Goal: Task Accomplishment & Management: Manage account settings

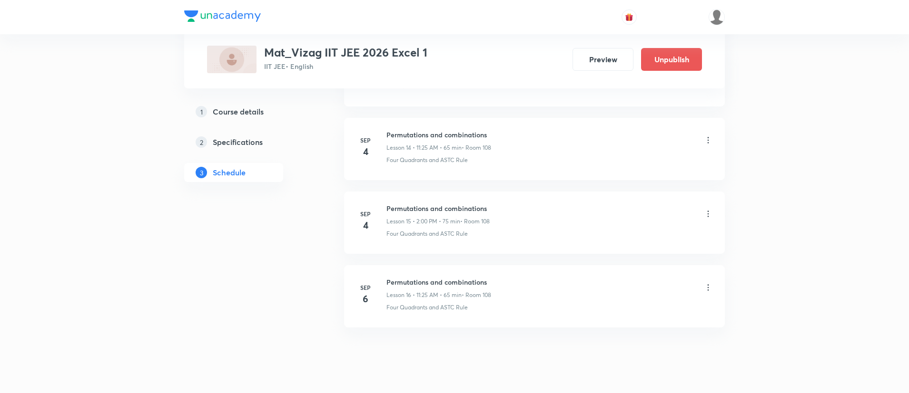
scroll to position [1549, 0]
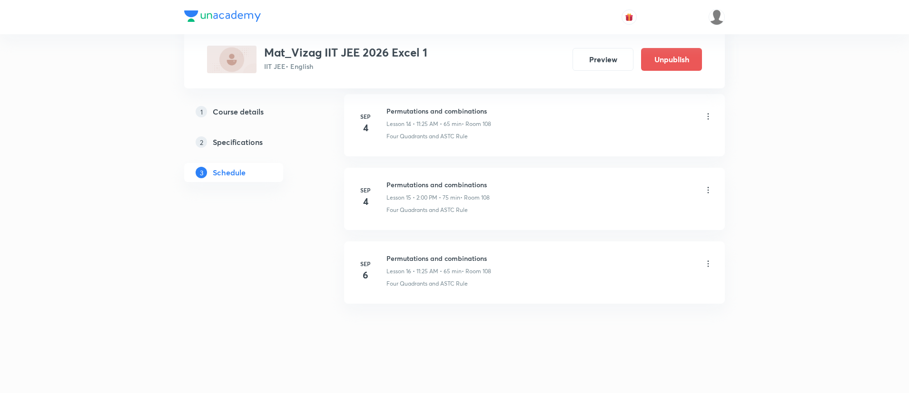
click at [421, 257] on h6 "Permutations and combinations" at bounding box center [438, 259] width 105 height 10
copy h6 "Permutations and combinations"
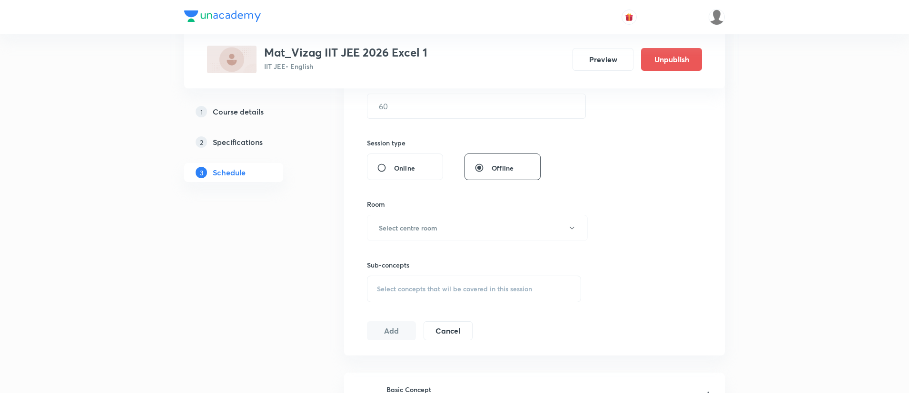
scroll to position [0, 0]
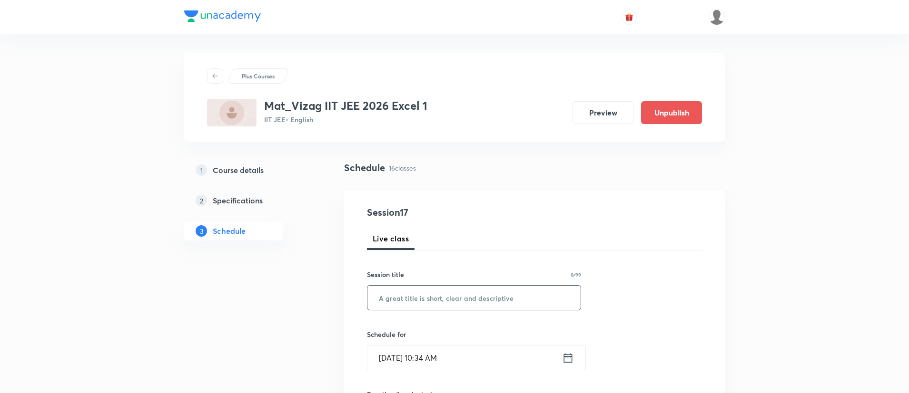
paste input "Permutations and combinations"
click at [419, 299] on input "Permutations and combinations" at bounding box center [473, 298] width 213 height 24
type input "Permutations and combinations"
click at [567, 352] on icon at bounding box center [568, 358] width 12 height 13
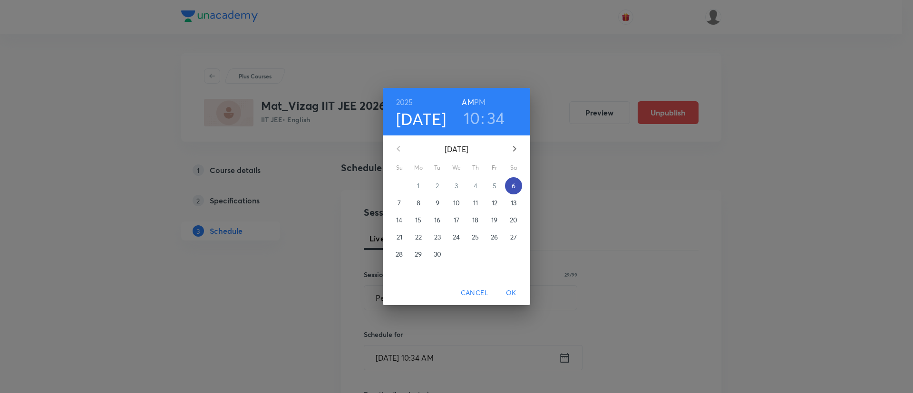
click at [513, 184] on p "6" at bounding box center [514, 186] width 4 height 10
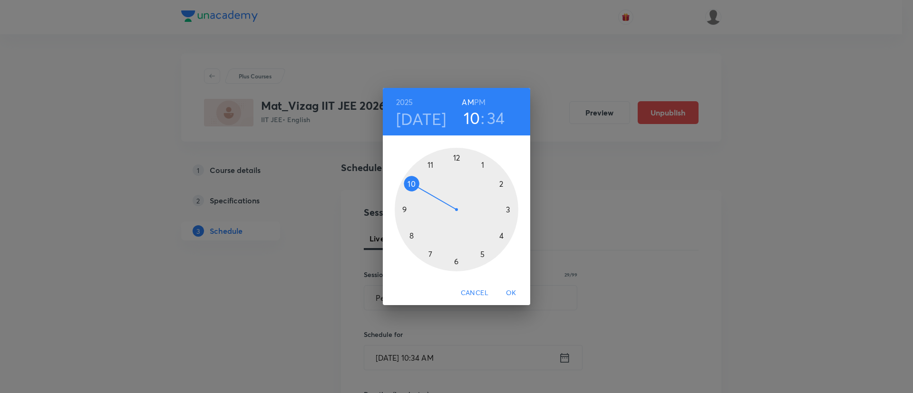
click at [482, 100] on h6 "PM" at bounding box center [479, 102] width 11 height 13
click at [501, 182] on div at bounding box center [457, 210] width 124 height 124
click at [455, 156] on div at bounding box center [457, 210] width 124 height 124
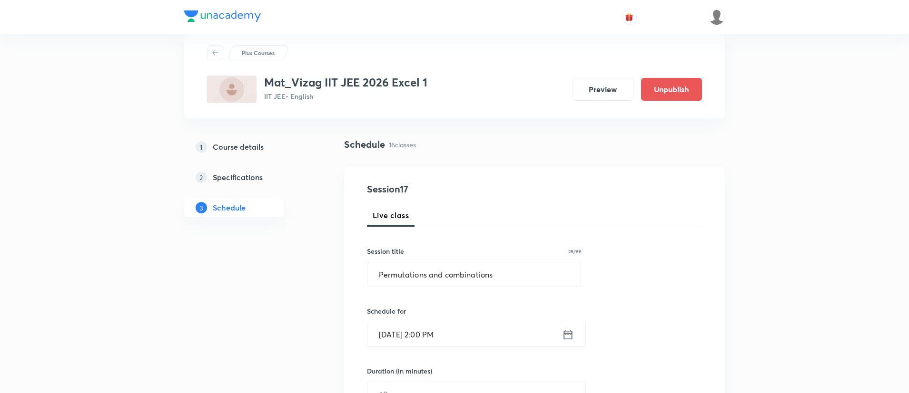
scroll to position [131, 0]
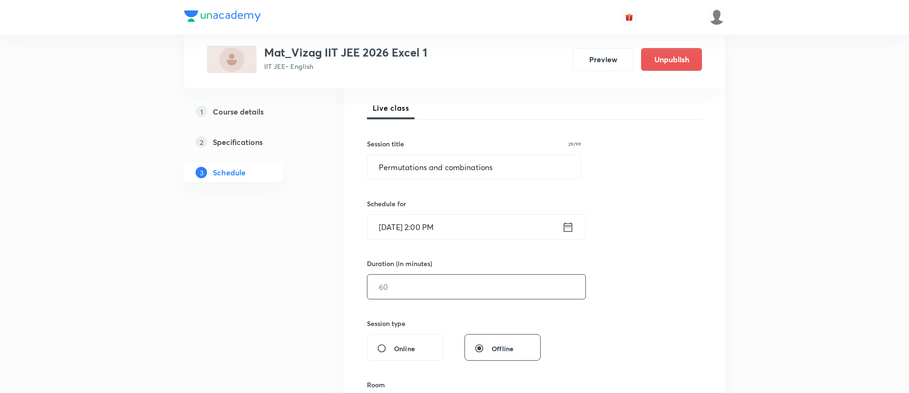
click at [429, 293] on input "text" at bounding box center [476, 287] width 218 height 24
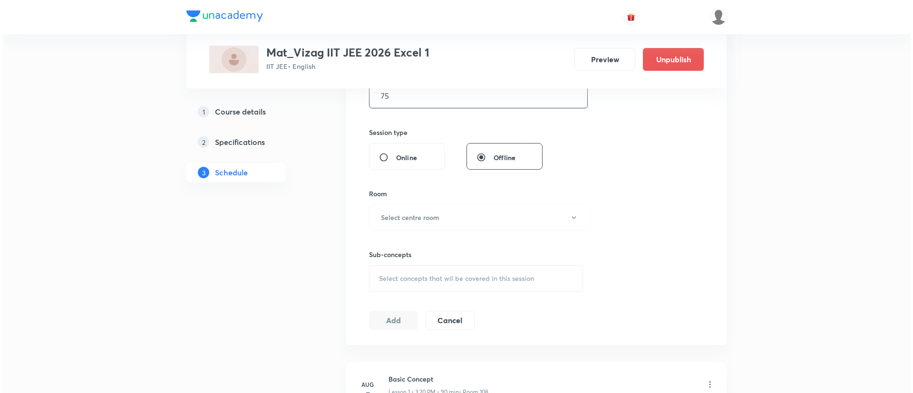
scroll to position [316, 0]
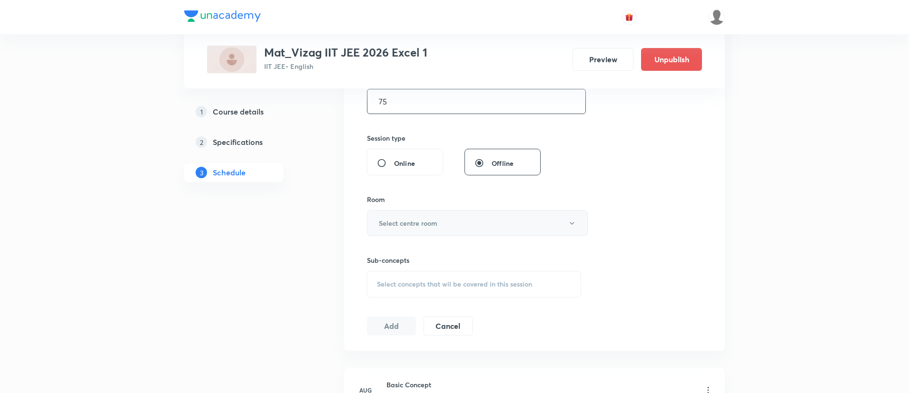
type input "75"
click at [430, 219] on h6 "Select centre room" at bounding box center [408, 223] width 59 height 10
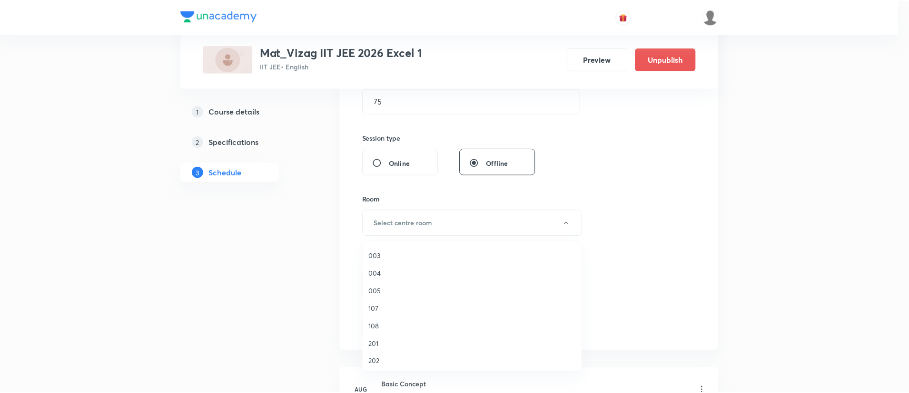
scroll to position [124, 0]
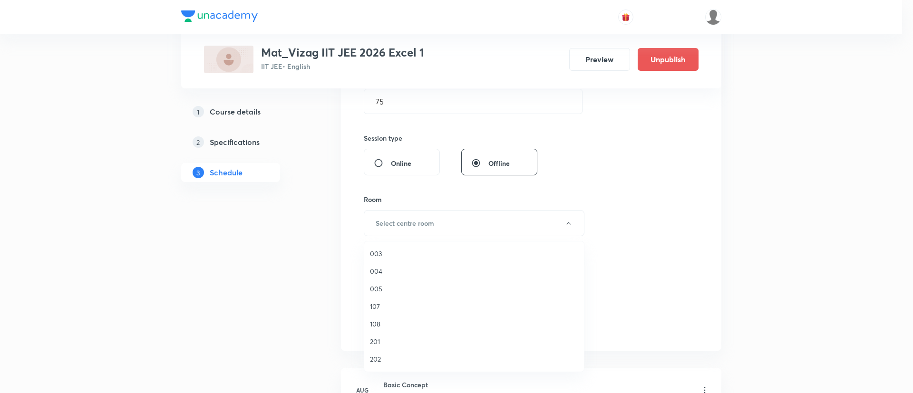
click at [379, 325] on span "108" at bounding box center [474, 324] width 208 height 10
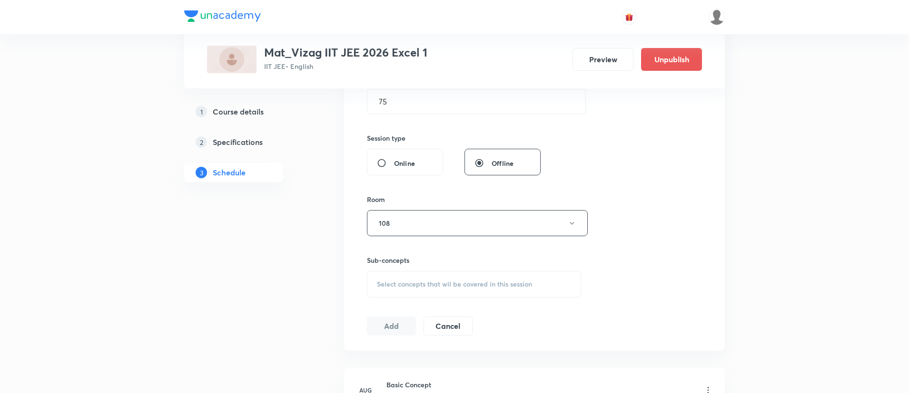
click at [423, 290] on div "Select concepts that wil be covered in this session" at bounding box center [474, 284] width 214 height 27
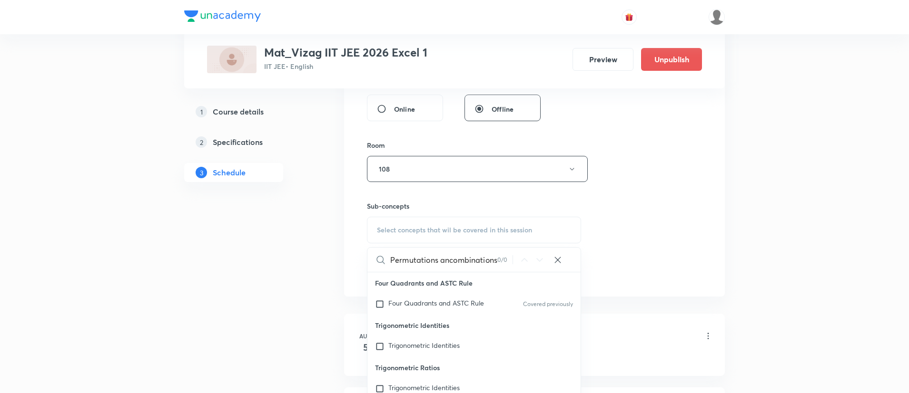
scroll to position [0, 0]
click at [446, 260] on input "combinations" at bounding box center [443, 260] width 107 height 24
type input "combination"
click at [440, 304] on span "Four Quadrants and ASTC Rule" at bounding box center [436, 303] width 96 height 9
checkbox input "true"
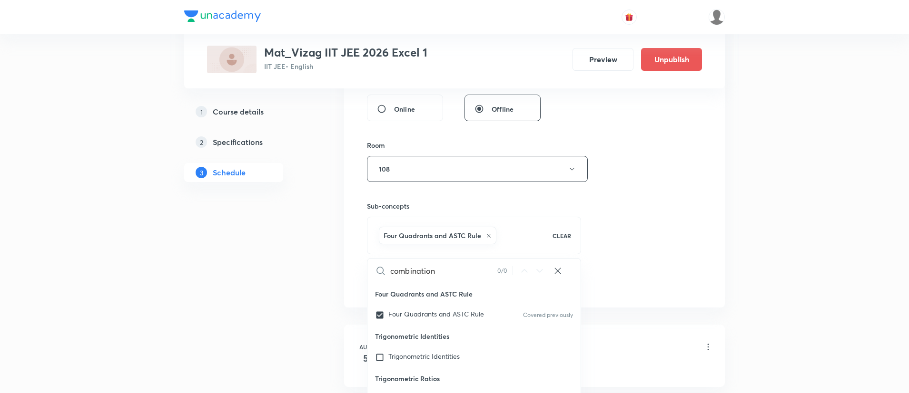
click at [723, 225] on div "Session 17 Live class Session title 29/99 Permutations and combinations ​ Sched…" at bounding box center [534, 64] width 381 height 488
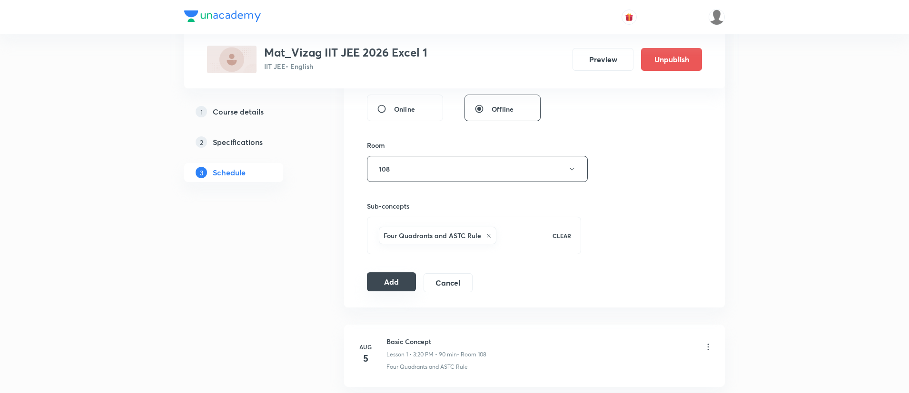
click at [384, 279] on button "Add" at bounding box center [391, 282] width 49 height 19
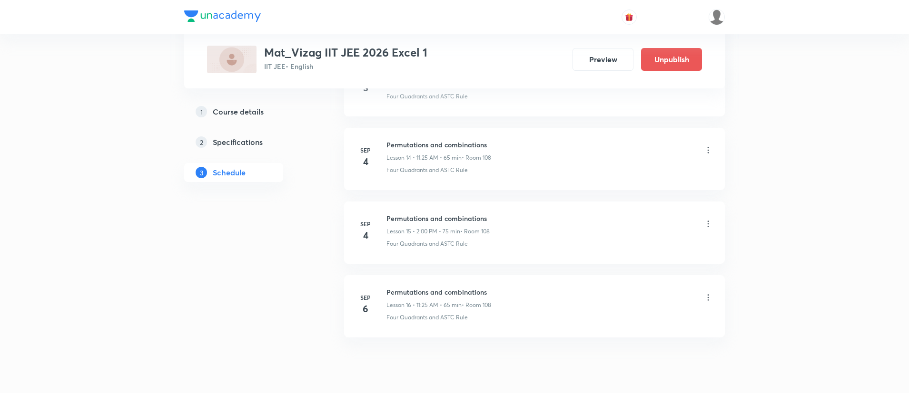
scroll to position [1560, 0]
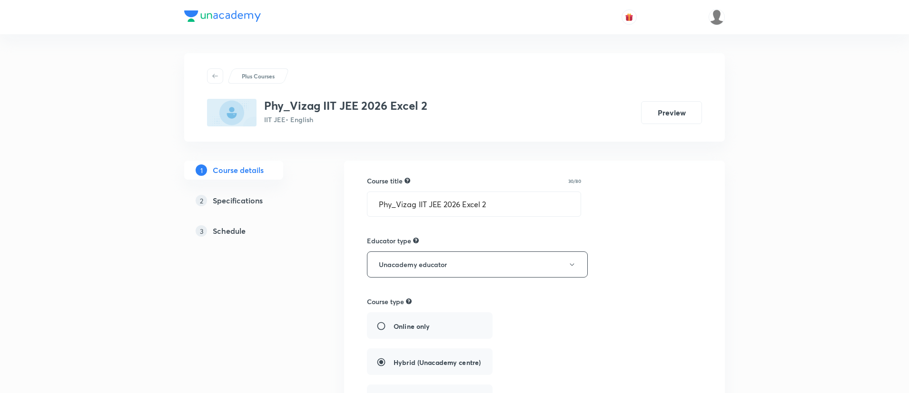
click at [223, 233] on h5 "Schedule" at bounding box center [229, 230] width 33 height 11
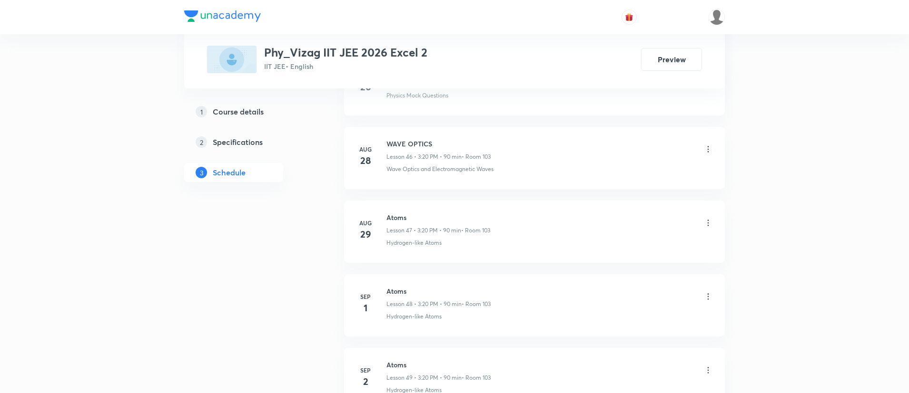
scroll to position [4203, 0]
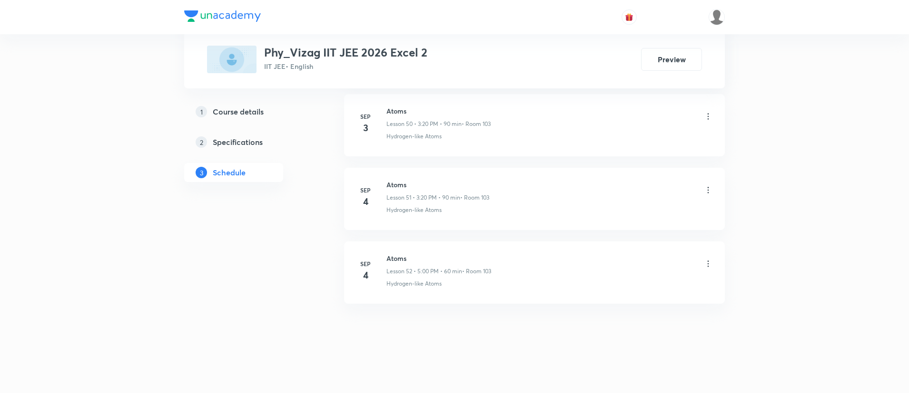
click at [398, 258] on h6 "Atoms" at bounding box center [438, 259] width 105 height 10
copy h6 "Atoms"
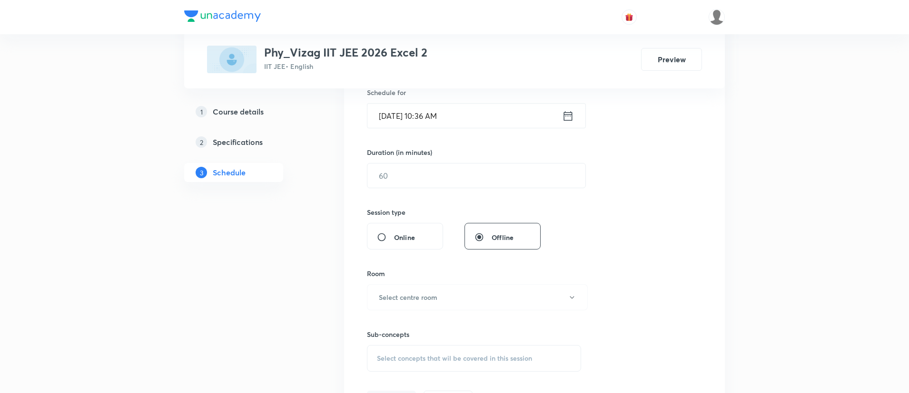
scroll to position [0, 0]
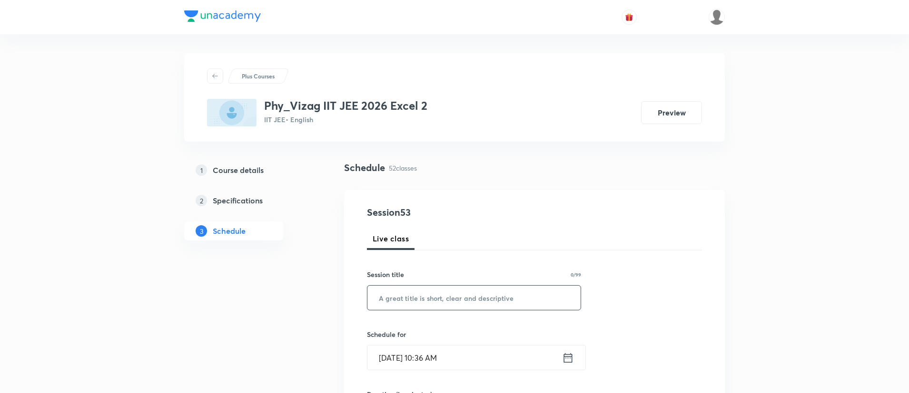
paste input "Atoms"
click at [404, 297] on input "text" at bounding box center [473, 298] width 213 height 24
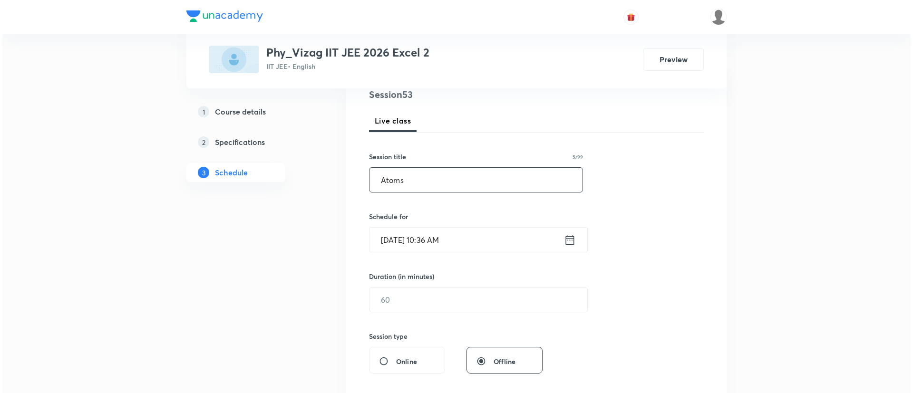
scroll to position [121, 0]
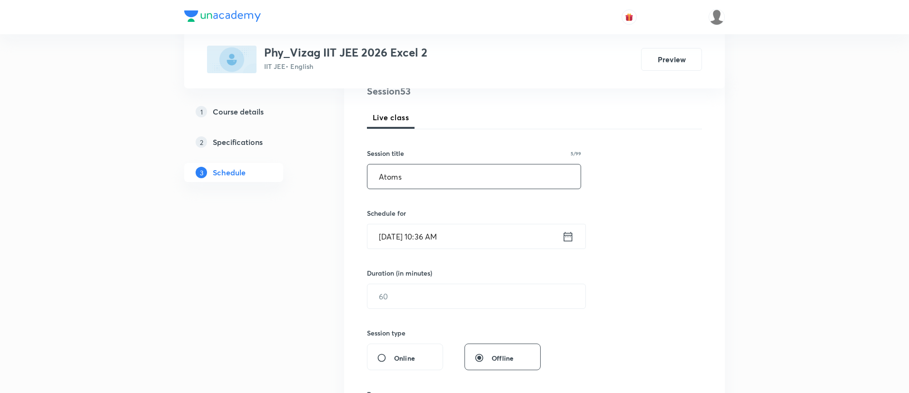
type input "Atoms"
click at [569, 239] on icon at bounding box center [568, 236] width 12 height 13
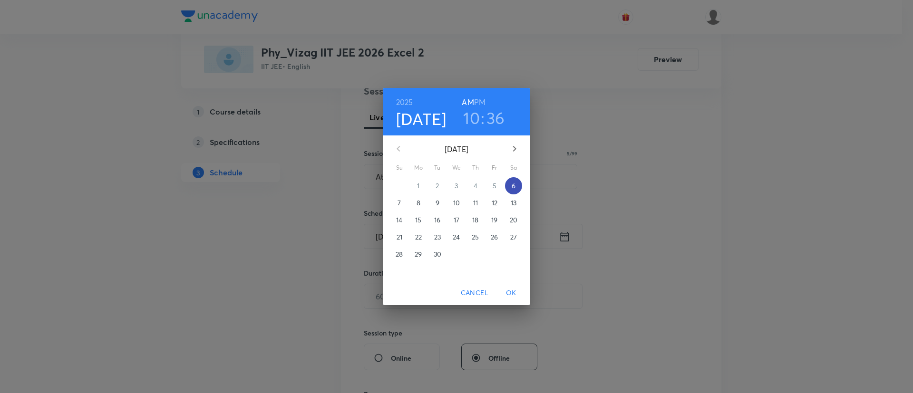
click at [509, 190] on span "6" at bounding box center [513, 186] width 17 height 10
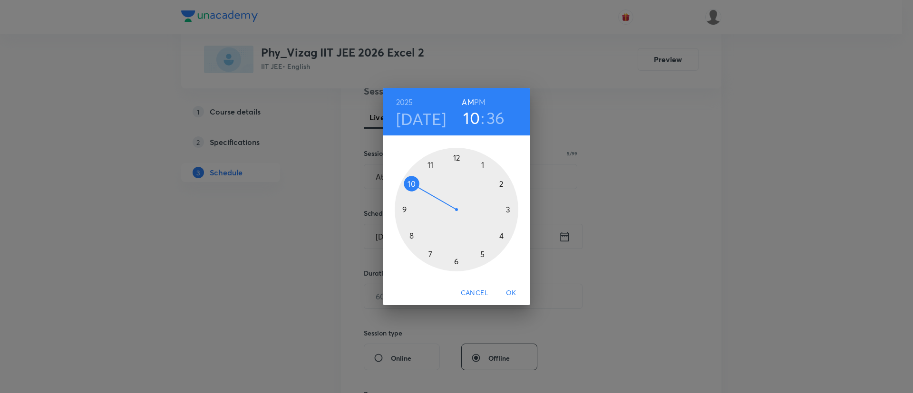
click at [483, 100] on h6 "PM" at bounding box center [479, 102] width 11 height 13
click at [509, 211] on div at bounding box center [457, 210] width 124 height 124
click at [500, 237] on div at bounding box center [457, 210] width 124 height 124
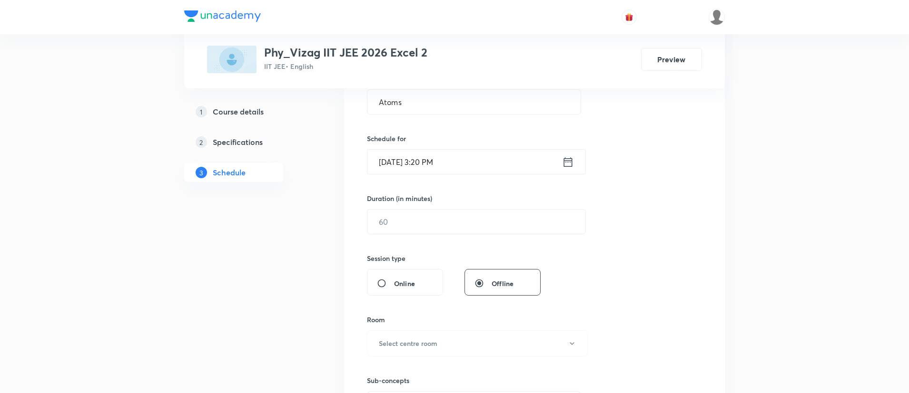
scroll to position [197, 0]
click at [499, 231] on input "text" at bounding box center [476, 220] width 218 height 24
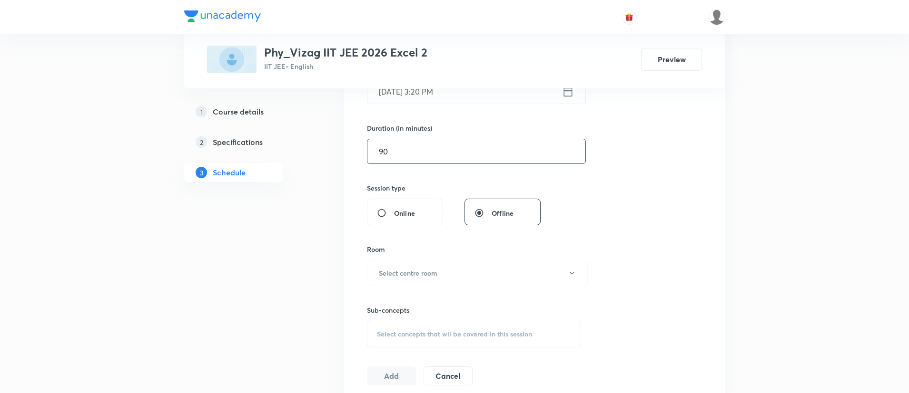
scroll to position [304, 0]
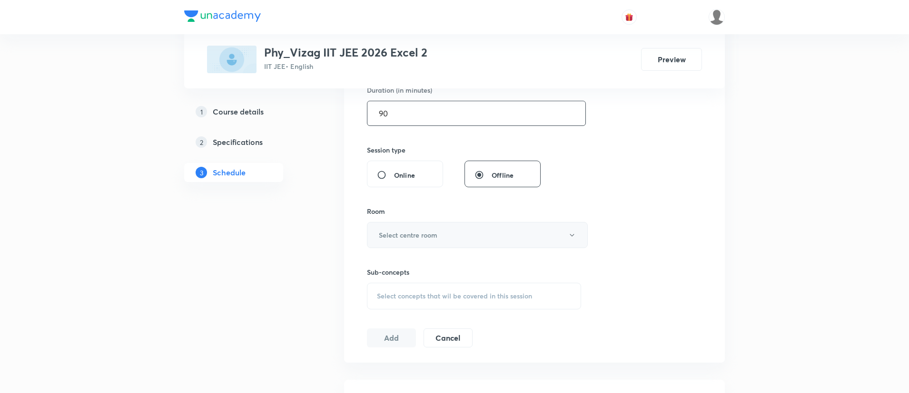
type input "90"
click at [488, 235] on button "Select centre room" at bounding box center [477, 235] width 221 height 26
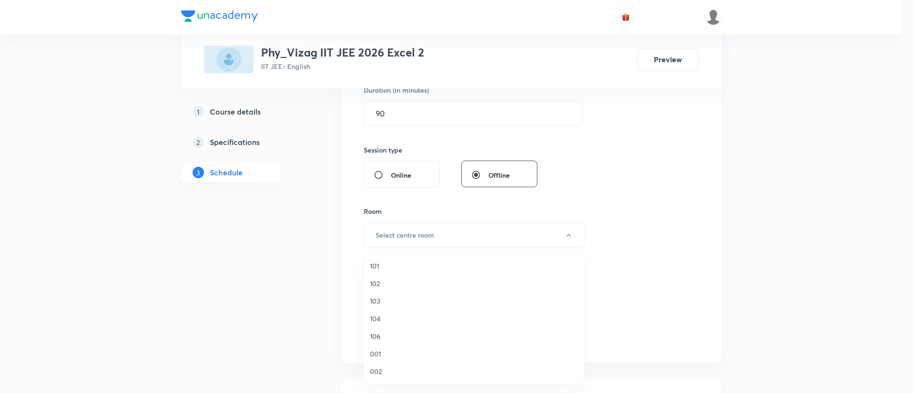
click at [413, 297] on span "103" at bounding box center [474, 301] width 208 height 10
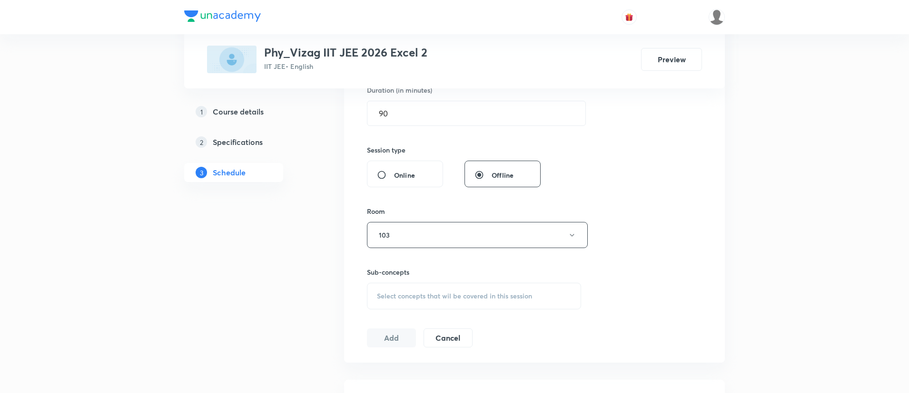
click at [418, 300] on span "Select concepts that wil be covered in this session" at bounding box center [454, 297] width 155 height 8
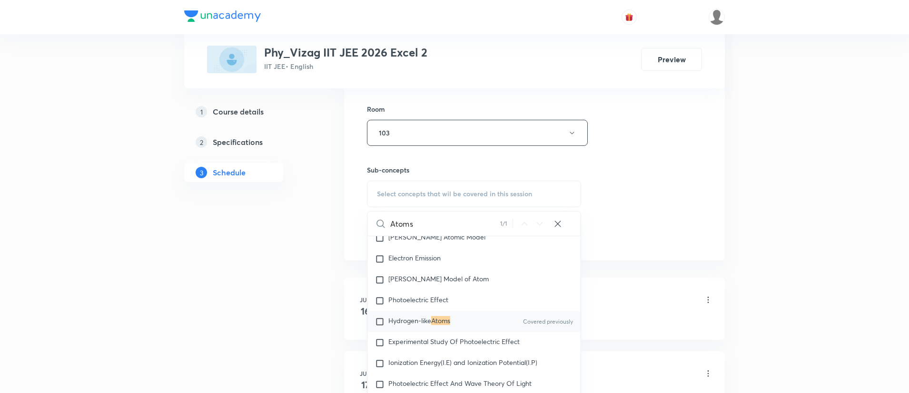
scroll to position [13602, 0]
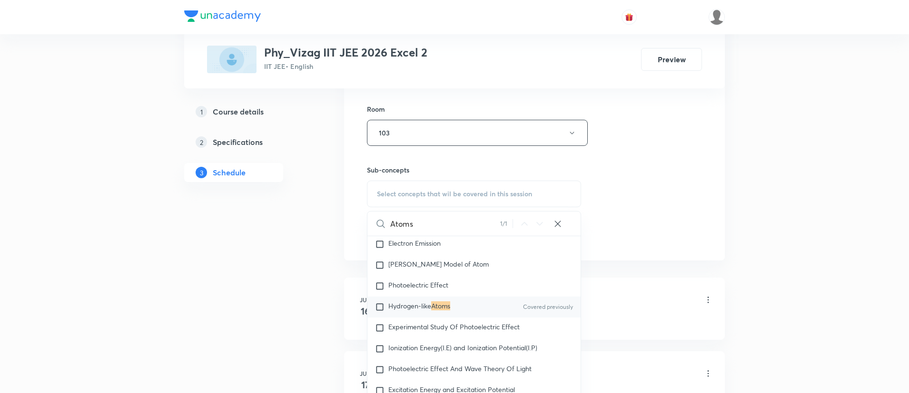
type input "Atoms"
click at [427, 318] on div "Hydrogen-like Atoms Covered previously" at bounding box center [473, 307] width 213 height 21
checkbox input "true"
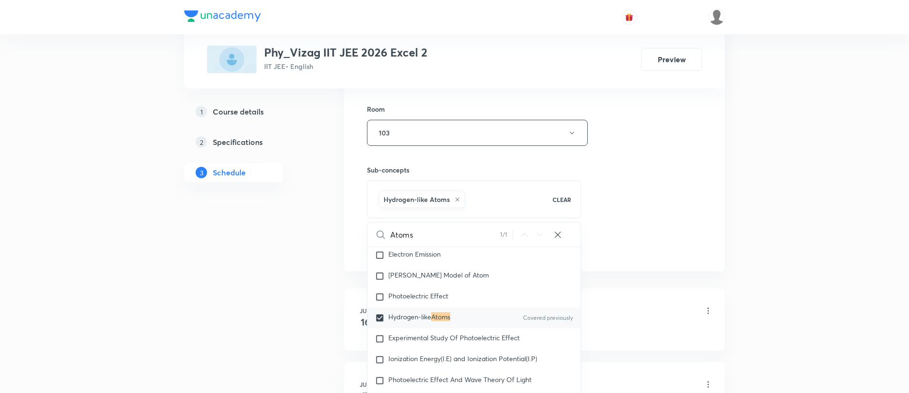
click at [647, 157] on div "Session 53 Live class Session title 5/99 Atoms ​ Schedule for Sep 6, 2025, 3:20…" at bounding box center [534, 28] width 335 height 458
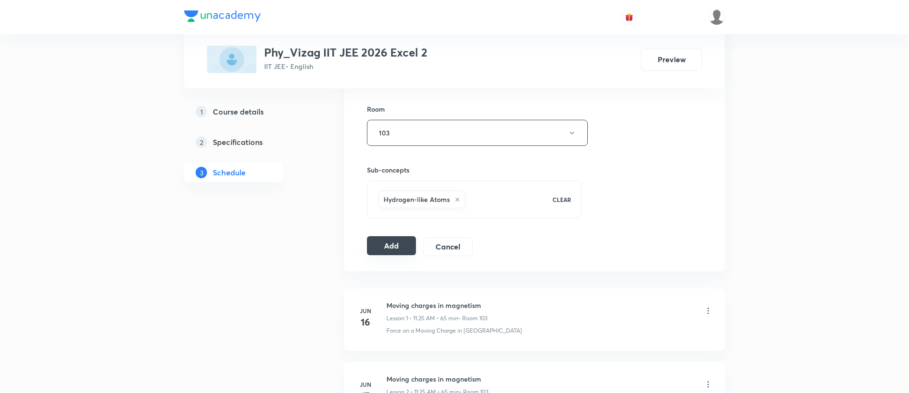
click at [396, 253] on button "Add" at bounding box center [391, 245] width 49 height 19
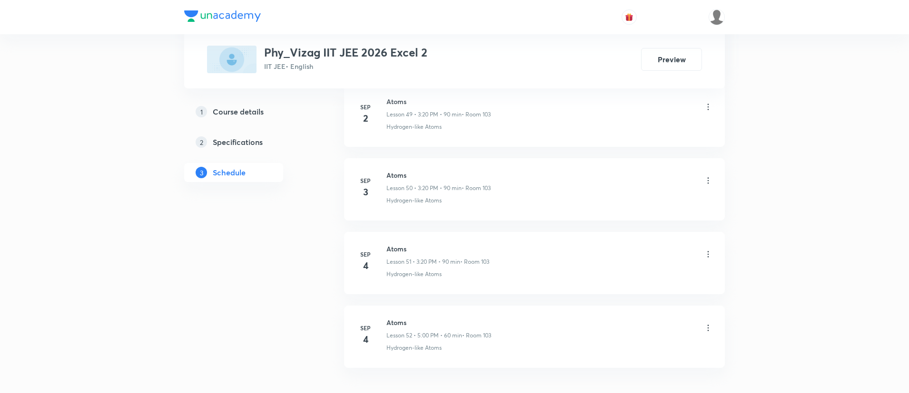
scroll to position [4214, 0]
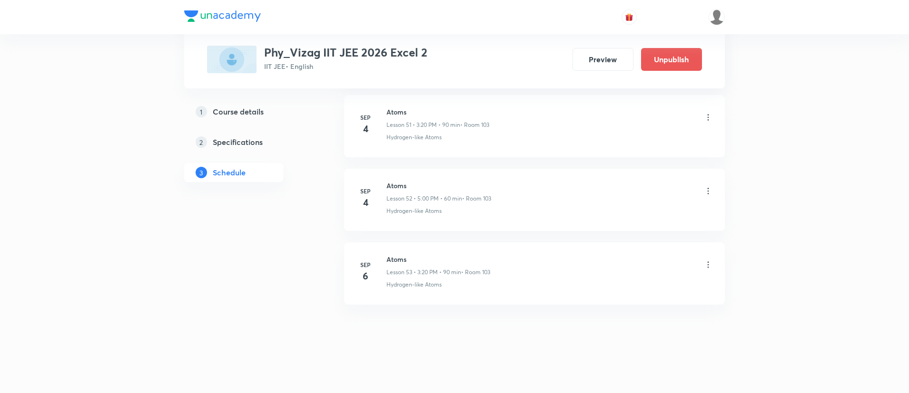
scroll to position [4277, 0]
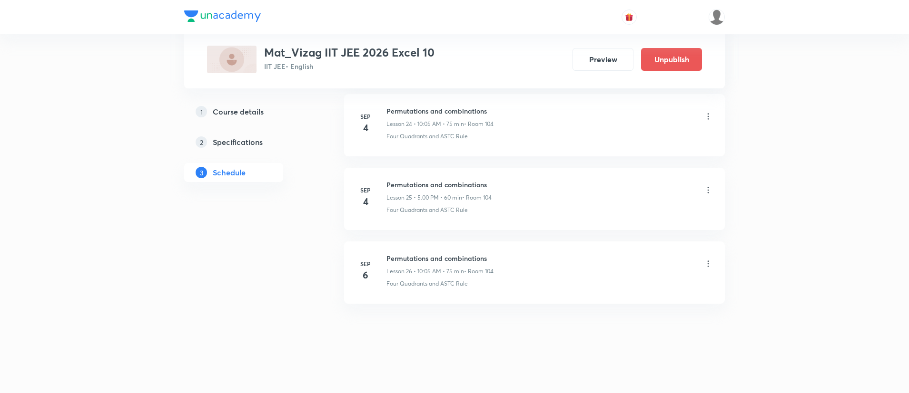
click at [451, 255] on h6 "Permutations and combinations" at bounding box center [439, 259] width 107 height 10
copy h6 "Permutations and combinations"
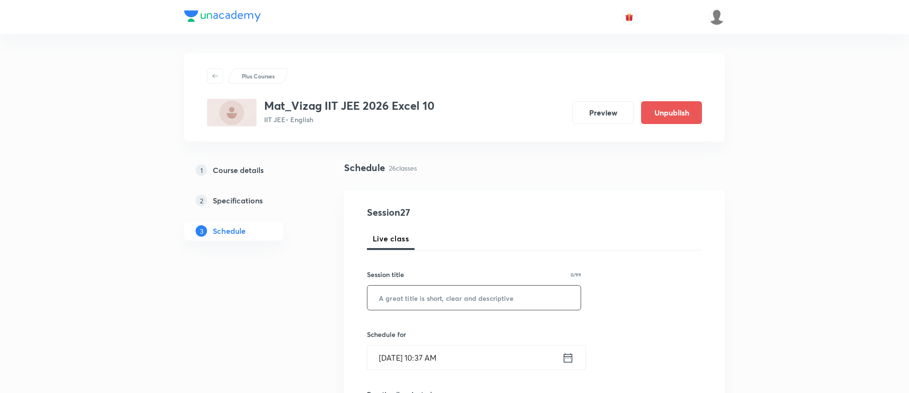
click at [455, 294] on input "text" at bounding box center [473, 298] width 213 height 24
paste input "Permutations and combinations"
type input "Permutations and combinations"
click at [562, 355] on icon at bounding box center [568, 358] width 12 height 13
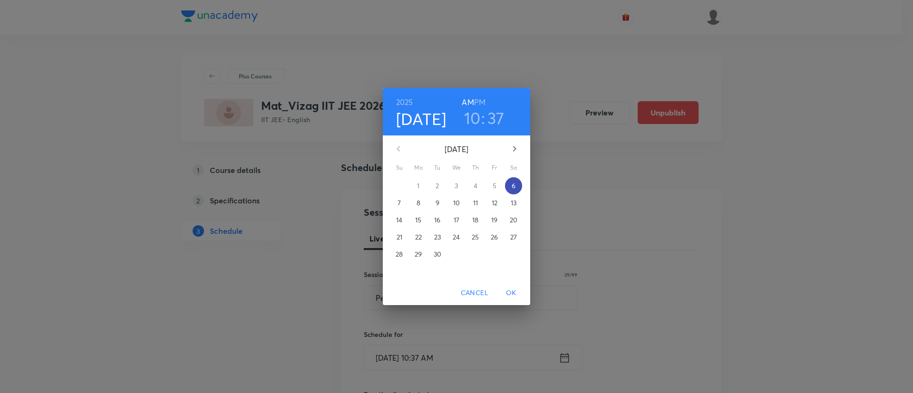
click at [516, 180] on button "6" at bounding box center [513, 185] width 17 height 17
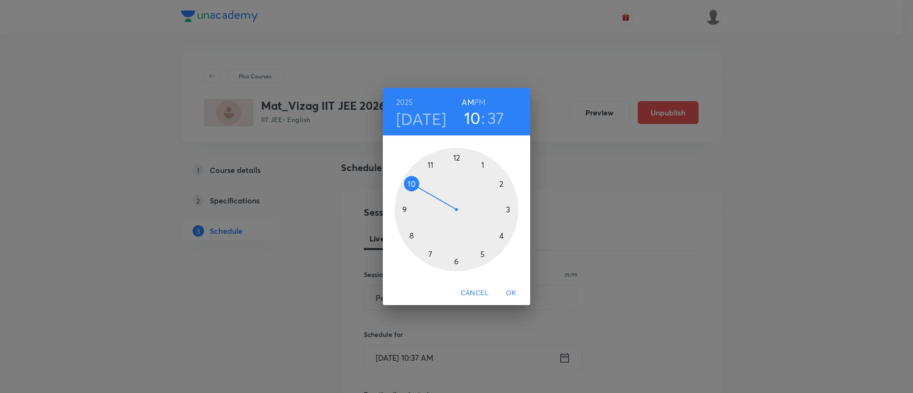
click at [479, 97] on h6 "PM" at bounding box center [479, 102] width 11 height 13
click at [482, 254] on div at bounding box center [457, 210] width 124 height 124
click at [456, 159] on div at bounding box center [457, 210] width 124 height 124
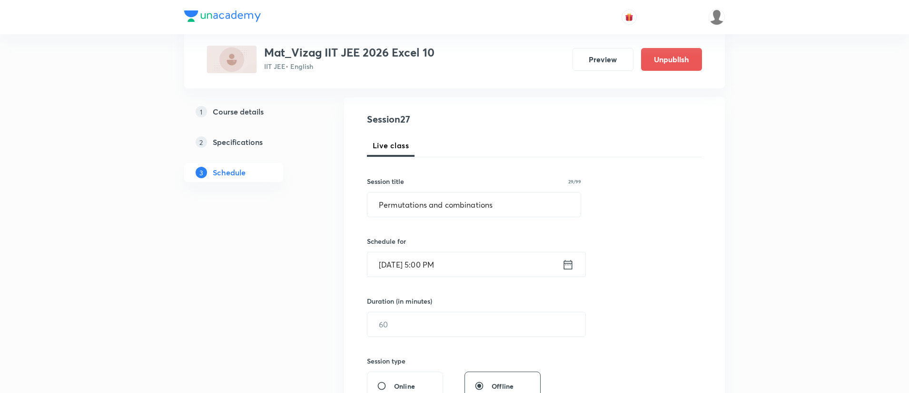
scroll to position [109, 0]
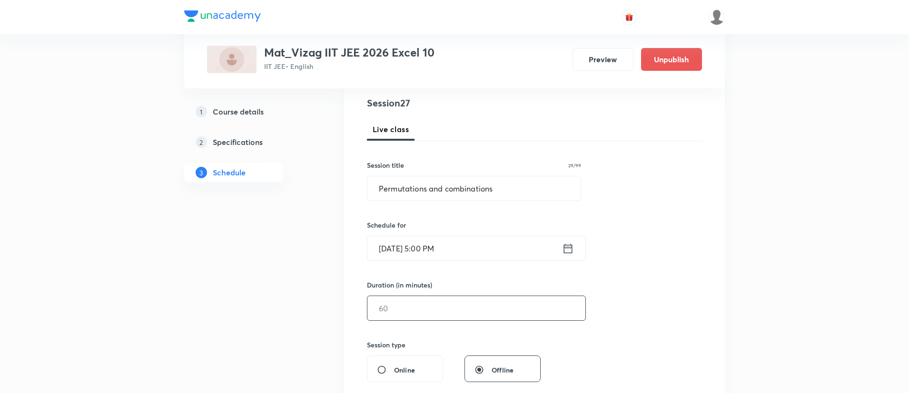
click at [455, 308] on input "text" at bounding box center [476, 308] width 218 height 24
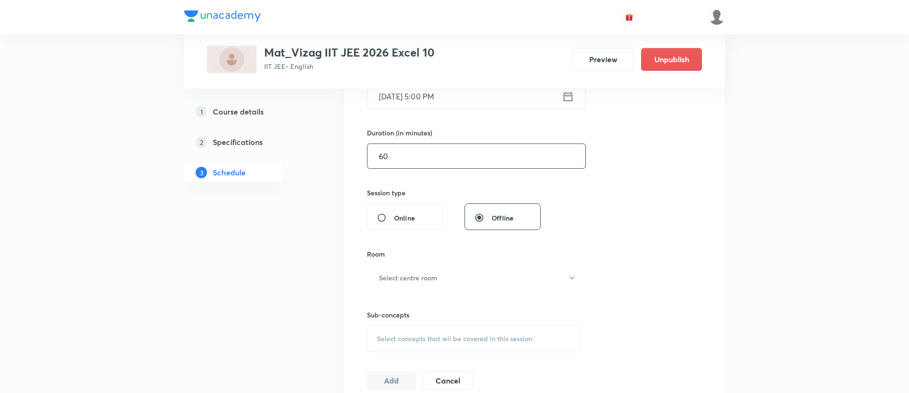
scroll to position [266, 0]
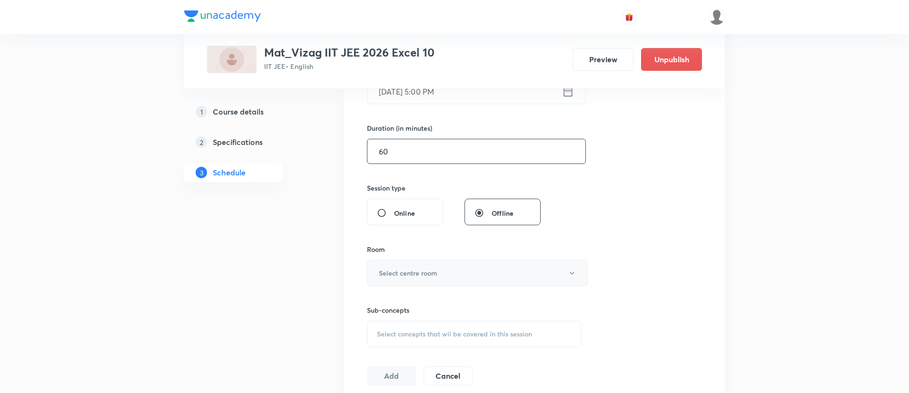
type input "60"
click at [457, 266] on button "Select centre room" at bounding box center [477, 273] width 221 height 26
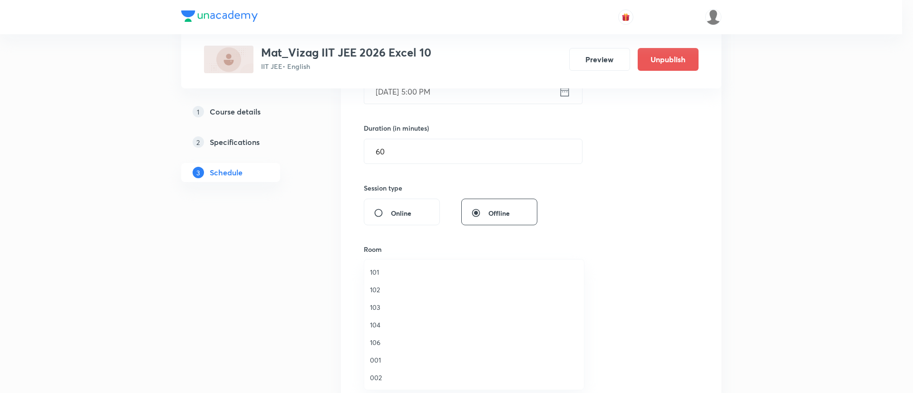
click at [414, 325] on span "104" at bounding box center [474, 325] width 208 height 10
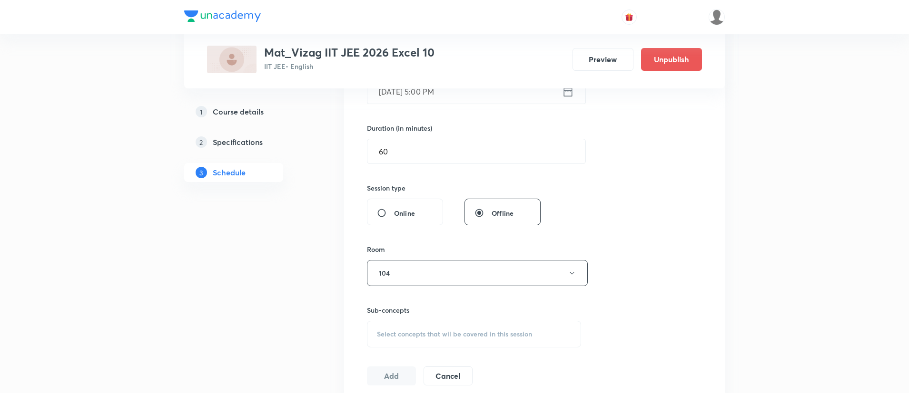
click at [429, 329] on div "Select concepts that wil be covered in this session" at bounding box center [474, 334] width 214 height 27
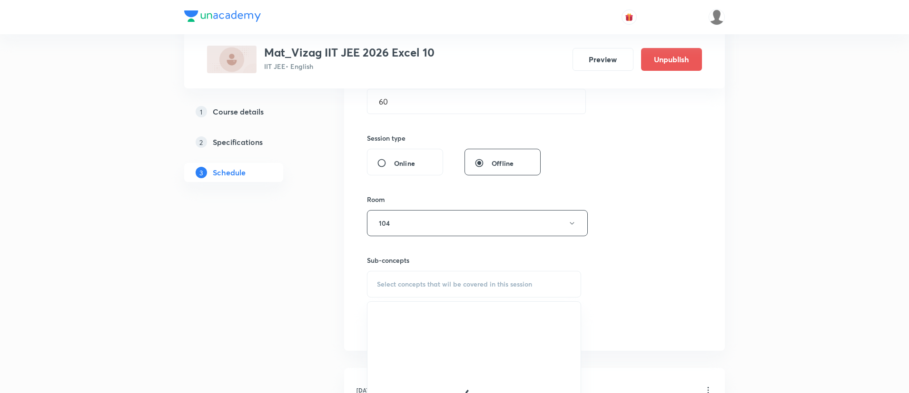
scroll to position [385, 0]
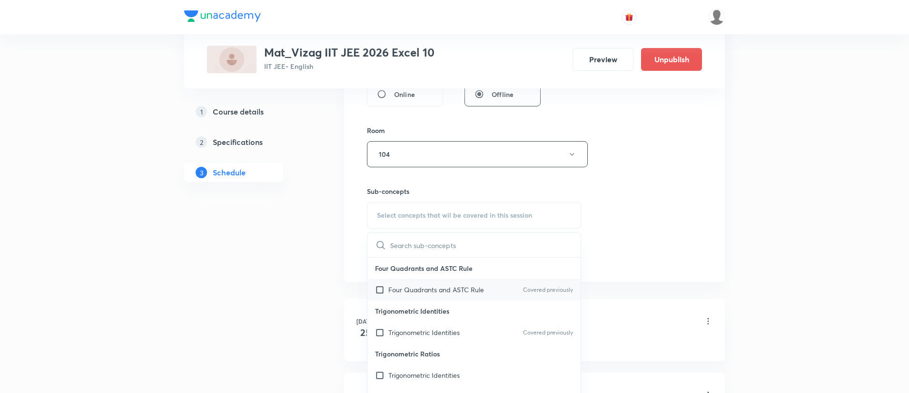
click at [467, 299] on div "Four Quadrants and ASTC Rule Covered previously" at bounding box center [473, 289] width 213 height 21
checkbox input "true"
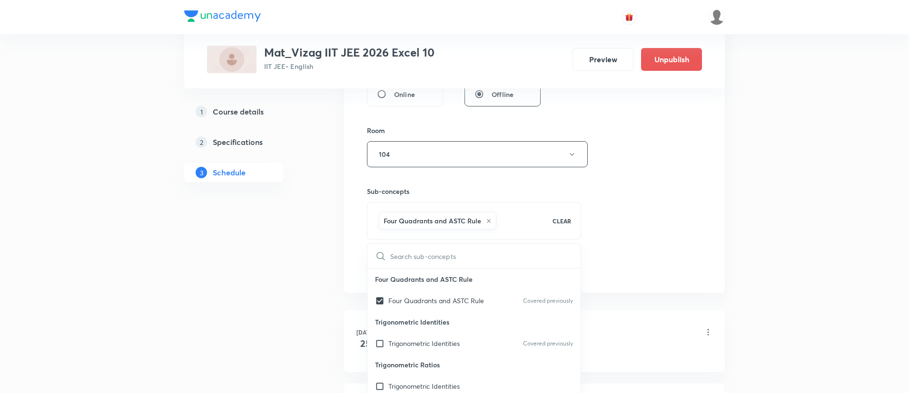
click at [683, 194] on div "Session 27 Live class Session title 29/99 Permutations and combinations ​ Sched…" at bounding box center [534, 49] width 335 height 458
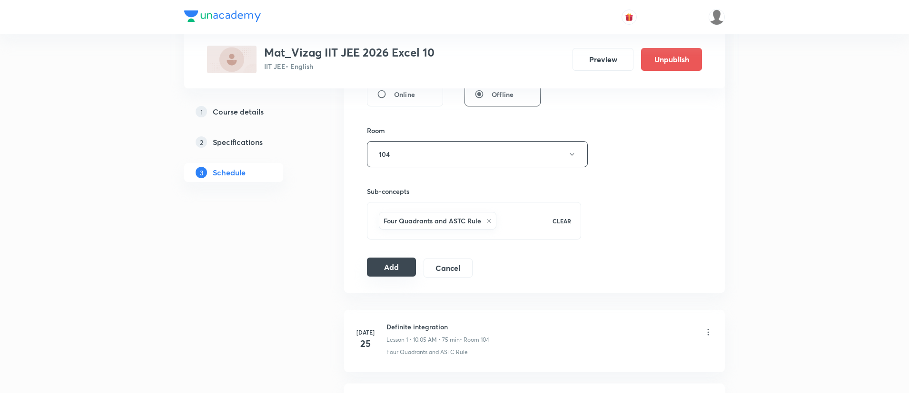
click at [376, 267] on button "Add" at bounding box center [391, 267] width 49 height 19
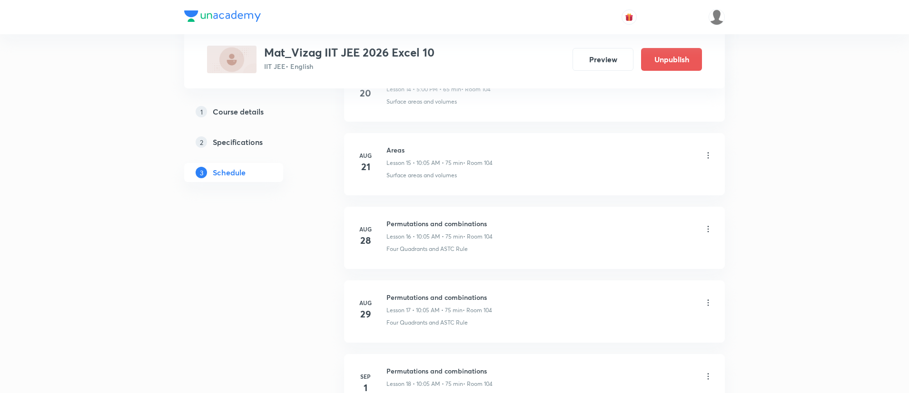
scroll to position [2297, 0]
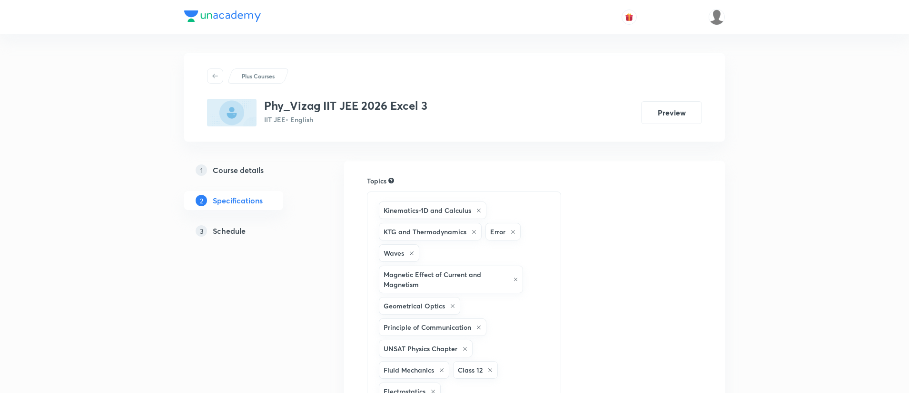
click at [236, 234] on h5 "Schedule" at bounding box center [229, 230] width 33 height 11
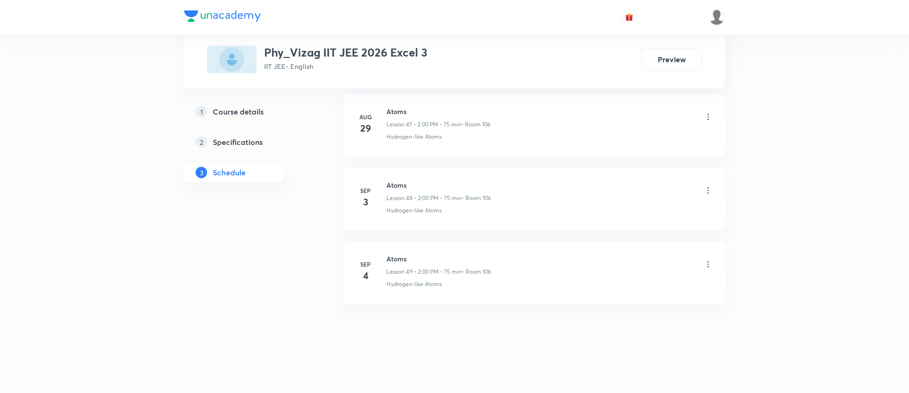
scroll to position [3982, 0]
click at [389, 255] on h6 "Atoms" at bounding box center [438, 259] width 105 height 10
copy h6 "Atoms"
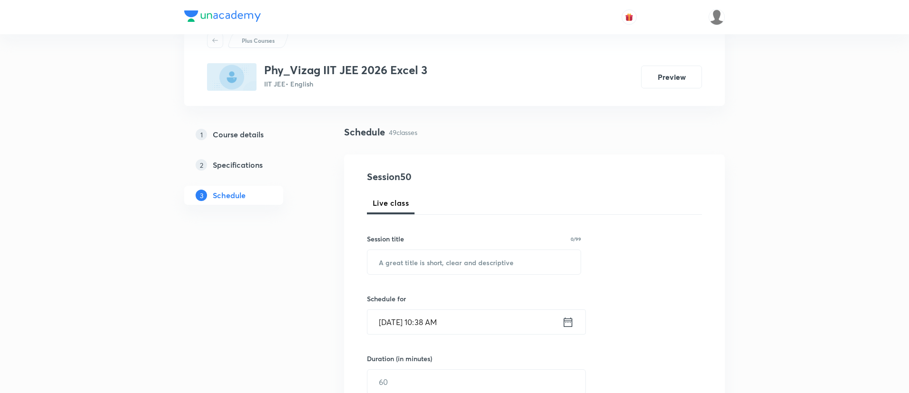
scroll to position [0, 0]
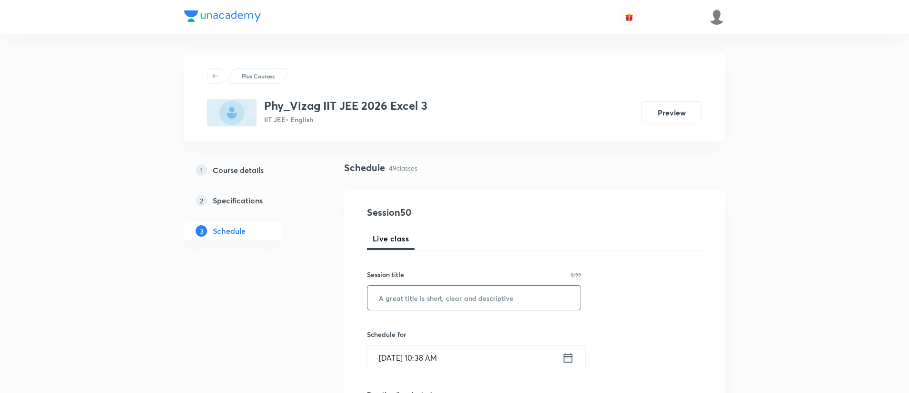
paste input "Atoms"
click at [398, 300] on input "Atoms" at bounding box center [473, 298] width 213 height 24
type input "Atoms"
click at [566, 361] on icon at bounding box center [568, 358] width 12 height 13
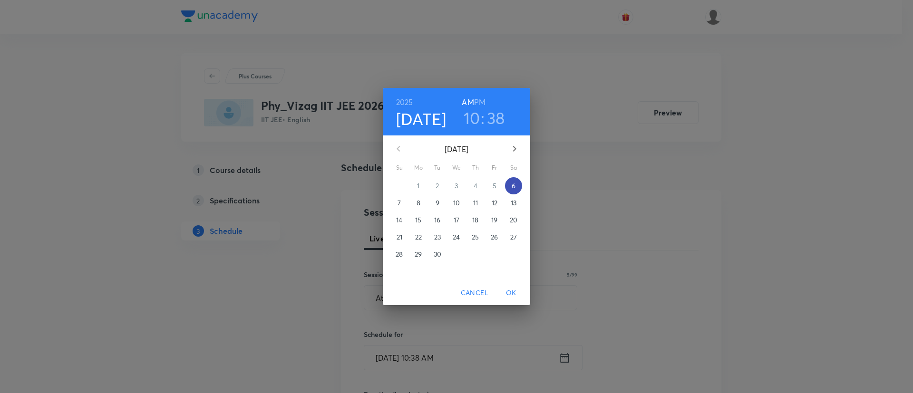
click at [517, 189] on span "6" at bounding box center [513, 186] width 17 height 10
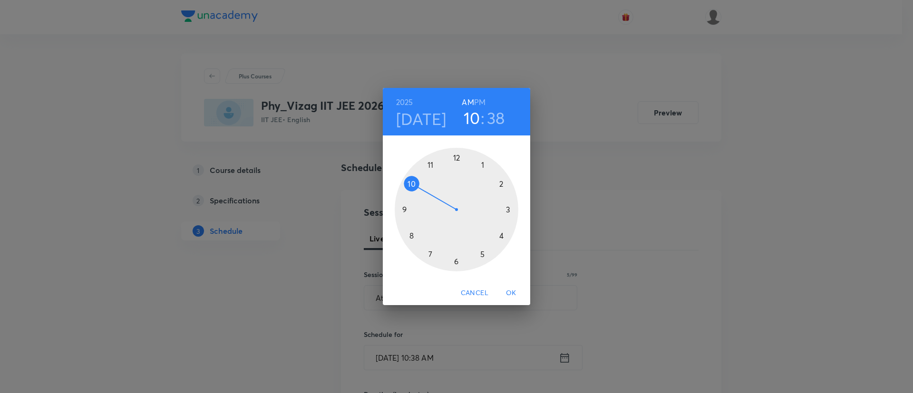
click at [485, 101] on h6 "PM" at bounding box center [479, 102] width 11 height 13
click at [501, 185] on div at bounding box center [457, 210] width 124 height 124
click at [455, 156] on div at bounding box center [457, 210] width 124 height 124
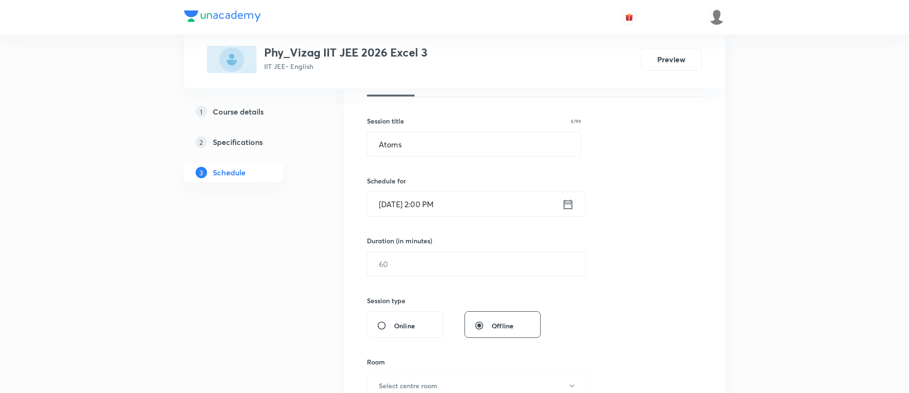
scroll to position [166, 0]
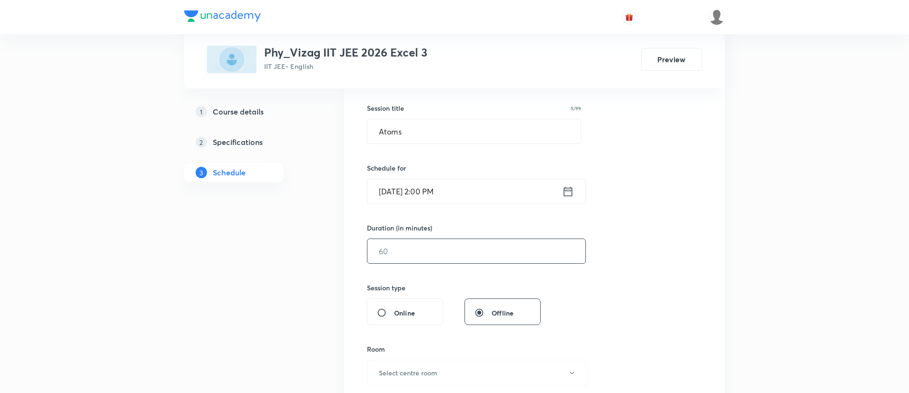
click at [445, 244] on input "text" at bounding box center [476, 251] width 218 height 24
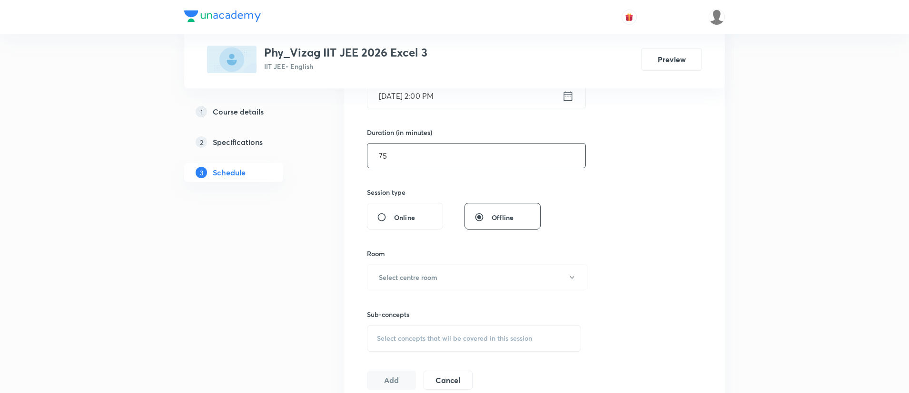
scroll to position [276, 0]
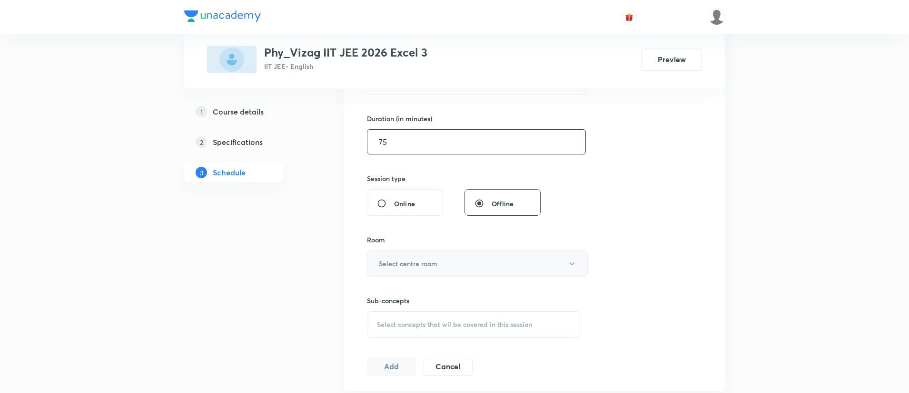
type input "75"
click at [445, 259] on button "Select centre room" at bounding box center [477, 264] width 221 height 26
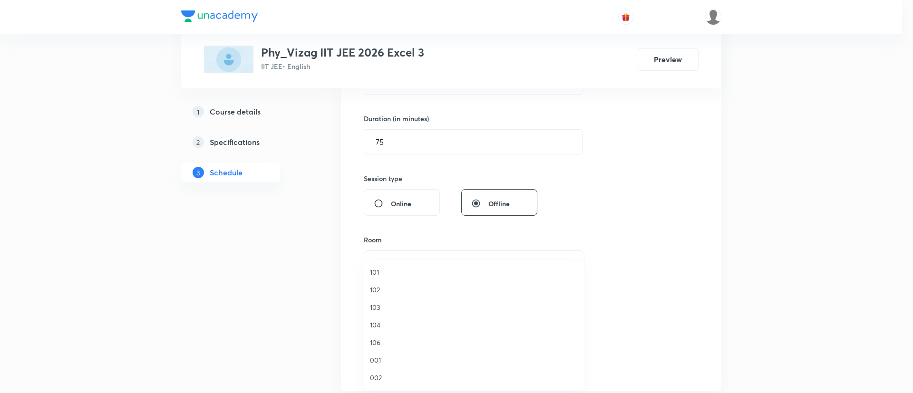
click at [415, 343] on span "106" at bounding box center [474, 343] width 208 height 10
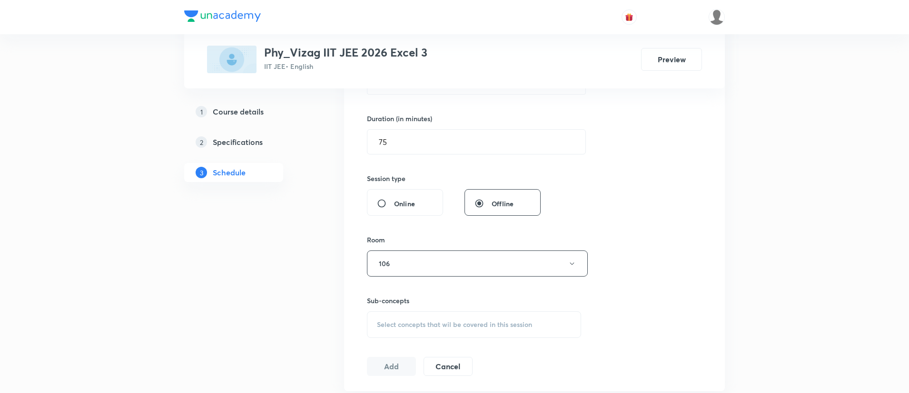
click at [444, 321] on span "Select concepts that wil be covered in this session" at bounding box center [454, 325] width 155 height 8
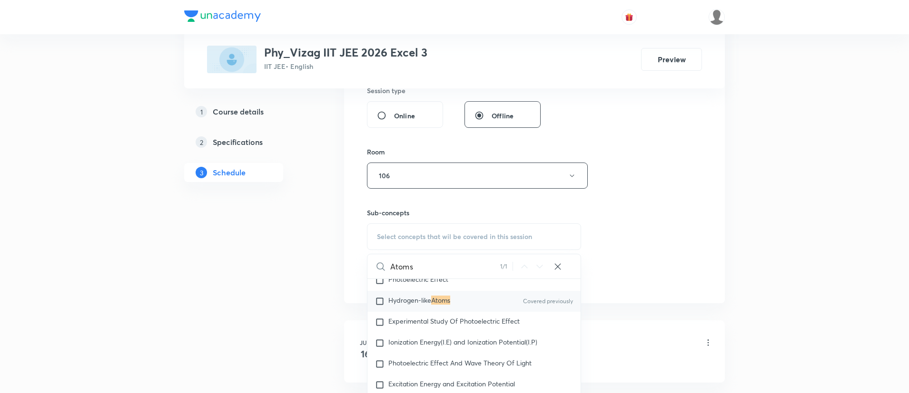
scroll to position [13651, 0]
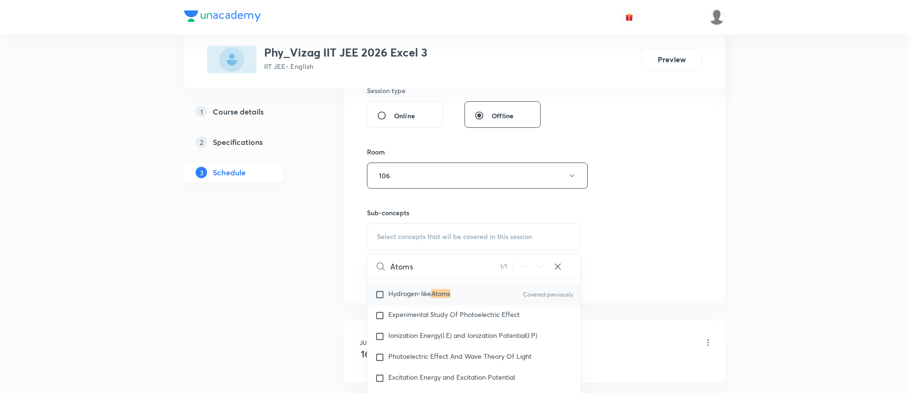
type input "Atoms"
click at [441, 298] on mark "Atoms" at bounding box center [440, 293] width 19 height 9
checkbox input "true"
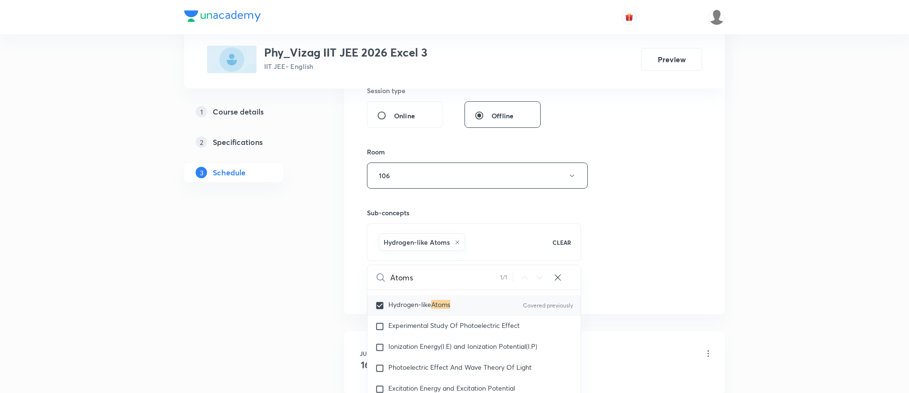
click at [654, 246] on div "Session 50 Live class Session title 5/99 Atoms ​ Schedule for Sep 6, 2025, 2:00…" at bounding box center [534, 71] width 335 height 458
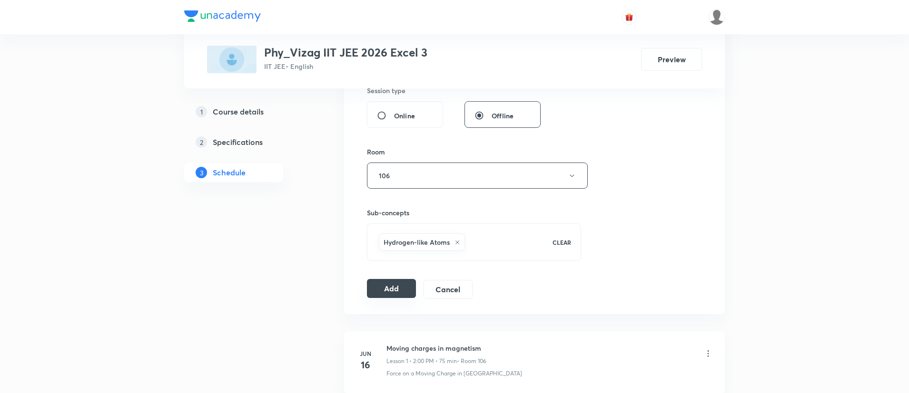
click at [394, 284] on button "Add" at bounding box center [391, 288] width 49 height 19
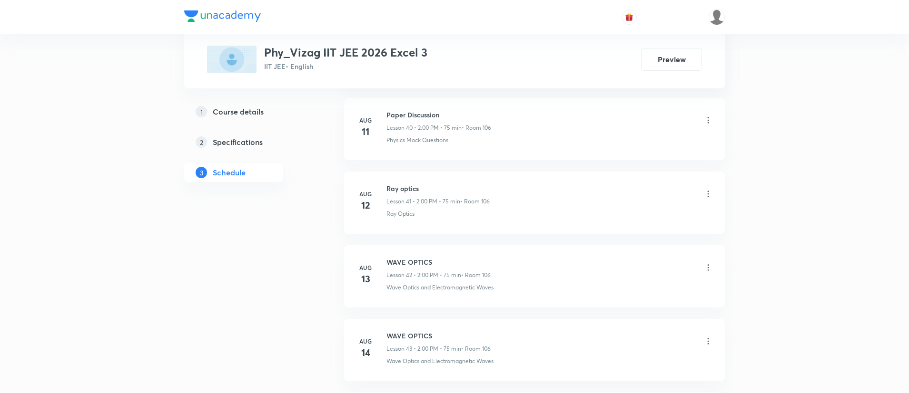
scroll to position [3993, 0]
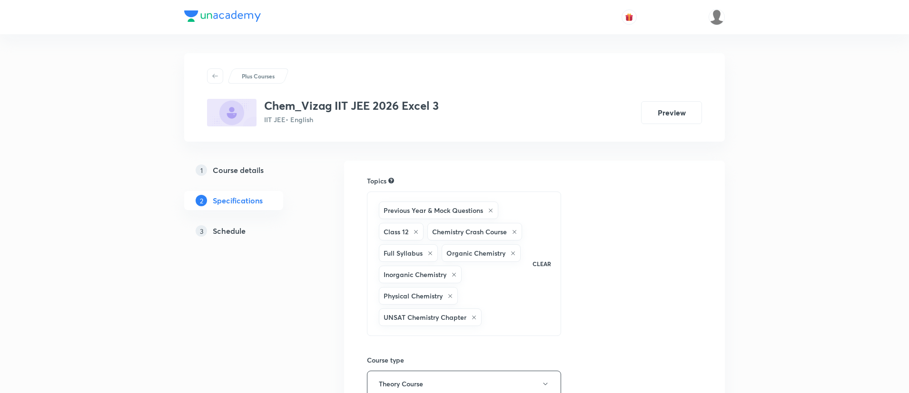
click at [240, 230] on h5 "Schedule" at bounding box center [229, 230] width 33 height 11
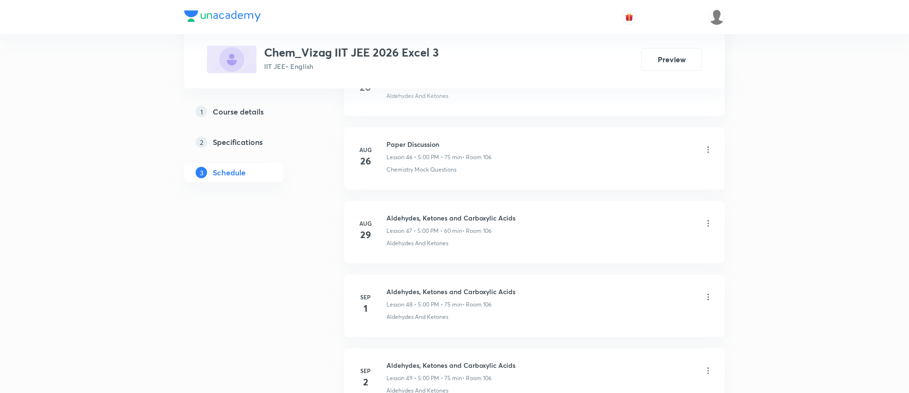
scroll to position [4129, 0]
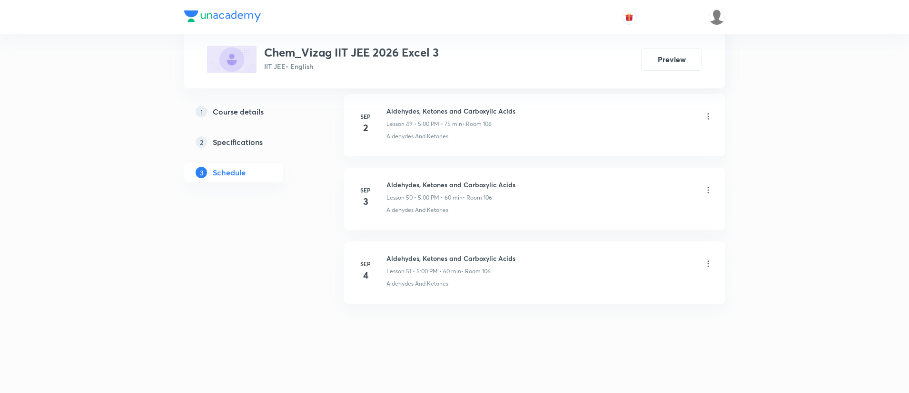
click at [432, 256] on h6 "Aldehydes, Ketones and Carboxylic Acids" at bounding box center [450, 259] width 129 height 10
copy h6 "Aldehydes, Ketones and Carboxylic Acids"
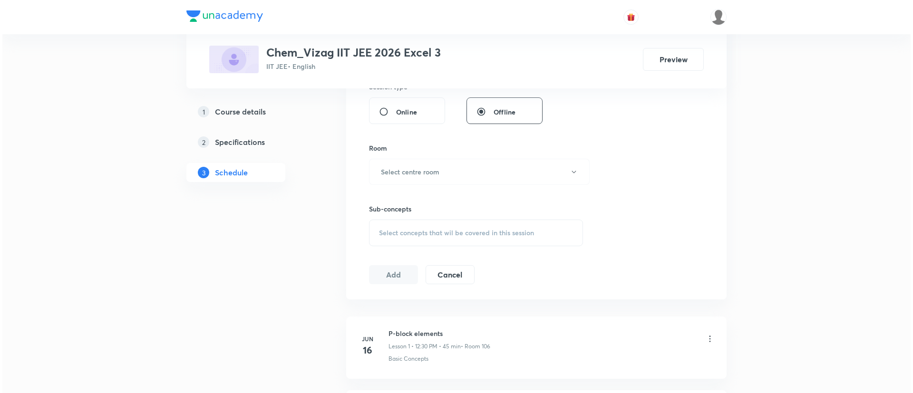
scroll to position [0, 0]
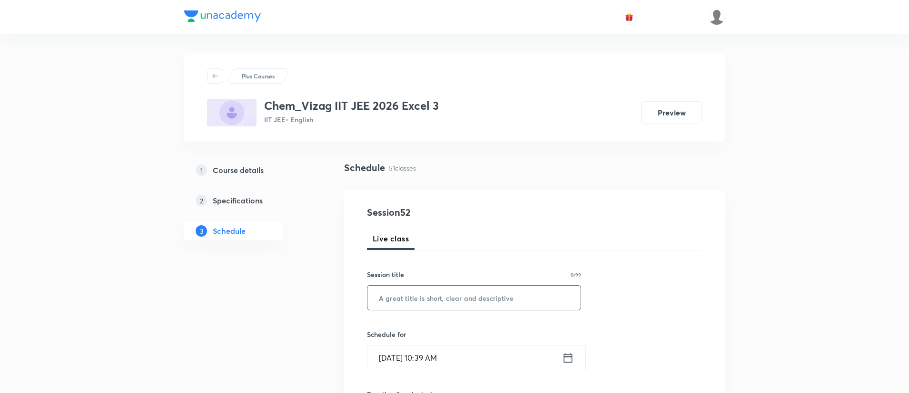
paste input "Aldehydes, Ketones and Carboxylic Acids"
click at [432, 301] on input "Aldehydes, Ketones and Carboxylic Acids" at bounding box center [473, 298] width 213 height 24
type input "Aldehydes, Ketones and Carboxylic Acids"
click at [569, 356] on icon at bounding box center [568, 358] width 9 height 10
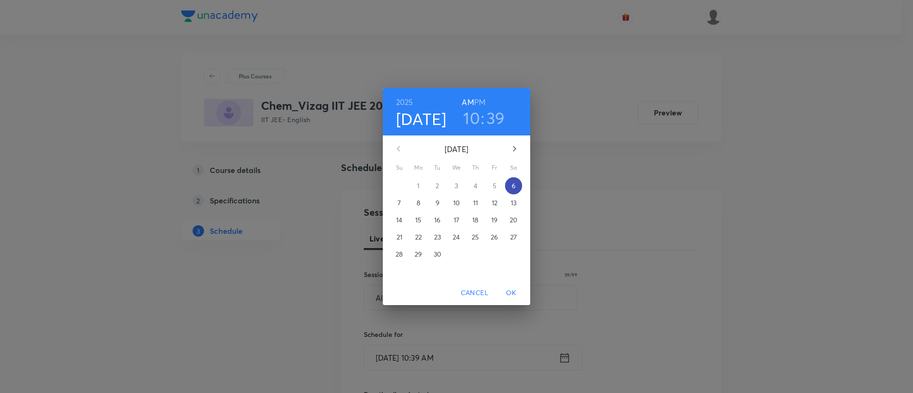
click at [506, 182] on span "6" at bounding box center [513, 186] width 17 height 10
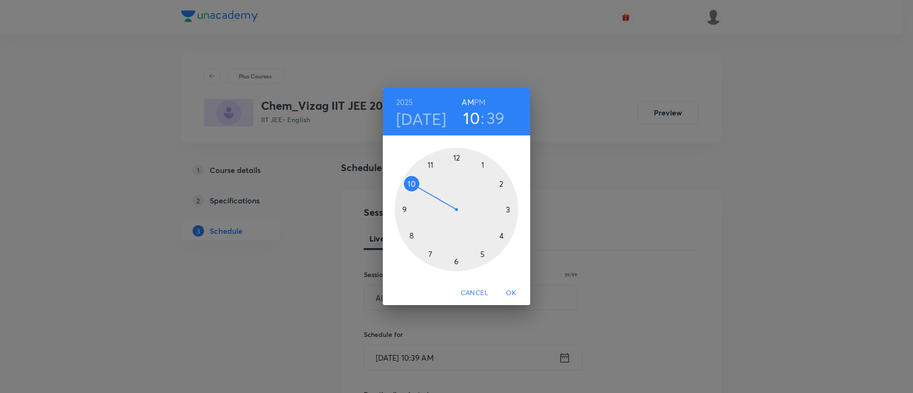
click at [483, 99] on h6 "PM" at bounding box center [479, 102] width 11 height 13
click at [482, 254] on div at bounding box center [457, 210] width 124 height 124
click at [455, 158] on div at bounding box center [457, 210] width 124 height 124
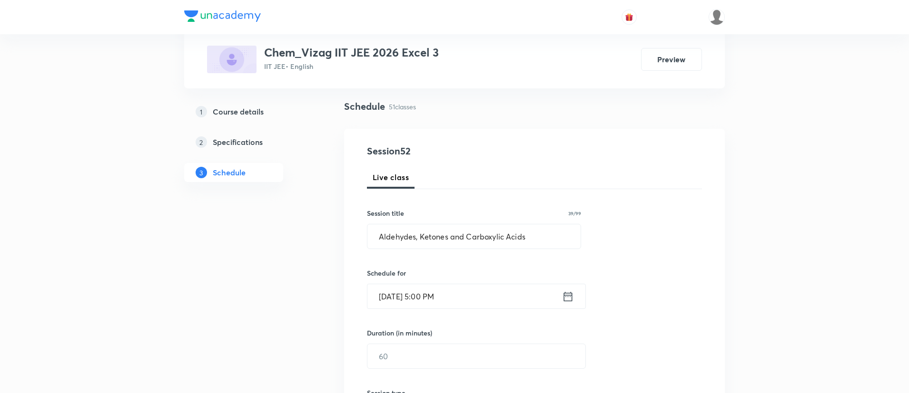
scroll to position [76, 0]
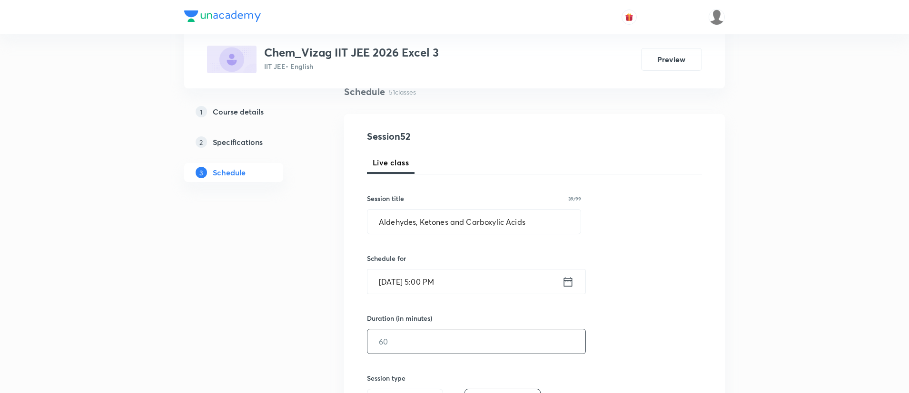
click at [423, 337] on input "text" at bounding box center [476, 342] width 218 height 24
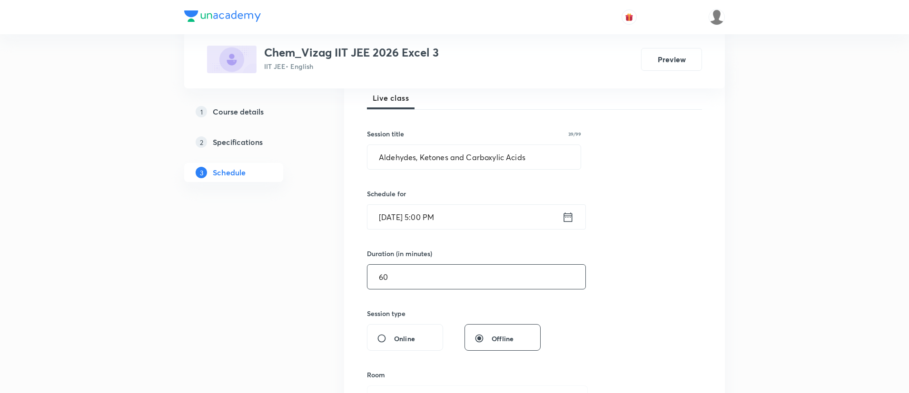
scroll to position [266, 0]
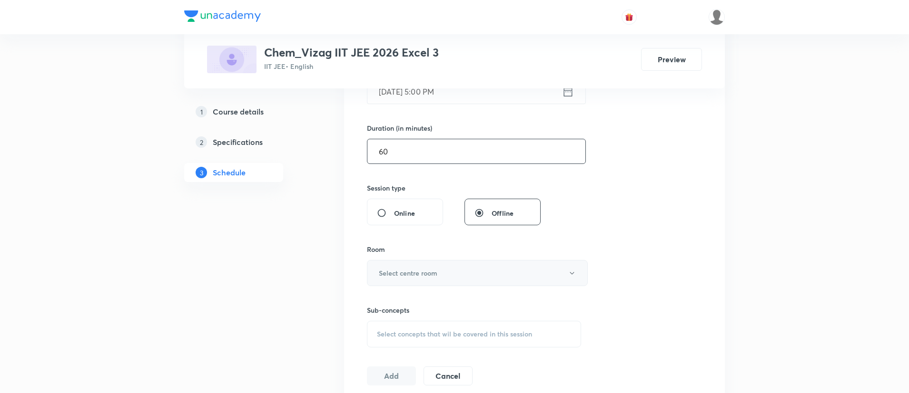
type input "60"
click at [432, 268] on h6 "Select centre room" at bounding box center [408, 273] width 59 height 10
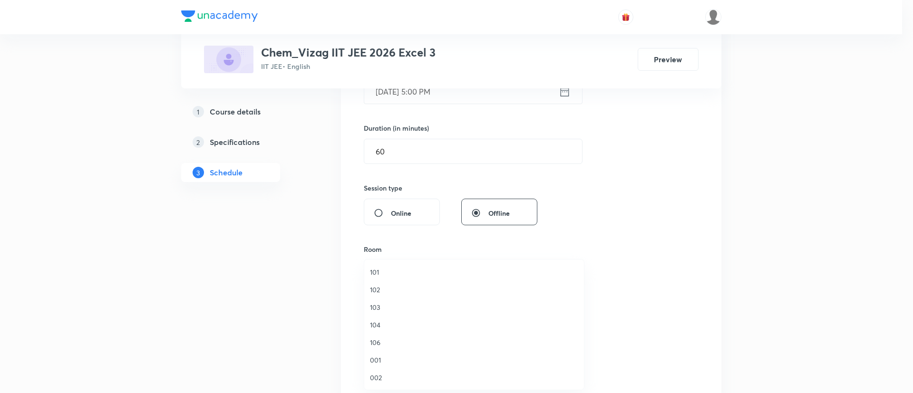
click at [400, 343] on span "106" at bounding box center [474, 343] width 208 height 10
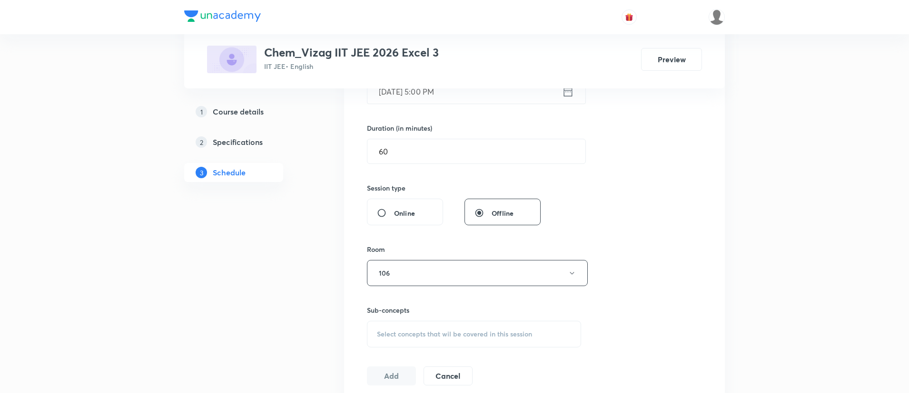
click at [454, 327] on div "Select concepts that wil be covered in this session" at bounding box center [474, 334] width 214 height 27
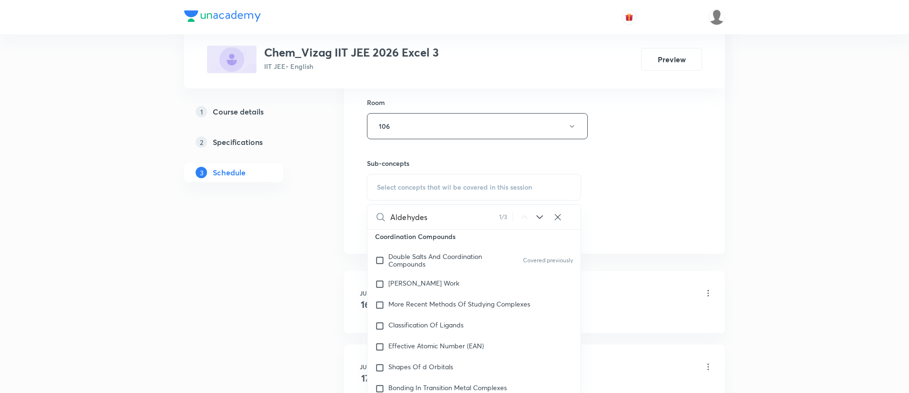
scroll to position [16889, 0]
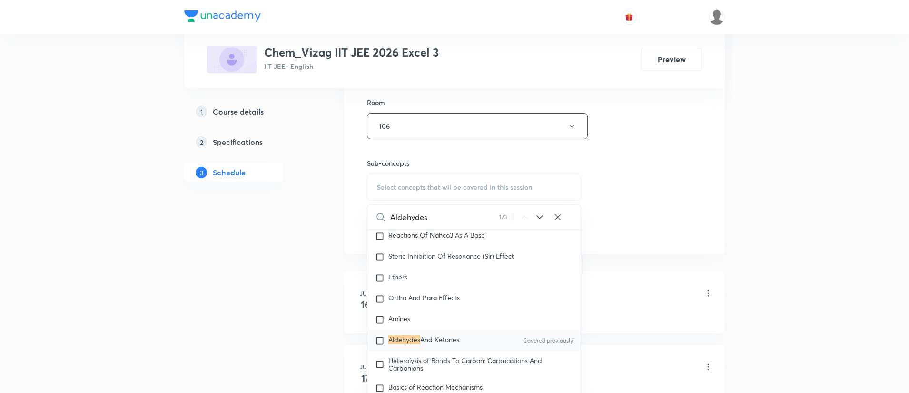
type input "Aldehydes"
click at [451, 344] on span "And Ketones" at bounding box center [439, 339] width 39 height 9
checkbox input "true"
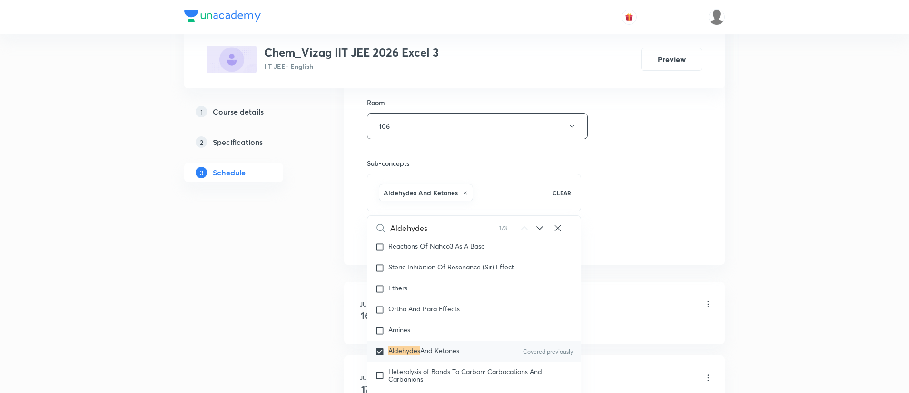
click at [628, 199] on div "Session 52 Live class Session title 39/99 Aldehydes, Ketones and Carboxylic Aci…" at bounding box center [534, 21] width 335 height 458
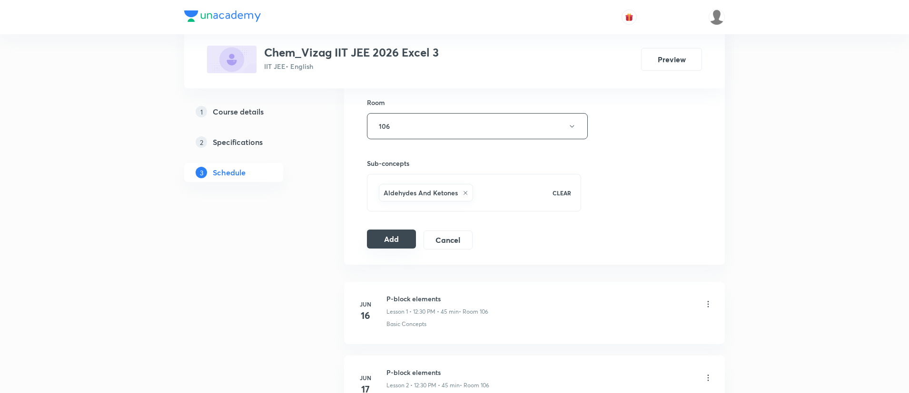
click at [391, 235] on button "Add" at bounding box center [391, 239] width 49 height 19
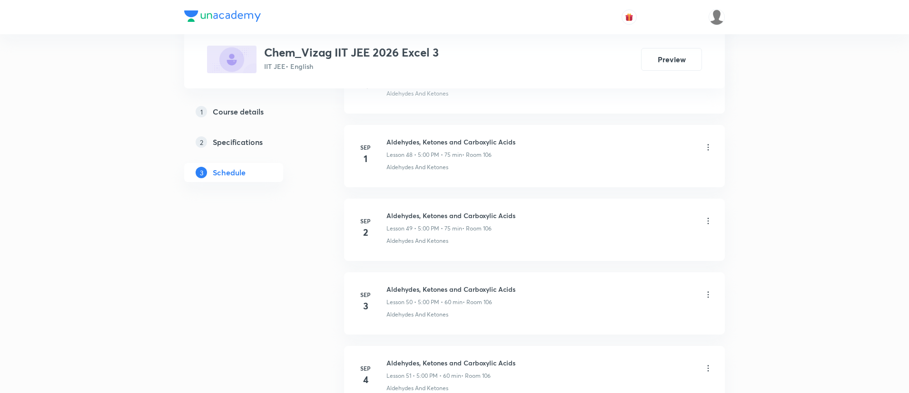
scroll to position [4042, 0]
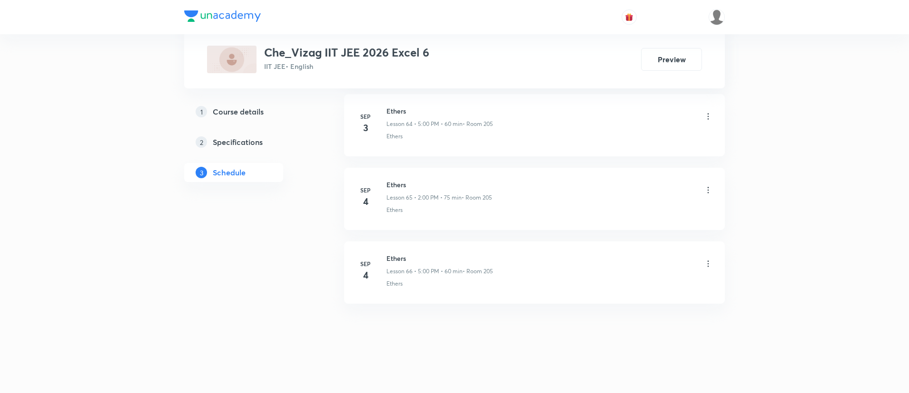
click at [397, 258] on h6 "Ethers" at bounding box center [439, 259] width 107 height 10
copy h6 "Ethers"
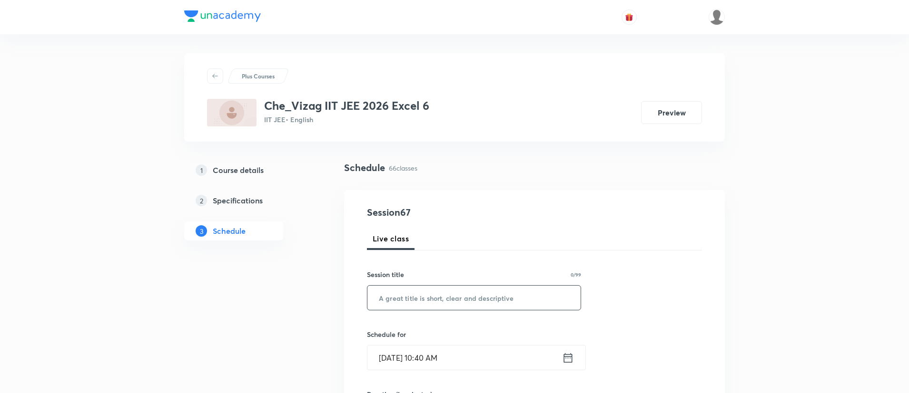
click at [404, 294] on input "text" at bounding box center [473, 298] width 213 height 24
paste input "Ethers"
type input "Ethers"
click at [570, 360] on icon at bounding box center [568, 358] width 12 height 13
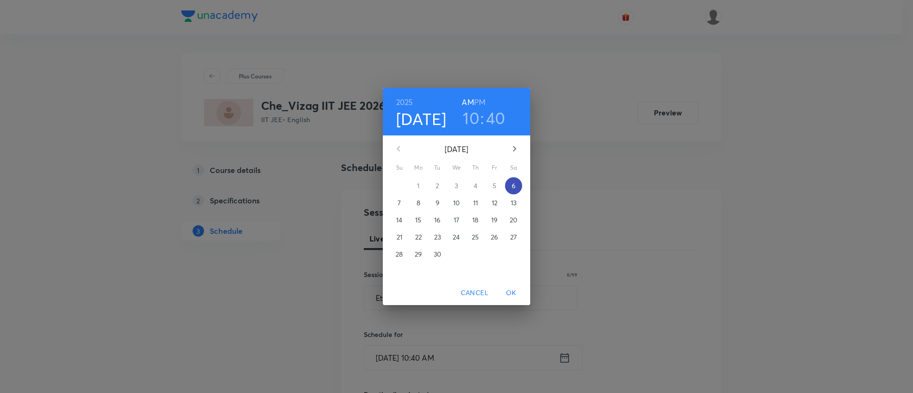
click at [514, 182] on p "6" at bounding box center [514, 186] width 4 height 10
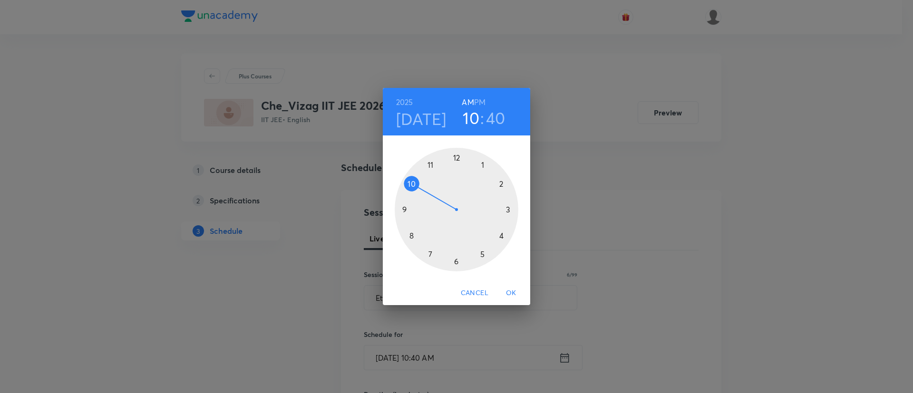
click at [481, 99] on h6 "PM" at bounding box center [479, 102] width 11 height 13
click at [502, 184] on div at bounding box center [457, 210] width 124 height 124
click at [455, 156] on div at bounding box center [457, 210] width 124 height 124
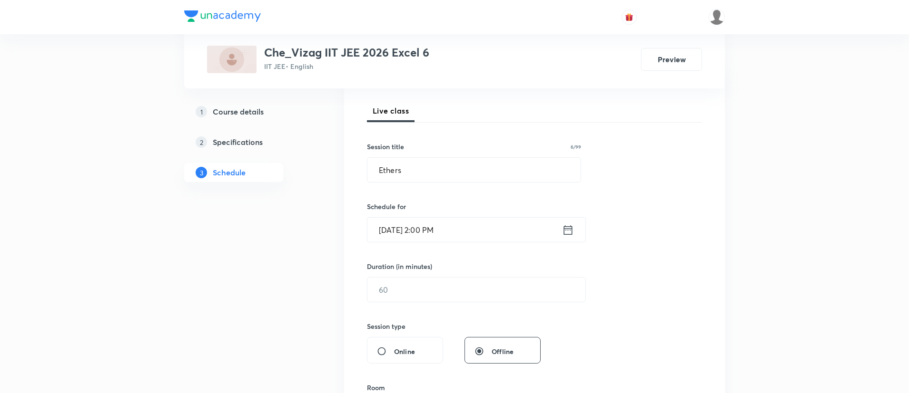
scroll to position [143, 0]
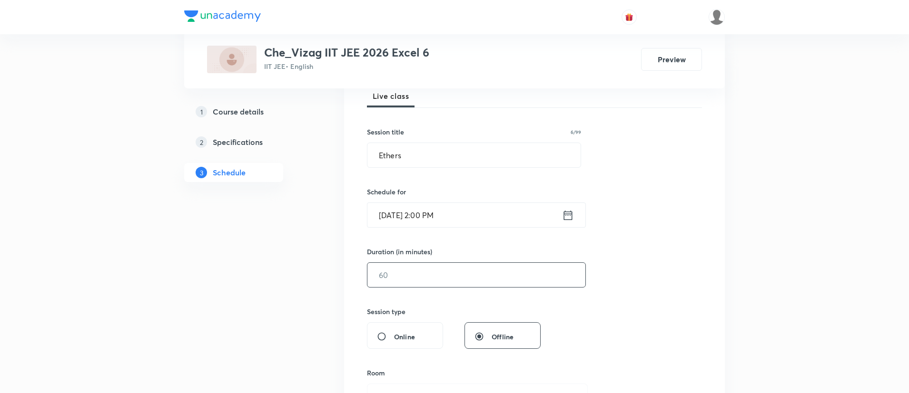
click at [442, 275] on input "text" at bounding box center [476, 275] width 218 height 24
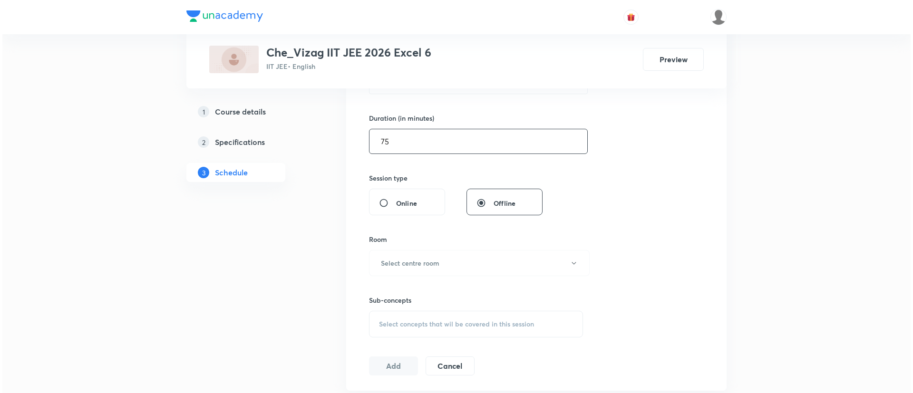
scroll to position [278, 0]
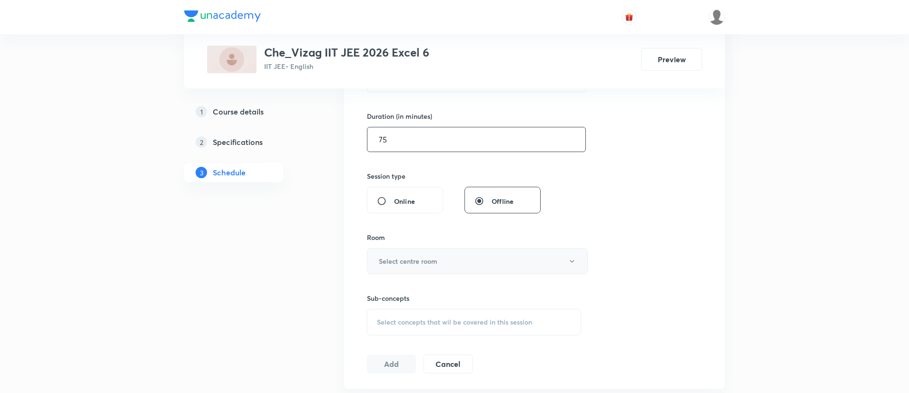
type input "75"
click at [437, 267] on button "Select centre room" at bounding box center [477, 261] width 221 height 26
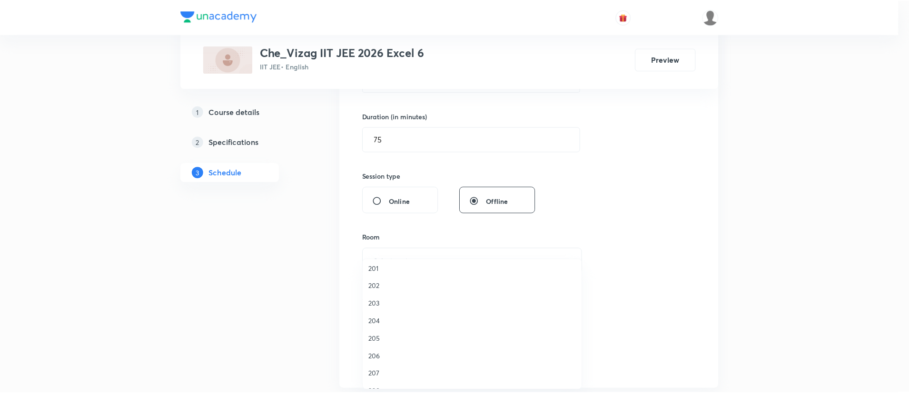
scroll to position [216, 0]
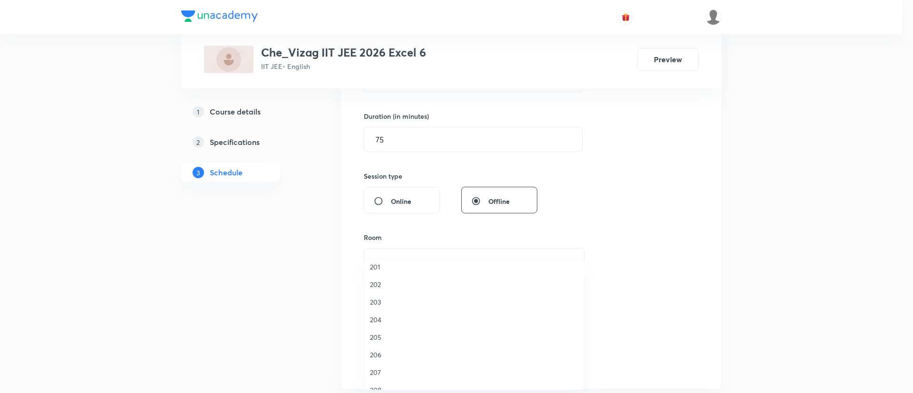
click at [416, 334] on span "205" at bounding box center [474, 338] width 208 height 10
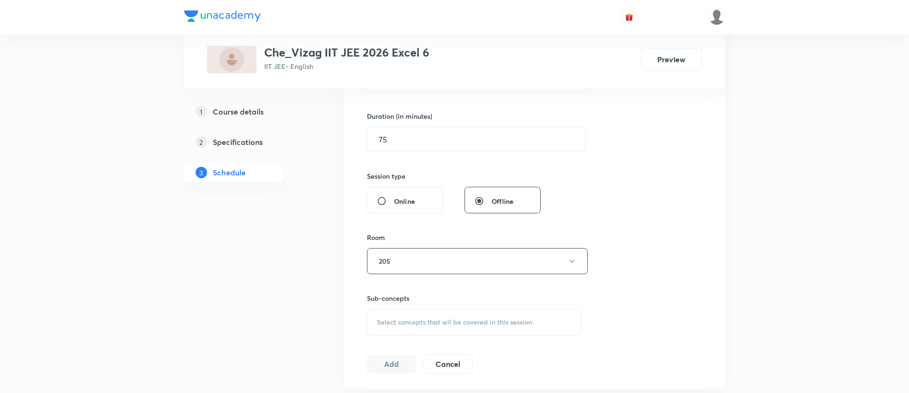
click at [446, 319] on span "Select concepts that wil be covered in this session" at bounding box center [454, 323] width 155 height 8
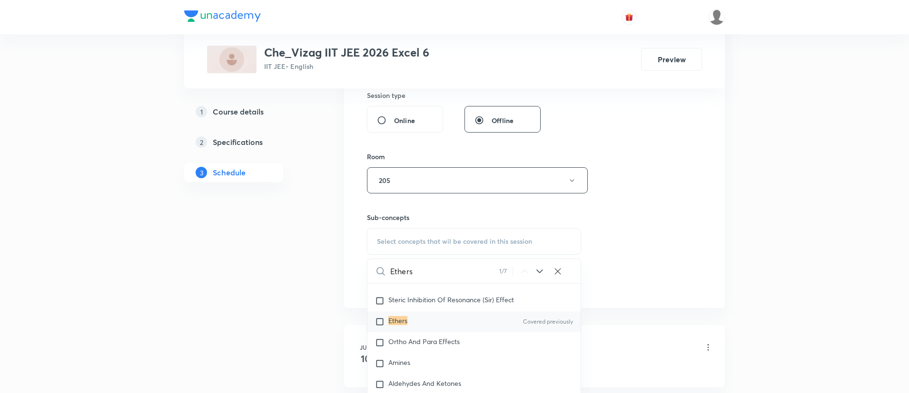
scroll to position [16903, 0]
type input "Ethers"
click at [444, 328] on div "Ethers Covered previously" at bounding box center [473, 319] width 213 height 21
checkbox input "true"
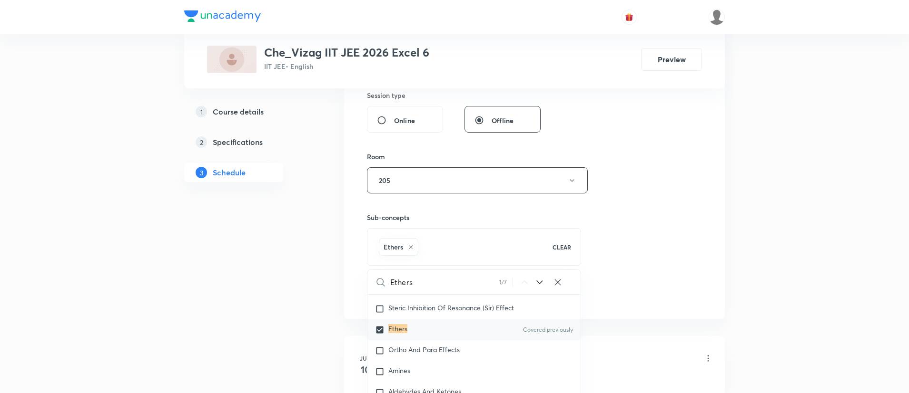
click at [637, 231] on div "Session 67 Live class Session title 6/99 Ethers ​ Schedule for Sep 6, 2025, 2:0…" at bounding box center [534, 75] width 335 height 458
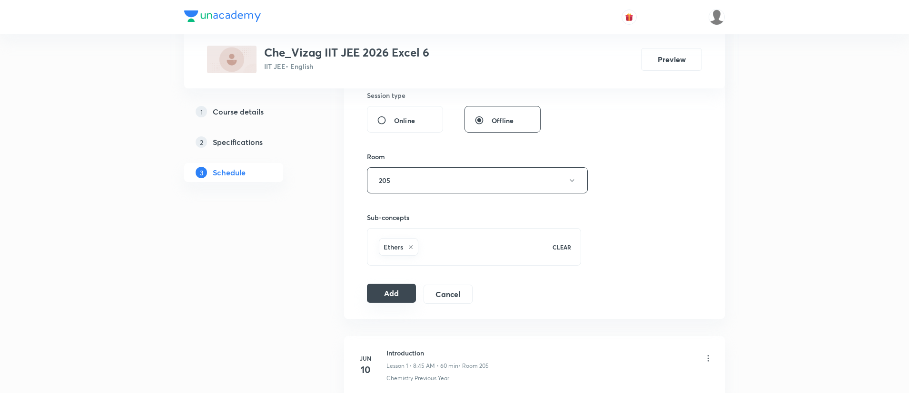
click at [388, 292] on button "Add" at bounding box center [391, 293] width 49 height 19
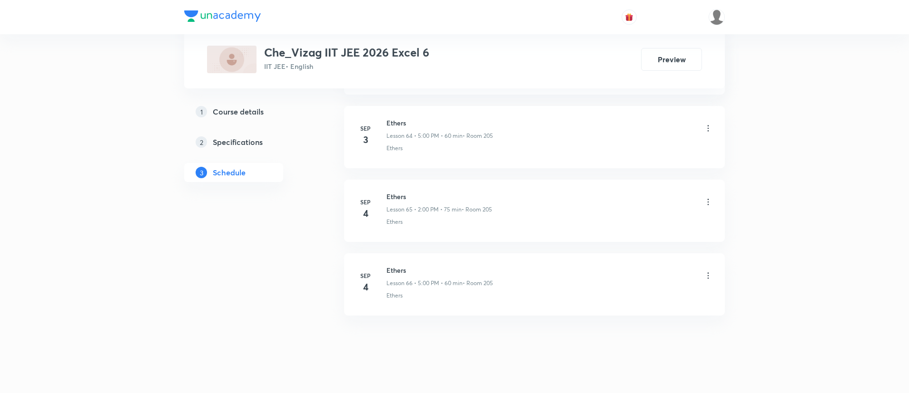
scroll to position [5246, 0]
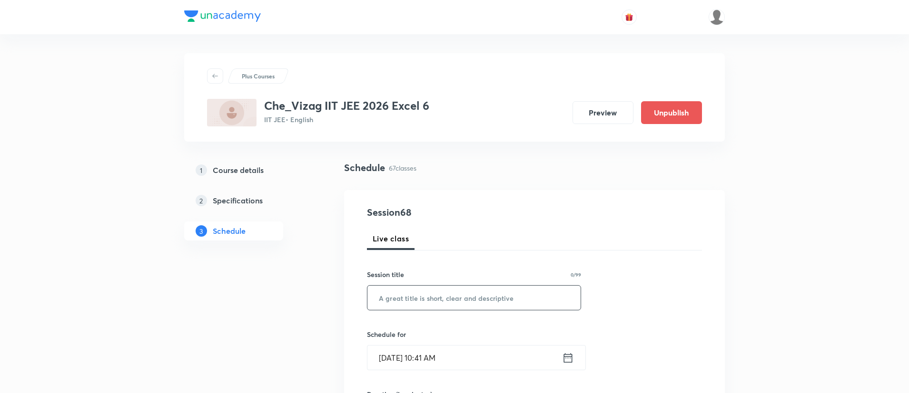
click at [451, 296] on input "text" at bounding box center [473, 298] width 213 height 24
click at [439, 298] on input "text" at bounding box center [473, 298] width 213 height 24
paste input "Ethers"
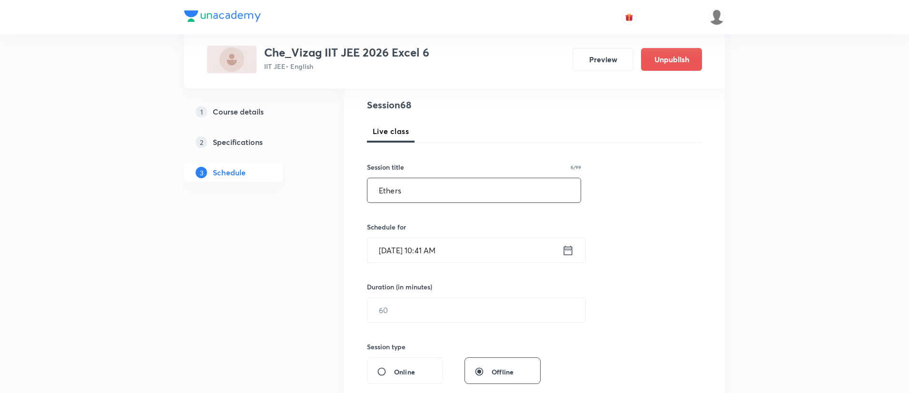
scroll to position [133, 0]
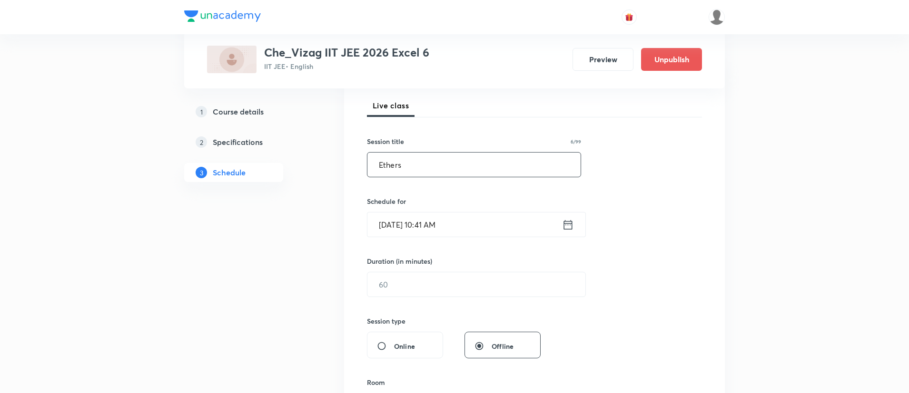
type input "Ethers"
click at [571, 222] on icon at bounding box center [568, 224] width 12 height 13
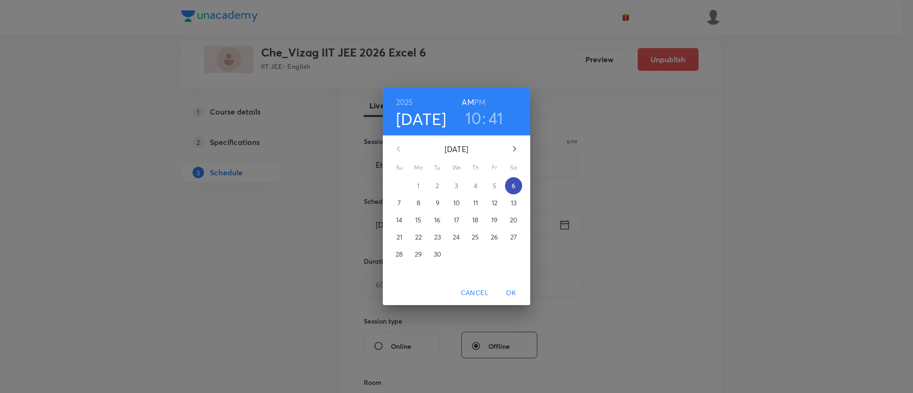
click at [515, 190] on p "6" at bounding box center [514, 186] width 4 height 10
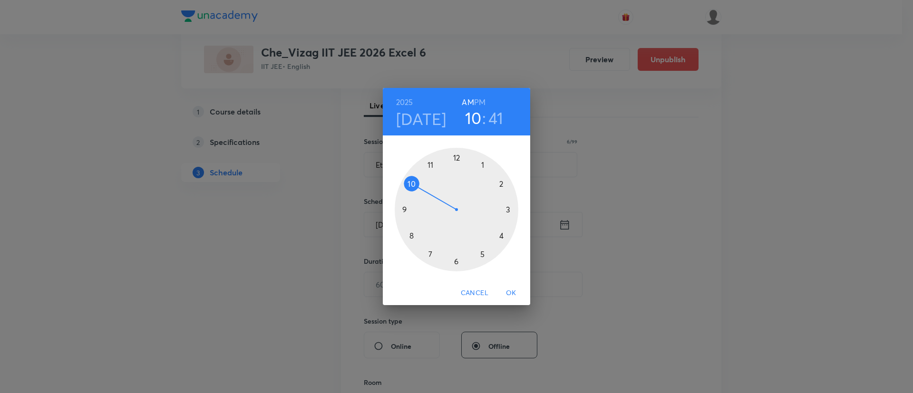
click at [479, 102] on h6 "PM" at bounding box center [479, 102] width 11 height 13
click at [483, 253] on div at bounding box center [457, 210] width 124 height 124
click at [454, 158] on div at bounding box center [457, 210] width 124 height 124
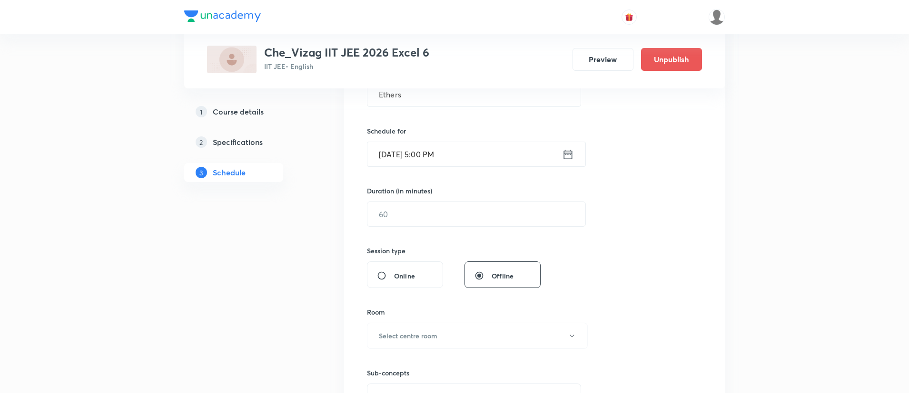
scroll to position [252, 0]
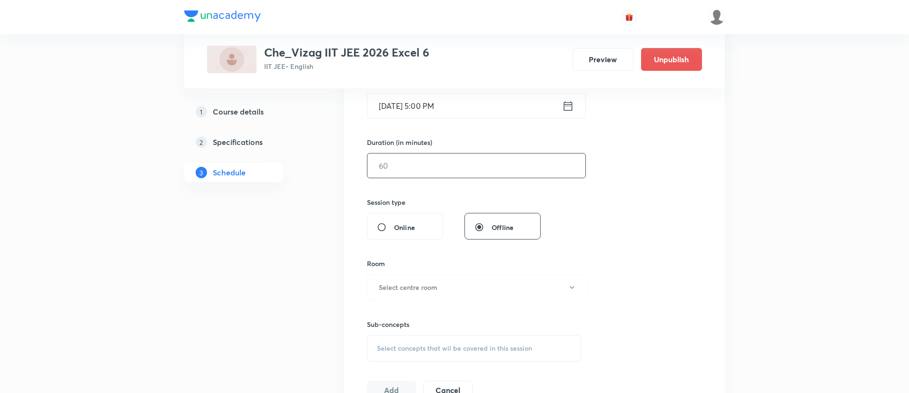
click at [451, 169] on input "text" at bounding box center [476, 166] width 218 height 24
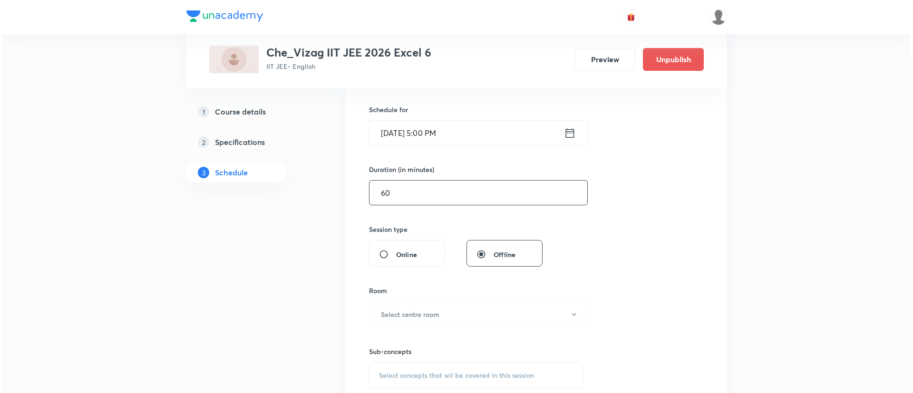
scroll to position [257, 0]
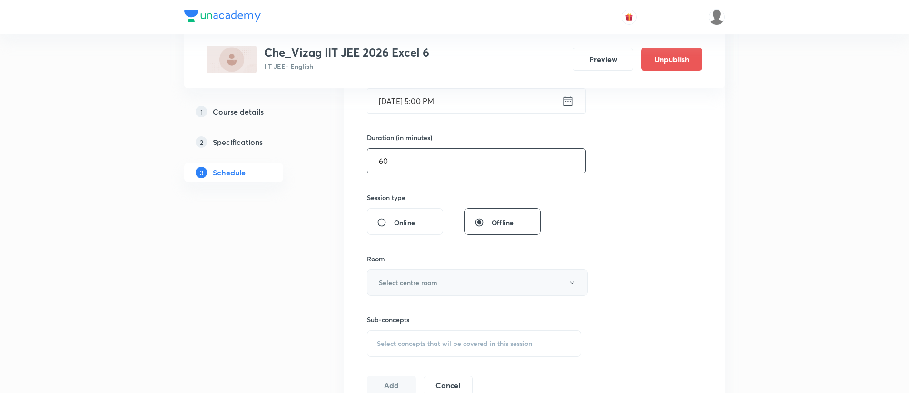
type input "60"
click at [401, 278] on h6 "Select centre room" at bounding box center [408, 283] width 59 height 10
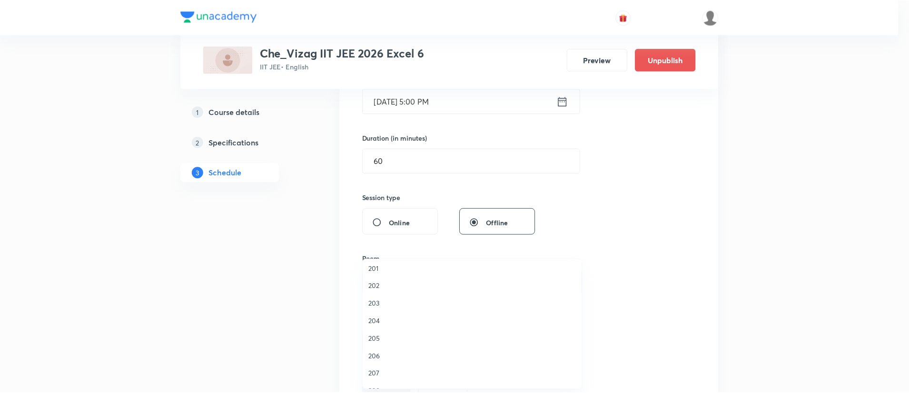
scroll to position [224, 0]
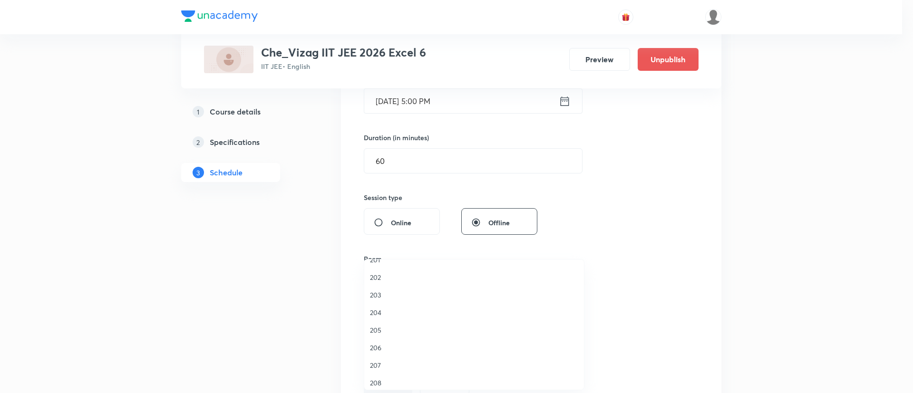
click at [390, 330] on span "205" at bounding box center [474, 330] width 208 height 10
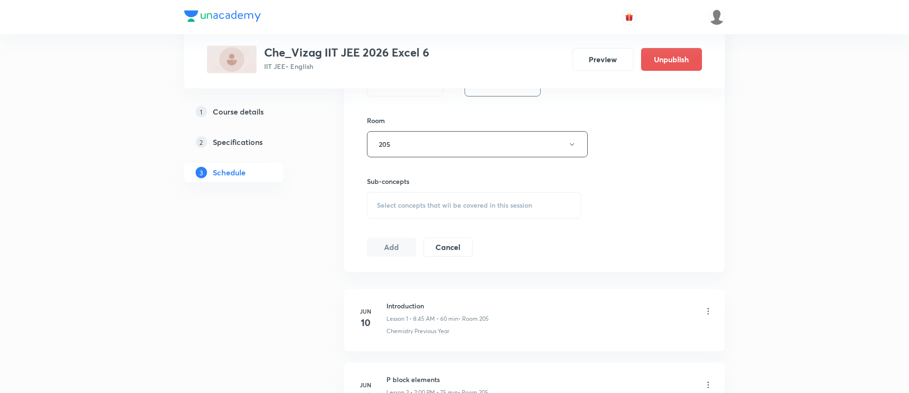
scroll to position [423, 0]
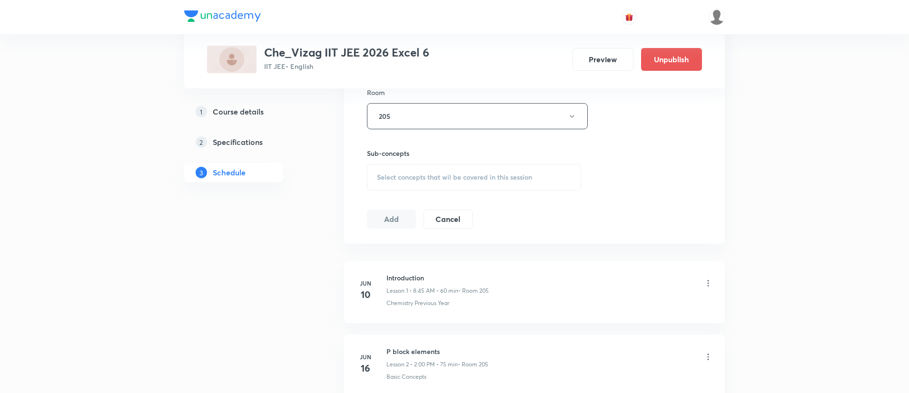
click at [428, 179] on span "Select concepts that wil be covered in this session" at bounding box center [454, 178] width 155 height 8
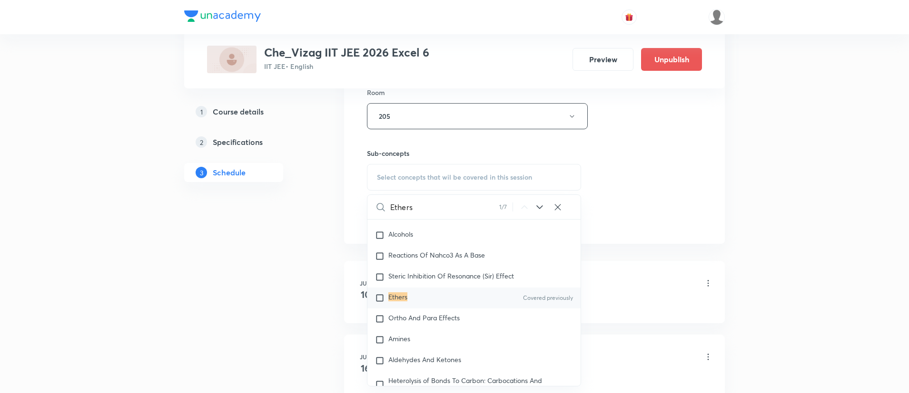
scroll to position [16860, 0]
type input "Ethers"
click at [440, 302] on div "Ethers Covered previously" at bounding box center [473, 297] width 213 height 21
checkbox input "true"
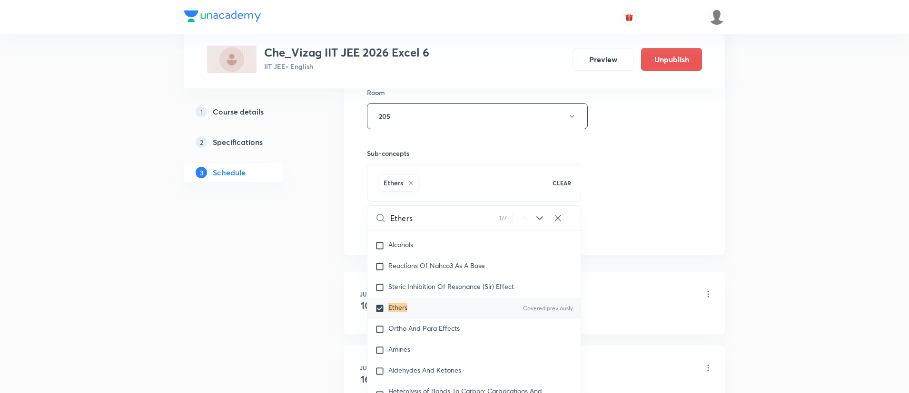
click at [636, 174] on div "Session 68 Live class Session title 6/99 Ethers ​ Schedule for Sep 6, 2025, 5:0…" at bounding box center [534, 11] width 335 height 458
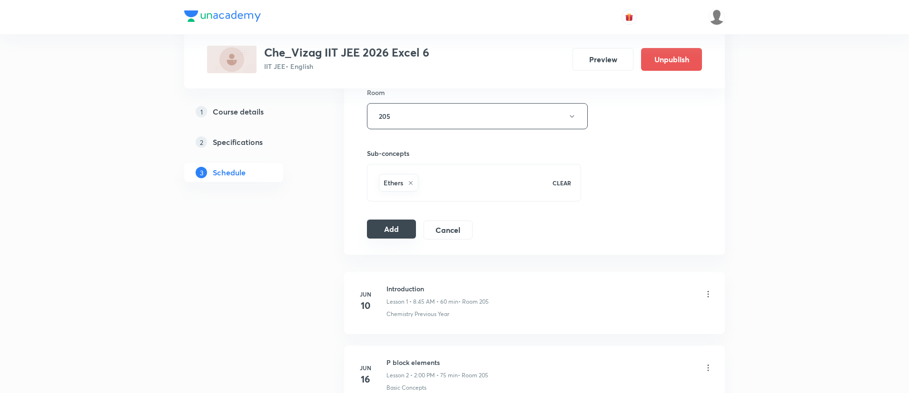
click at [390, 226] on button "Add" at bounding box center [391, 229] width 49 height 19
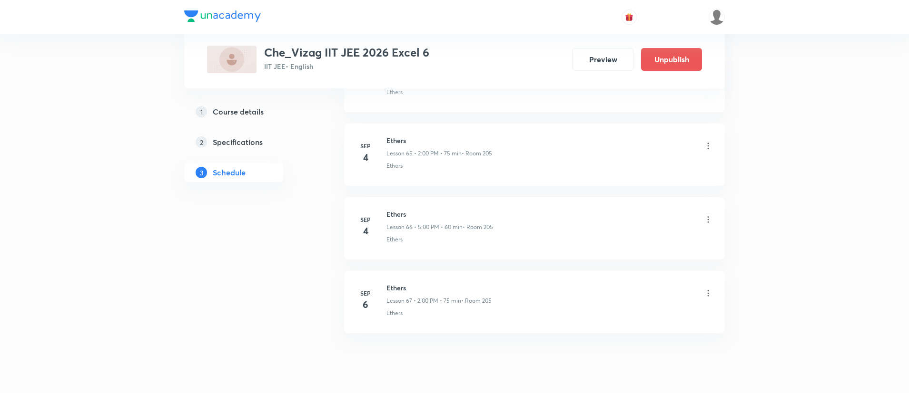
scroll to position [5320, 0]
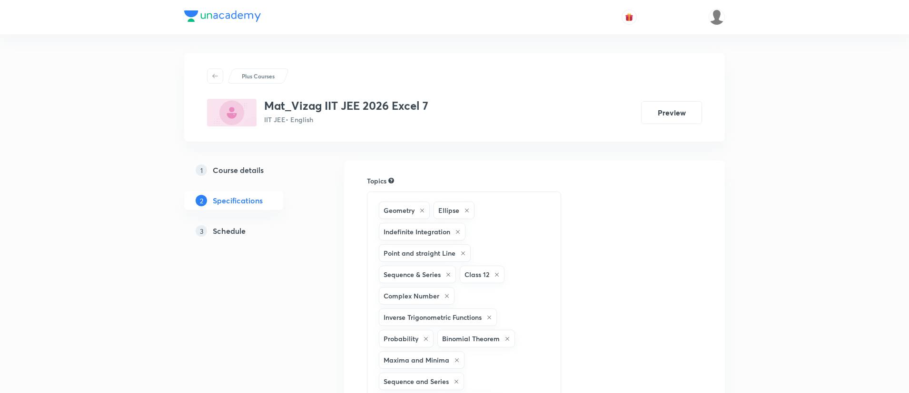
drag, startPoint x: 0, startPoint y: 0, endPoint x: 214, endPoint y: 231, distance: 314.7
click at [214, 231] on h5 "Schedule" at bounding box center [229, 230] width 33 height 11
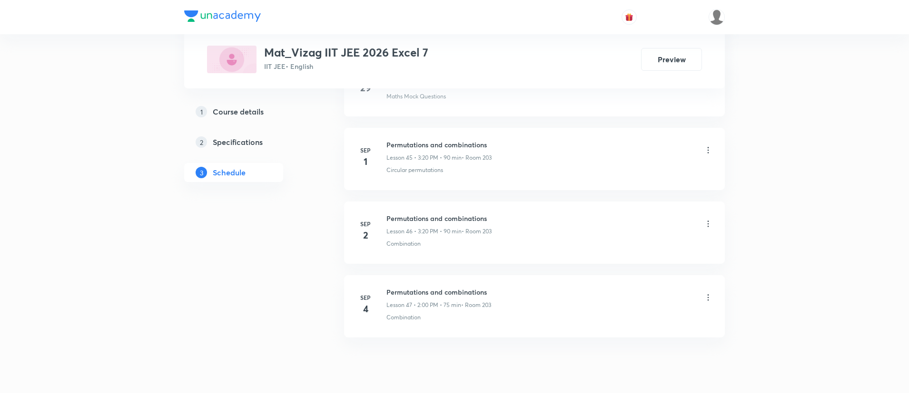
scroll to position [3835, 0]
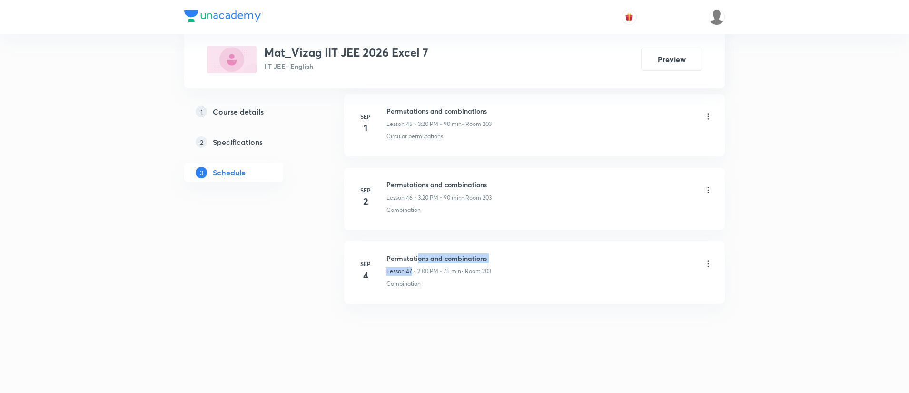
drag, startPoint x: 412, startPoint y: 264, endPoint x: 418, endPoint y: 254, distance: 11.9
click at [418, 254] on div "Permutations and combinations Lesson 47 • 2:00 PM • 75 min • Room 203" at bounding box center [438, 265] width 105 height 22
click at [418, 254] on h6 "Permutations and combinations" at bounding box center [438, 259] width 105 height 10
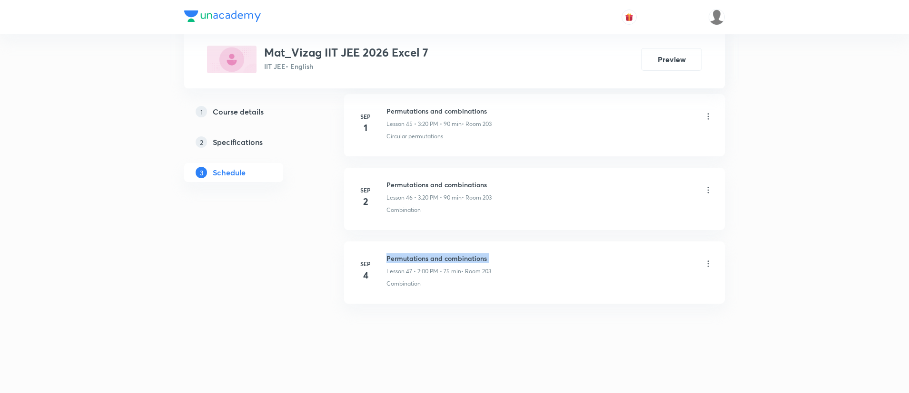
click at [418, 254] on h6 "Permutations and combinations" at bounding box center [438, 259] width 105 height 10
copy h6 "Permutations and combinations"
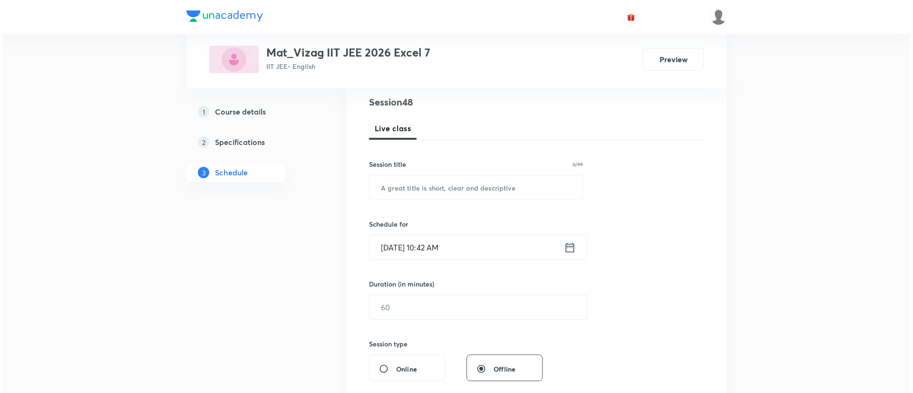
scroll to position [0, 0]
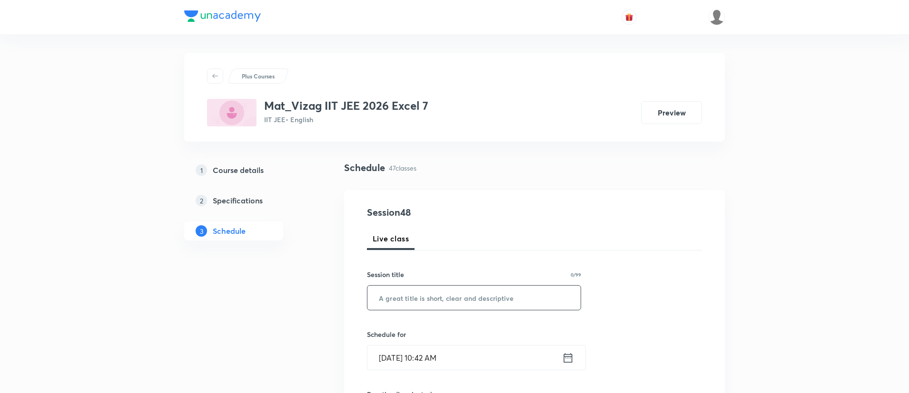
click at [421, 294] on input "text" at bounding box center [473, 298] width 213 height 24
paste input "Permutations and combinations"
type input "Permutations and combinations"
click at [565, 353] on icon at bounding box center [568, 358] width 9 height 10
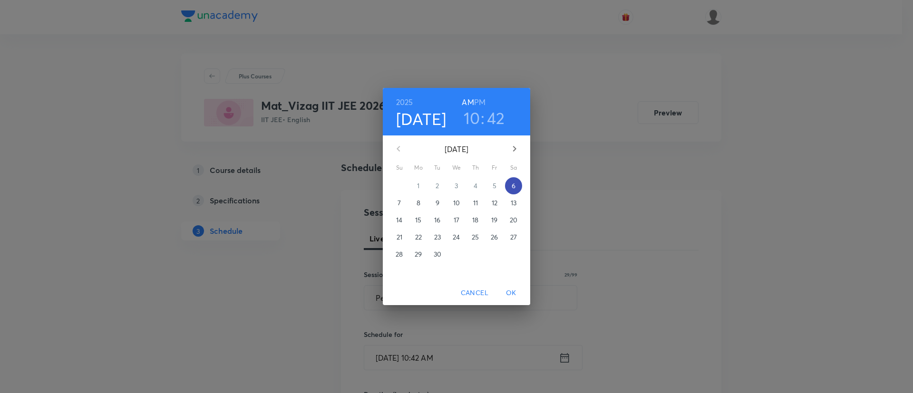
click at [510, 184] on span "6" at bounding box center [513, 186] width 17 height 10
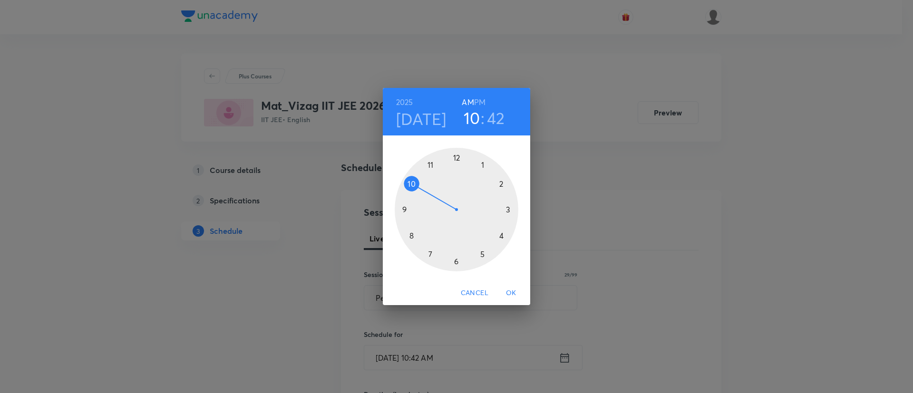
click at [484, 99] on h6 "PM" at bounding box center [479, 102] width 11 height 13
click at [509, 208] on div at bounding box center [457, 210] width 124 height 124
click at [500, 236] on div at bounding box center [457, 210] width 124 height 124
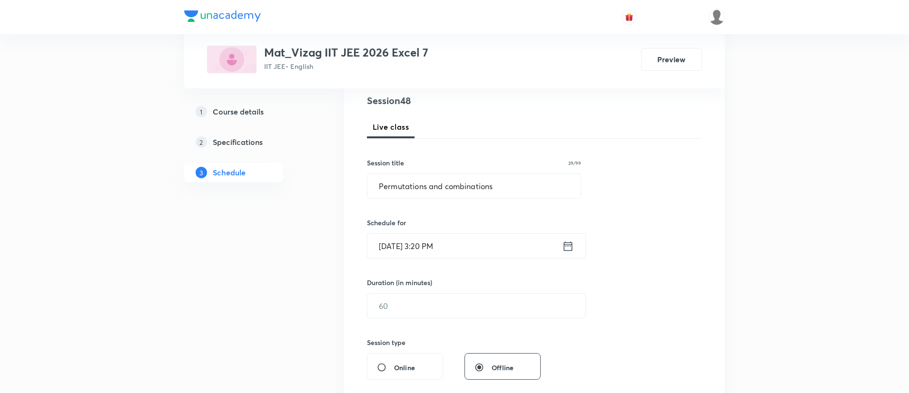
scroll to position [147, 0]
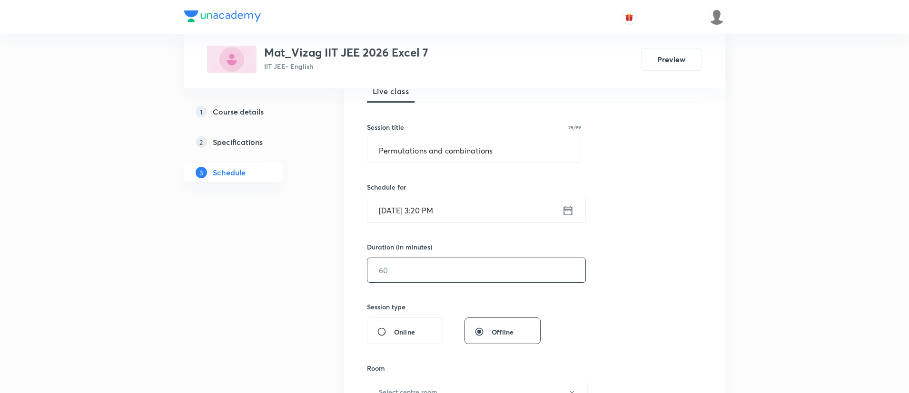
click at [492, 265] on input "text" at bounding box center [476, 270] width 218 height 24
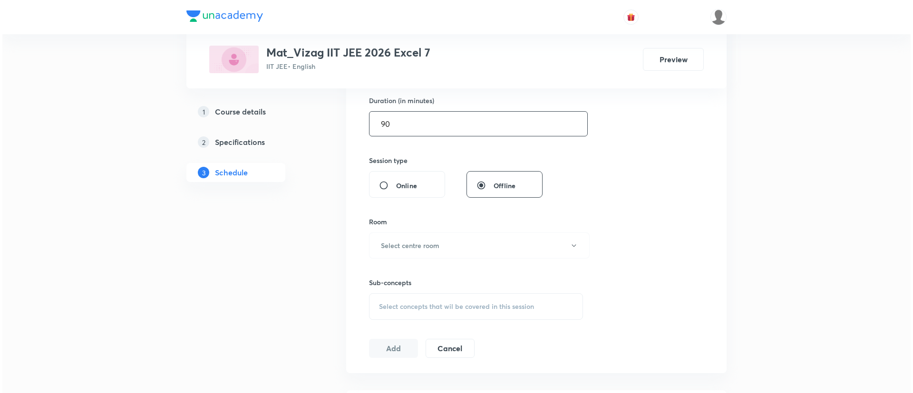
scroll to position [309, 0]
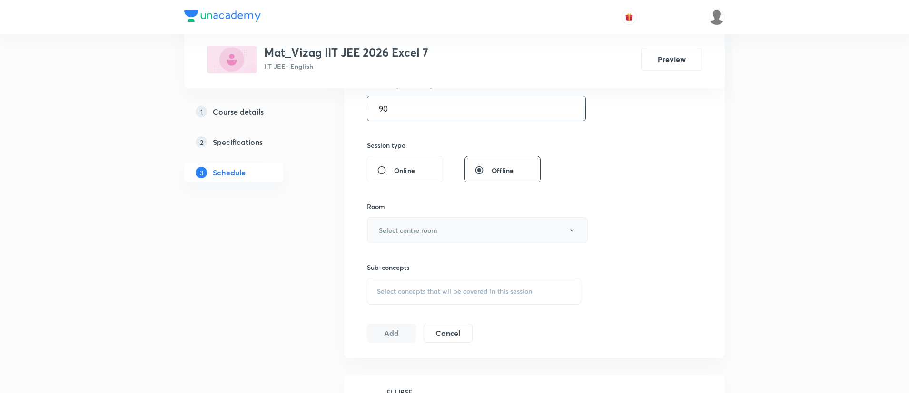
type input "90"
click at [473, 224] on button "Select centre room" at bounding box center [477, 230] width 221 height 26
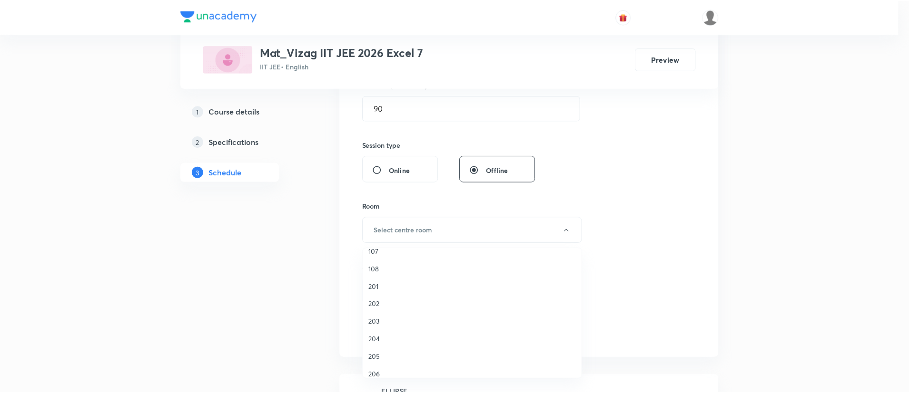
scroll to position [193, 0]
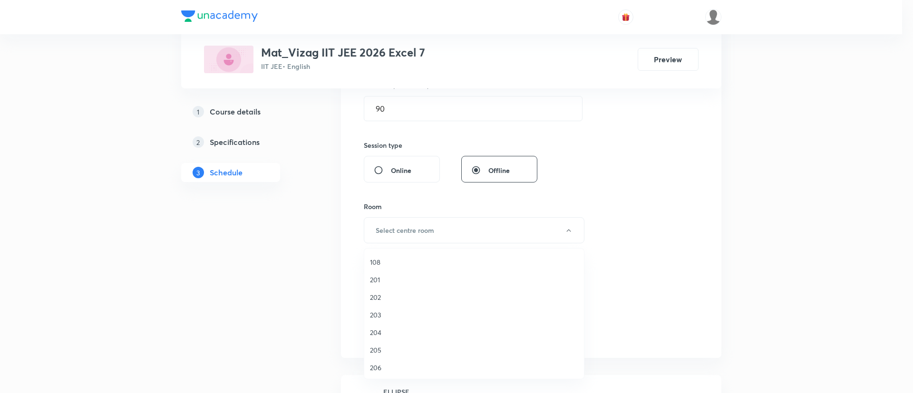
click at [420, 314] on span "203" at bounding box center [474, 315] width 208 height 10
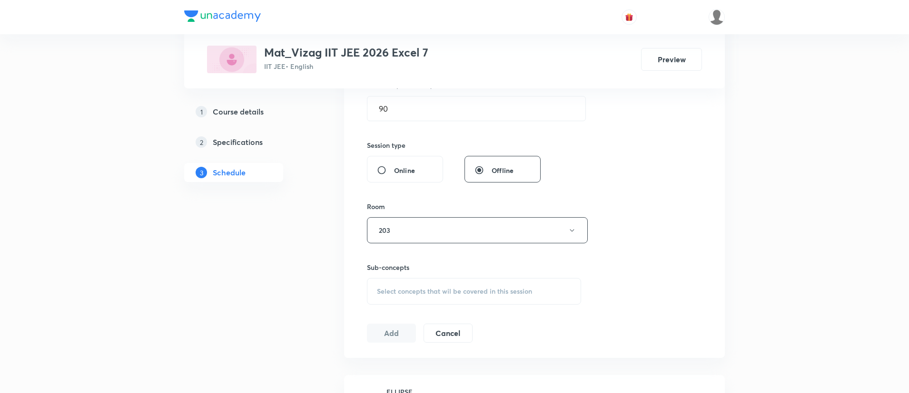
click at [440, 284] on div "Select concepts that wil be covered in this session" at bounding box center [474, 291] width 214 height 27
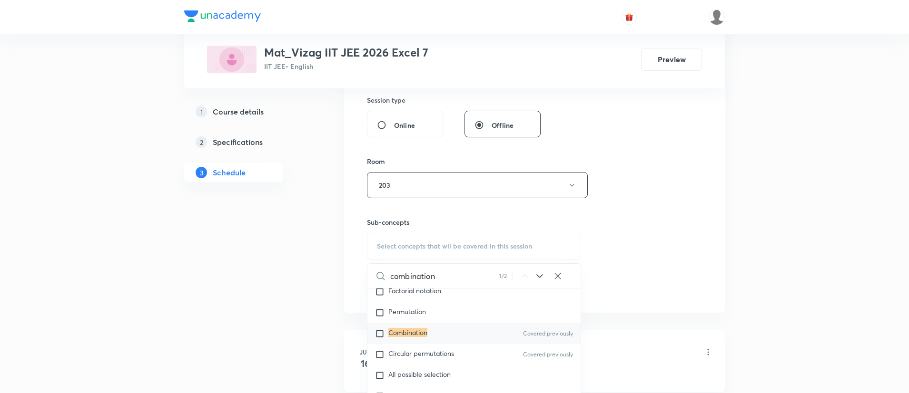
scroll to position [1886, 0]
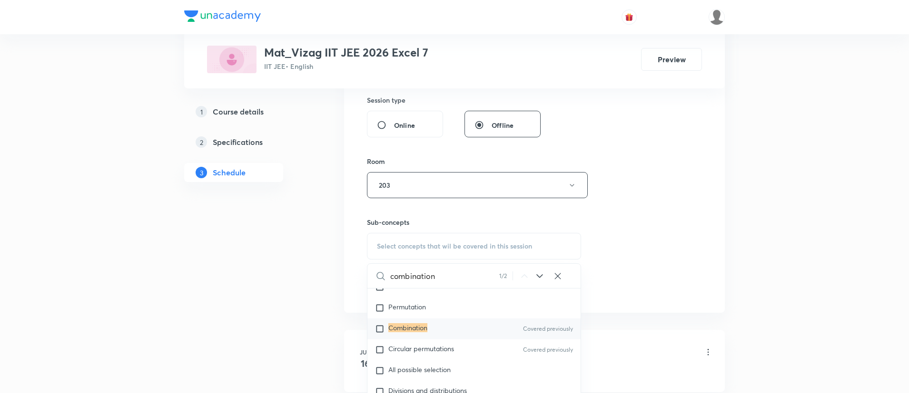
type input "combination"
click at [448, 324] on div "Combination Covered previously" at bounding box center [473, 329] width 213 height 21
checkbox input "true"
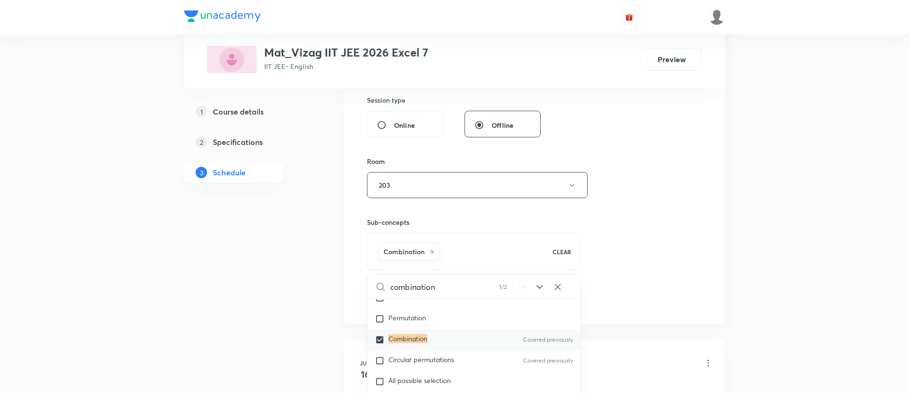
click at [568, 259] on div "Combination CLEAR" at bounding box center [474, 252] width 214 height 38
click at [629, 228] on div "Session 48 Live class Session title 29/99 Permutations and combinations ​ Sched…" at bounding box center [534, 80] width 335 height 458
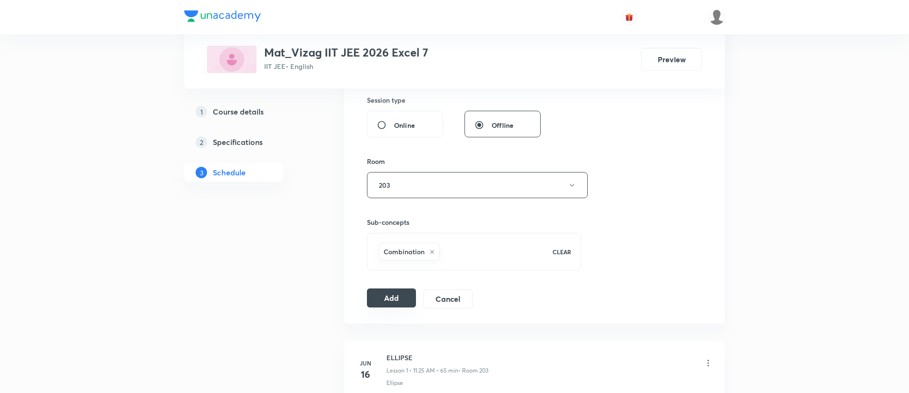
click at [397, 292] on button "Add" at bounding box center [391, 298] width 49 height 19
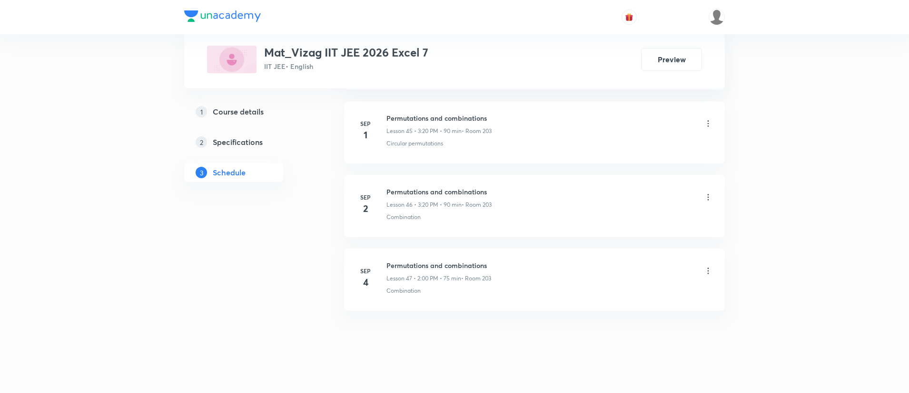
scroll to position [3845, 0]
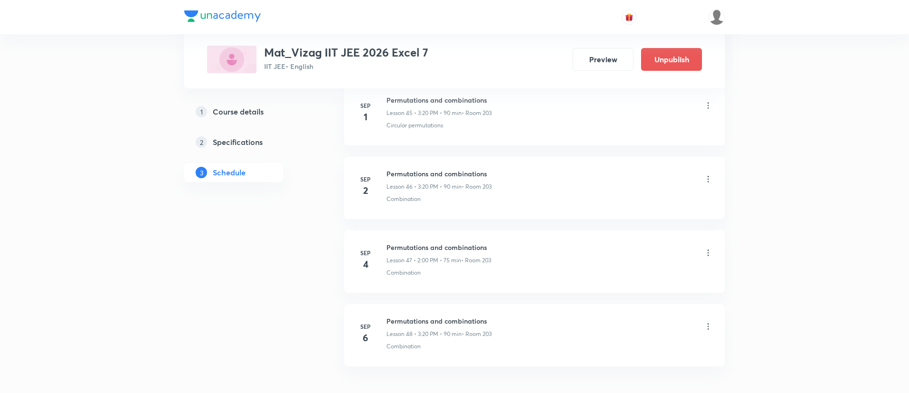
scroll to position [3908, 0]
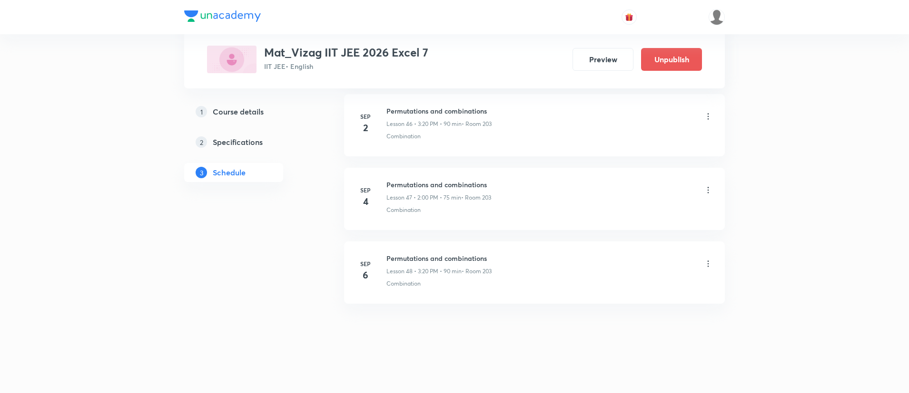
click at [263, 108] on h5 "Course details" at bounding box center [238, 111] width 51 height 11
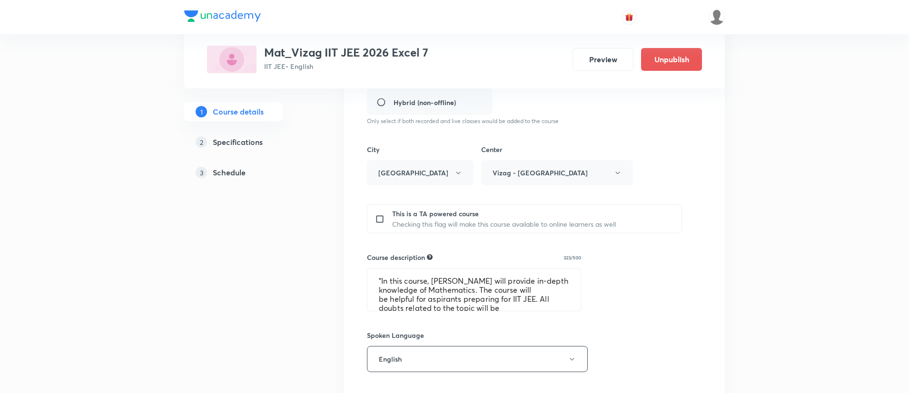
scroll to position [548, 0]
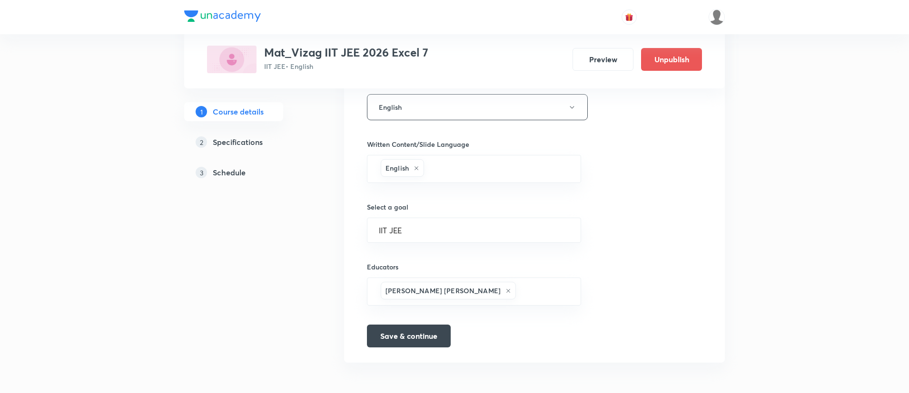
click at [236, 171] on h5 "Schedule" at bounding box center [229, 172] width 33 height 11
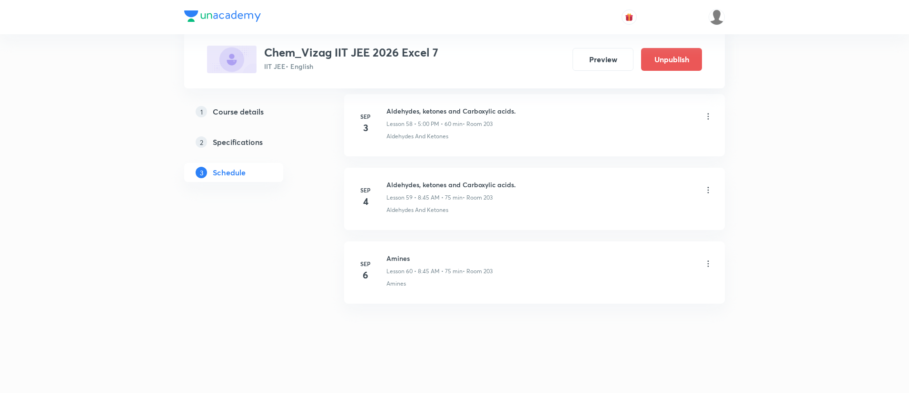
click at [393, 257] on h6 "Amines" at bounding box center [439, 259] width 106 height 10
copy h6 "Amines"
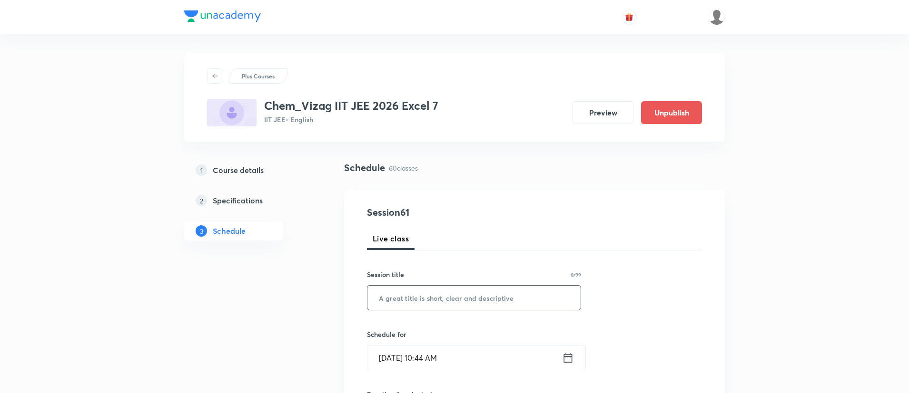
click at [401, 295] on input "text" at bounding box center [473, 298] width 213 height 24
paste input "Amines"
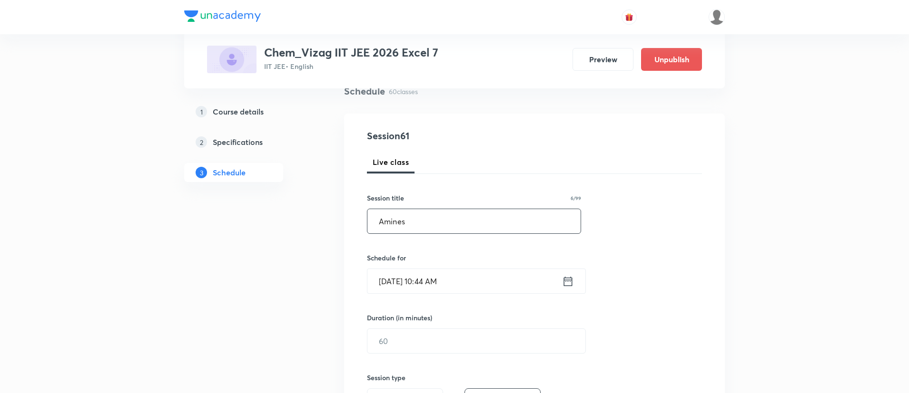
scroll to position [105, 0]
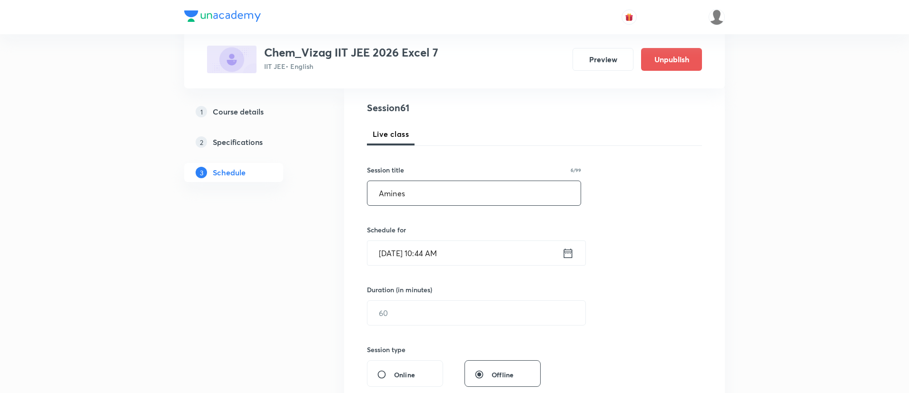
type input "Amines"
click at [567, 252] on icon at bounding box center [568, 253] width 12 height 13
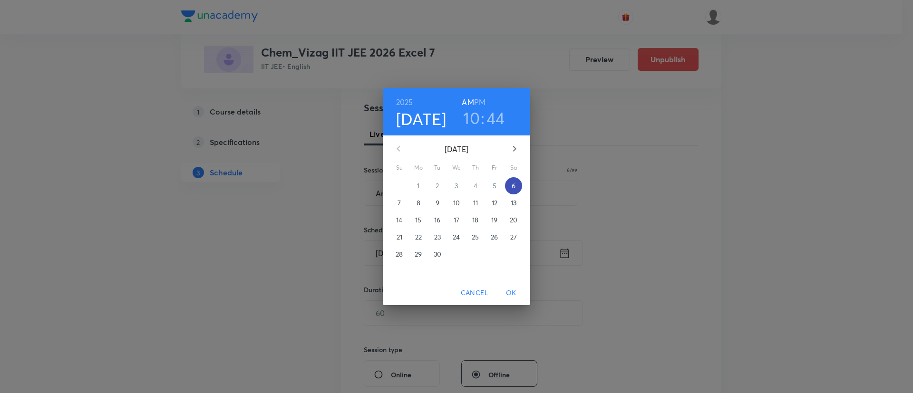
click at [514, 186] on p "6" at bounding box center [514, 186] width 4 height 10
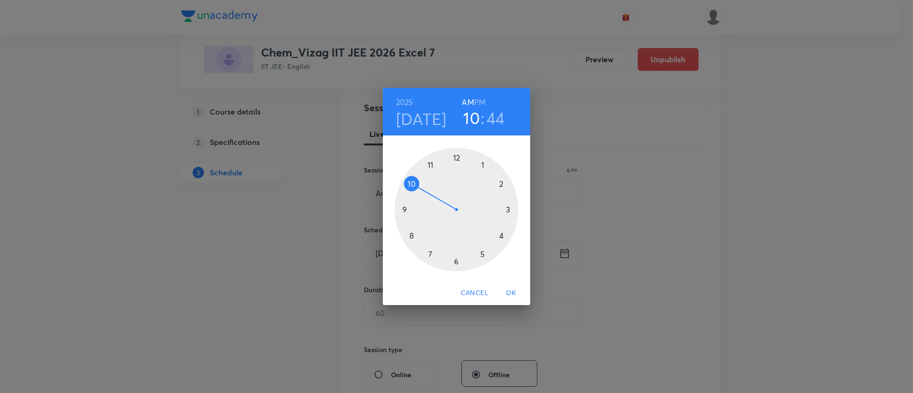
click at [479, 100] on h6 "PM" at bounding box center [479, 102] width 11 height 13
click at [483, 252] on div at bounding box center [457, 210] width 124 height 124
click at [454, 156] on div at bounding box center [457, 210] width 124 height 124
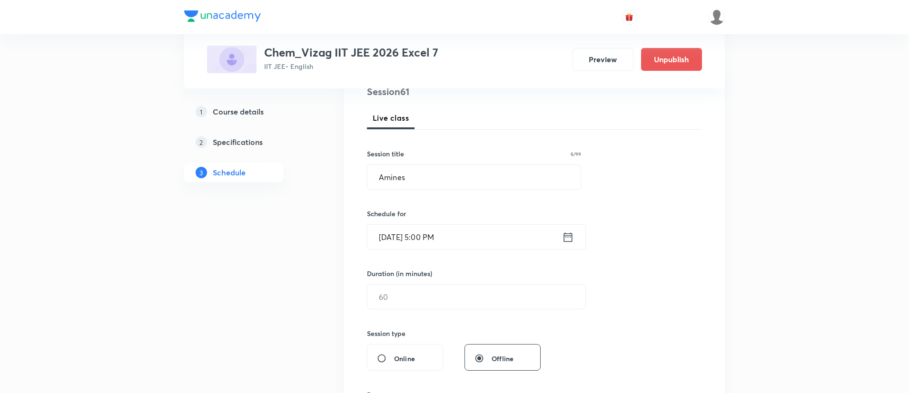
scroll to position [224, 0]
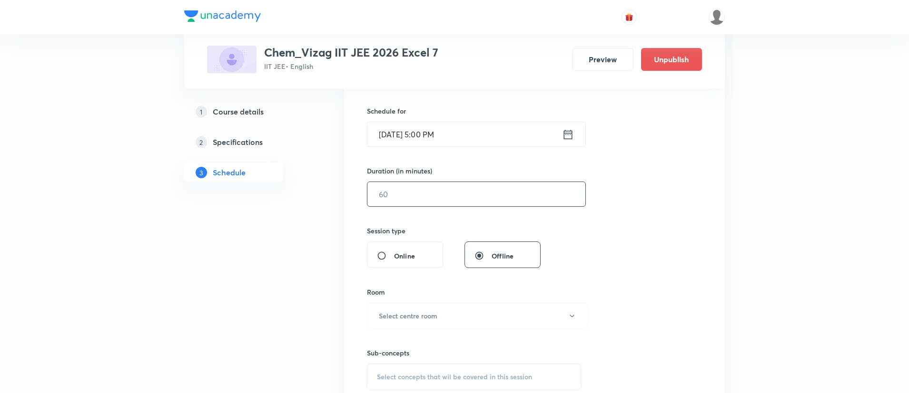
click at [440, 197] on input "text" at bounding box center [476, 194] width 218 height 24
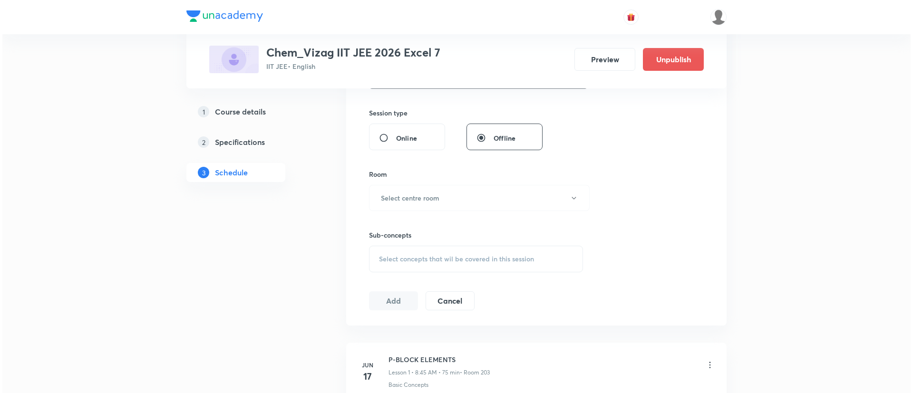
scroll to position [352, 0]
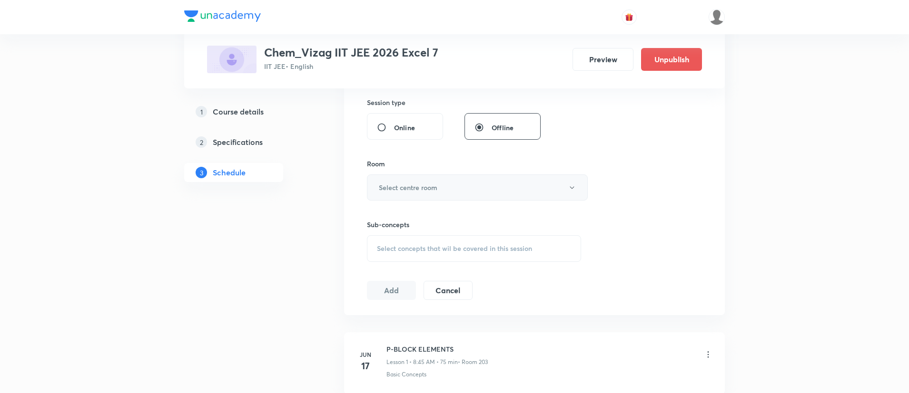
type input "60"
click at [437, 194] on button "Select centre room" at bounding box center [477, 188] width 221 height 26
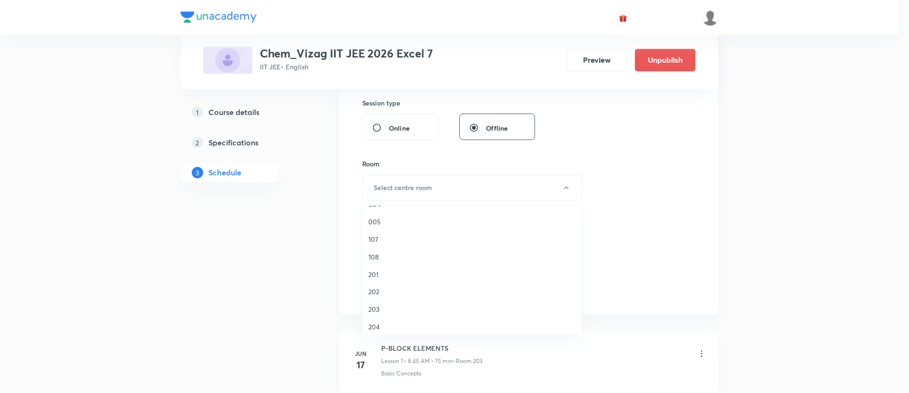
scroll to position [207, 0]
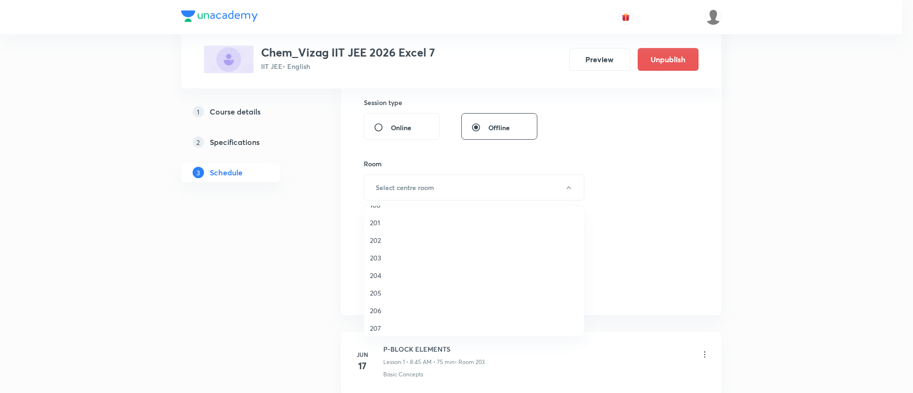
click at [382, 255] on span "203" at bounding box center [474, 258] width 208 height 10
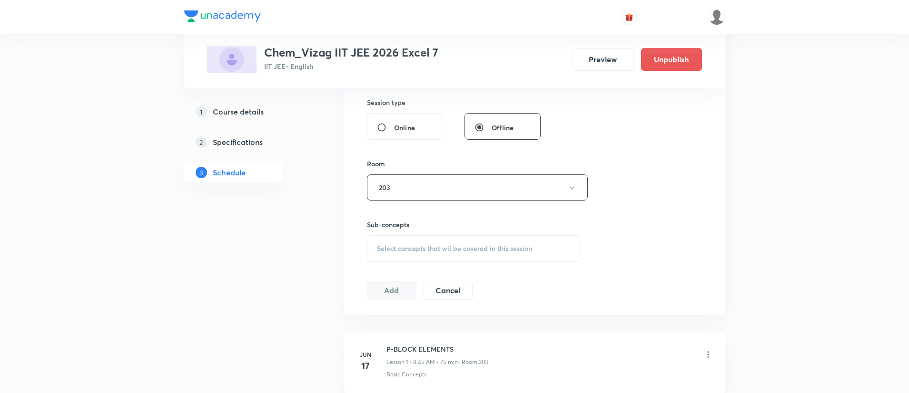
click at [406, 247] on span "Select concepts that wil be covered in this session" at bounding box center [454, 249] width 155 height 8
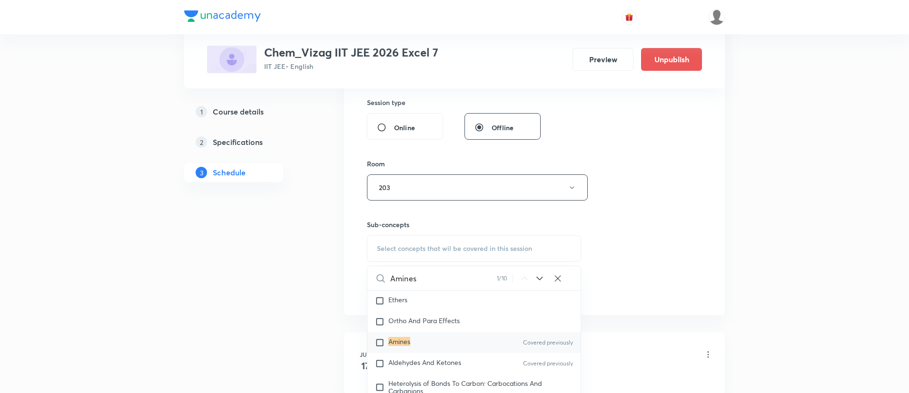
scroll to position [16863, 0]
type input "Amines"
click at [426, 351] on div "Amines Covered previously" at bounding box center [473, 340] width 213 height 21
checkbox input "true"
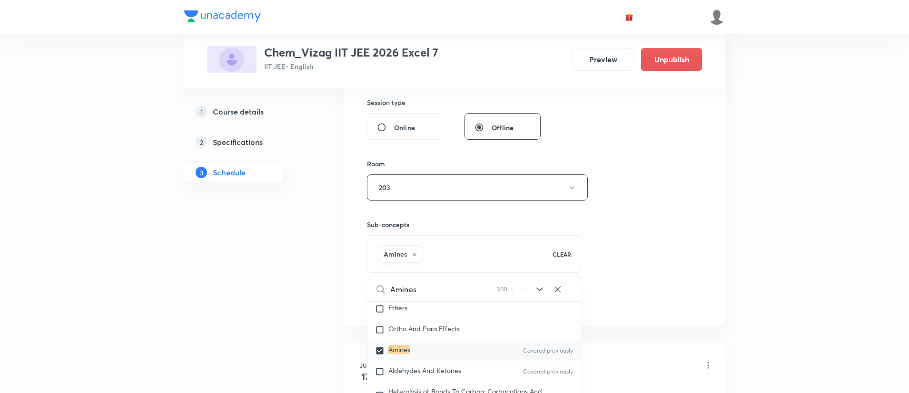
click at [650, 232] on div "Session 61 Live class Session title 6/99 Amines ​ Schedule for Sep 6, 2025, 5:0…" at bounding box center [534, 82] width 335 height 458
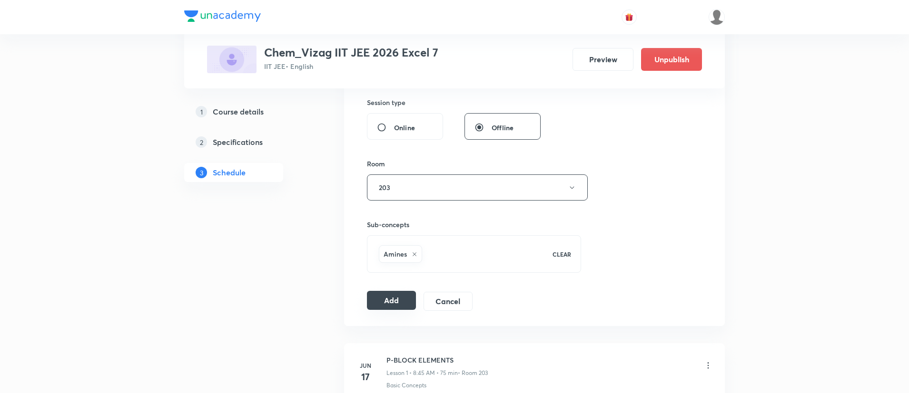
click at [402, 300] on button "Add" at bounding box center [391, 300] width 49 height 19
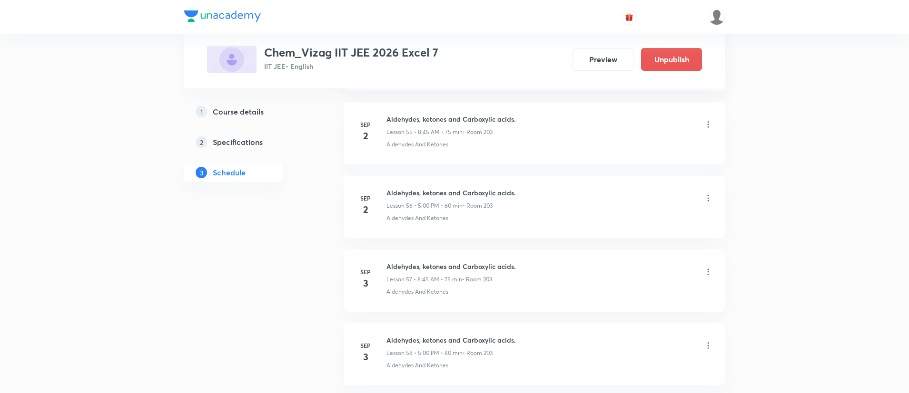
scroll to position [4804, 0]
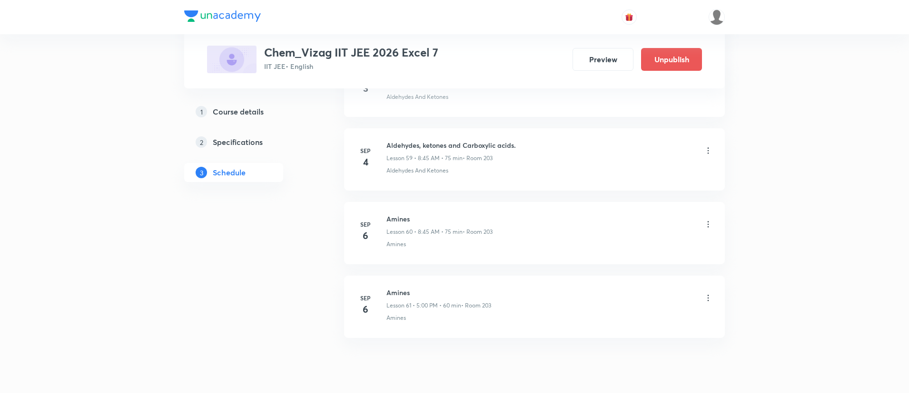
scroll to position [4867, 0]
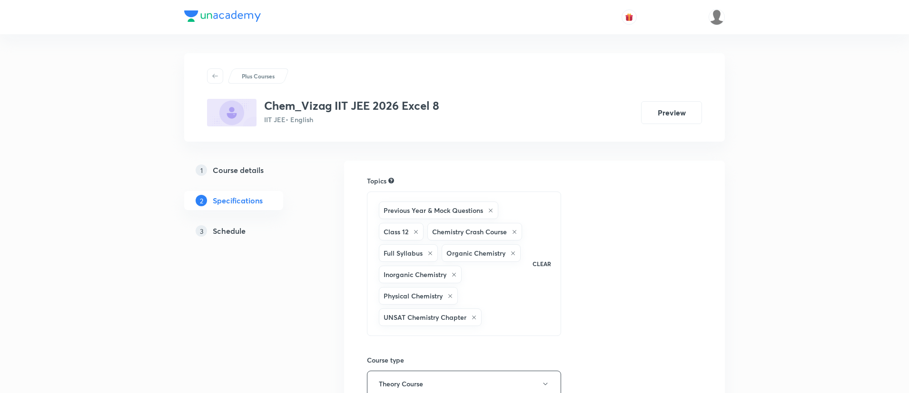
drag, startPoint x: 0, startPoint y: 0, endPoint x: 240, endPoint y: 232, distance: 333.7
click at [240, 232] on h5 "Schedule" at bounding box center [229, 230] width 33 height 11
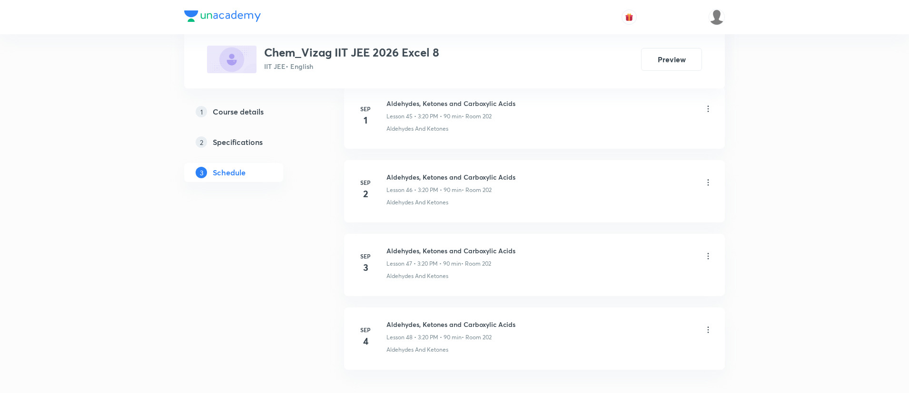
scroll to position [3908, 0]
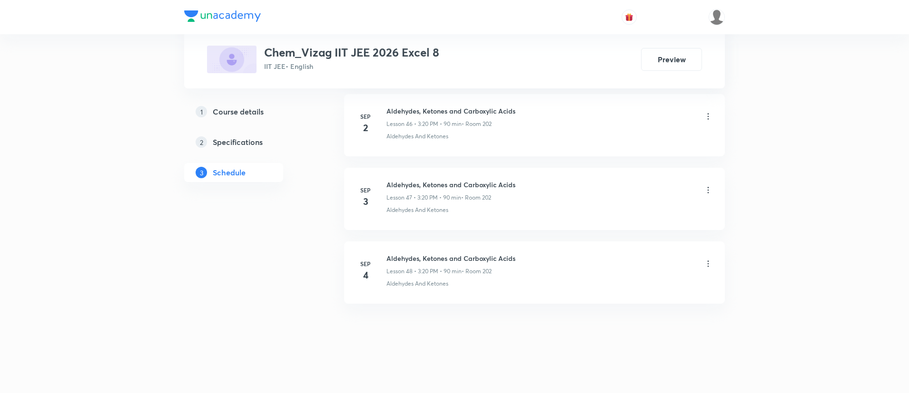
click at [440, 258] on h6 "Aldehydes, Ketones and Carboxylic Acids" at bounding box center [450, 259] width 129 height 10
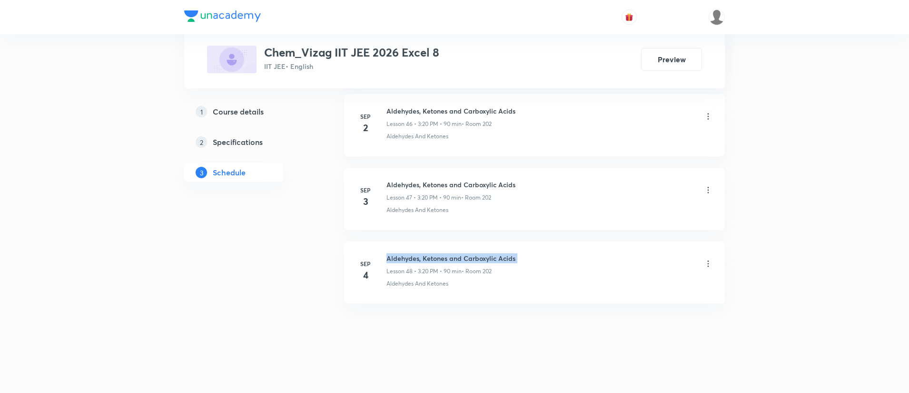
copy h6 "Aldehydes, Ketones and Carboxylic Acids"
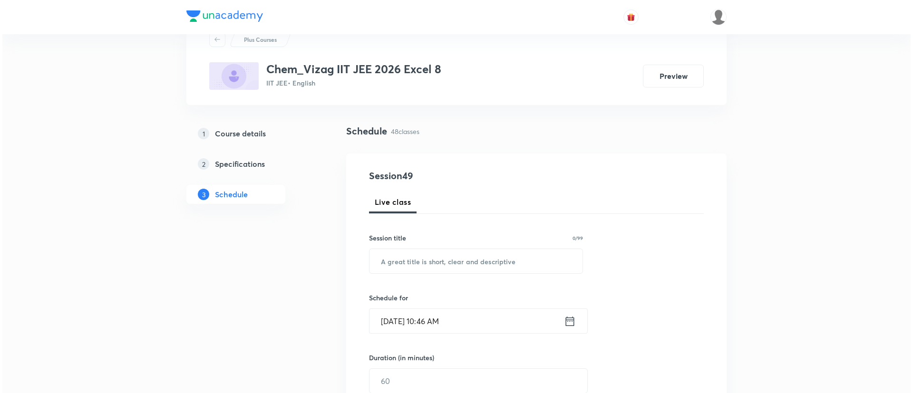
scroll to position [0, 0]
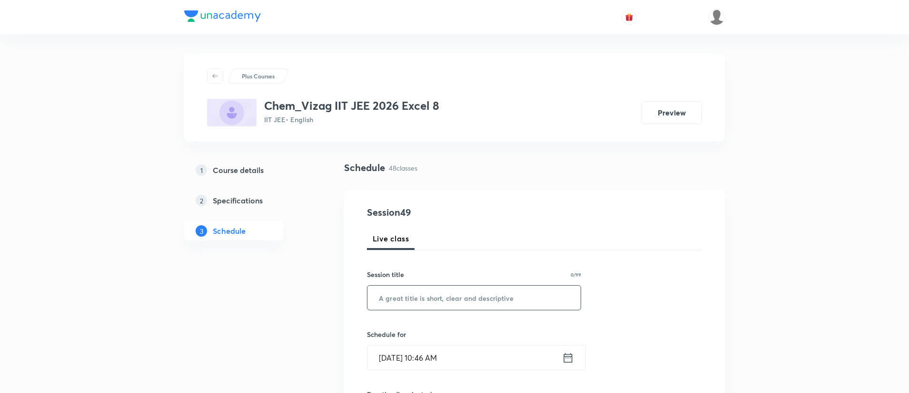
click at [442, 292] on input "text" at bounding box center [473, 298] width 213 height 24
paste input "Aldehydes, Ketones and Carboxylic Acids"
type input "Aldehydes, Ketones and Carboxylic Acids"
click at [569, 359] on icon at bounding box center [568, 358] width 12 height 13
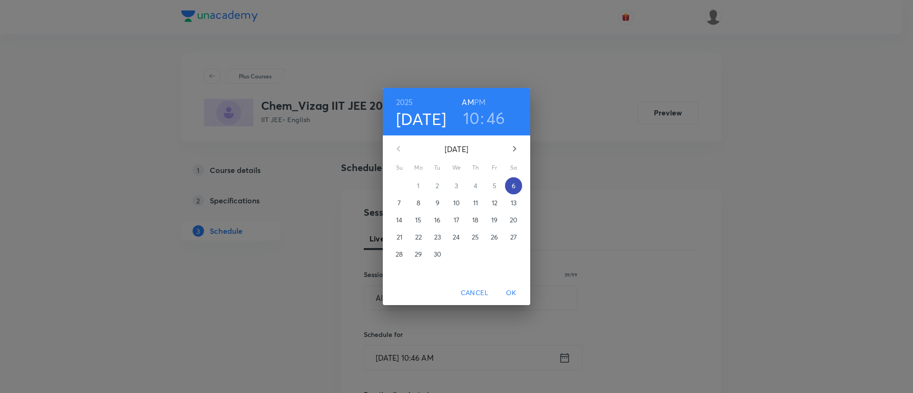
click at [515, 188] on p "6" at bounding box center [514, 186] width 4 height 10
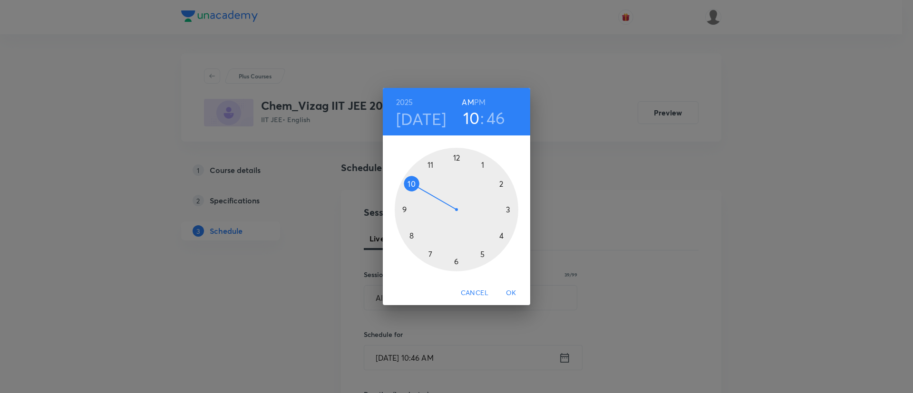
click at [482, 98] on h6 "PM" at bounding box center [479, 102] width 11 height 13
click at [508, 208] on div at bounding box center [457, 210] width 124 height 124
click at [501, 235] on div at bounding box center [457, 210] width 124 height 124
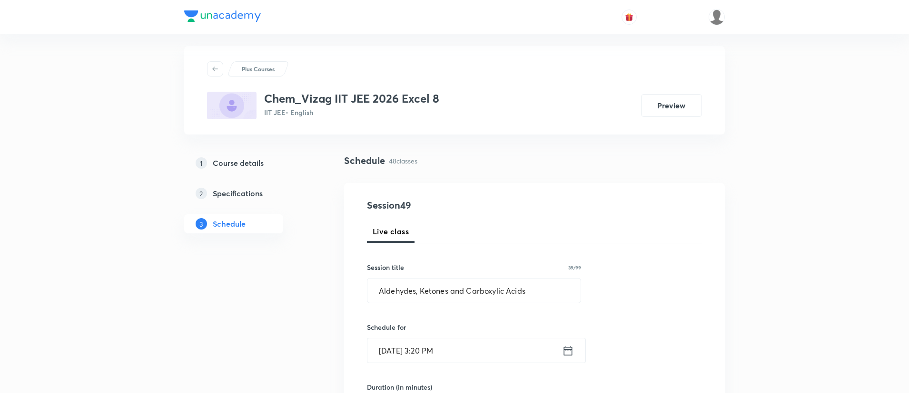
click at [501, 235] on div "Live class" at bounding box center [534, 231] width 335 height 23
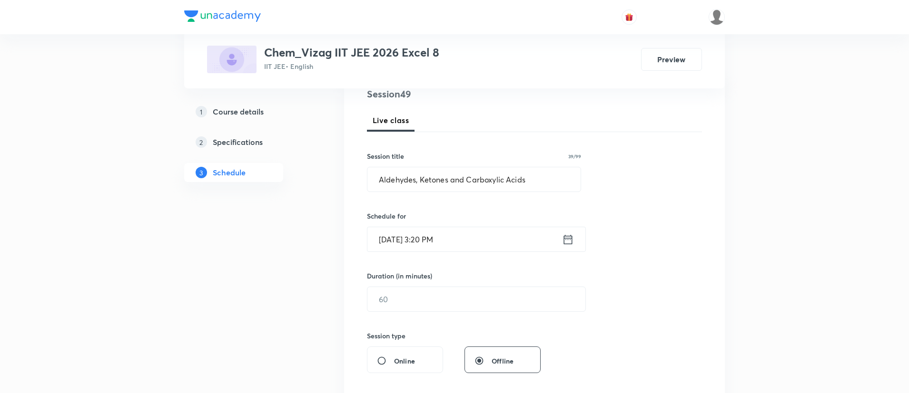
scroll to position [126, 0]
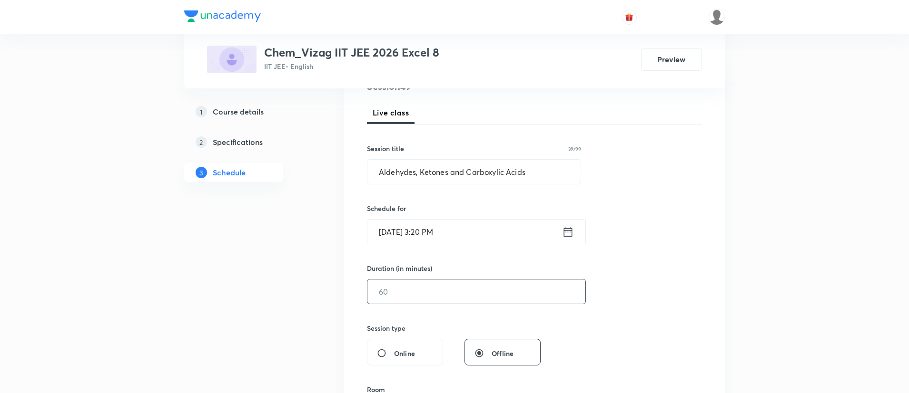
click at [464, 297] on input "text" at bounding box center [476, 292] width 218 height 24
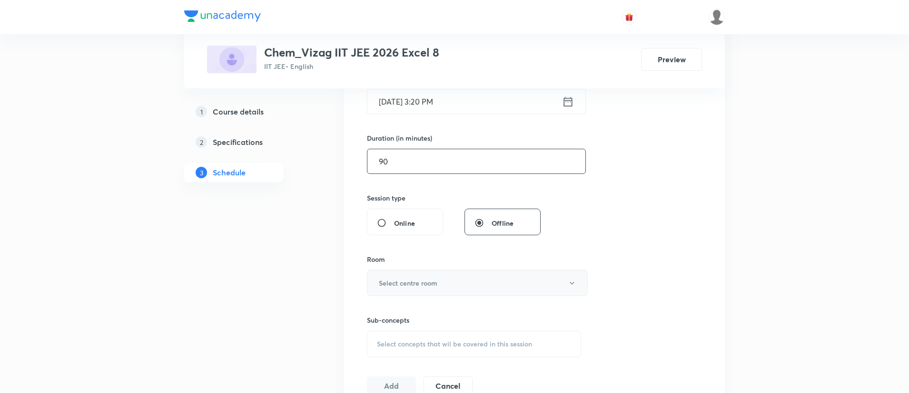
scroll to position [245, 0]
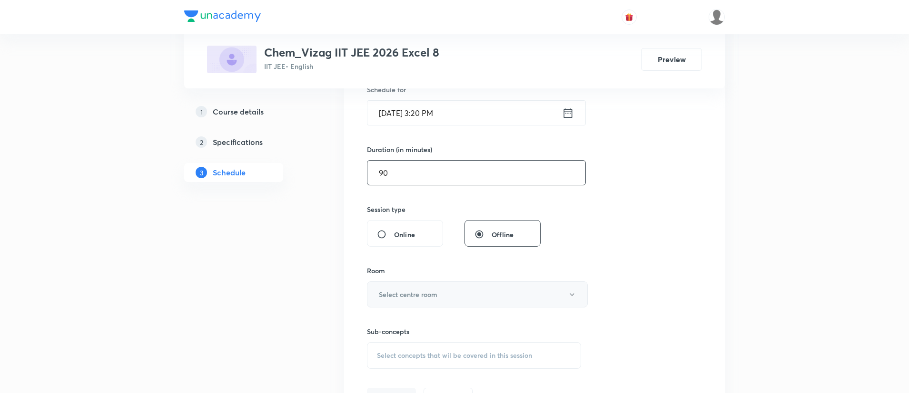
type input "90"
click at [454, 290] on button "Select centre room" at bounding box center [477, 295] width 221 height 26
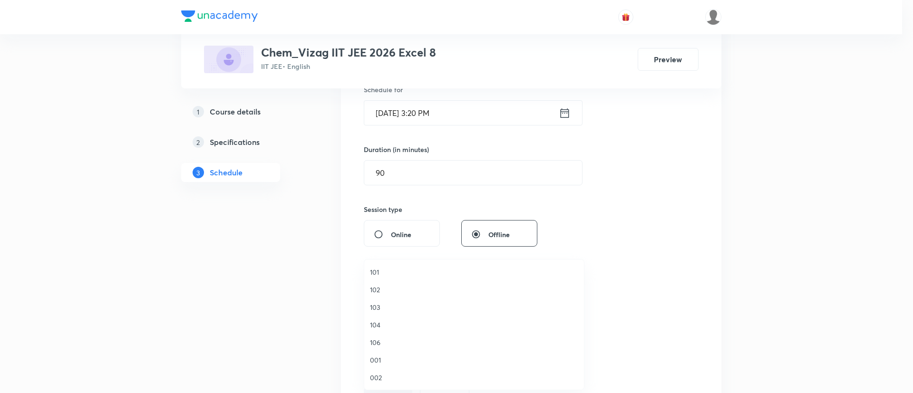
click at [454, 290] on span "102" at bounding box center [474, 290] width 208 height 10
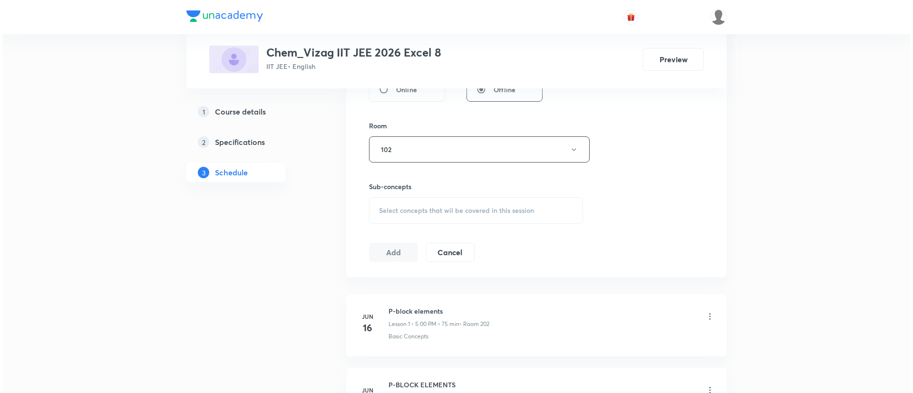
scroll to position [407, 0]
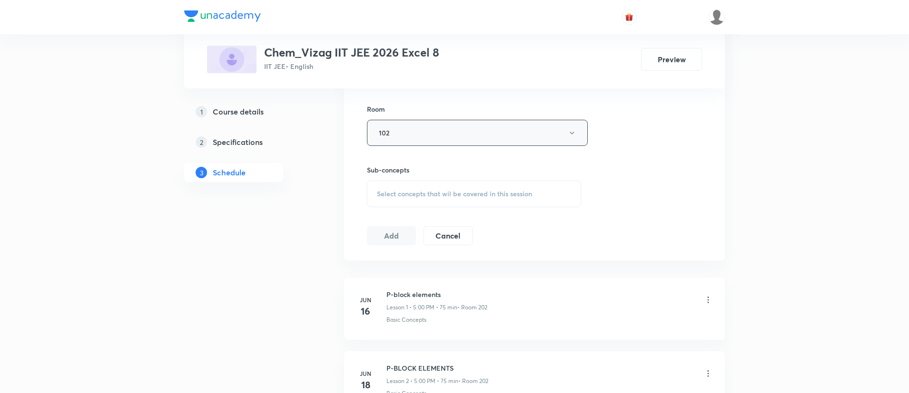
click at [456, 124] on button "102" at bounding box center [477, 133] width 221 height 26
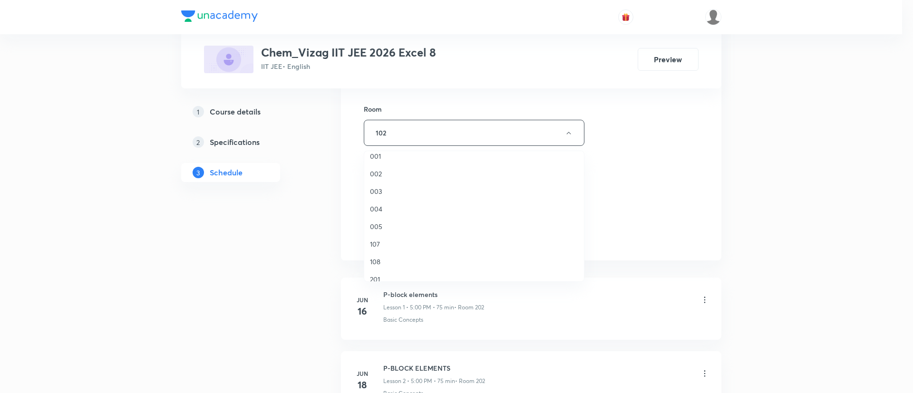
scroll to position [112, 0]
click at [395, 242] on span "108" at bounding box center [474, 246] width 208 height 10
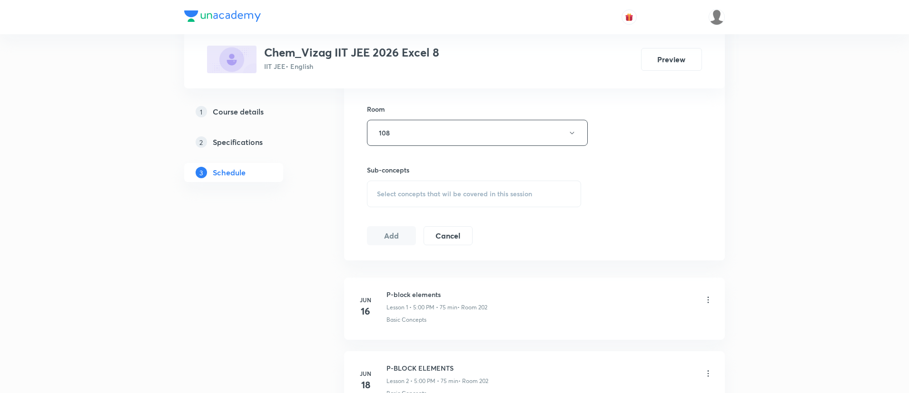
click at [395, 242] on button "Add" at bounding box center [391, 235] width 49 height 19
click at [435, 126] on button "108" at bounding box center [477, 133] width 221 height 26
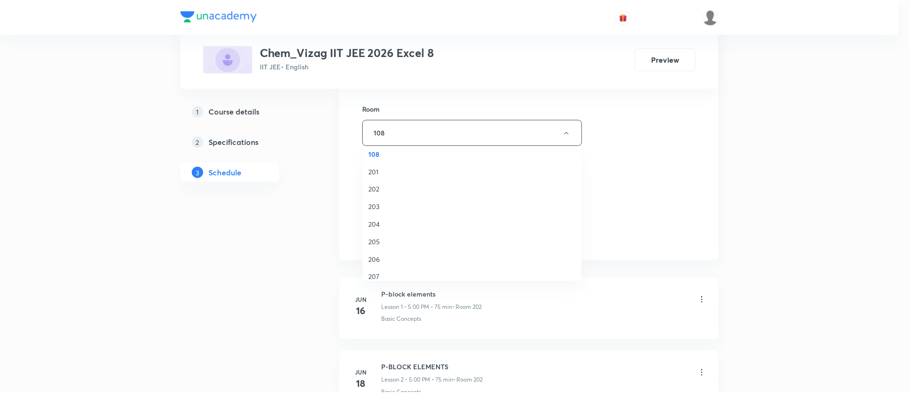
scroll to position [207, 0]
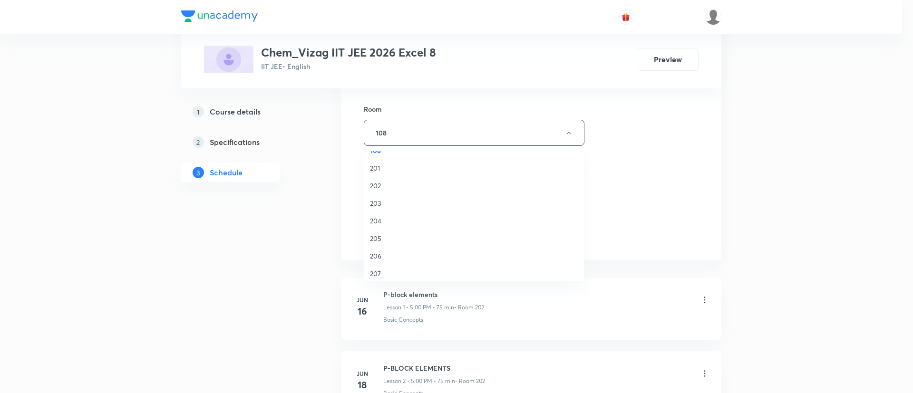
click at [396, 187] on span "202" at bounding box center [474, 186] width 208 height 10
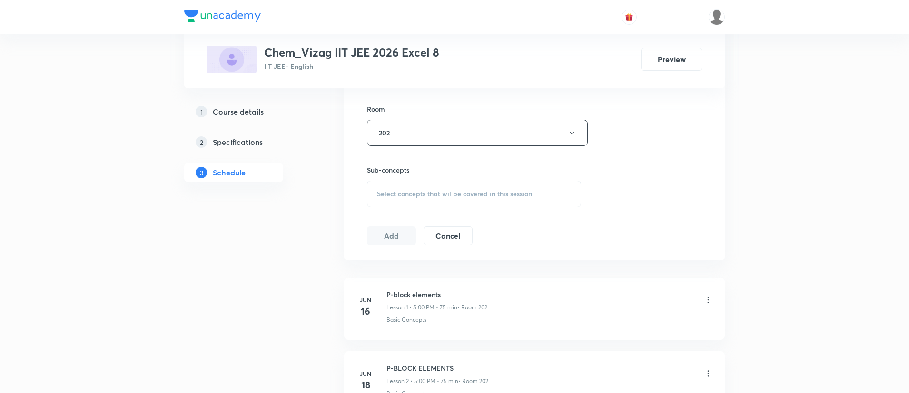
click at [421, 191] on span "Select concepts that wil be covered in this session" at bounding box center [454, 194] width 155 height 8
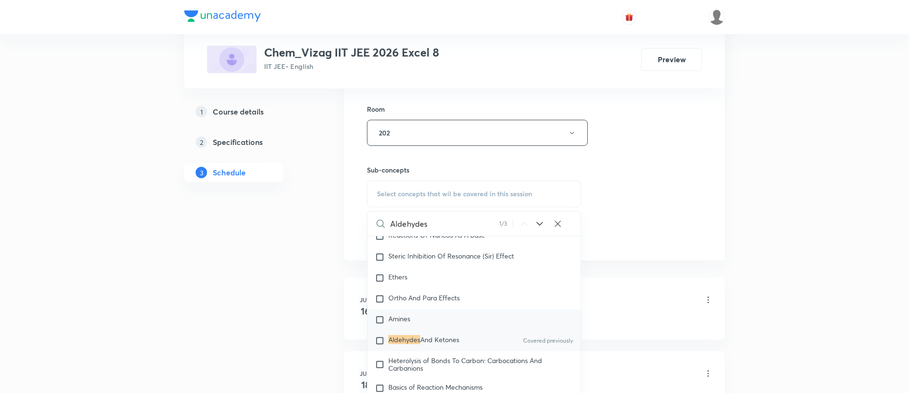
scroll to position [16902, 0]
type input "Aldehydes"
click at [467, 346] on div "Aldehydes And Ketones Covered previously" at bounding box center [473, 340] width 213 height 21
checkbox input "true"
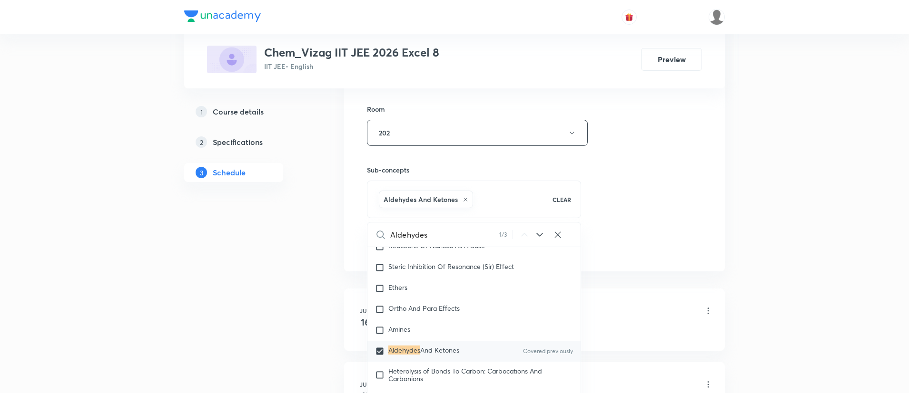
click at [654, 242] on div "Session 49 Live class Session title 39/99 Aldehydes, Ketones and Carboxylic Aci…" at bounding box center [534, 28] width 335 height 458
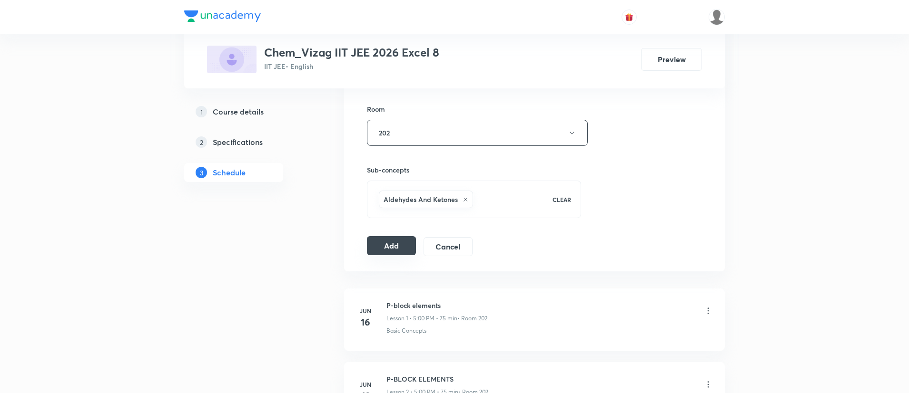
click at [397, 244] on button "Add" at bounding box center [391, 245] width 49 height 19
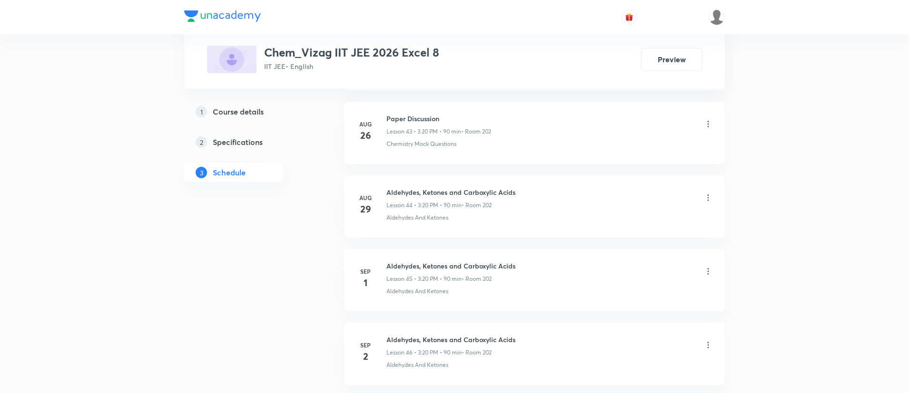
scroll to position [3919, 0]
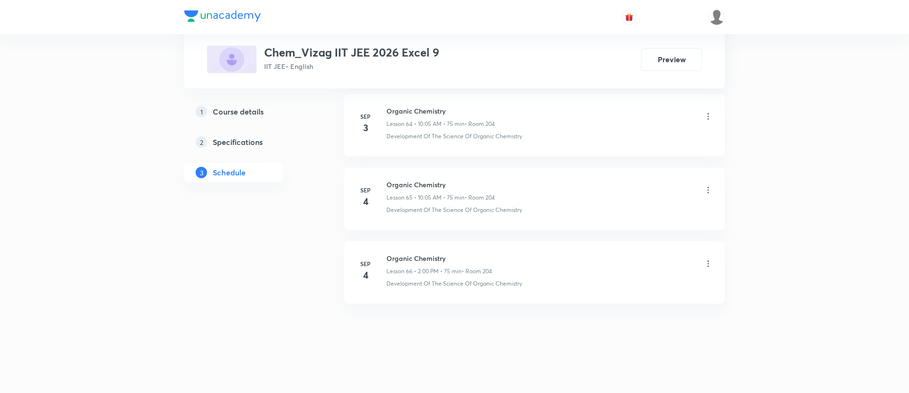
click at [410, 264] on div "Organic Chemistry Lesson 66 • 2:00 PM • 75 min • Room 204" at bounding box center [439, 265] width 106 height 22
click at [411, 256] on h6 "Organic Chemistry" at bounding box center [439, 259] width 106 height 10
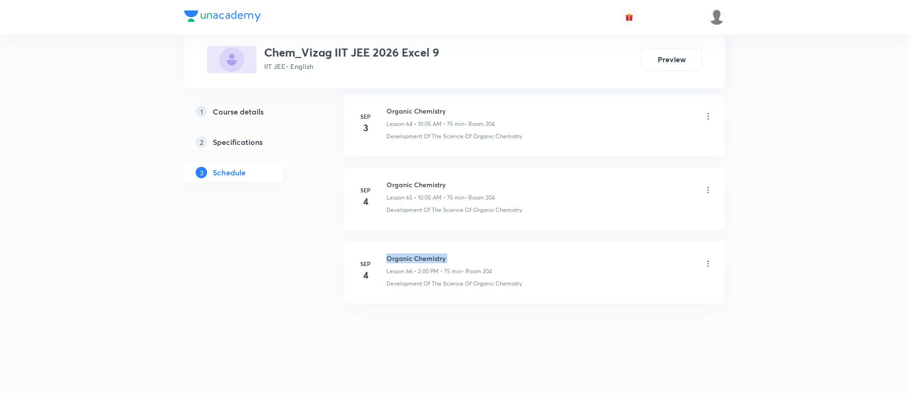
click at [411, 256] on h6 "Organic Chemistry" at bounding box center [439, 259] width 106 height 10
copy h6 "Organic Chemistry"
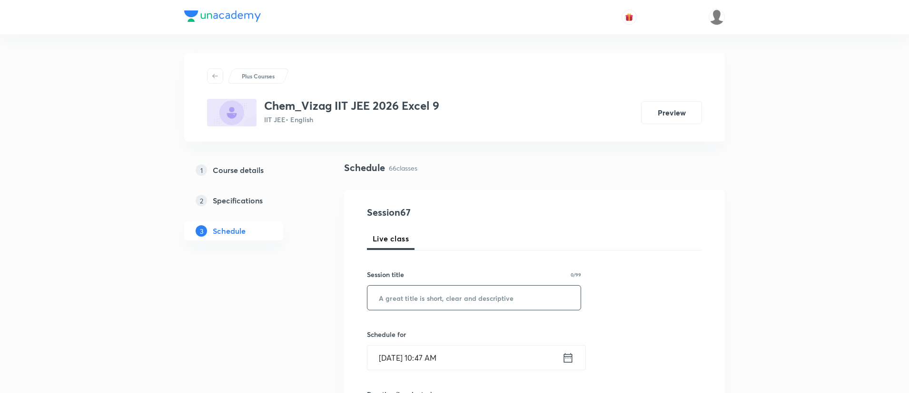
paste input "Organic Chemistry"
click at [419, 304] on input "Organic Chemistry" at bounding box center [473, 298] width 213 height 24
type input "Organic Chemistry"
click at [567, 360] on icon at bounding box center [568, 358] width 12 height 13
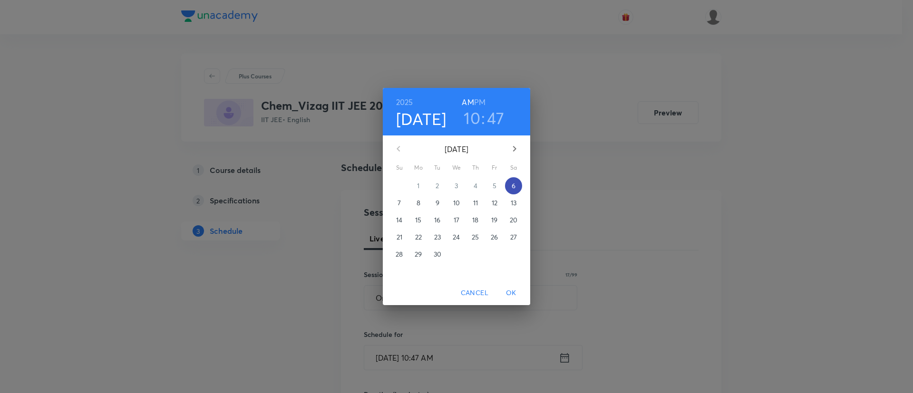
click at [513, 186] on p "6" at bounding box center [514, 186] width 4 height 10
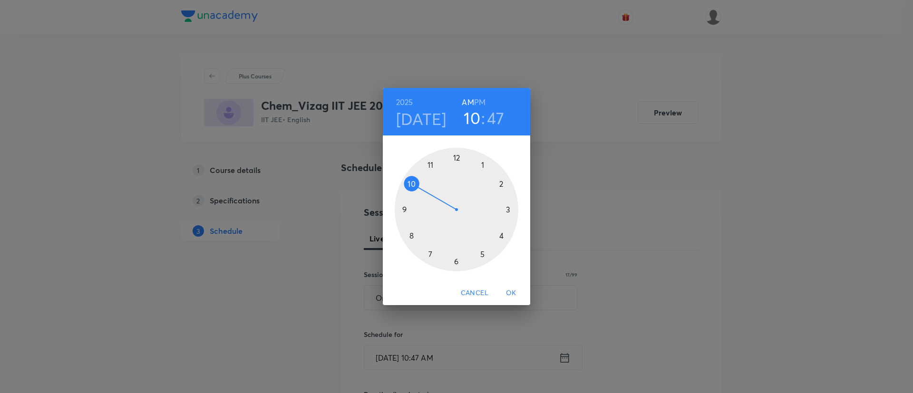
click at [480, 100] on h6 "PM" at bounding box center [479, 102] width 11 height 13
click at [501, 183] on div at bounding box center [457, 210] width 124 height 124
click at [454, 156] on div at bounding box center [457, 210] width 124 height 124
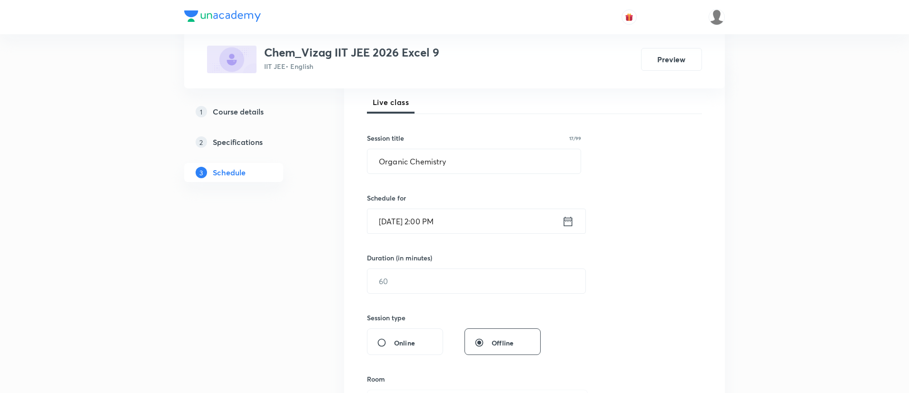
scroll to position [155, 0]
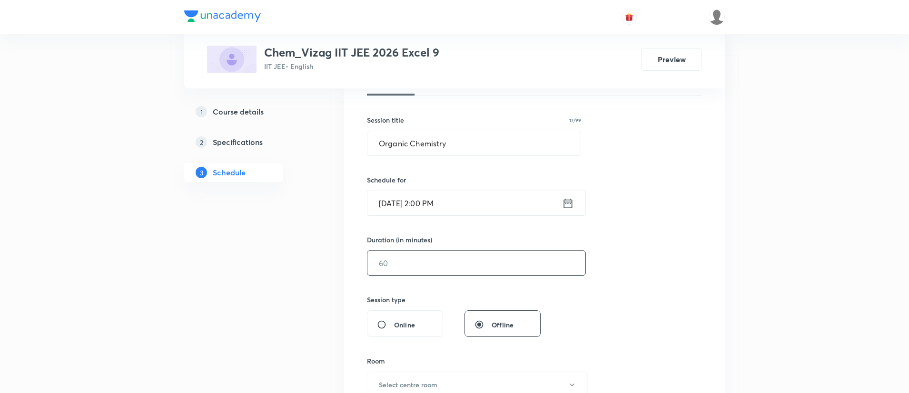
click at [435, 262] on input "text" at bounding box center [476, 263] width 218 height 24
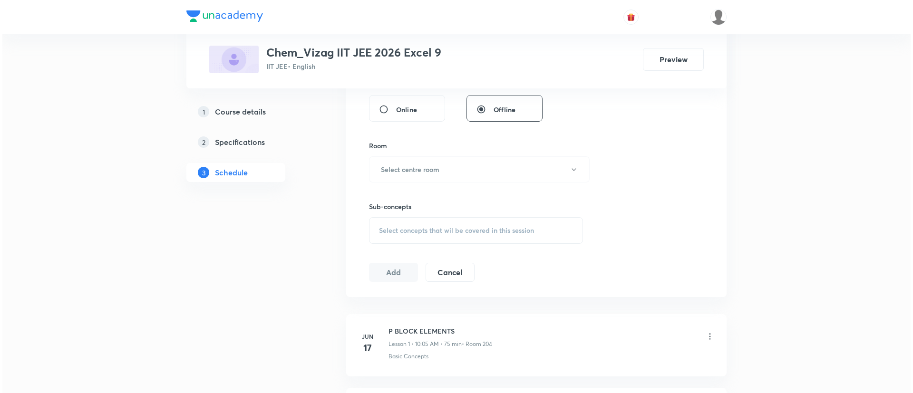
scroll to position [371, 0]
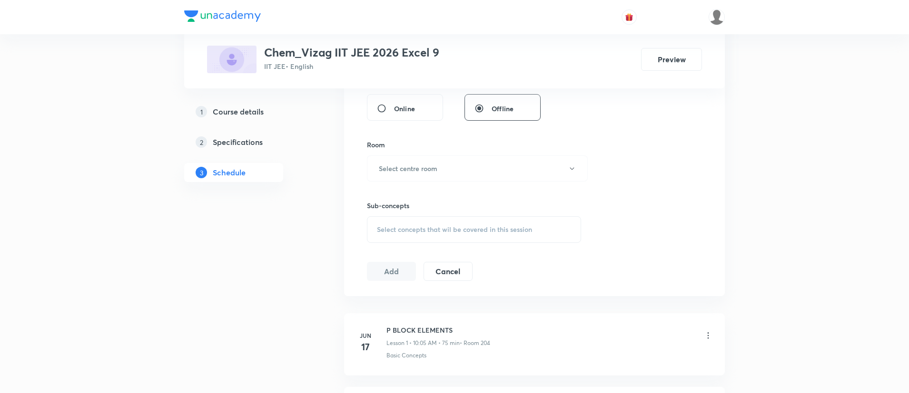
type input "75"
click at [430, 152] on div "Room Select centre room" at bounding box center [474, 161] width 214 height 42
click at [431, 165] on h6 "Select centre room" at bounding box center [408, 169] width 59 height 10
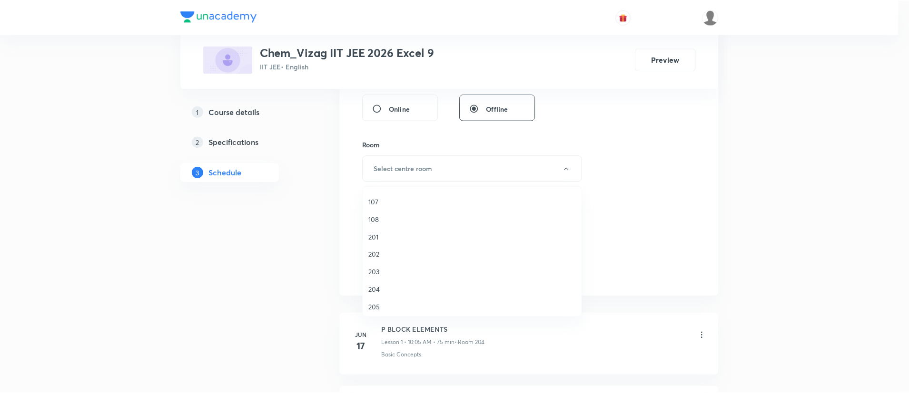
scroll to position [202, 0]
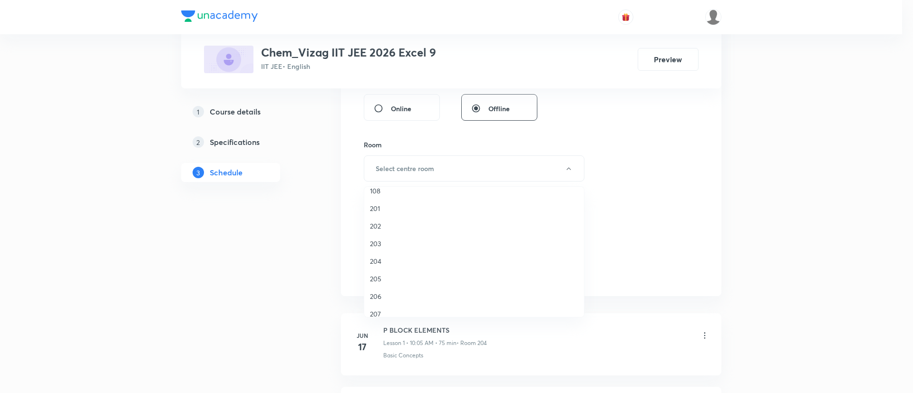
click at [391, 256] on span "204" at bounding box center [474, 261] width 208 height 10
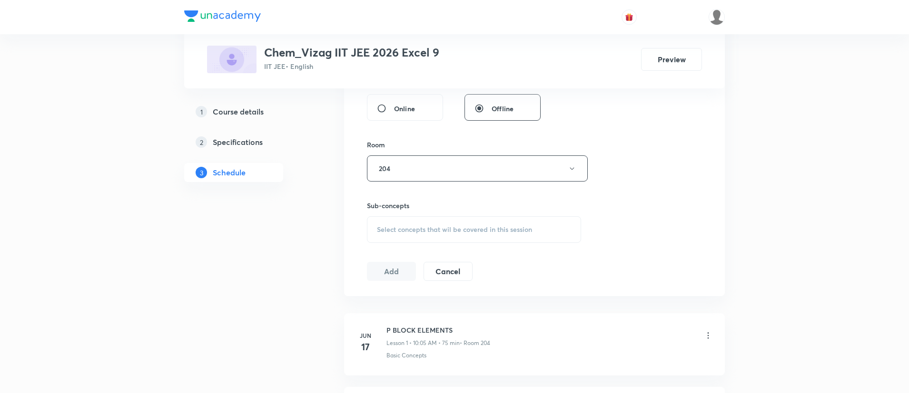
click at [439, 228] on span "Select concepts that wil be covered in this session" at bounding box center [454, 230] width 155 height 8
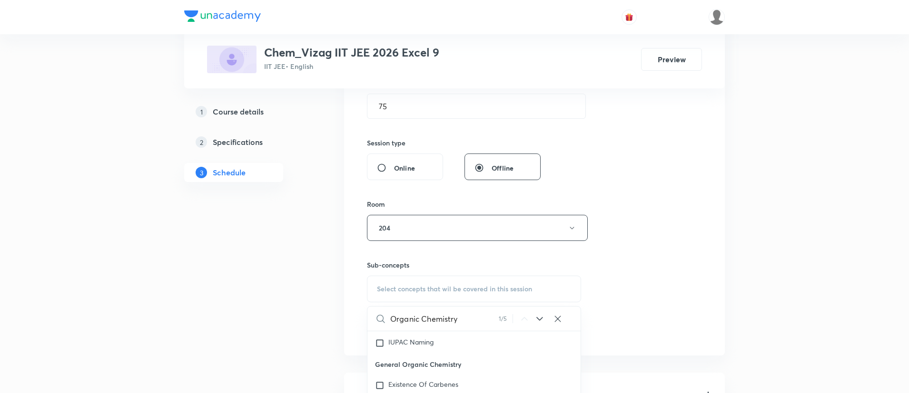
scroll to position [421, 0]
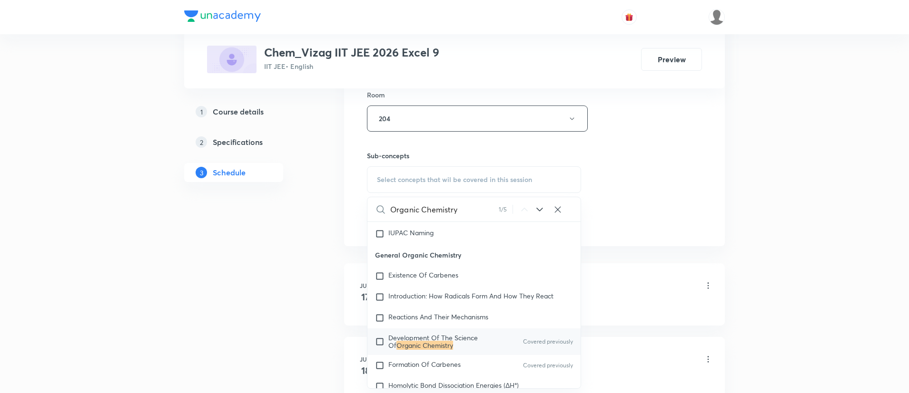
type input "Organic Chemistry"
click at [453, 340] on span "Development Of The Science Of" at bounding box center [432, 341] width 89 height 17
checkbox input "true"
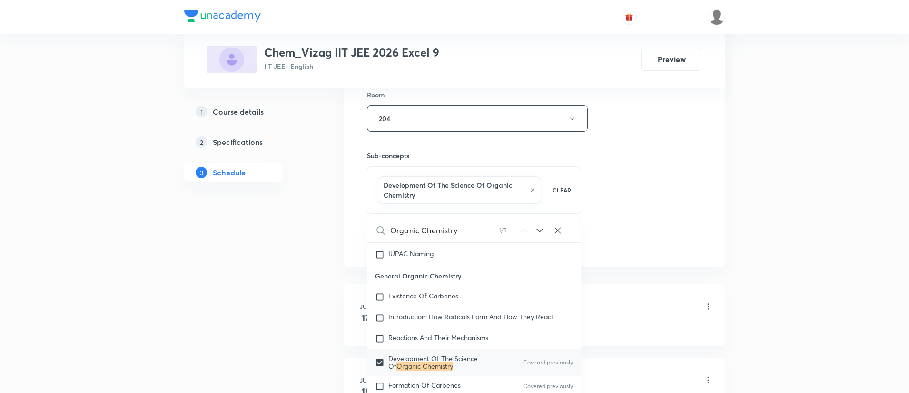
click at [665, 135] on div "Session 67 Live class Session title 17/99 Organic Chemistry ​ Schedule for [DAT…" at bounding box center [534, 19] width 335 height 468
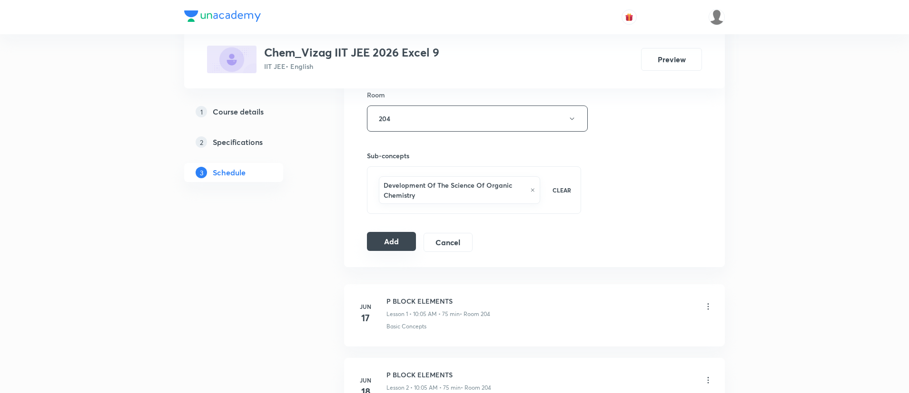
click at [386, 243] on button "Add" at bounding box center [391, 241] width 49 height 19
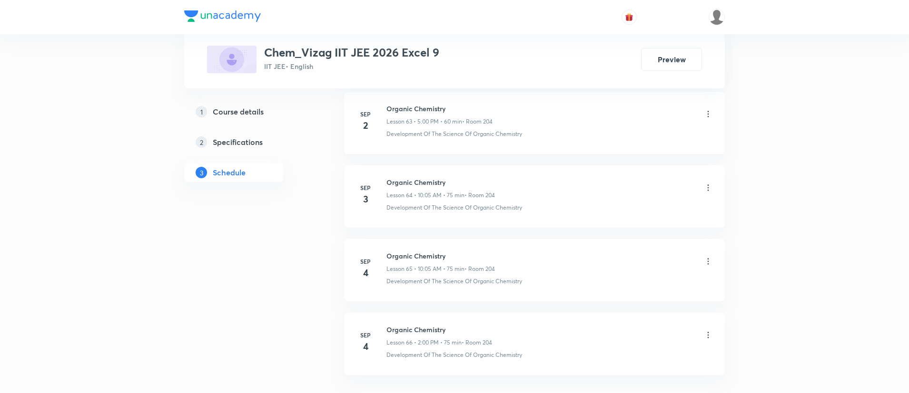
scroll to position [5256, 0]
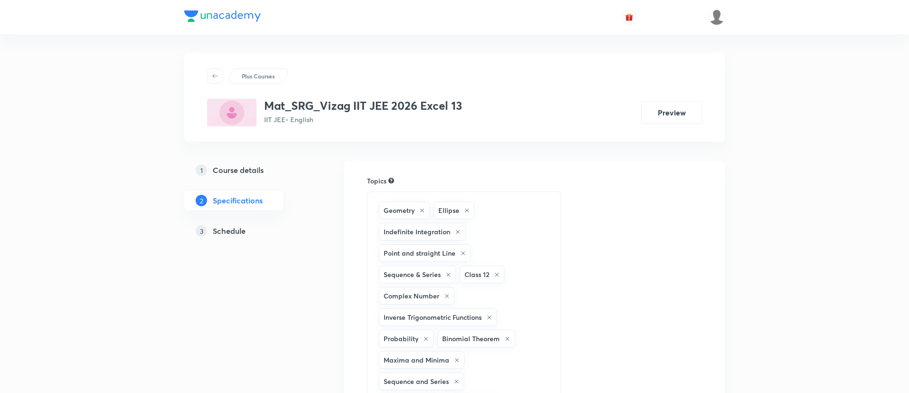
click at [222, 228] on h5 "Schedule" at bounding box center [229, 230] width 33 height 11
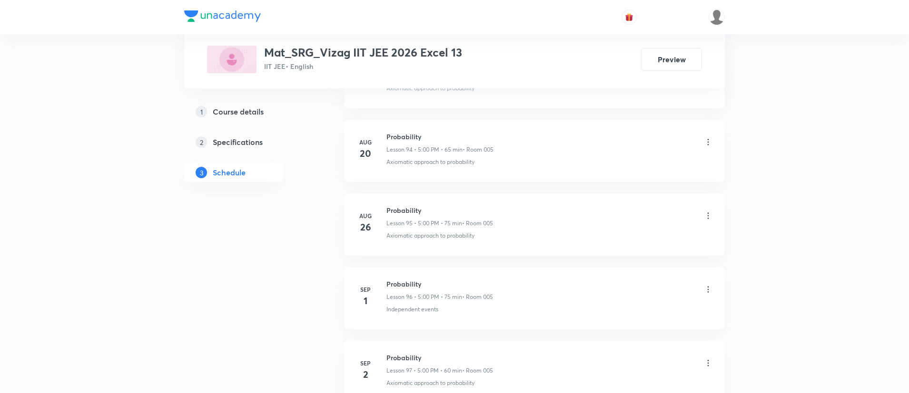
scroll to position [7566, 0]
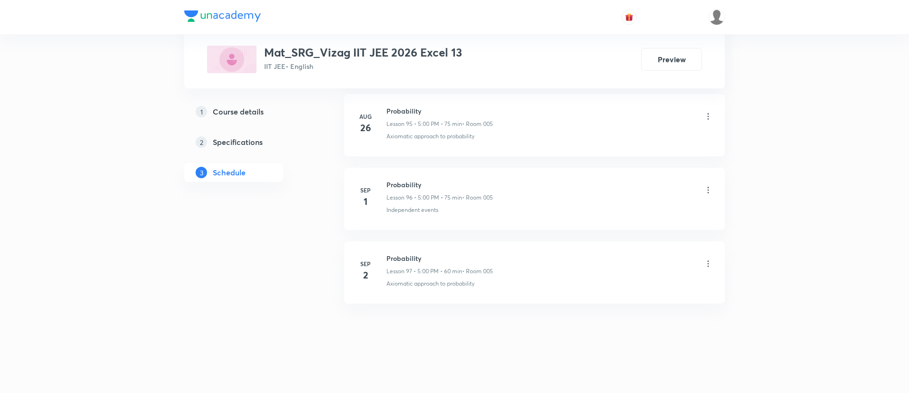
click at [411, 259] on h6 "Probability" at bounding box center [439, 259] width 107 height 10
copy h6 "Probability"
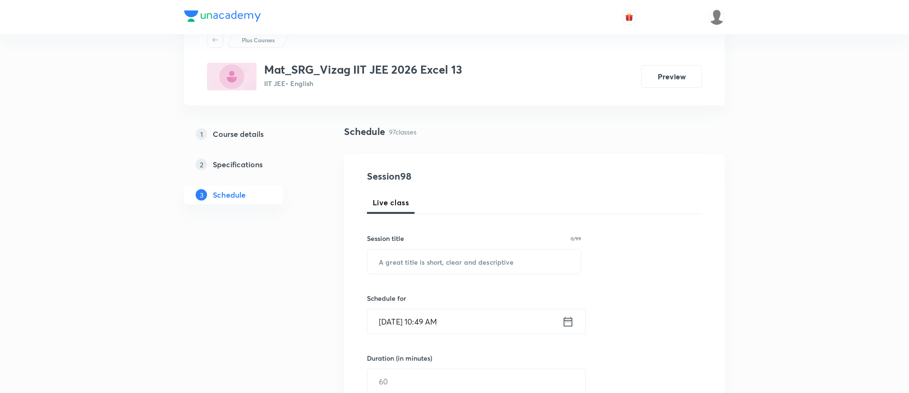
scroll to position [0, 0]
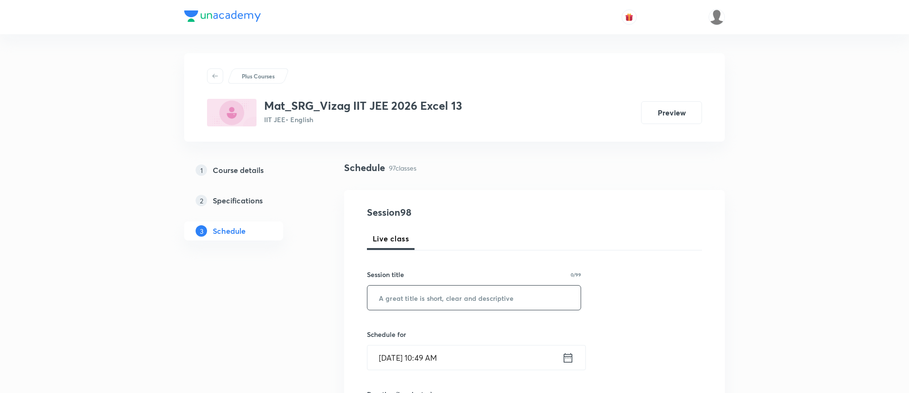
click at [411, 298] on input "text" at bounding box center [473, 298] width 213 height 24
paste input "Probability"
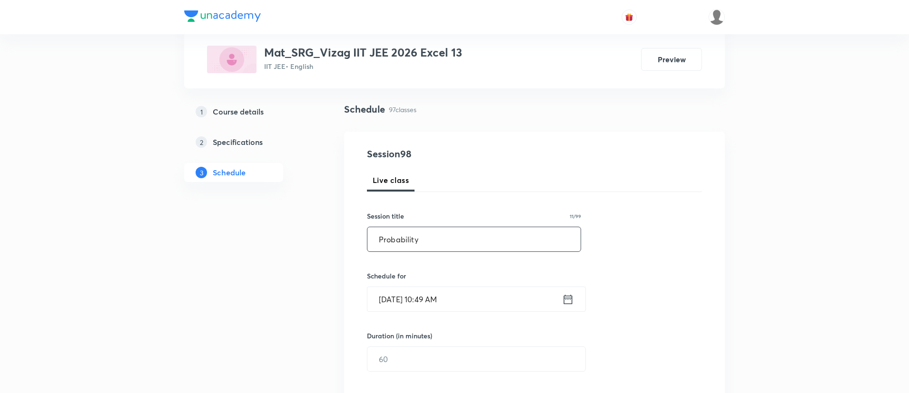
scroll to position [128, 0]
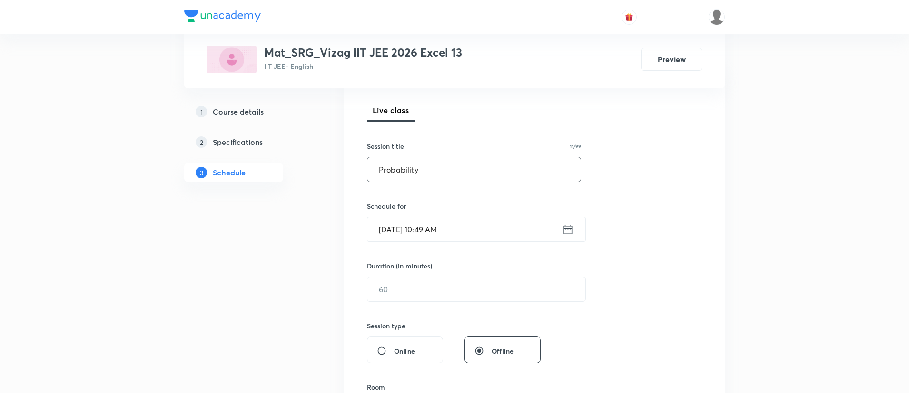
type input "Probability"
click at [569, 227] on icon at bounding box center [568, 229] width 12 height 13
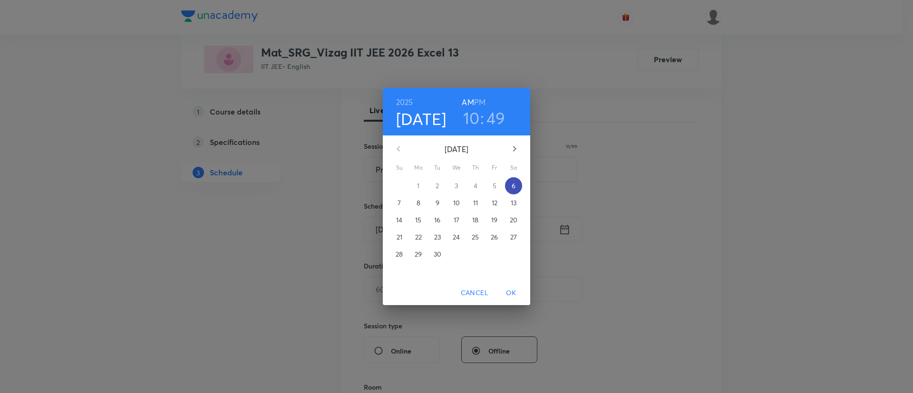
click at [516, 182] on p "6" at bounding box center [514, 186] width 4 height 10
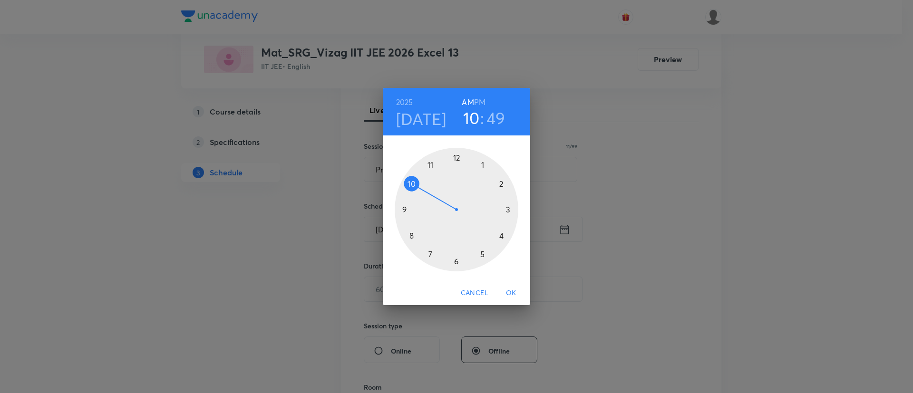
click at [481, 99] on h6 "PM" at bounding box center [479, 102] width 11 height 13
click at [482, 254] on div at bounding box center [457, 210] width 124 height 124
click at [455, 156] on div at bounding box center [457, 210] width 124 height 124
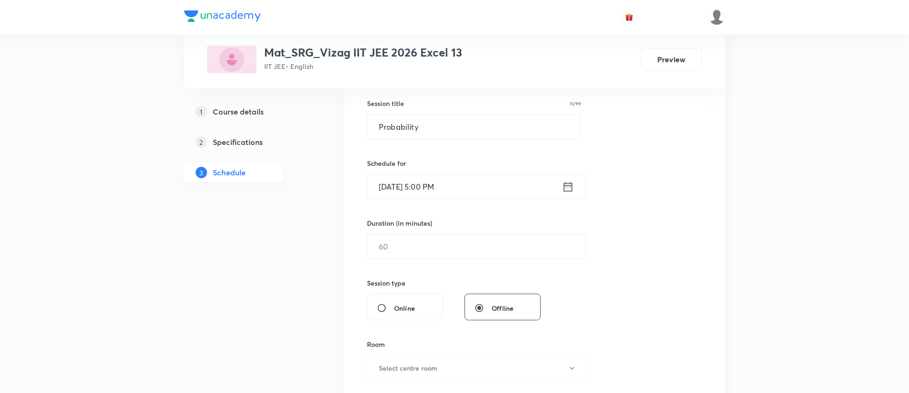
scroll to position [281, 0]
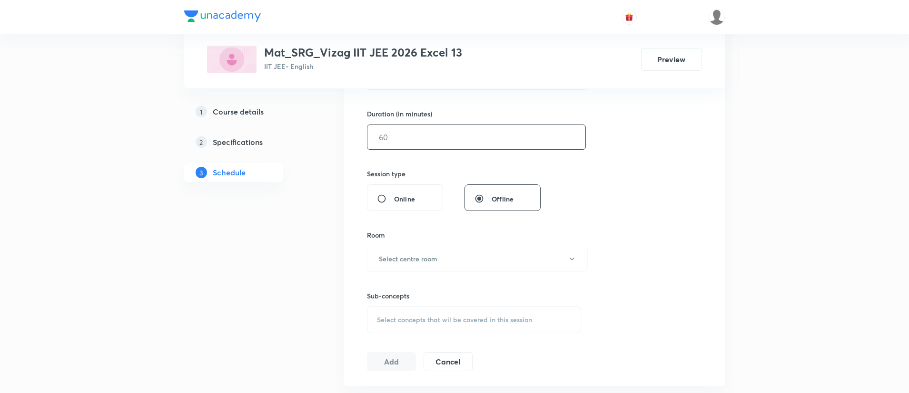
click at [455, 141] on input "text" at bounding box center [476, 137] width 218 height 24
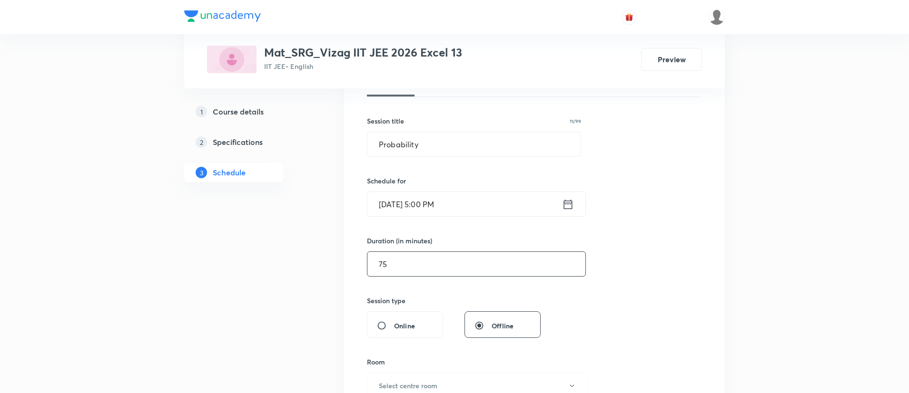
scroll to position [145, 0]
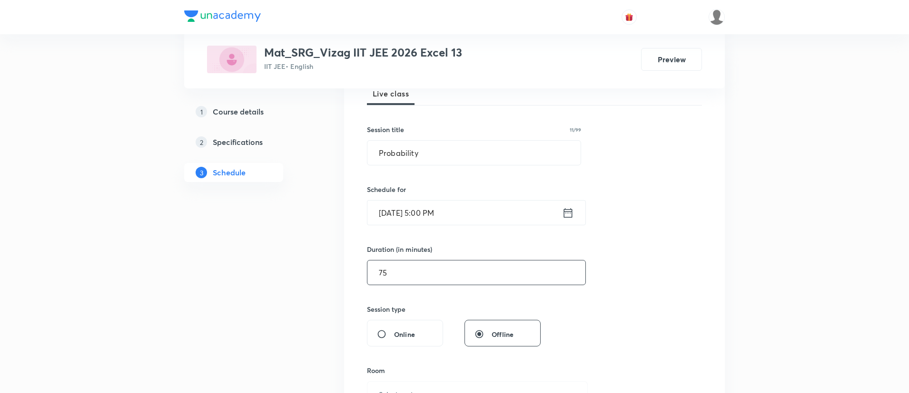
type input "7"
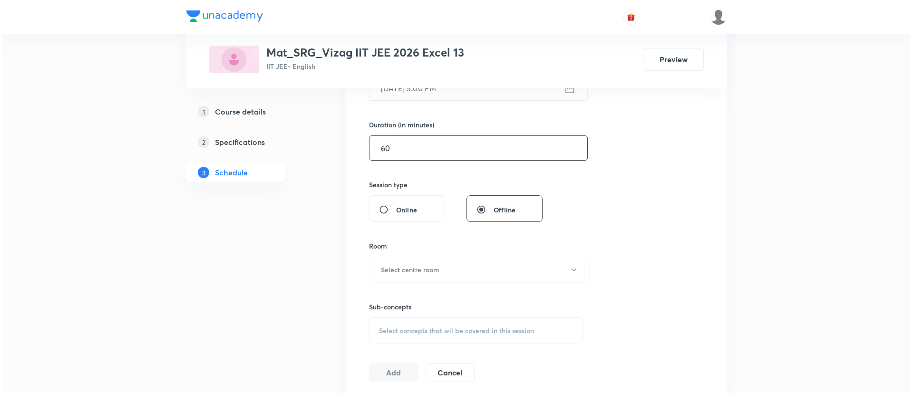
scroll to position [271, 0]
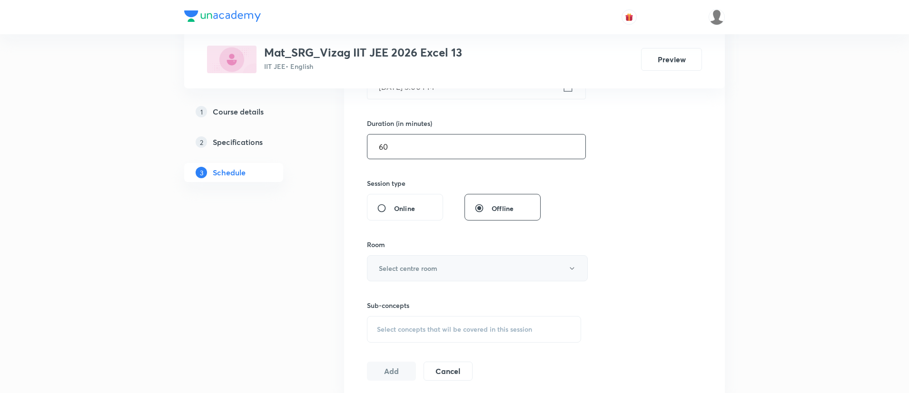
type input "60"
click at [461, 270] on button "Select centre room" at bounding box center [477, 268] width 221 height 26
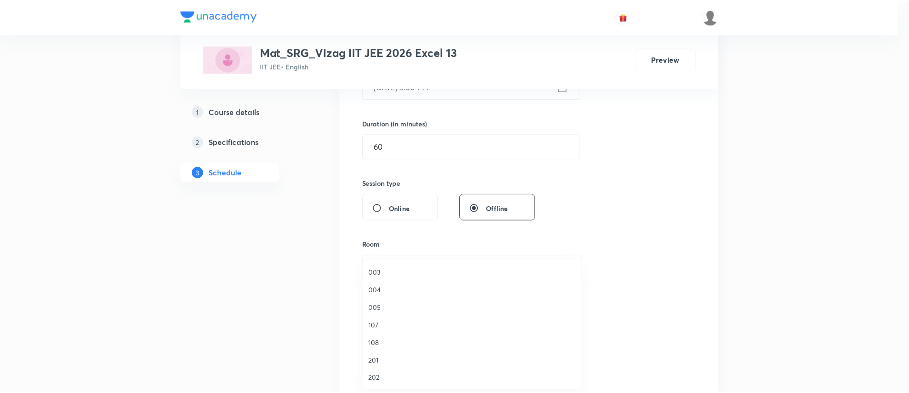
scroll to position [126, 0]
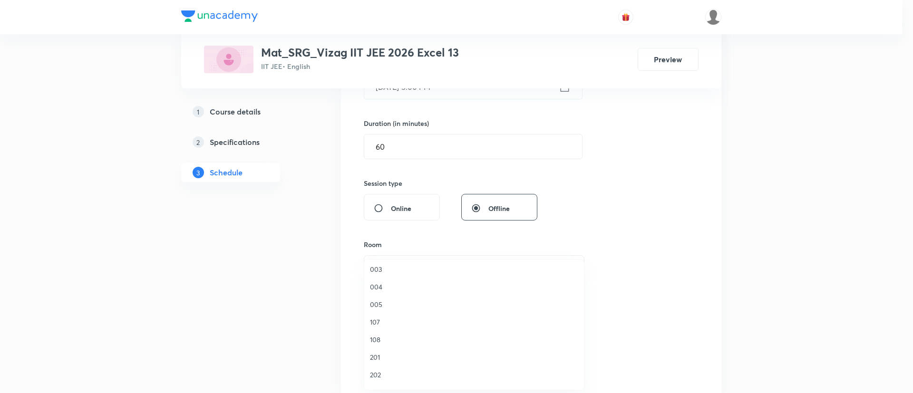
click at [392, 304] on span "005" at bounding box center [474, 305] width 208 height 10
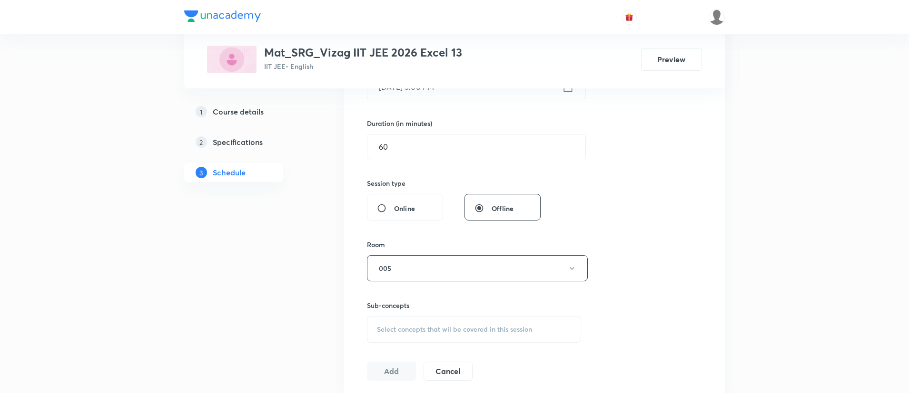
click at [414, 324] on div "Select concepts that wil be covered in this session" at bounding box center [474, 329] width 214 height 27
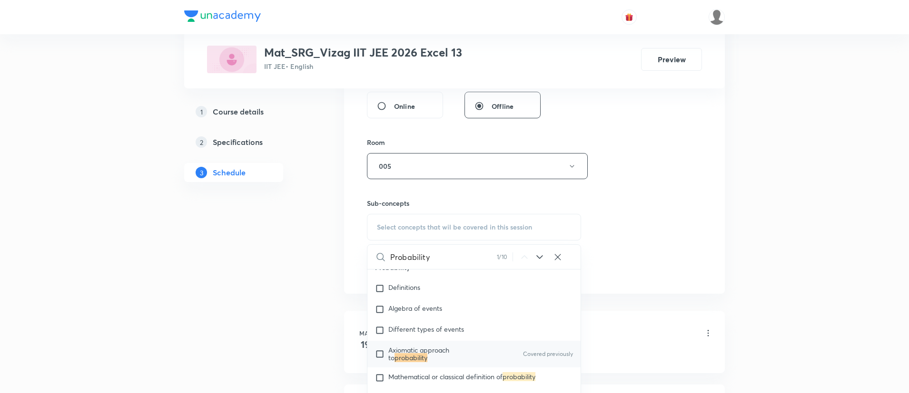
scroll to position [2589, 0]
type input "Probability"
click at [442, 345] on span "Axiomatic approach to" at bounding box center [418, 353] width 61 height 17
checkbox input "true"
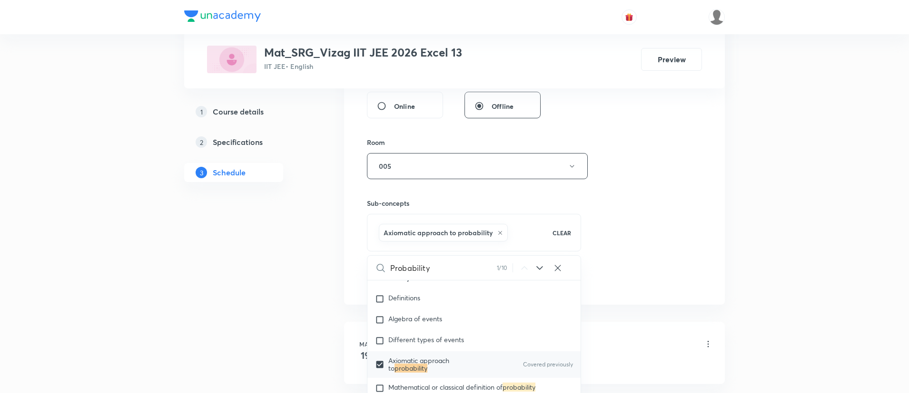
click at [688, 157] on div "Session 98 Live class Session title 11/99 Probability ​ Schedule for Sep 6, 202…" at bounding box center [534, 61] width 335 height 458
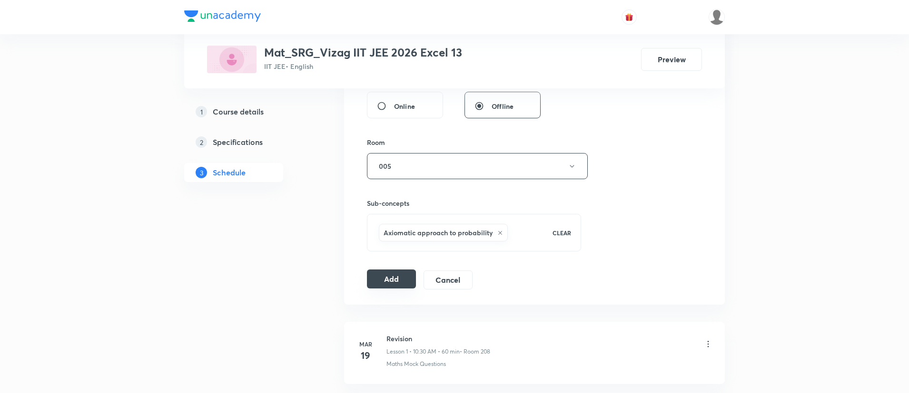
click at [389, 272] on button "Add" at bounding box center [391, 279] width 49 height 19
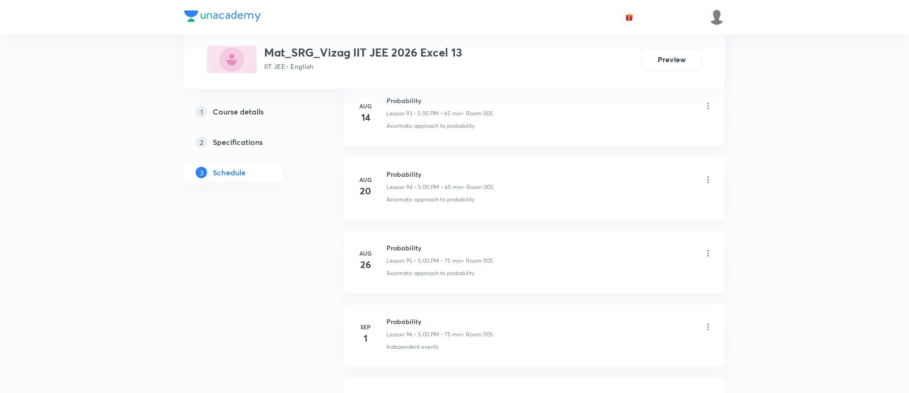
scroll to position [7577, 0]
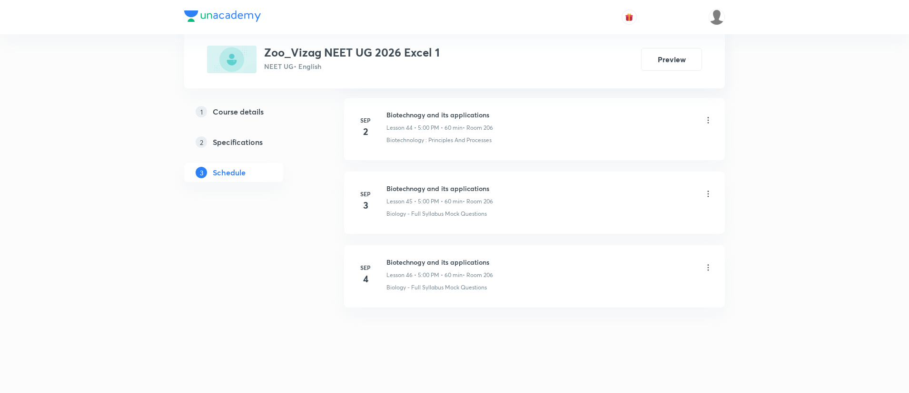
scroll to position [3761, 0]
click at [439, 260] on h6 "Biotechnogy and its applications" at bounding box center [439, 259] width 107 height 10
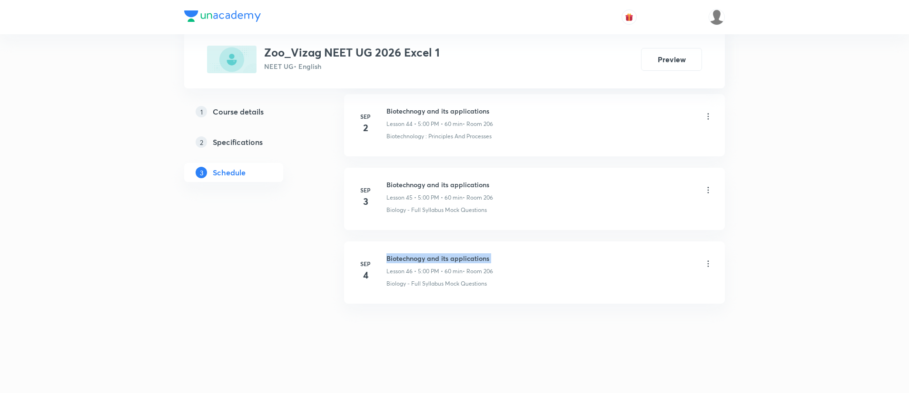
copy h6 "Biotechnogy and its applications"
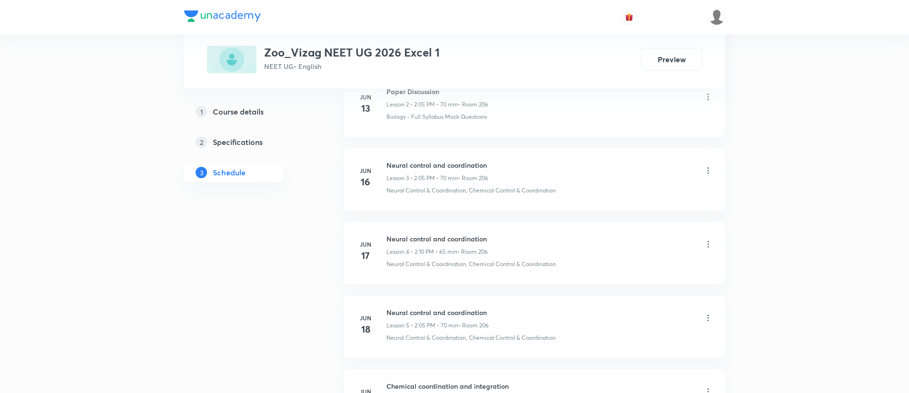
scroll to position [0, 0]
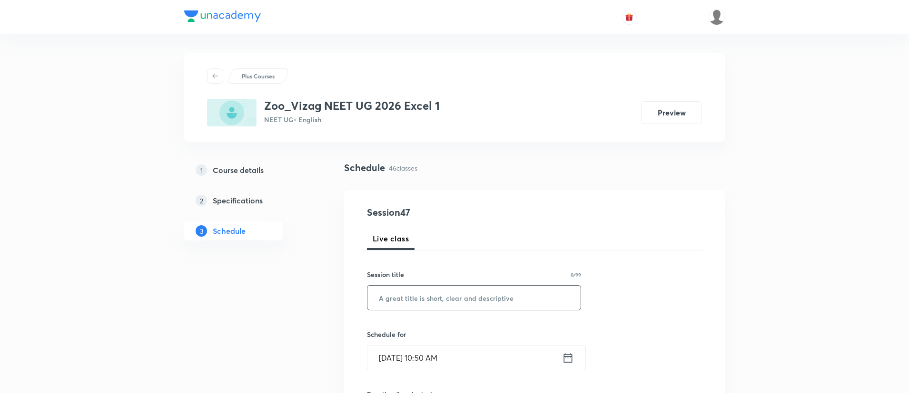
click at [443, 292] on input "text" at bounding box center [473, 298] width 213 height 24
paste input "Biotechnogy and its applications"
type input "Biotechnogy and its applications"
click at [570, 354] on icon at bounding box center [568, 358] width 9 height 10
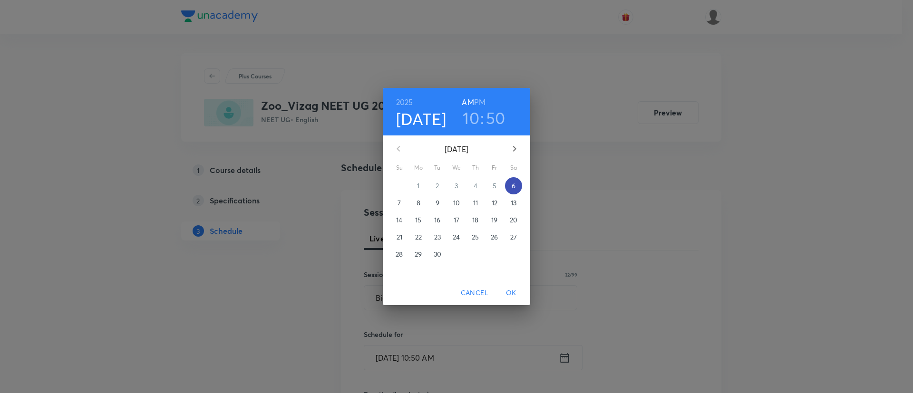
click at [512, 186] on p "6" at bounding box center [514, 186] width 4 height 10
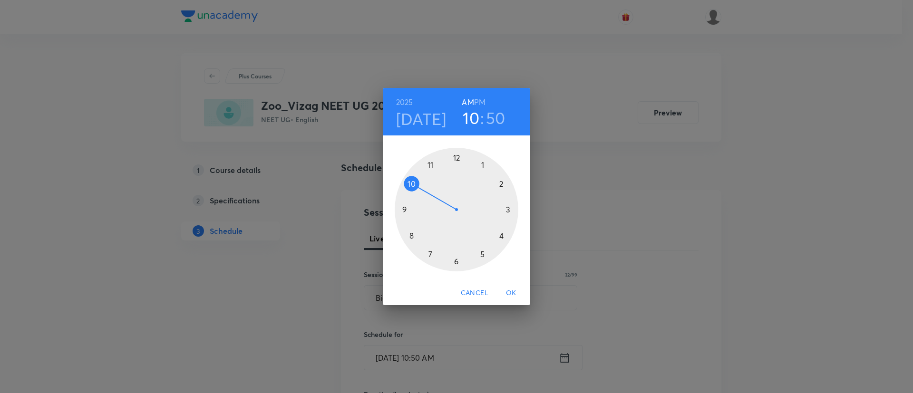
click at [481, 100] on h6 "PM" at bounding box center [479, 102] width 11 height 13
click at [481, 254] on div at bounding box center [457, 210] width 124 height 124
click at [457, 155] on div at bounding box center [457, 210] width 124 height 124
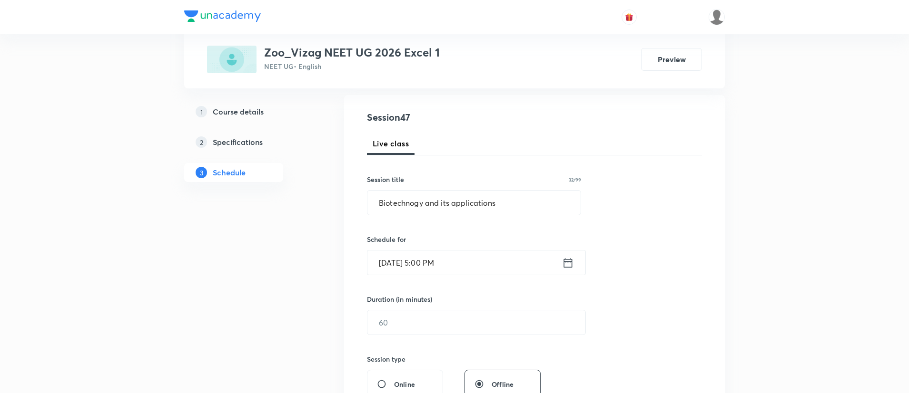
scroll to position [98, 0]
click at [420, 331] on input "text" at bounding box center [476, 320] width 218 height 24
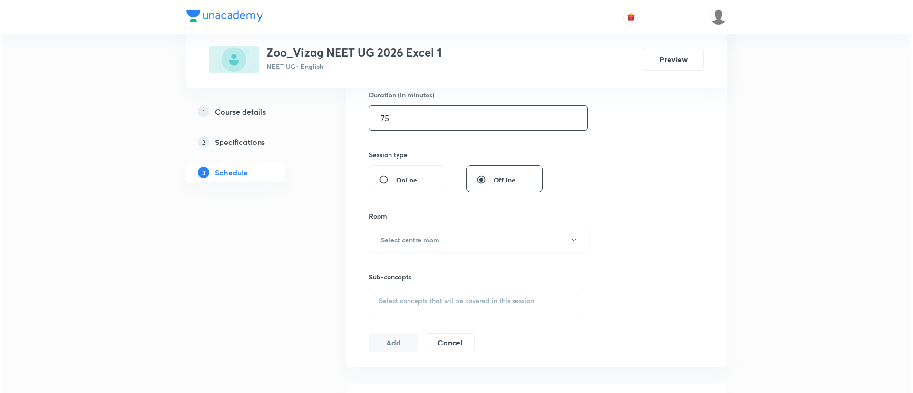
scroll to position [309, 0]
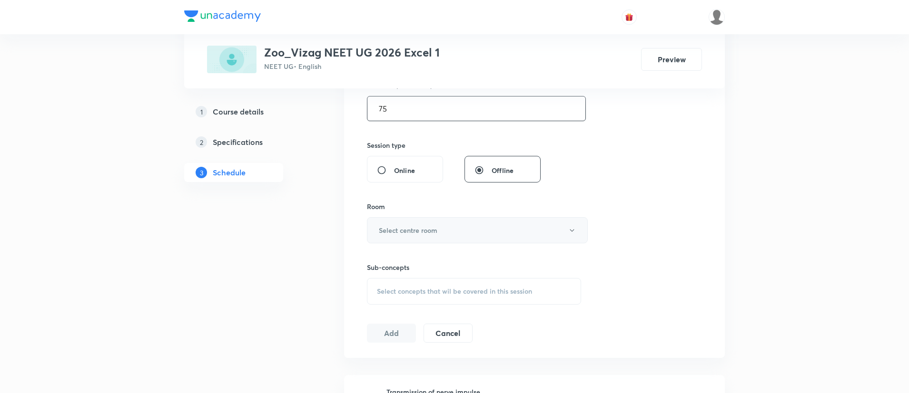
type input "75"
click at [410, 240] on button "Select centre room" at bounding box center [477, 230] width 221 height 26
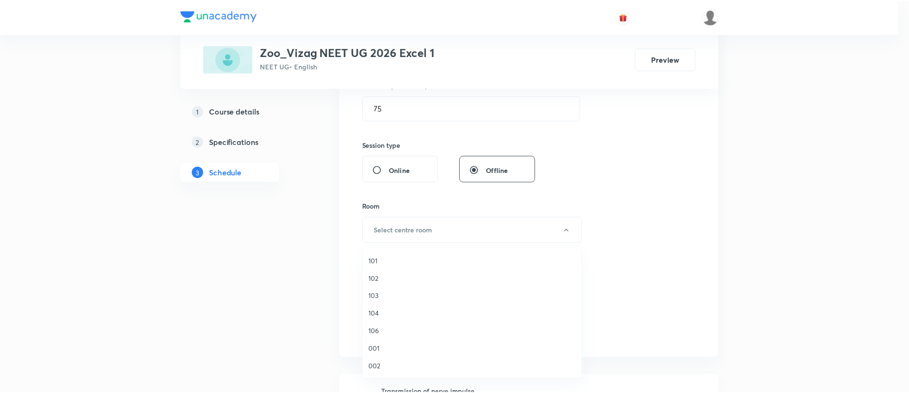
scroll to position [264, 0]
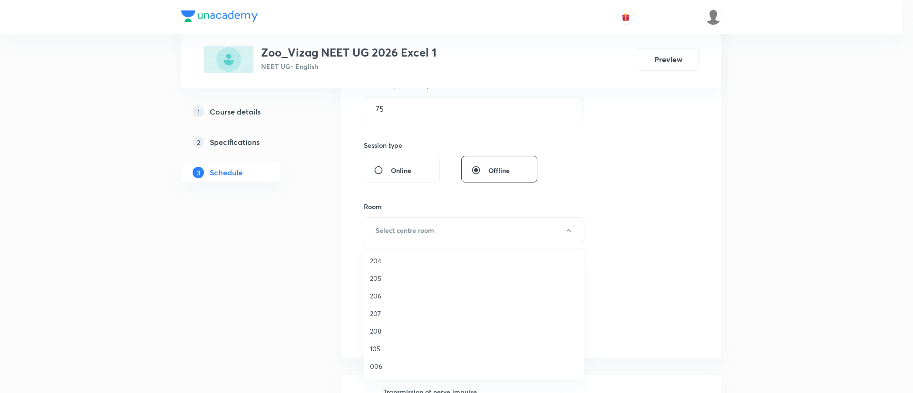
click at [401, 296] on span "206" at bounding box center [474, 296] width 208 height 10
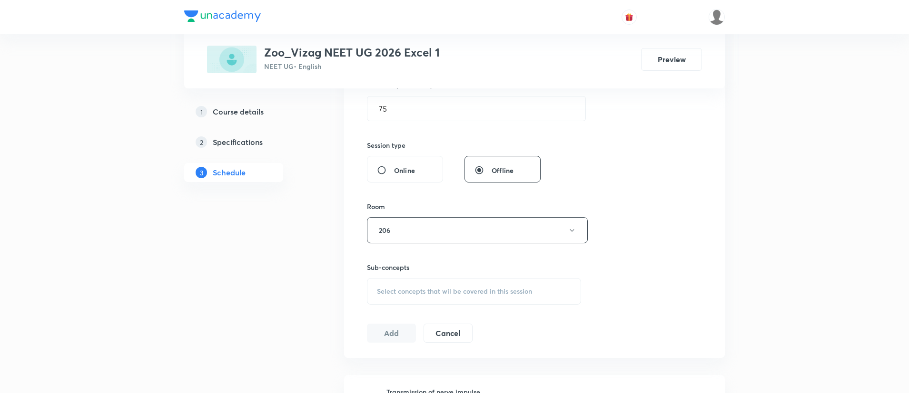
click at [413, 289] on span "Select concepts that wil be covered in this session" at bounding box center [454, 292] width 155 height 8
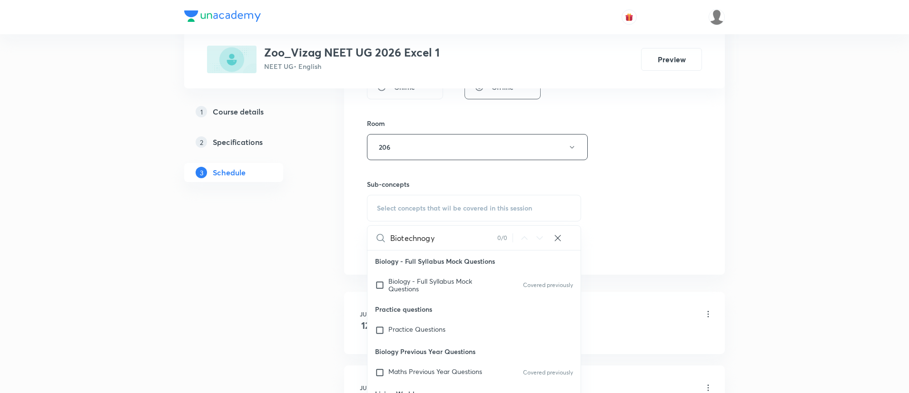
scroll to position [0, 0]
type input "Biotechnog"
click at [508, 284] on div "Biology - Full Syllabus Mock Questions Covered previously" at bounding box center [473, 285] width 213 height 27
checkbox input "true"
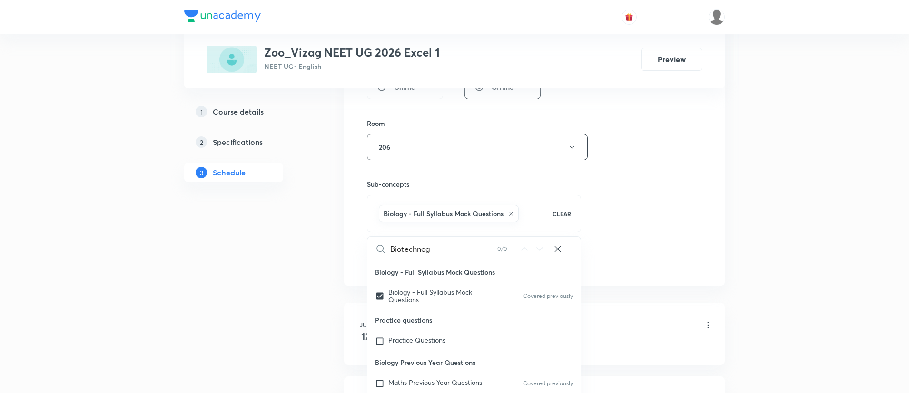
click at [640, 232] on div "Session 47 Live class Session title 32/99 Biotechnogy and its applications ​ Sc…" at bounding box center [534, 42] width 335 height 458
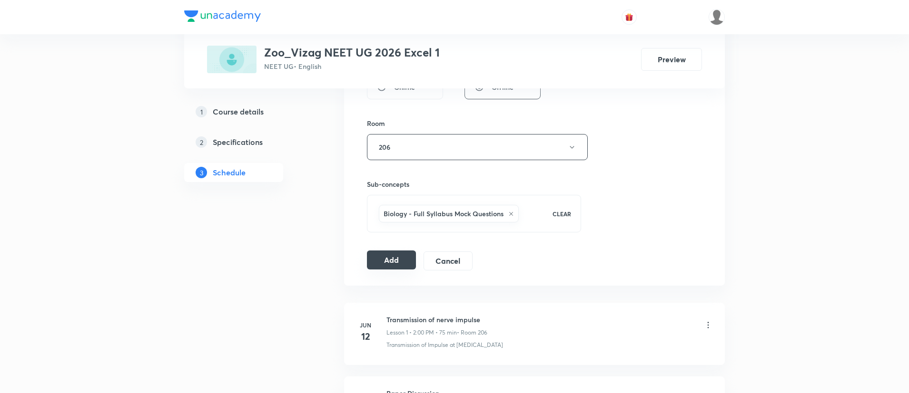
click at [393, 254] on button "Add" at bounding box center [391, 260] width 49 height 19
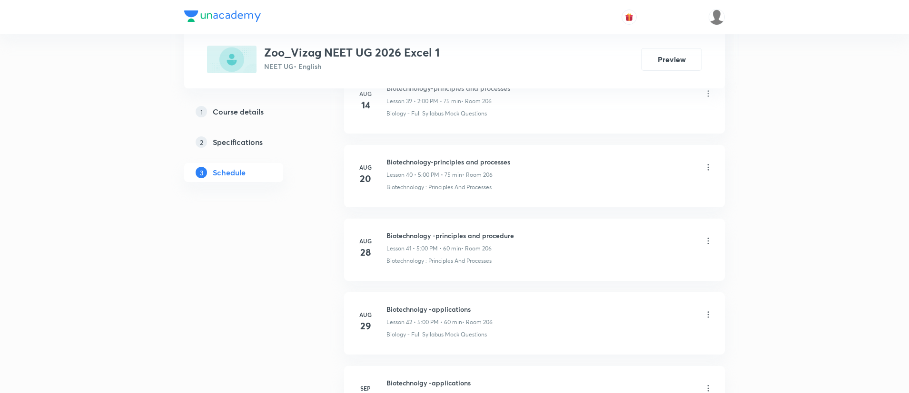
scroll to position [3772, 0]
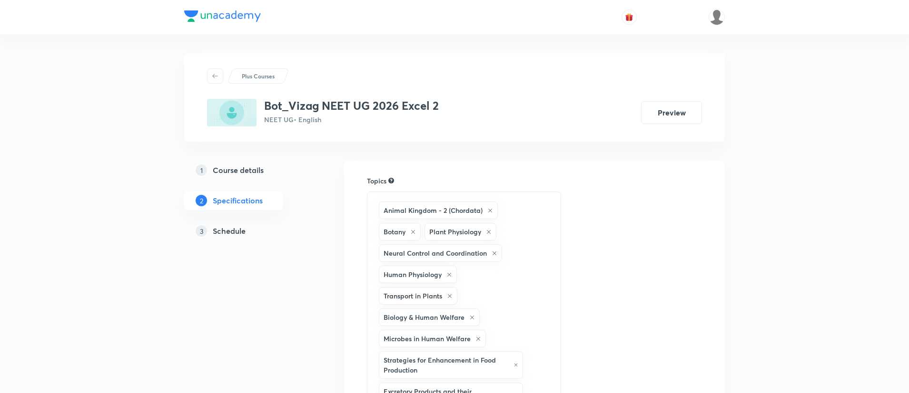
click at [486, 352] on div "Strategies for Enhancement in Food Production" at bounding box center [451, 366] width 144 height 28
click at [242, 226] on h5 "Schedule" at bounding box center [229, 230] width 33 height 11
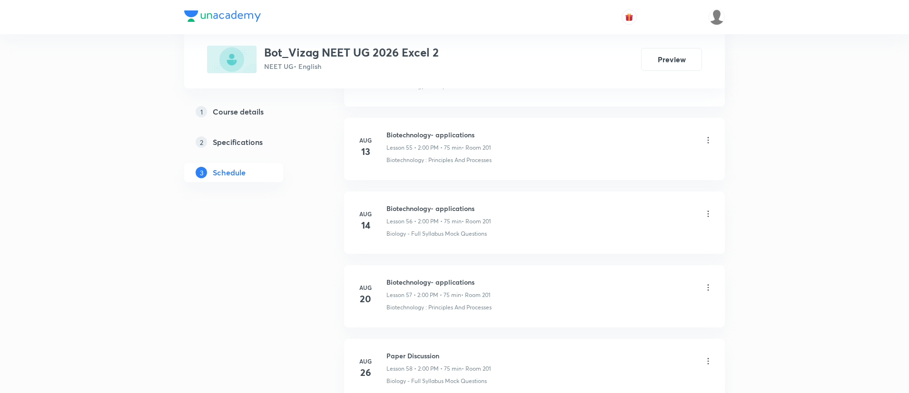
scroll to position [5077, 0]
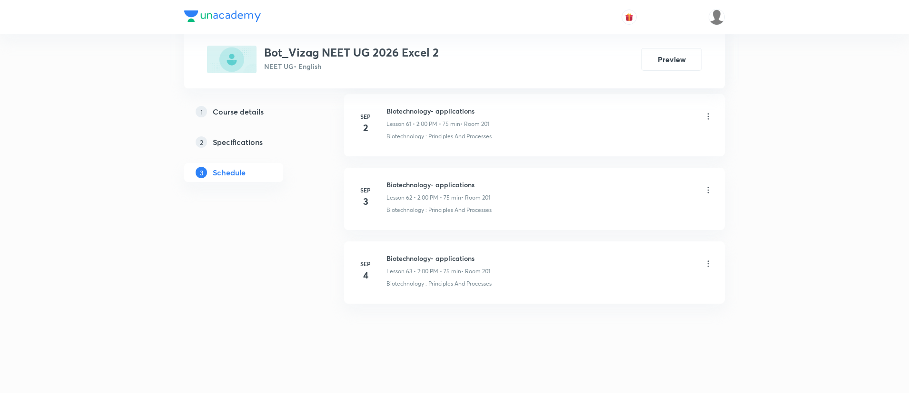
click at [406, 256] on h6 "Biotechnology- applications" at bounding box center [438, 259] width 104 height 10
copy h6 "Biotechnology- applications"
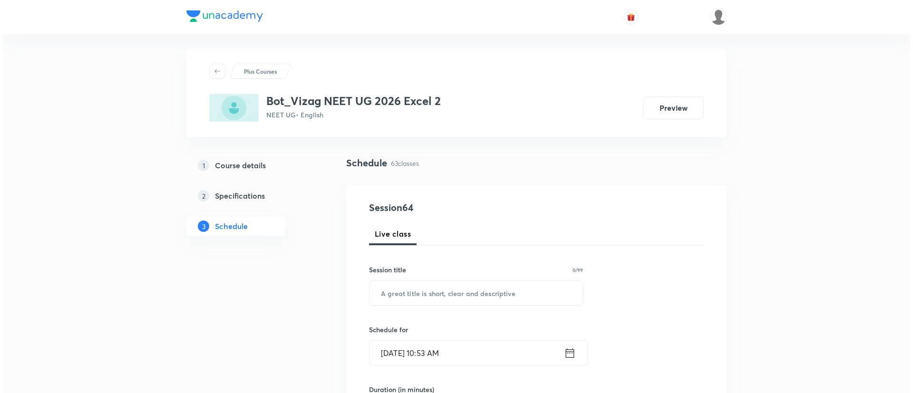
scroll to position [0, 0]
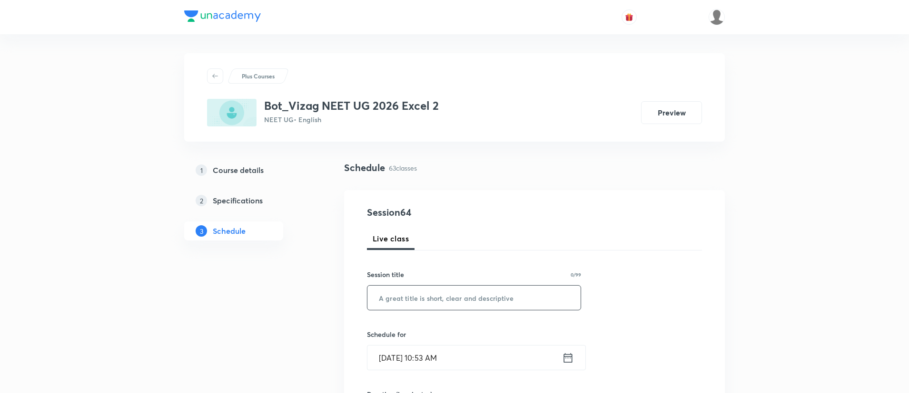
paste input "Biotechnology- applications"
click at [413, 294] on input "text" at bounding box center [473, 298] width 213 height 24
type input "Biotechnology- applications"
click at [570, 357] on icon at bounding box center [568, 358] width 12 height 13
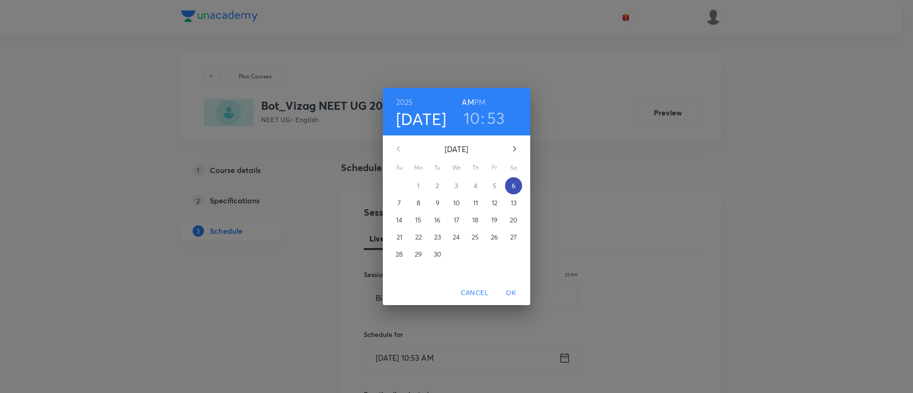
click at [513, 185] on p "6" at bounding box center [514, 186] width 4 height 10
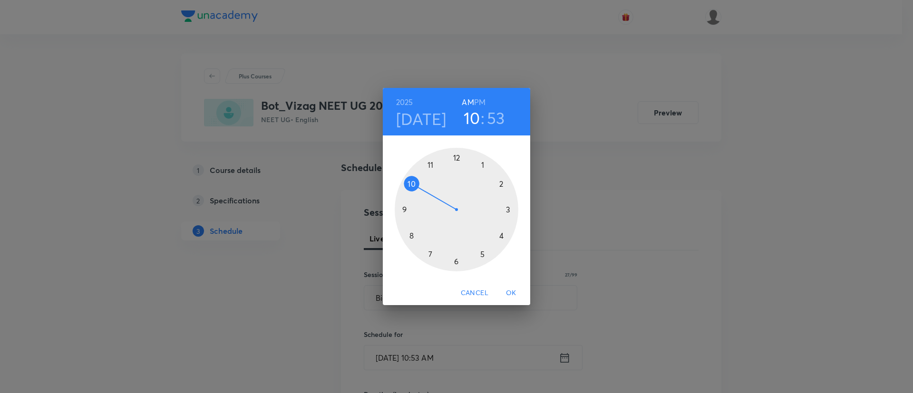
click at [483, 100] on h6 "PM" at bounding box center [479, 102] width 11 height 13
click at [502, 184] on div at bounding box center [457, 210] width 124 height 124
click at [455, 157] on div at bounding box center [457, 210] width 124 height 124
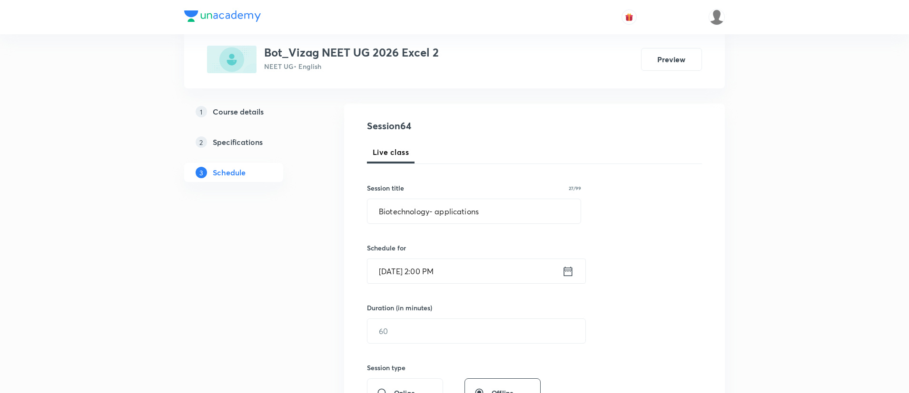
scroll to position [88, 0]
click at [444, 325] on input "text" at bounding box center [476, 330] width 218 height 24
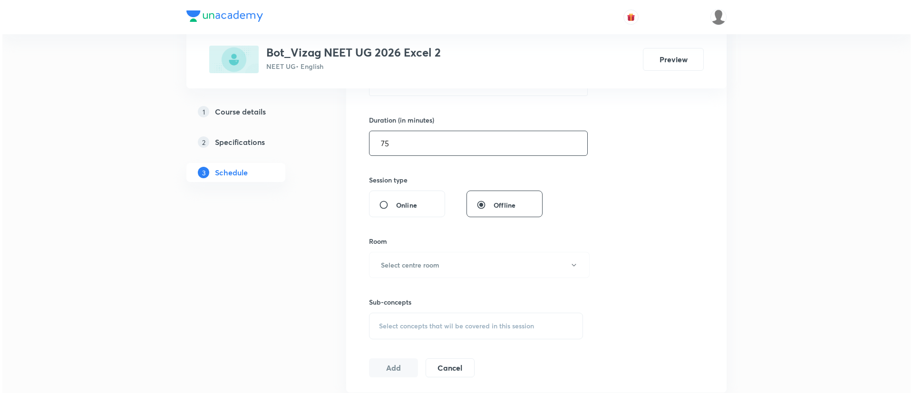
scroll to position [278, 0]
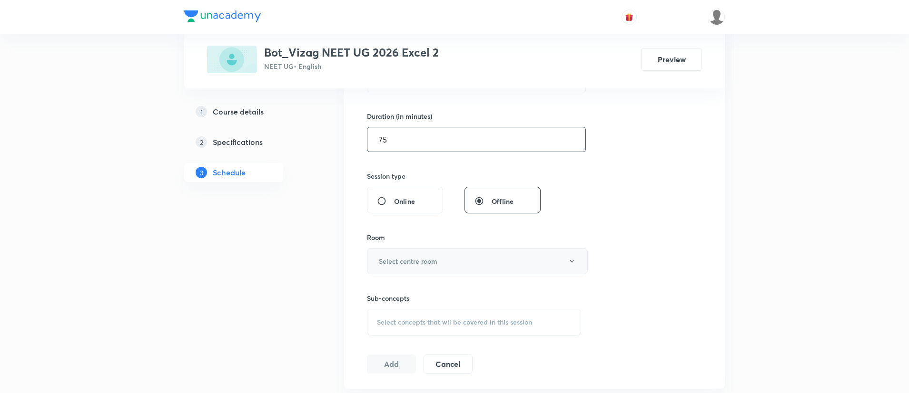
type input "75"
click at [426, 257] on h6 "Select centre room" at bounding box center [408, 261] width 59 height 10
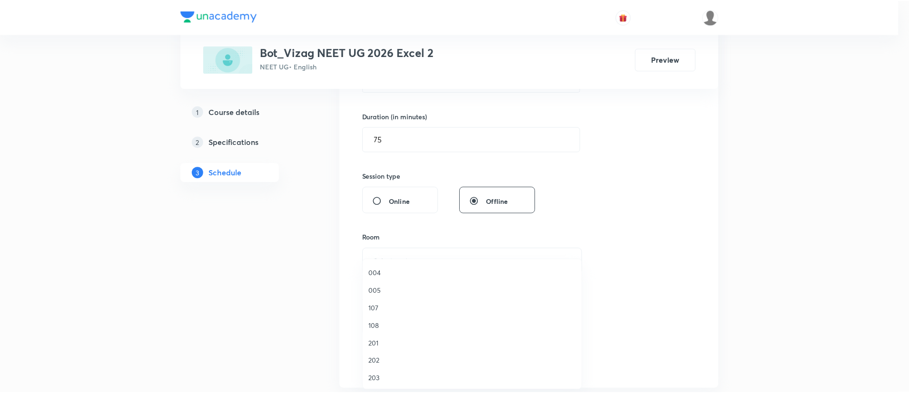
scroll to position [147, 0]
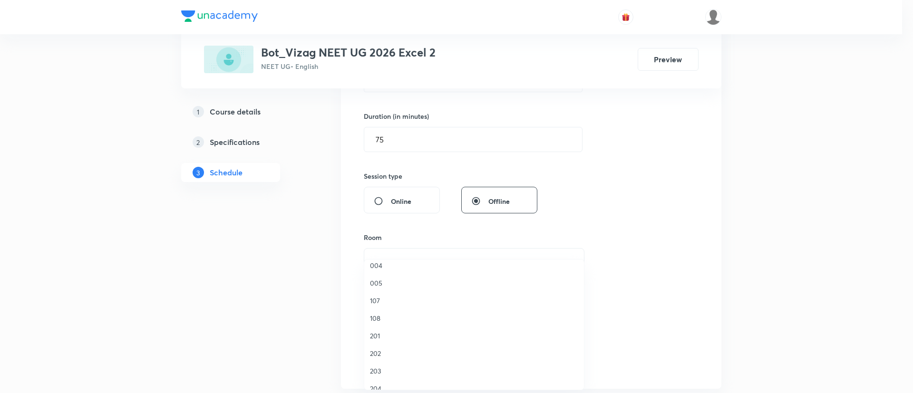
click at [394, 334] on span "201" at bounding box center [474, 336] width 208 height 10
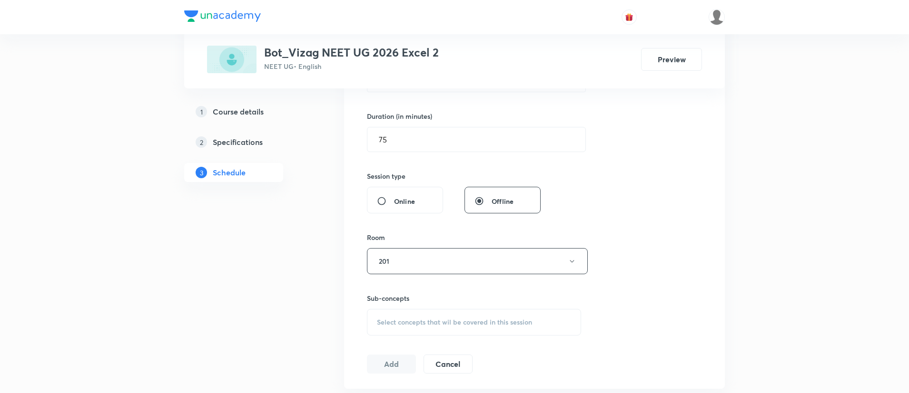
click at [417, 319] on span "Select concepts that wil be covered in this session" at bounding box center [454, 323] width 155 height 8
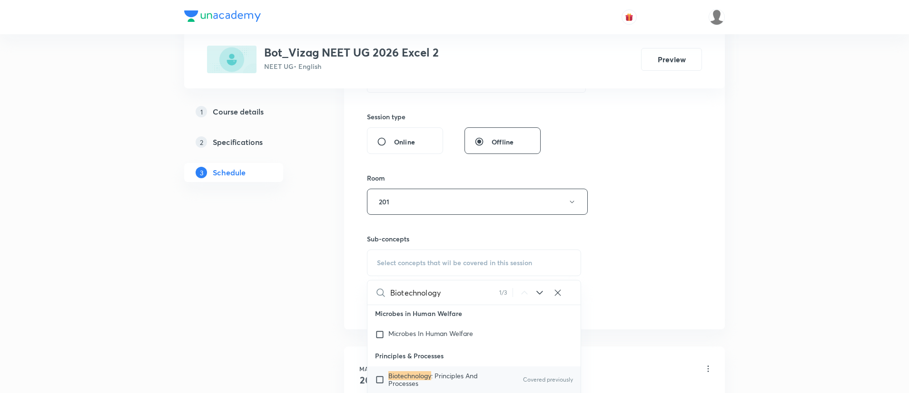
scroll to position [8057, 0]
type input "Biotechnology"
click at [416, 376] on mark "Biotechnology" at bounding box center [409, 374] width 43 height 9
checkbox input "true"
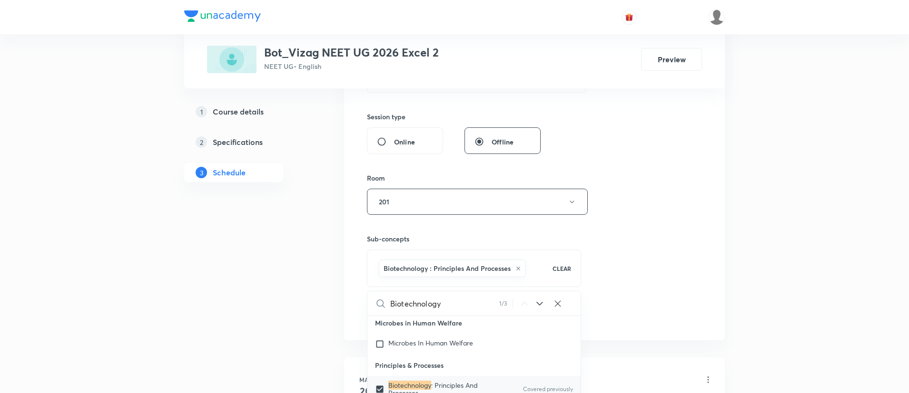
click at [672, 235] on div "Session 64 Live class Session title 27/99 Biotechnology- applications ​ Schedul…" at bounding box center [534, 97] width 335 height 458
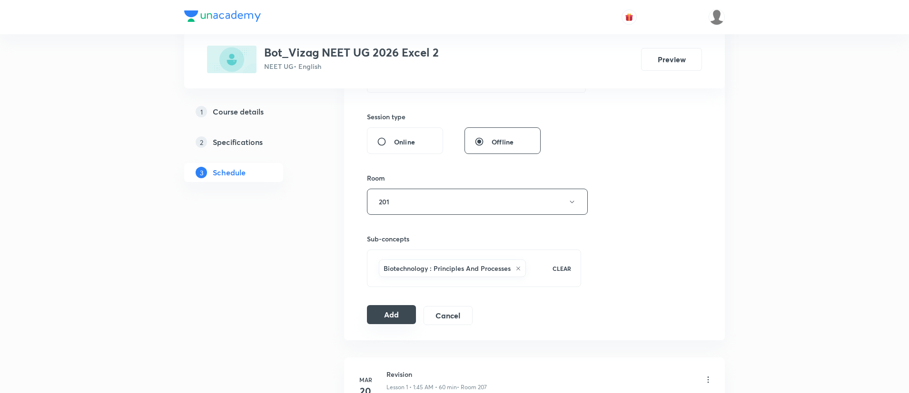
click at [393, 308] on button "Add" at bounding box center [391, 314] width 49 height 19
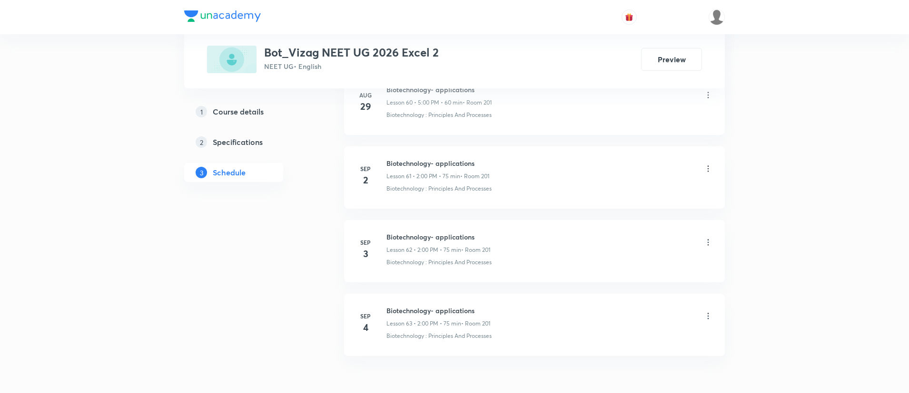
scroll to position [5087, 0]
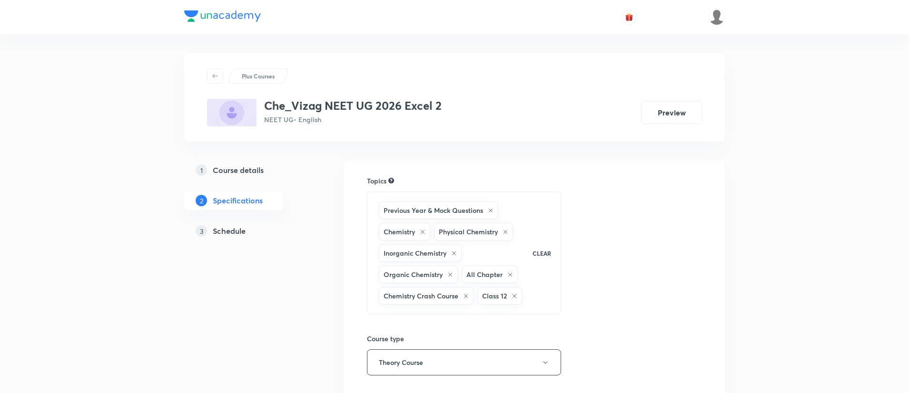
click at [242, 228] on h5 "Schedule" at bounding box center [229, 230] width 33 height 11
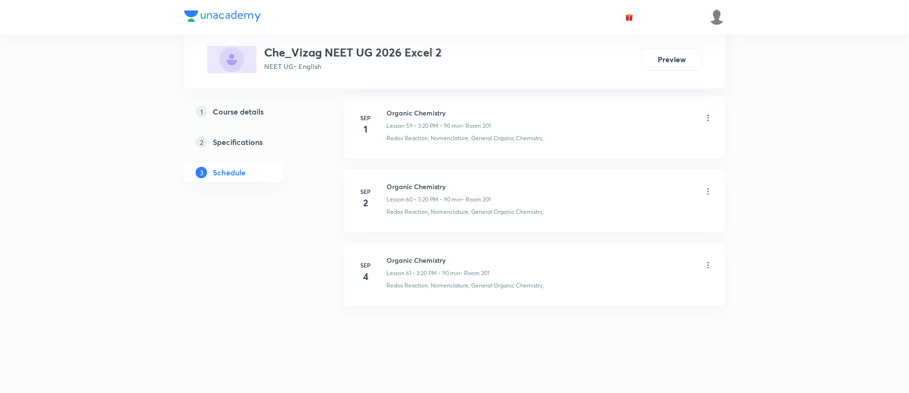
scroll to position [4868, 0]
click at [429, 260] on h6 "Organic Chemistry" at bounding box center [437, 259] width 103 height 10
copy h6 "Organic Chemistry"
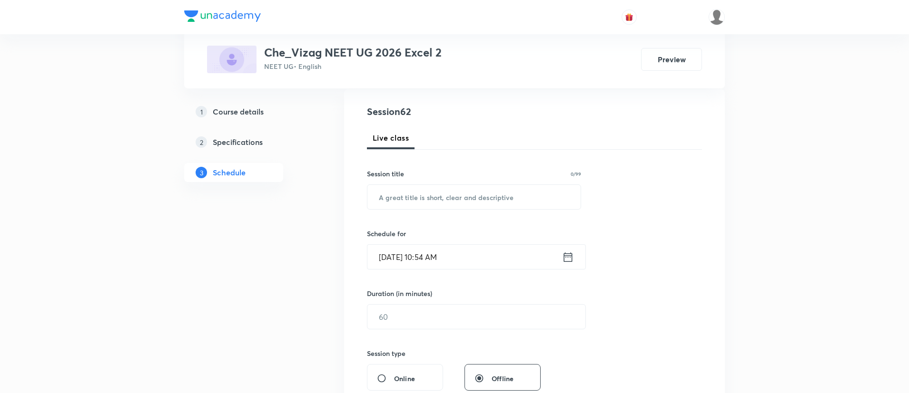
scroll to position [0, 0]
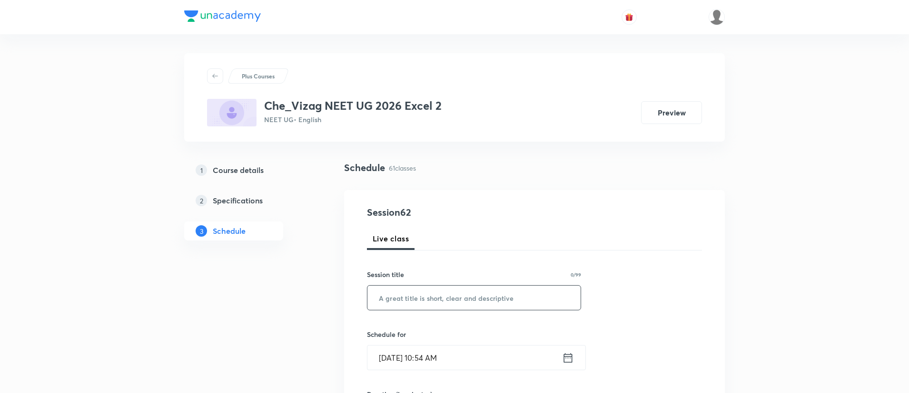
click at [432, 305] on input "text" at bounding box center [473, 298] width 213 height 24
paste input "Organic Chemistry"
type input "Organic Chemistry"
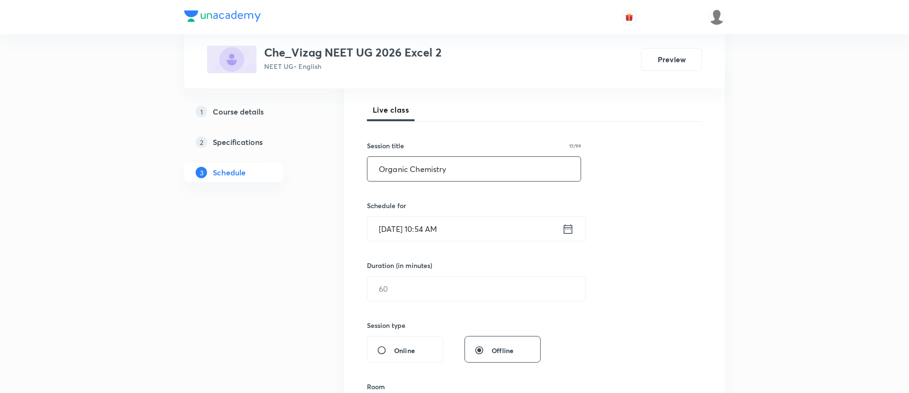
scroll to position [131, 0]
click at [570, 229] on icon at bounding box center [568, 227] width 12 height 13
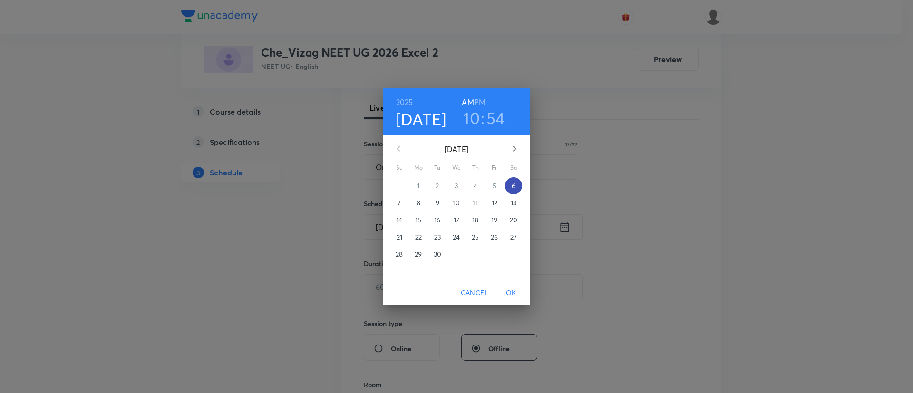
click at [514, 186] on p "6" at bounding box center [514, 186] width 4 height 10
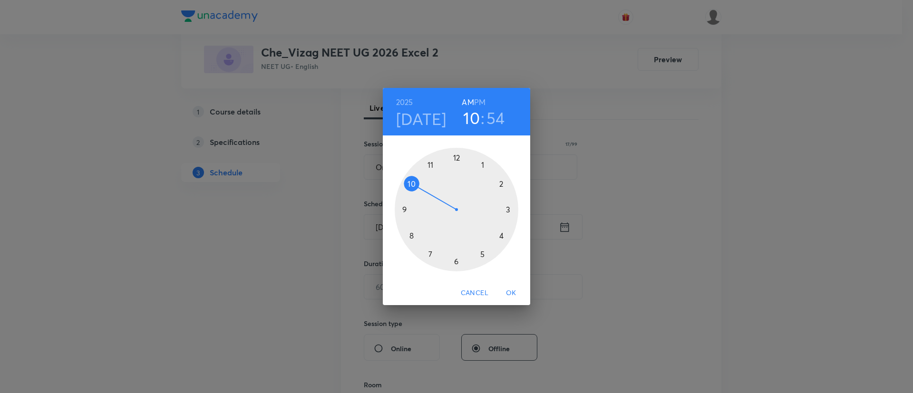
click at [480, 100] on h6 "PM" at bounding box center [479, 102] width 11 height 13
click at [414, 181] on div at bounding box center [457, 210] width 124 height 124
click at [485, 166] on div at bounding box center [457, 210] width 124 height 124
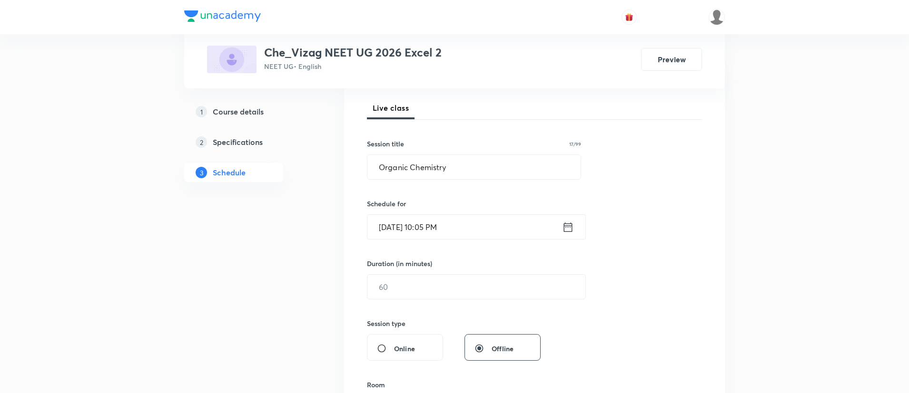
click at [455, 302] on div "Session 62 Live class Session title 17/99 Organic Chemistry ​ Schedule for Sep …" at bounding box center [534, 298] width 335 height 447
click at [453, 298] on input "text" at bounding box center [476, 287] width 218 height 24
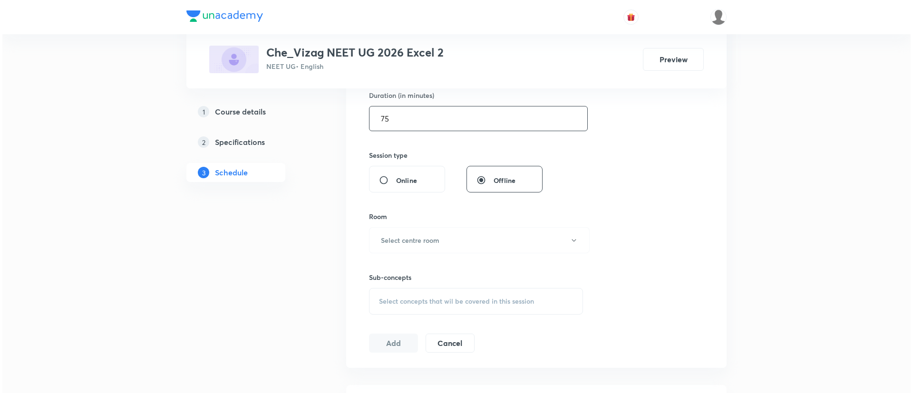
scroll to position [314, 0]
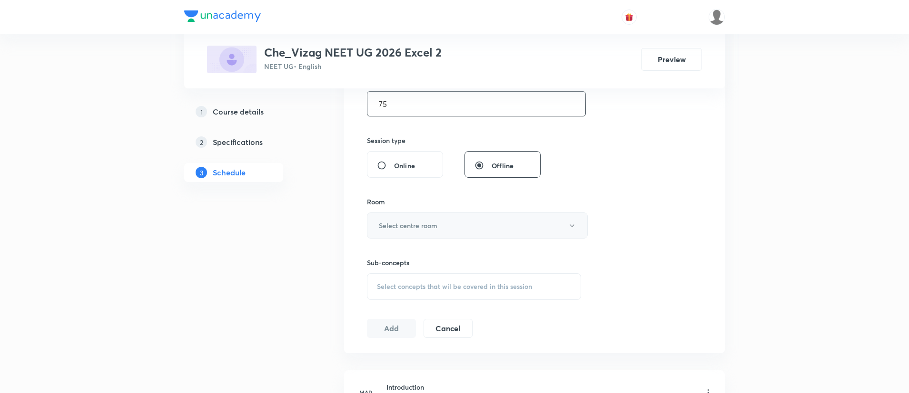
type input "75"
click at [424, 227] on h6 "Select centre room" at bounding box center [408, 226] width 59 height 10
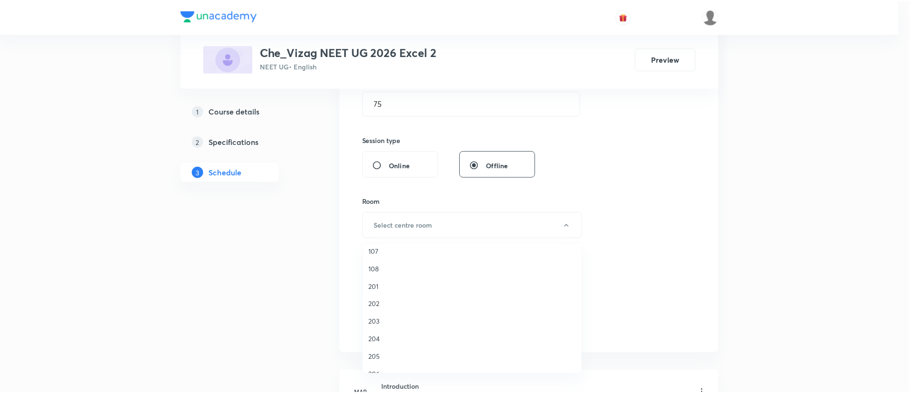
scroll to position [188, 0]
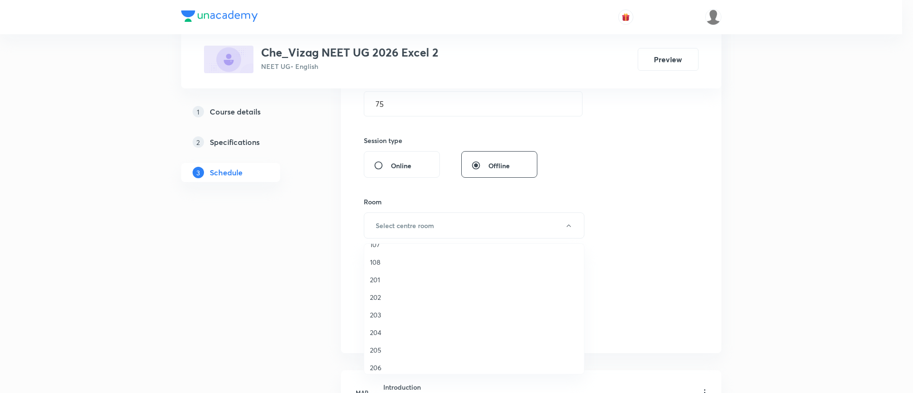
click at [388, 277] on span "201" at bounding box center [474, 280] width 208 height 10
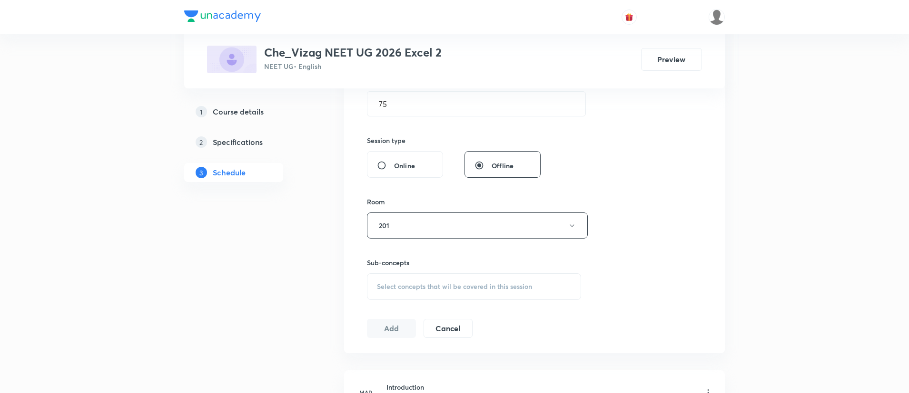
click at [428, 283] on span "Select concepts that wil be covered in this session" at bounding box center [454, 287] width 155 height 8
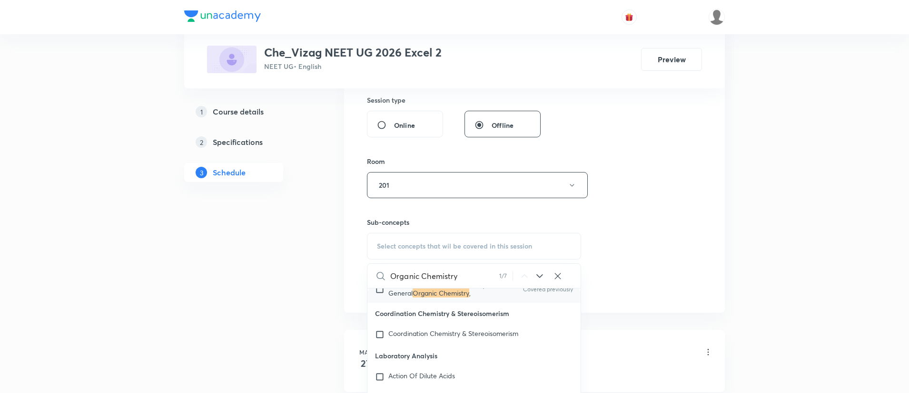
scroll to position [10707, 0]
type input "Organic Chemistry"
click at [436, 296] on mark "Organic Chemistry" at bounding box center [440, 291] width 57 height 9
checkbox input "true"
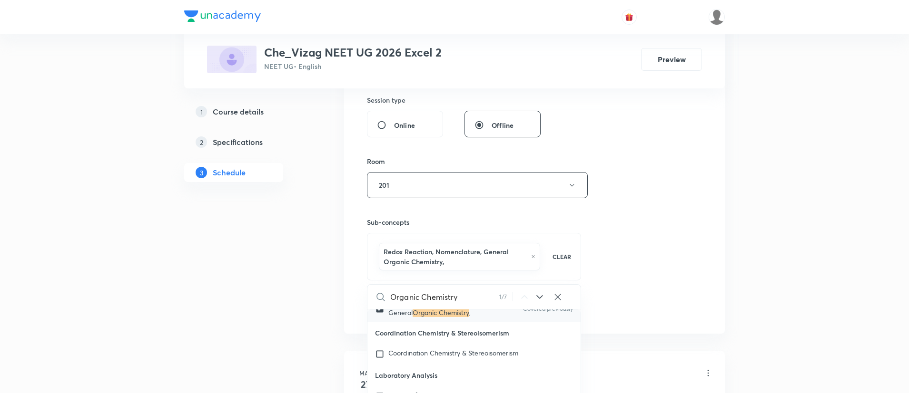
click at [680, 232] on div "Session 62 Live class Session title 17/99 Organic Chemistry ​ Schedule for Sep …" at bounding box center [534, 85] width 335 height 468
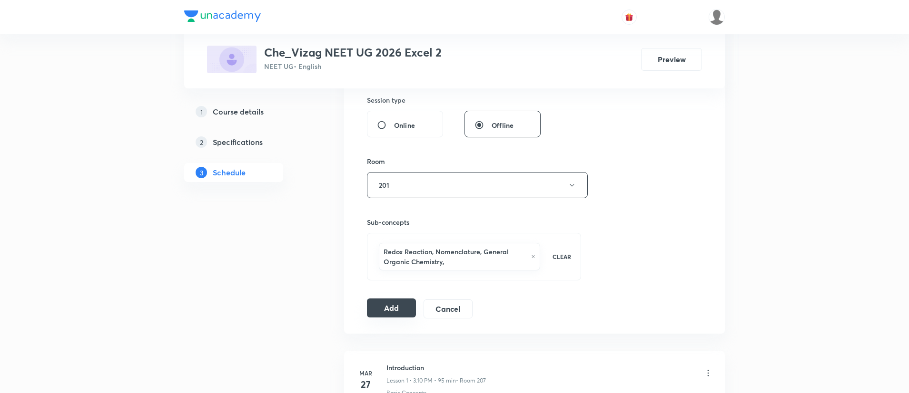
click at [397, 307] on button "Add" at bounding box center [391, 308] width 49 height 19
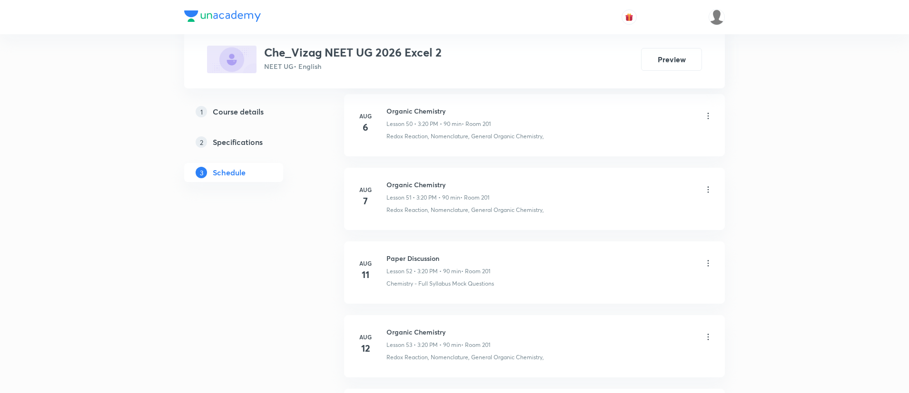
scroll to position [4889, 0]
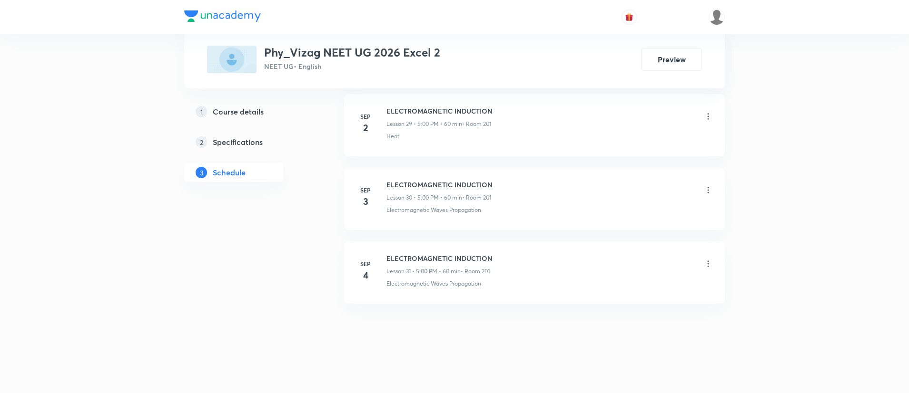
scroll to position [2655, 0]
click at [428, 254] on h6 "ELECTROMAGNETIC INDUCTION" at bounding box center [439, 259] width 106 height 10
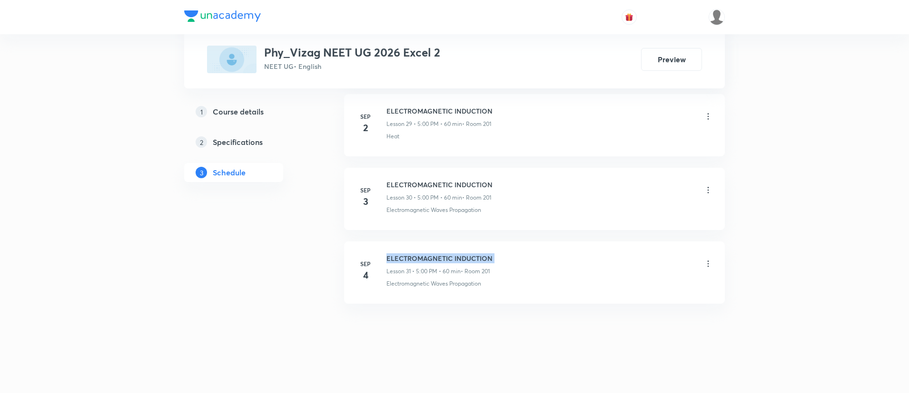
copy h6 "ELECTROMAGNETIC INDUCTION"
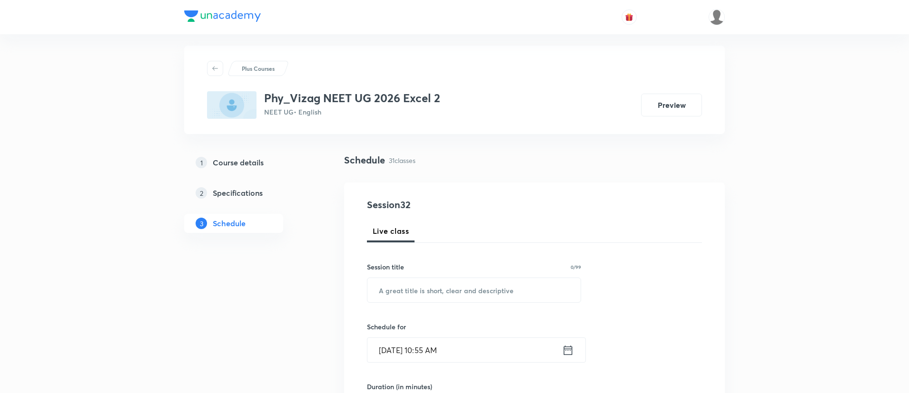
scroll to position [0, 0]
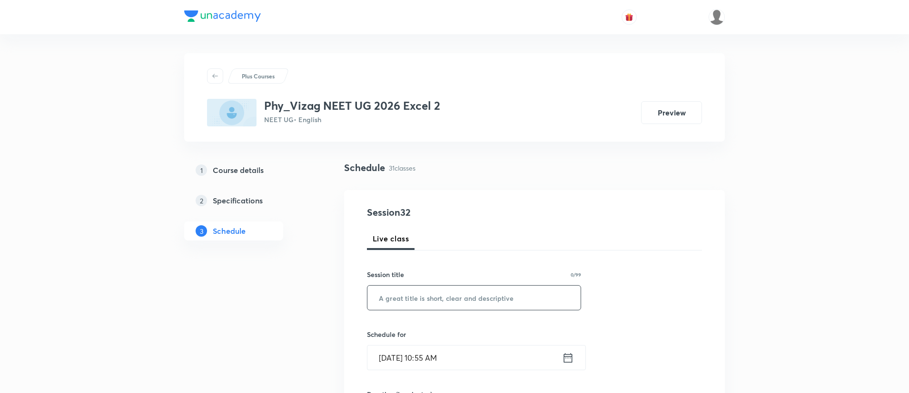
click at [428, 295] on input "text" at bounding box center [473, 298] width 213 height 24
paste input "ELECTROMAGNETIC INDUCTION"
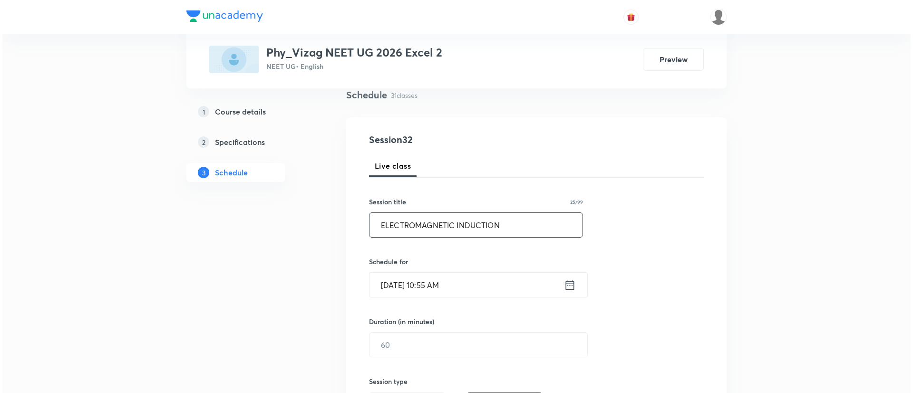
scroll to position [74, 0]
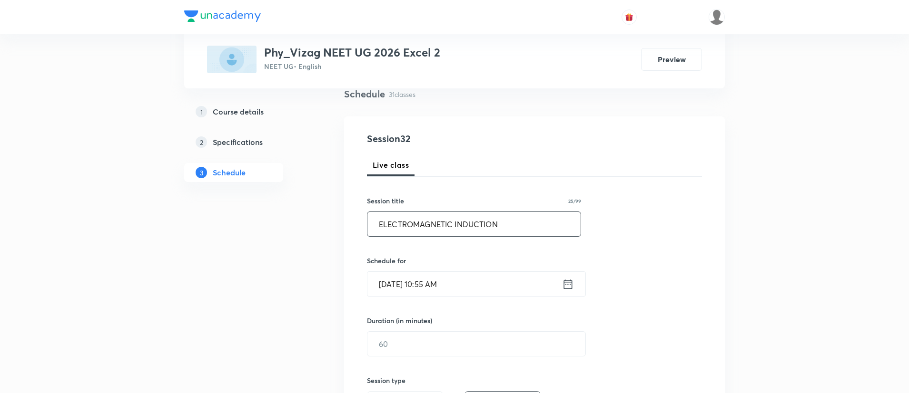
type input "ELECTROMAGNETIC INDUCTION"
click at [566, 285] on icon at bounding box center [568, 284] width 12 height 13
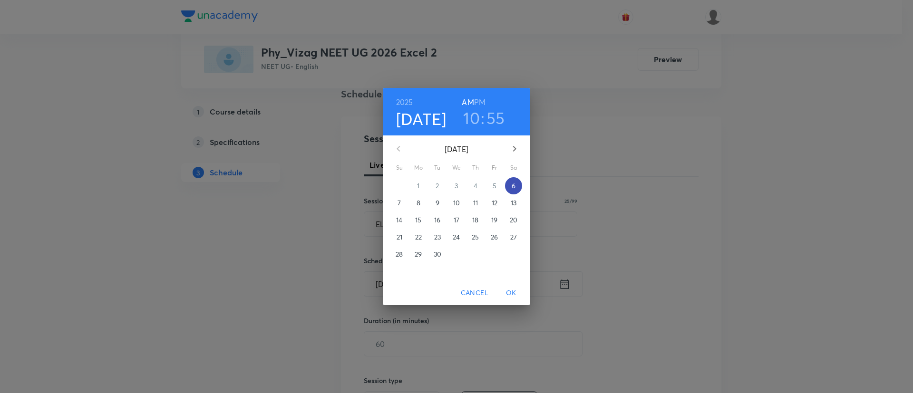
click at [515, 189] on p "6" at bounding box center [514, 186] width 4 height 10
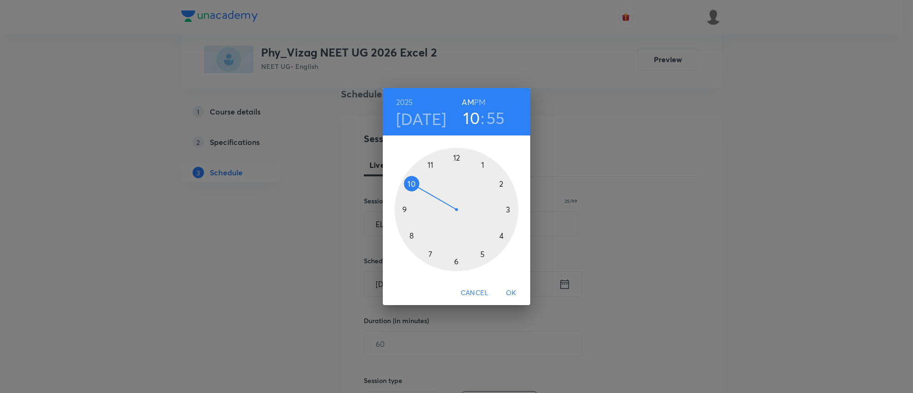
click at [480, 100] on h6 "PM" at bounding box center [479, 102] width 11 height 13
click at [482, 254] on div at bounding box center [457, 210] width 124 height 124
click at [457, 157] on div at bounding box center [457, 210] width 124 height 124
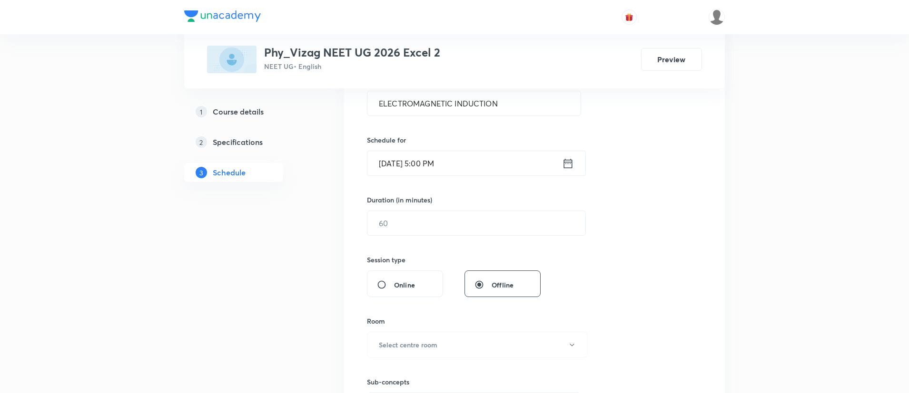
scroll to position [202, 0]
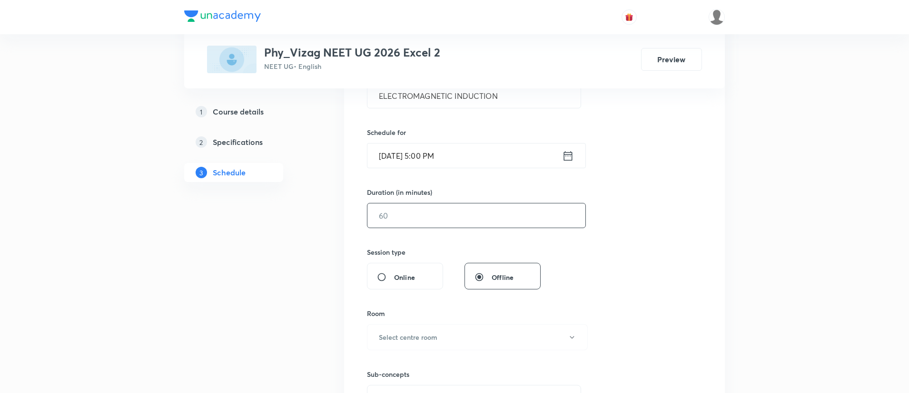
click at [447, 206] on input "text" at bounding box center [476, 216] width 218 height 24
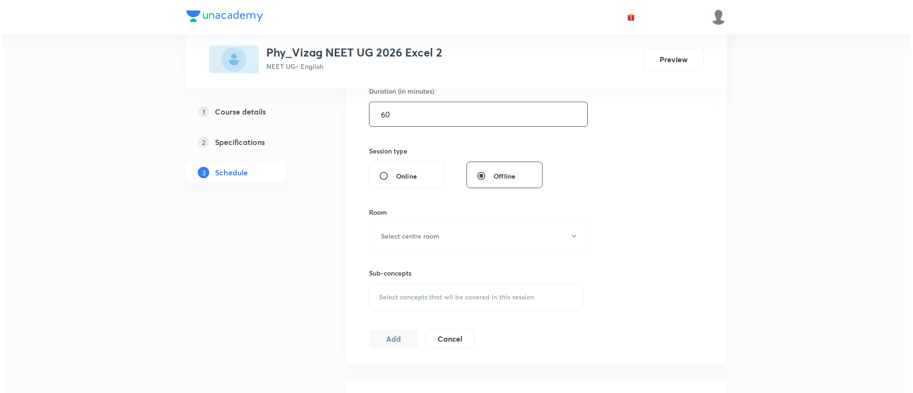
scroll to position [326, 0]
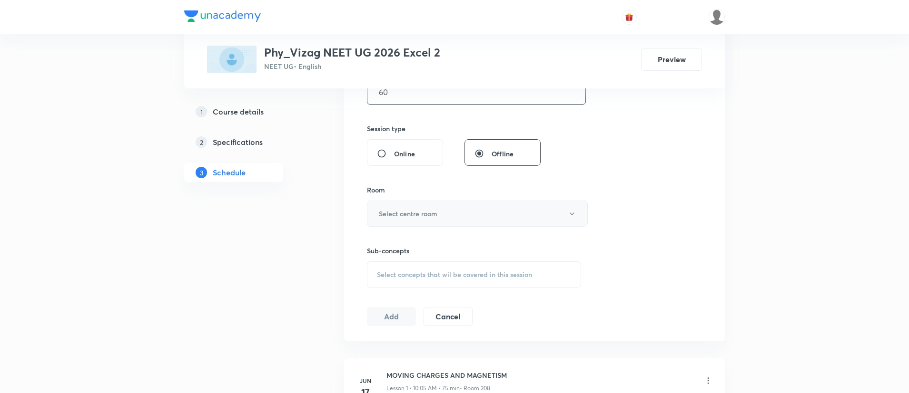
type input "60"
click at [439, 214] on button "Select centre room" at bounding box center [477, 214] width 221 height 26
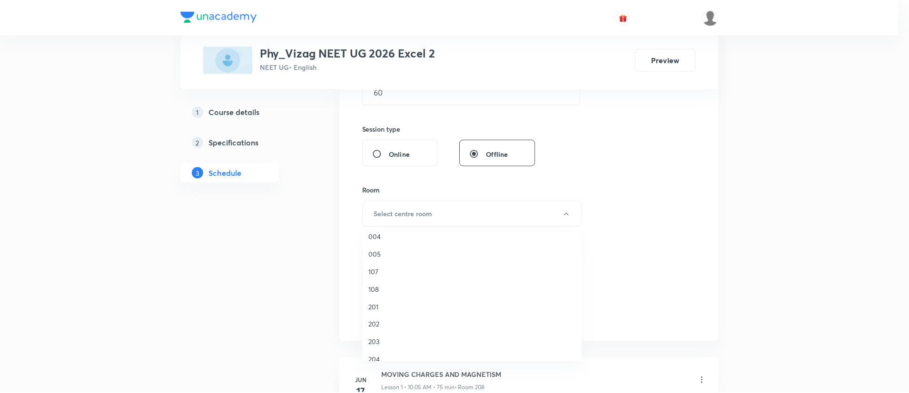
scroll to position [152, 0]
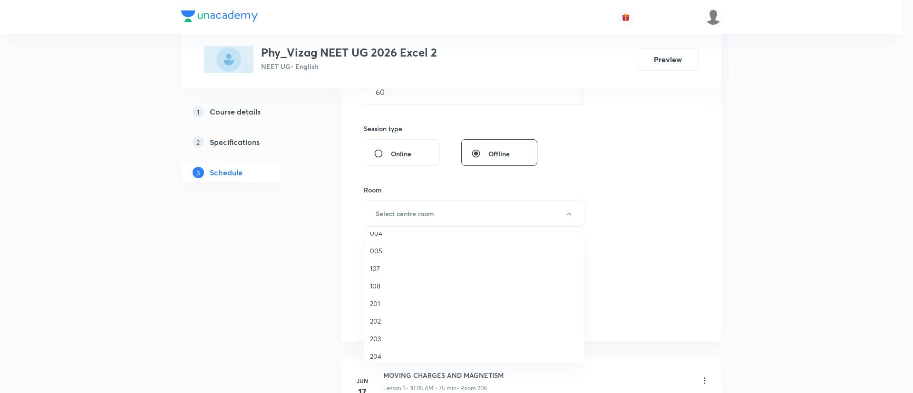
click at [387, 299] on span "201" at bounding box center [474, 304] width 208 height 10
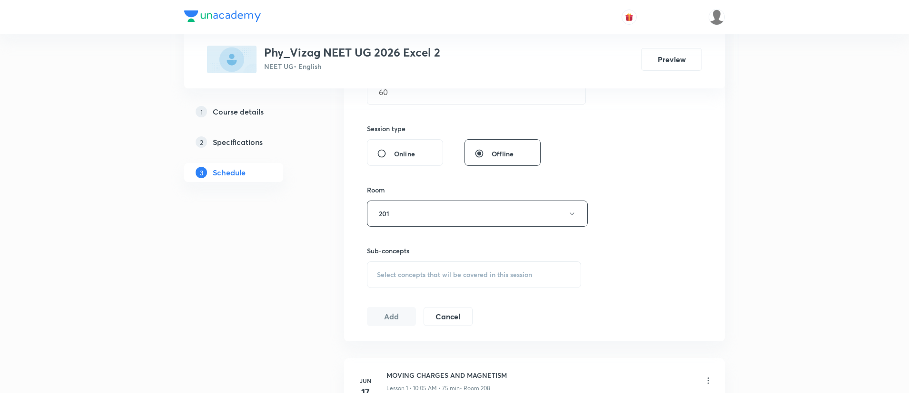
click at [415, 273] on span "Select concepts that wil be covered in this session" at bounding box center [454, 275] width 155 height 8
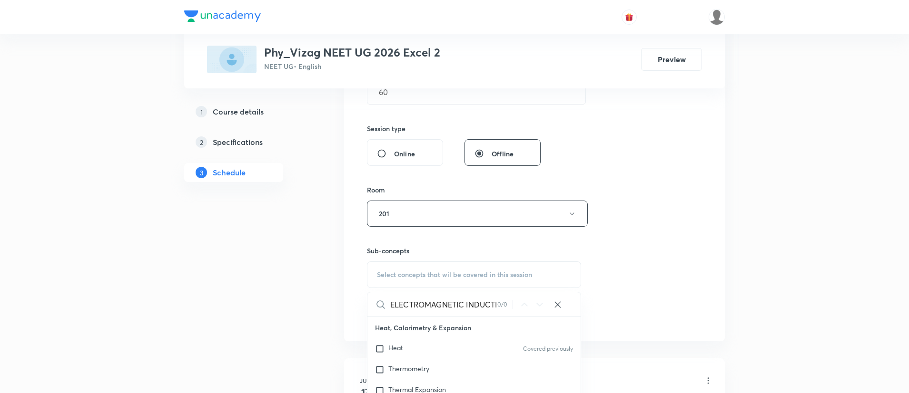
scroll to position [0, 13]
click at [412, 305] on input "ELECTROMAGNETIC INDUCTION" at bounding box center [443, 305] width 107 height 24
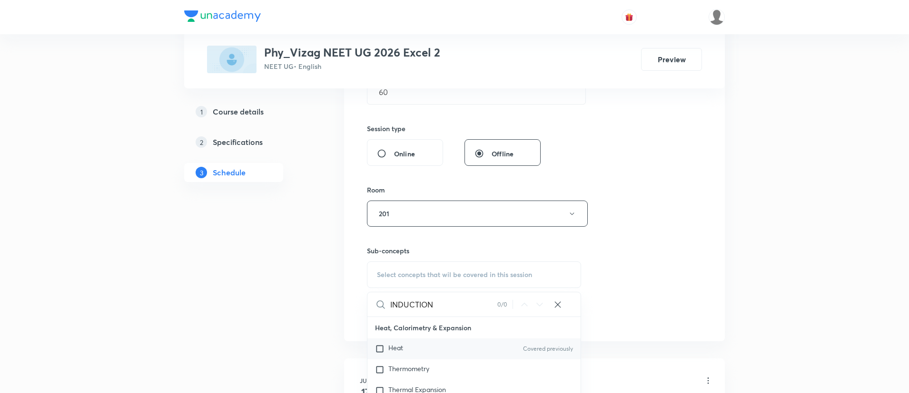
type input "INDUCTION"
click at [412, 349] on div "Heat Covered previously" at bounding box center [473, 349] width 213 height 21
checkbox input "true"
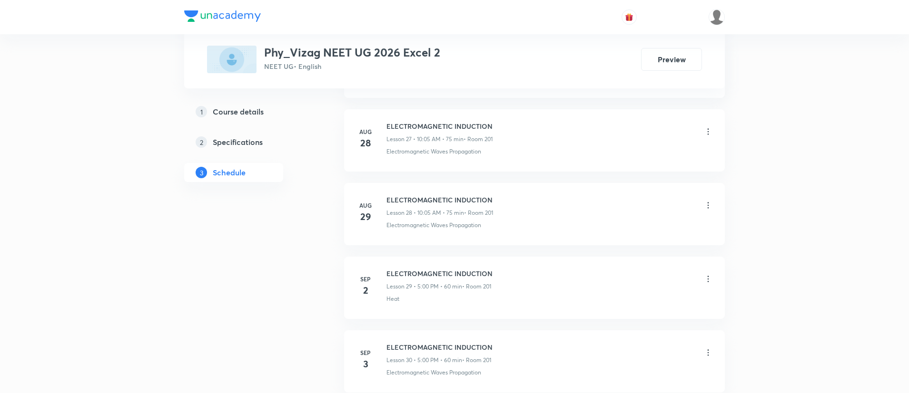
scroll to position [2666, 0]
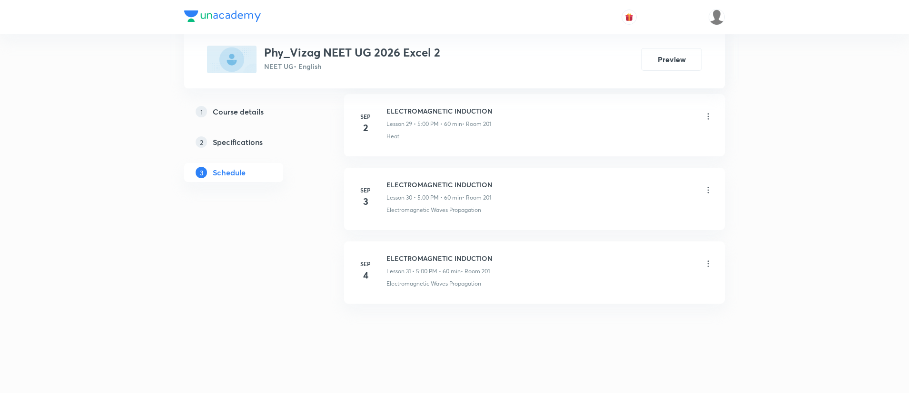
click at [675, 224] on li "Sep 3 ELECTROMAGNETIC INDUCTION Lesson 30 • 5:00 PM • 60 min • Room 201 Electro…" at bounding box center [534, 199] width 381 height 62
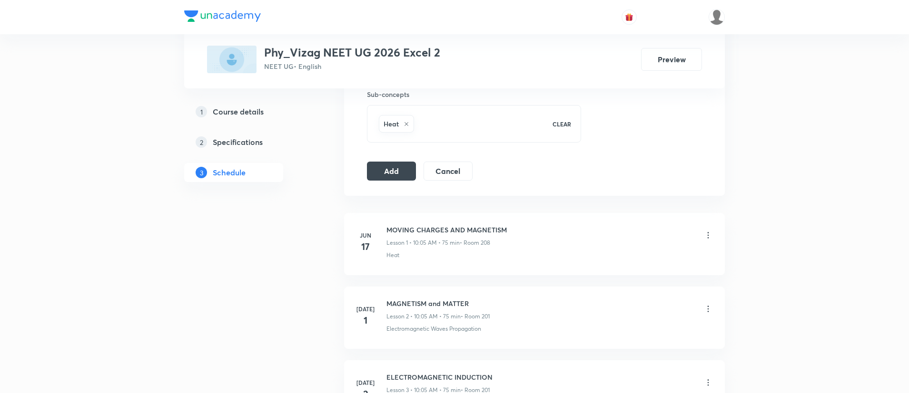
scroll to position [483, 0]
click at [409, 122] on icon at bounding box center [406, 124] width 6 height 6
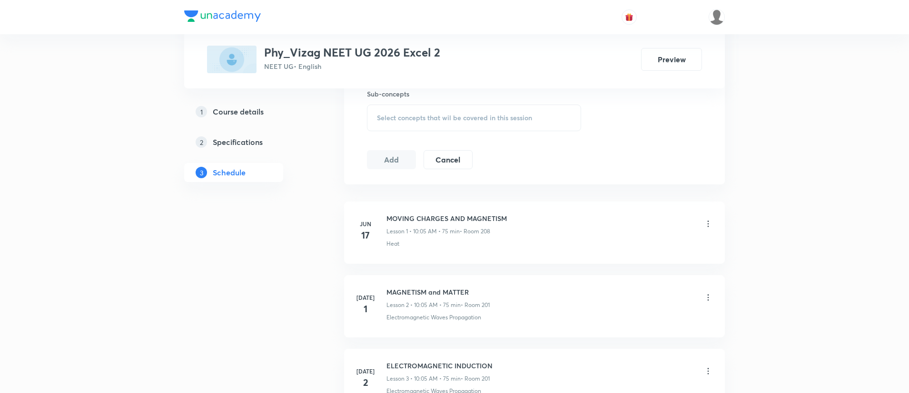
click at [409, 122] on span "Select concepts that wil be covered in this session" at bounding box center [454, 118] width 155 height 8
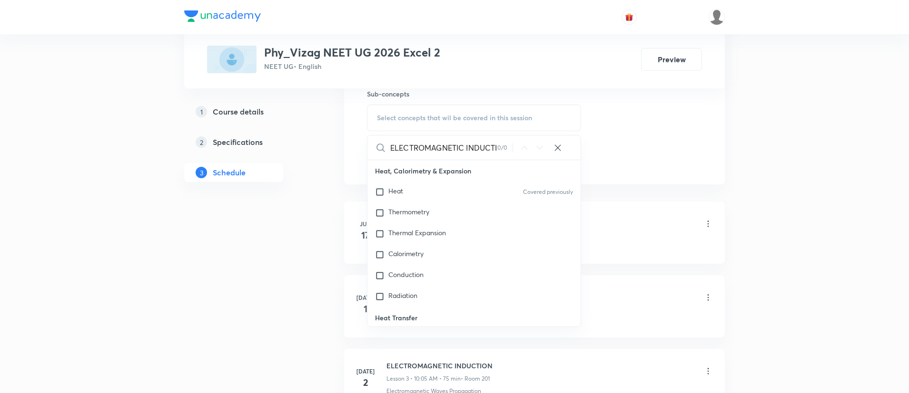
scroll to position [0, 13]
click at [472, 144] on input "ELECTROMAGNETIC INDUCTION" at bounding box center [443, 148] width 107 height 24
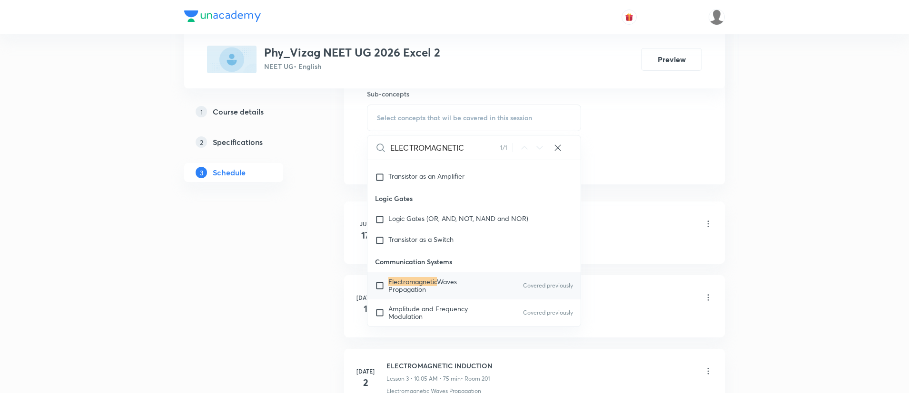
type input "ELECTROMAGNETIC"
click at [386, 284] on input "checkbox" at bounding box center [381, 285] width 13 height 15
checkbox input "true"
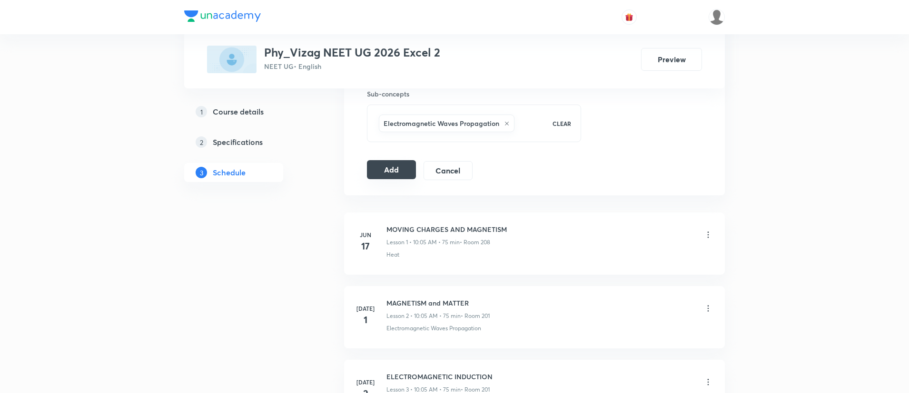
click at [392, 166] on button "Add" at bounding box center [391, 169] width 49 height 19
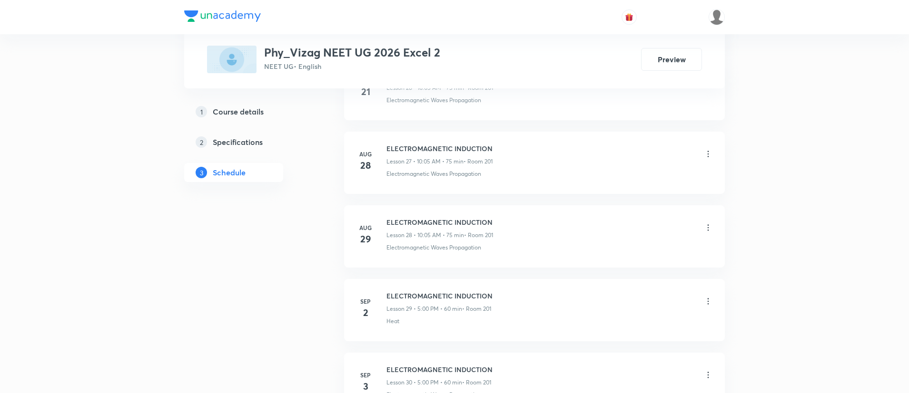
scroll to position [2666, 0]
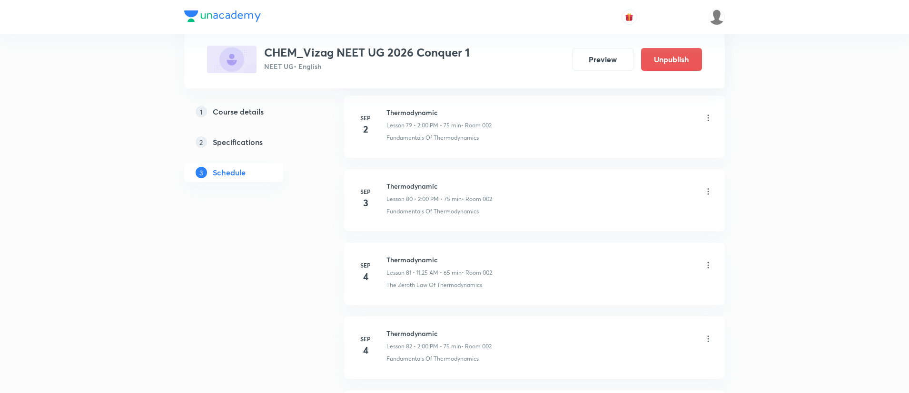
scroll to position [6563, 0]
click at [397, 259] on h6 "Thermodynamic" at bounding box center [439, 259] width 107 height 10
copy h6 "Thermodynamic"
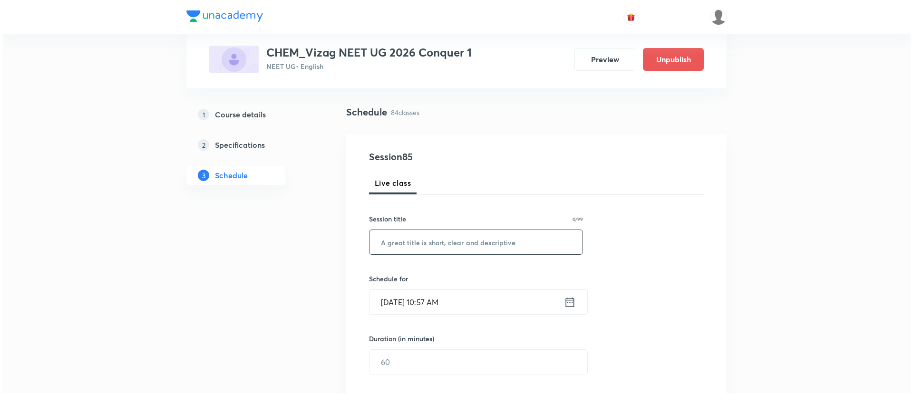
scroll to position [55, 0]
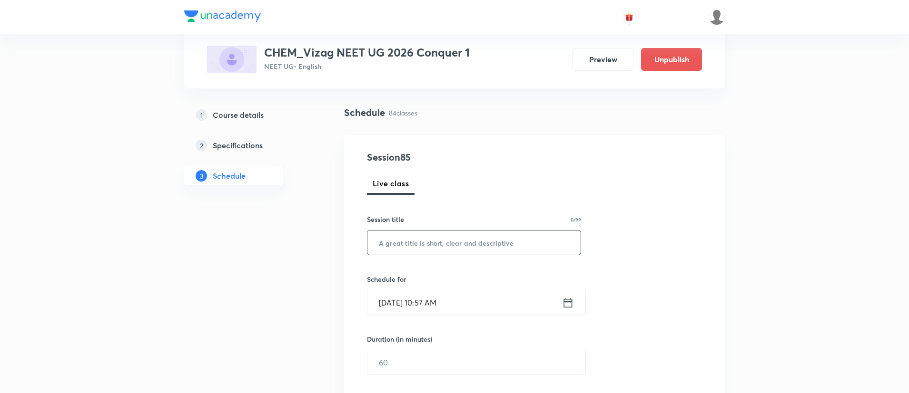
click at [405, 252] on input "text" at bounding box center [473, 243] width 213 height 24
paste input "Thermodynamic"
type input "Thermodynamic"
click at [566, 299] on icon at bounding box center [568, 303] width 9 height 10
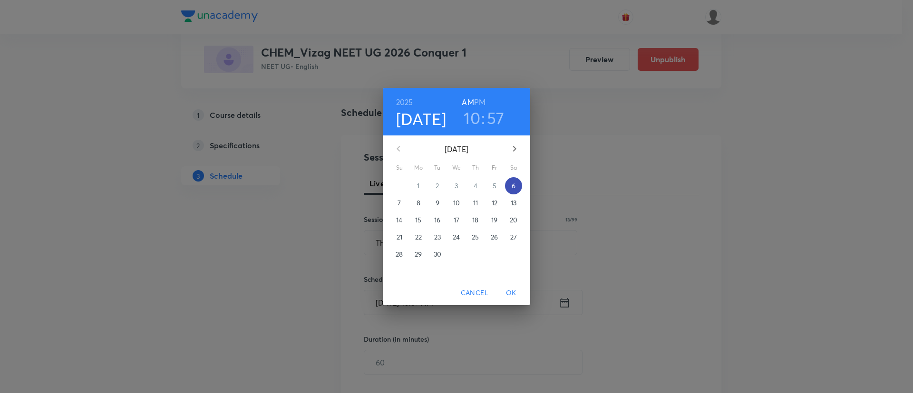
click at [514, 186] on p "6" at bounding box center [514, 186] width 4 height 10
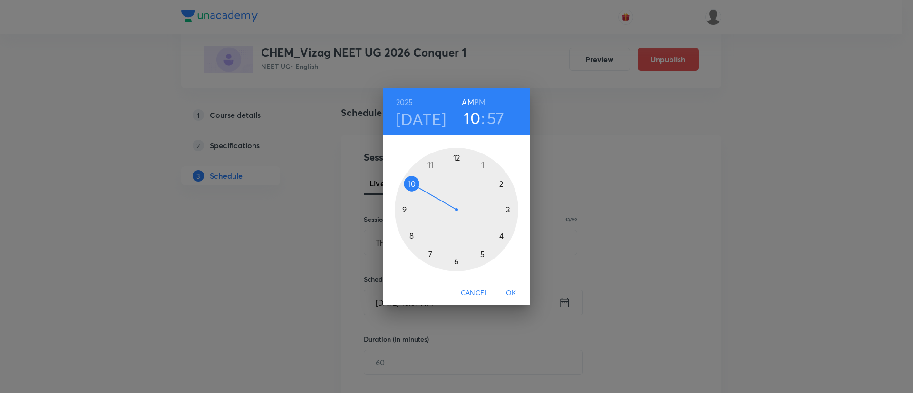
click at [482, 98] on h6 "PM" at bounding box center [479, 102] width 11 height 13
click at [500, 180] on div at bounding box center [457, 210] width 124 height 124
click at [456, 155] on div at bounding box center [457, 210] width 124 height 124
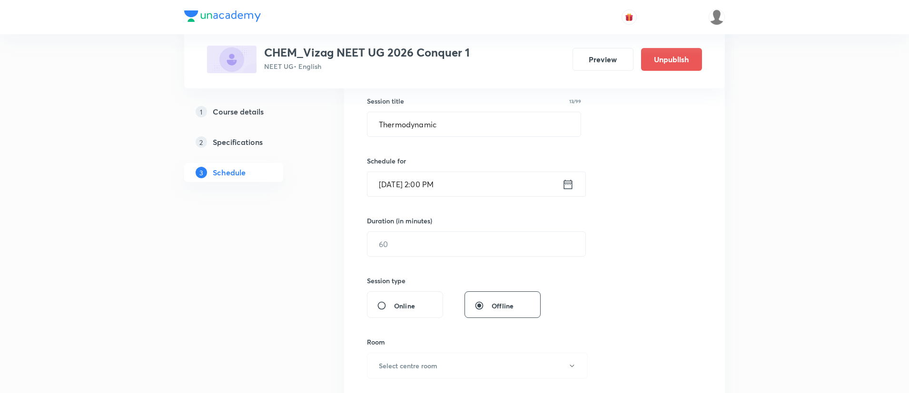
scroll to position [174, 0]
click at [444, 238] on input "text" at bounding box center [476, 244] width 218 height 24
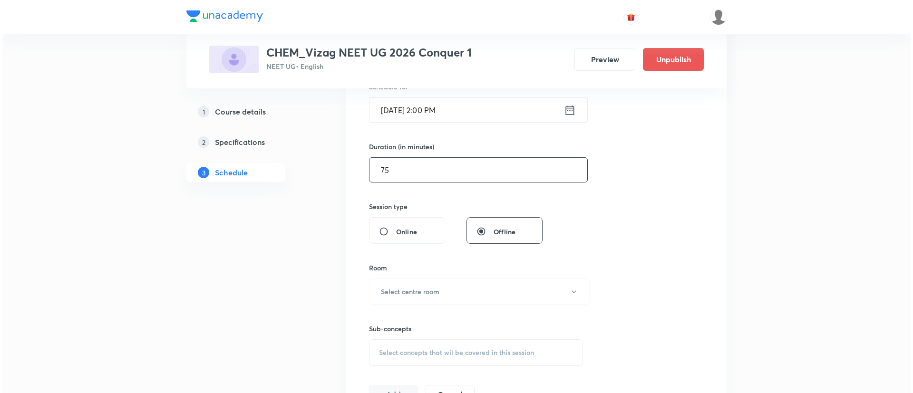
scroll to position [257, 0]
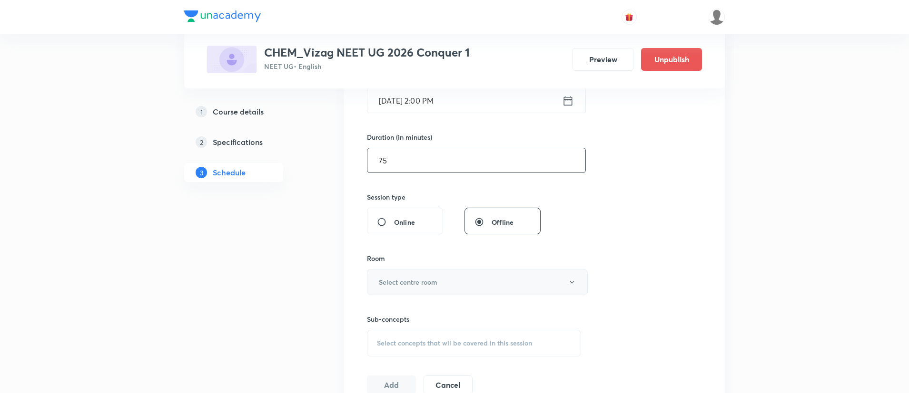
type input "75"
click at [436, 277] on h6 "Select centre room" at bounding box center [408, 282] width 59 height 10
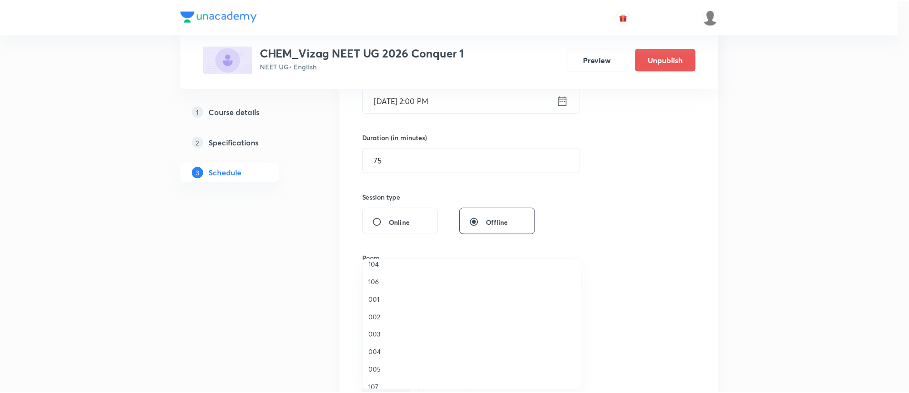
scroll to position [0, 0]
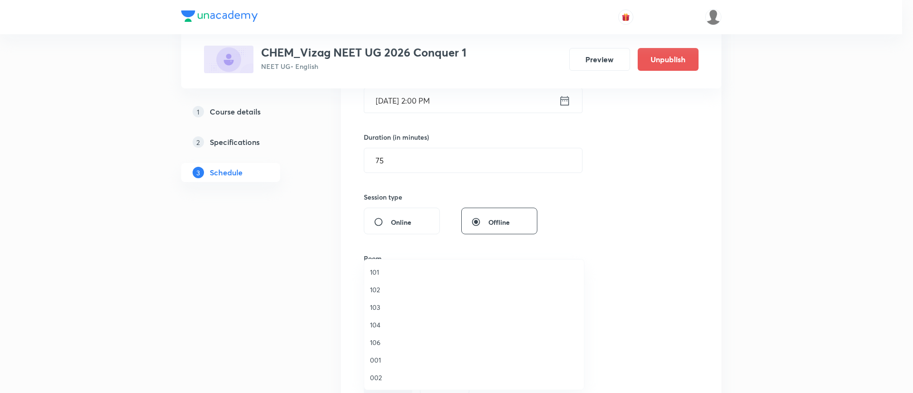
click at [383, 376] on span "002" at bounding box center [474, 378] width 208 height 10
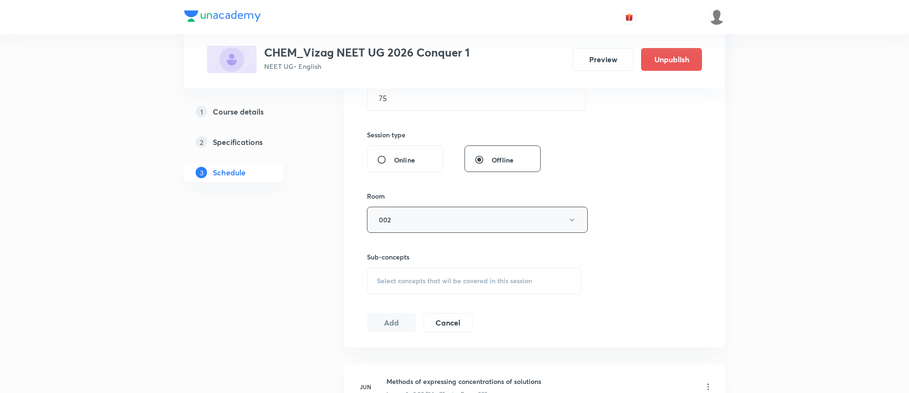
scroll to position [326, 0]
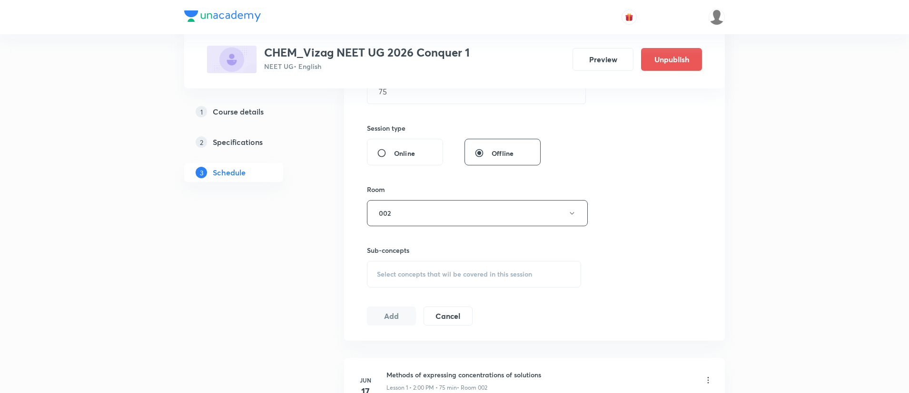
click at [480, 271] on span "Select concepts that wil be covered in this session" at bounding box center [454, 275] width 155 height 8
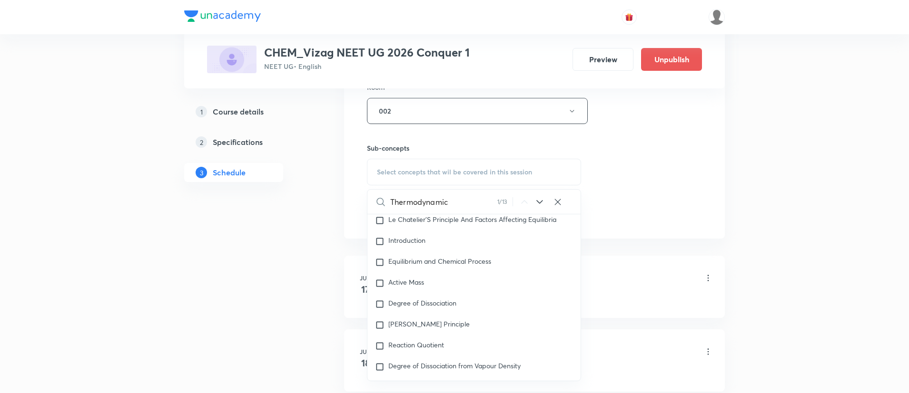
scroll to position [2111, 0]
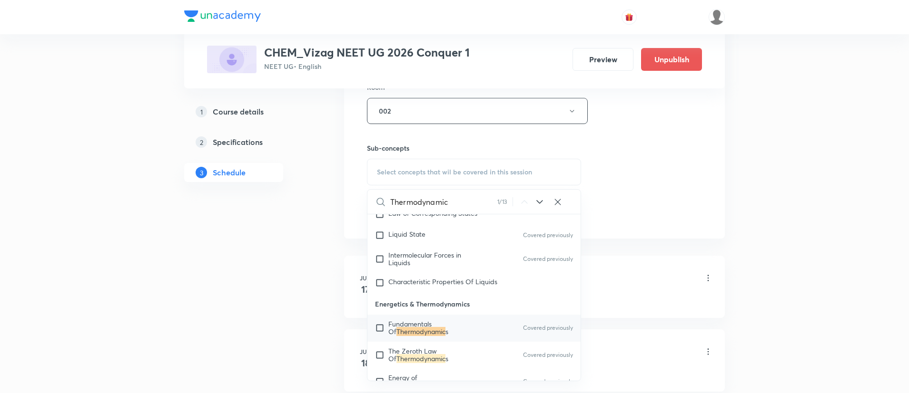
type input "Thermodynamic"
click at [467, 336] on p "Fundamentals Of Thermodynamic s" at bounding box center [436, 328] width 96 height 15
checkbox input "true"
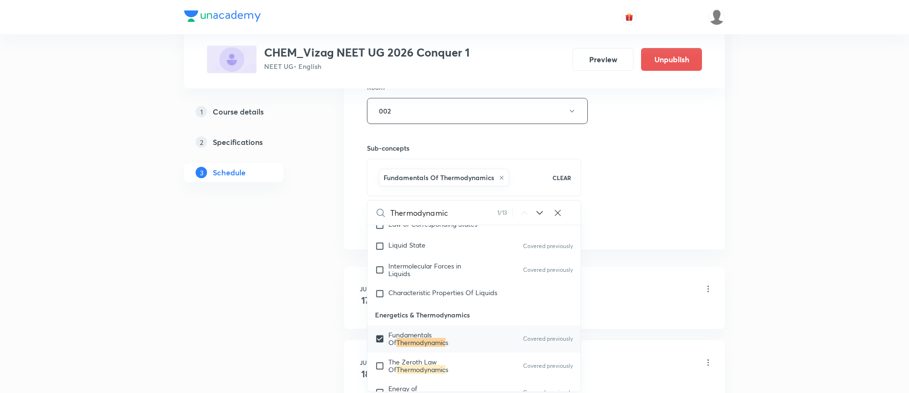
click at [651, 171] on div "Session 85 Live class Session title 13/99 Thermodynamic ​ Schedule for Sep 6, 2…" at bounding box center [534, 6] width 335 height 458
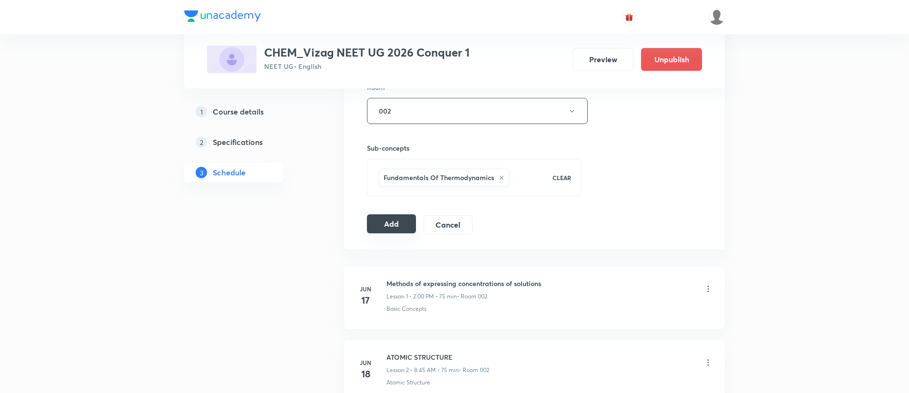
click at [394, 226] on button "Add" at bounding box center [391, 224] width 49 height 19
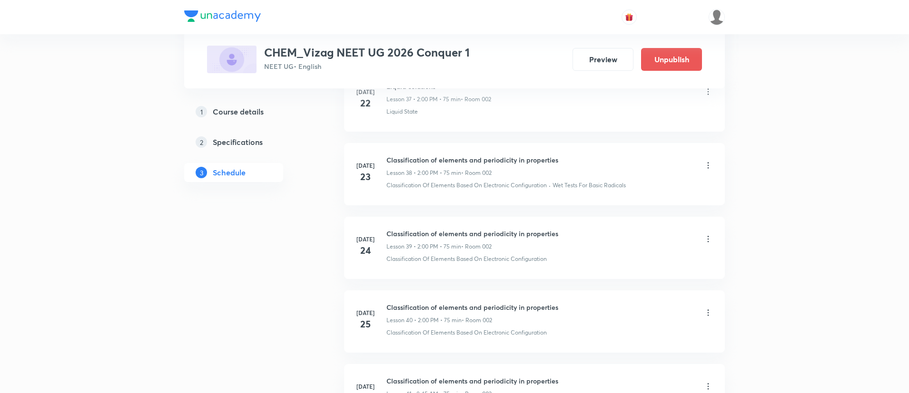
scroll to position [3290, 0]
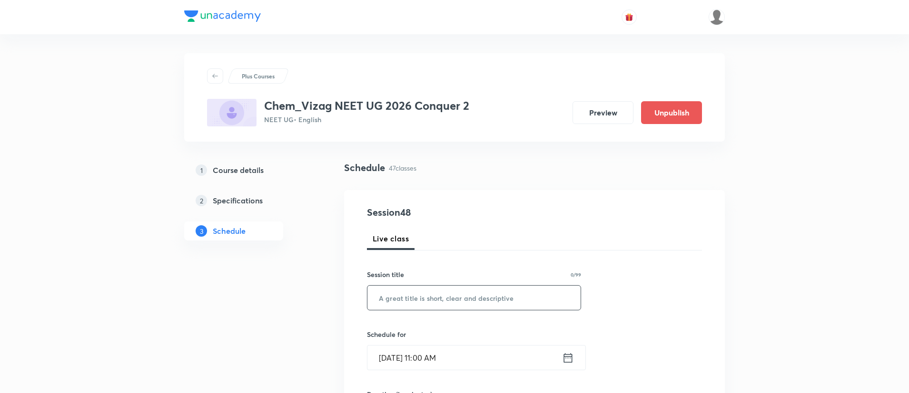
click at [412, 297] on input "text" at bounding box center [473, 298] width 213 height 24
paste input "Basic Concept"
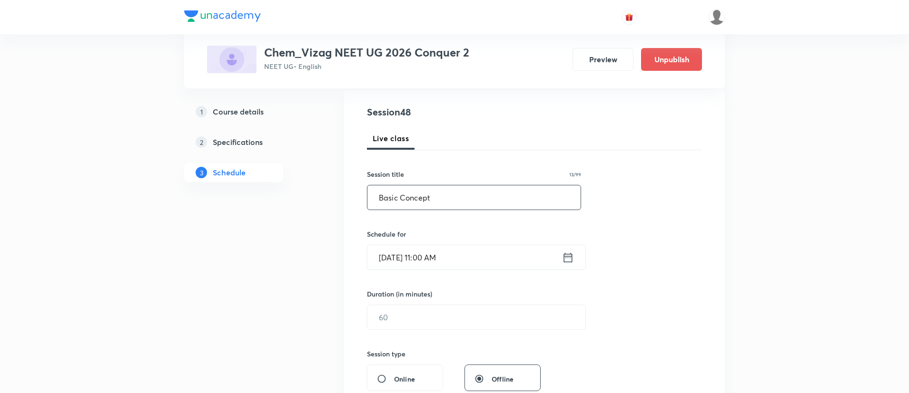
scroll to position [133, 0]
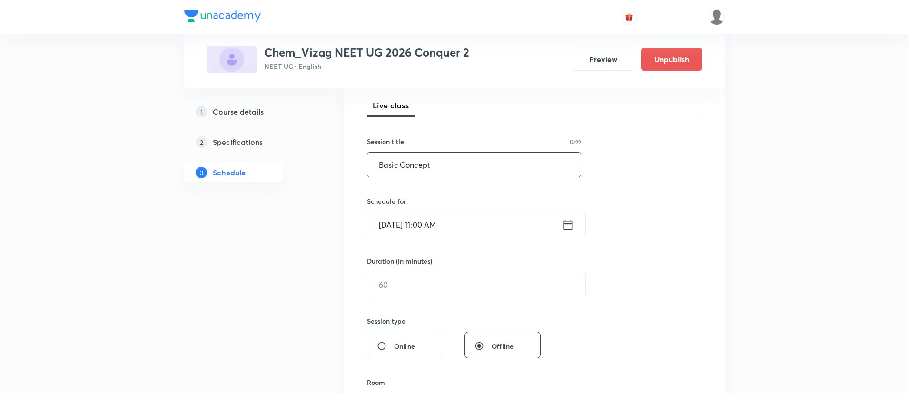
type input "Basic Concept"
click at [568, 227] on icon at bounding box center [568, 224] width 12 height 13
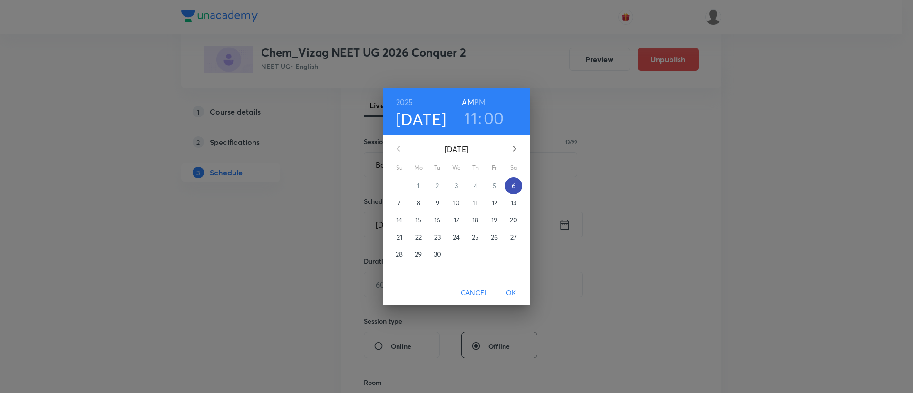
click at [506, 184] on span "6" at bounding box center [513, 186] width 17 height 10
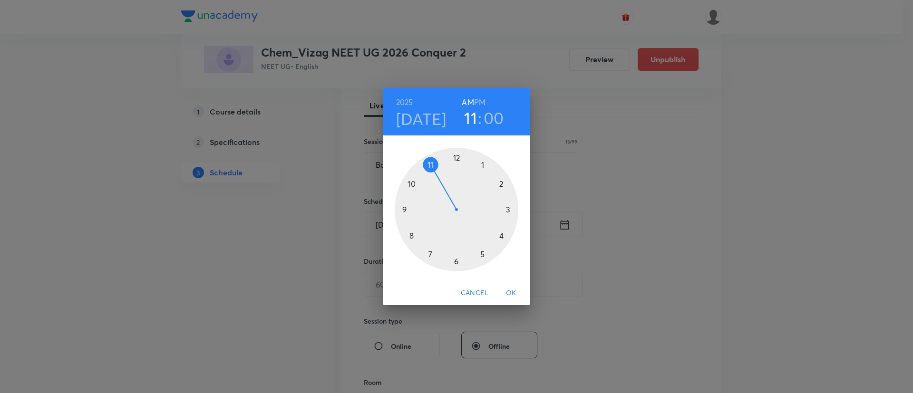
click at [479, 100] on h6 "PM" at bounding box center [479, 102] width 11 height 13
click at [501, 184] on div at bounding box center [457, 210] width 124 height 124
click at [459, 157] on div at bounding box center [457, 210] width 124 height 124
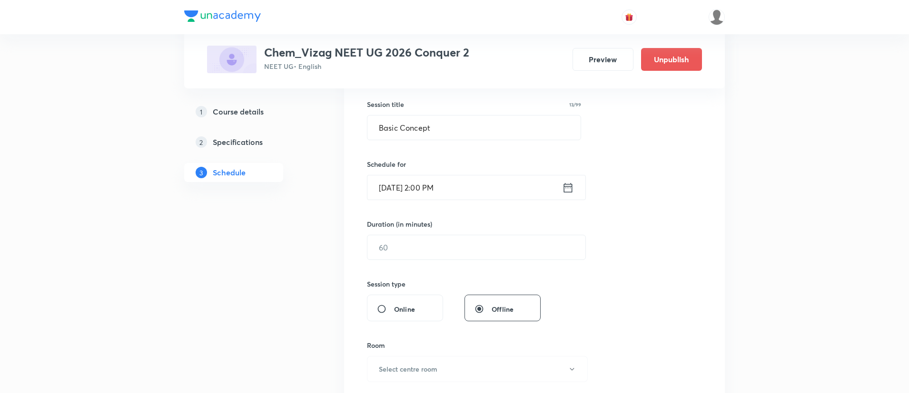
scroll to position [293, 0]
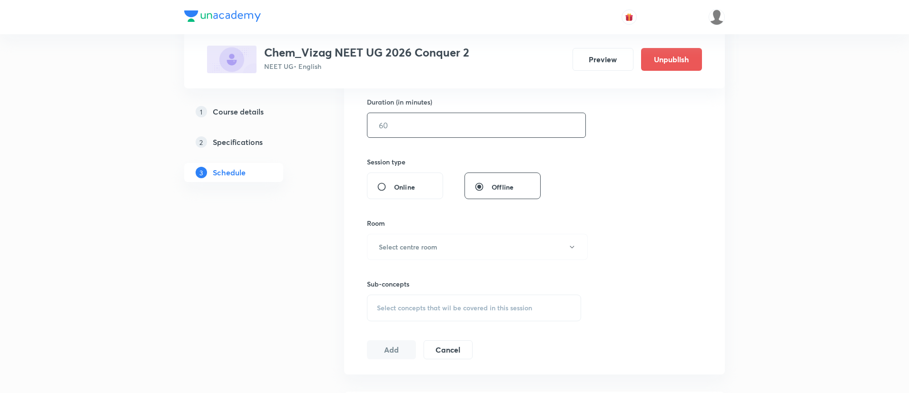
click at [449, 128] on input "text" at bounding box center [476, 125] width 218 height 24
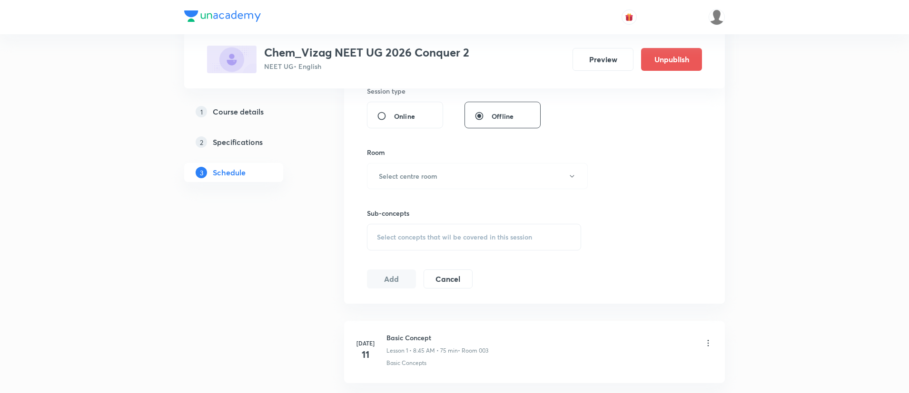
scroll to position [381, 0]
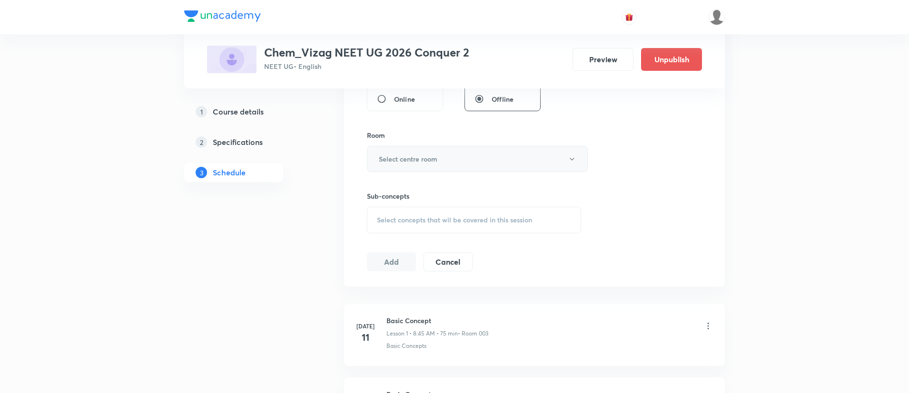
type input "75"
click at [435, 162] on h6 "Select centre room" at bounding box center [408, 159] width 59 height 10
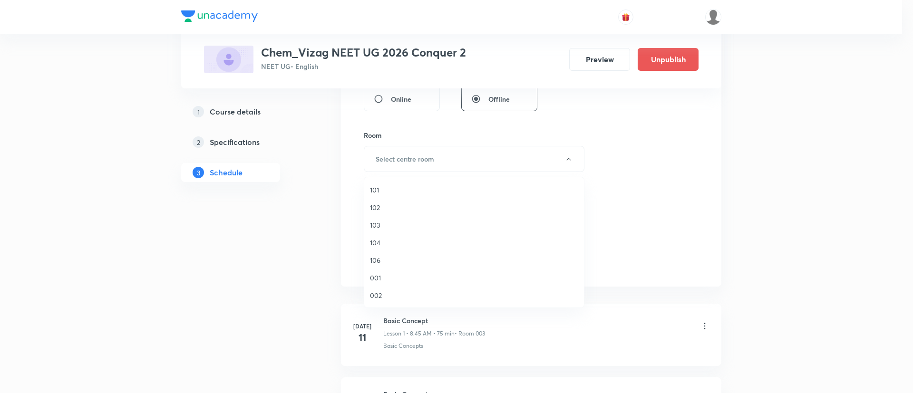
click at [418, 188] on span "101" at bounding box center [474, 190] width 208 height 10
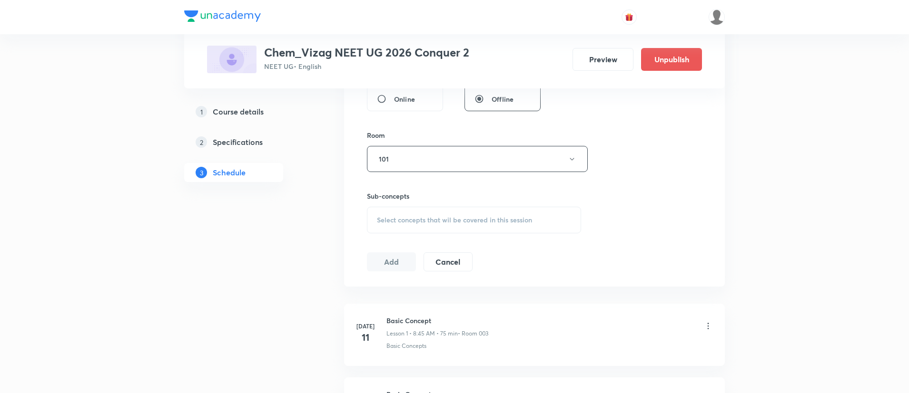
click at [421, 214] on div "Select concepts that wil be covered in this session" at bounding box center [474, 220] width 214 height 27
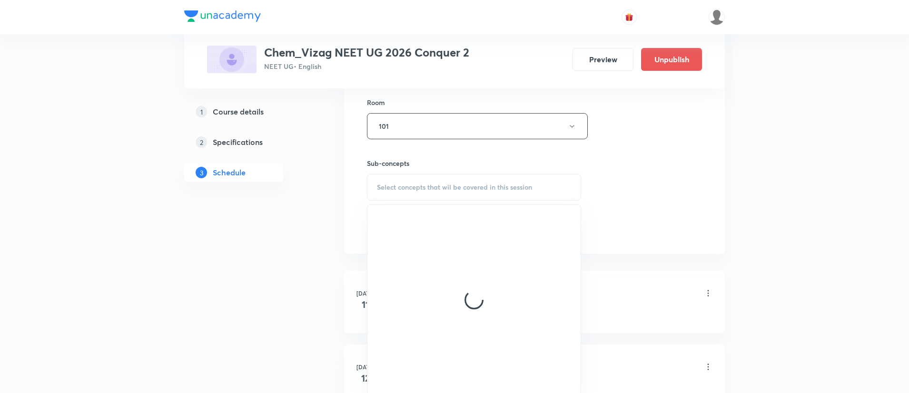
scroll to position [423, 0]
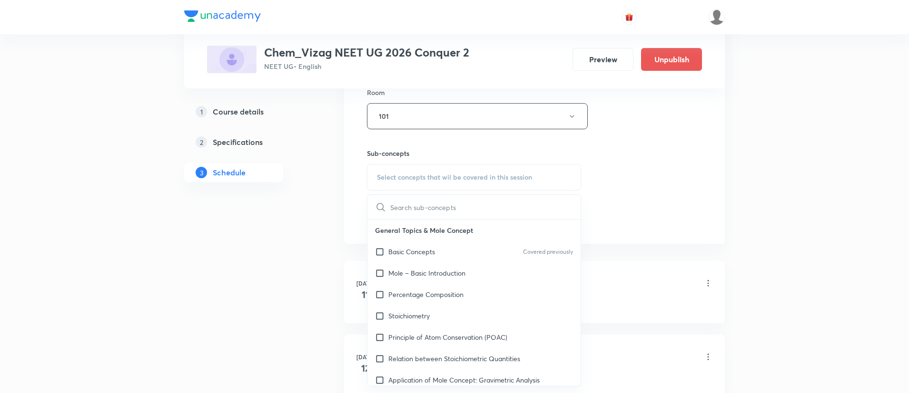
click at [430, 263] on div "Mole – Basic Introduction" at bounding box center [473, 273] width 213 height 21
checkbox input "true"
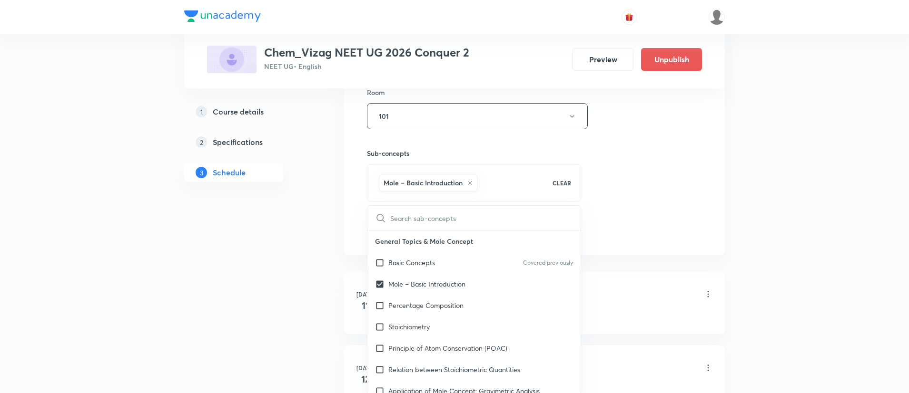
click at [430, 248] on p "General Topics & Mole Concept" at bounding box center [473, 241] width 213 height 21
click at [432, 263] on p "Basic Concepts" at bounding box center [411, 263] width 47 height 10
checkbox input "true"
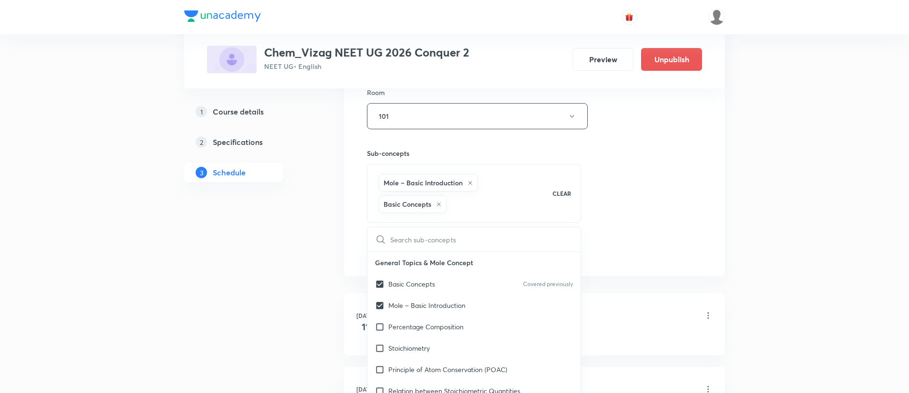
click at [471, 182] on icon at bounding box center [470, 183] width 6 height 6
checkbox input "true"
checkbox input "false"
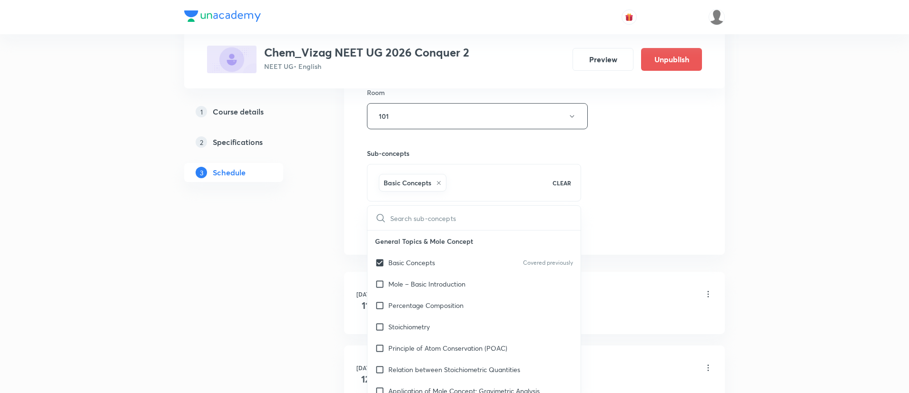
click at [664, 158] on div "Session 48 Live class Session title 13/99 Basic Concept ​ Schedule for Sep 6, 2…" at bounding box center [534, 11] width 335 height 458
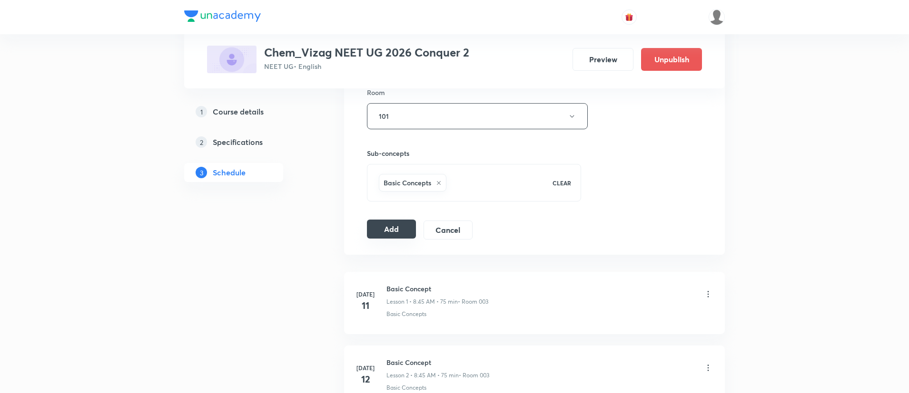
click at [384, 225] on button "Add" at bounding box center [391, 229] width 49 height 19
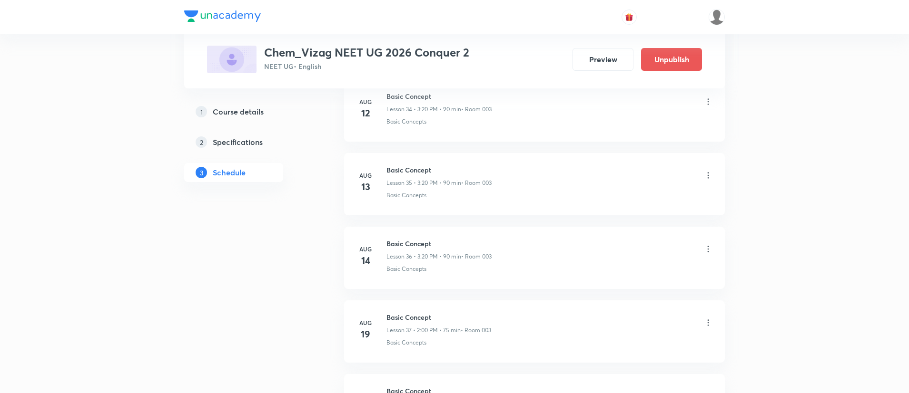
scroll to position [3845, 0]
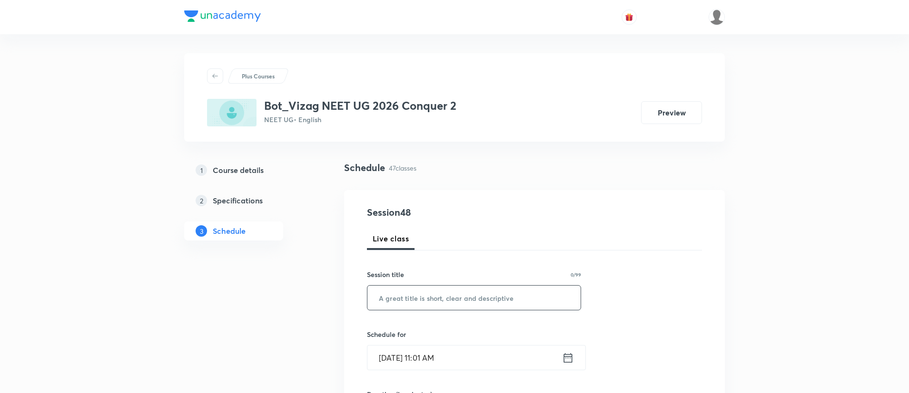
click at [439, 290] on input "text" at bounding box center [473, 298] width 213 height 24
paste input "Living World and Biological Classifications"
type input "Living World and Biological Classifications"
click at [567, 359] on icon at bounding box center [568, 358] width 12 height 13
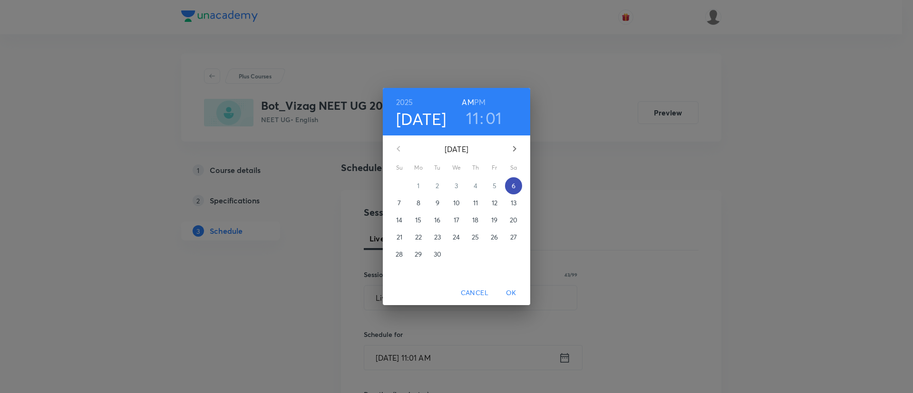
click at [510, 185] on span "6" at bounding box center [513, 186] width 17 height 10
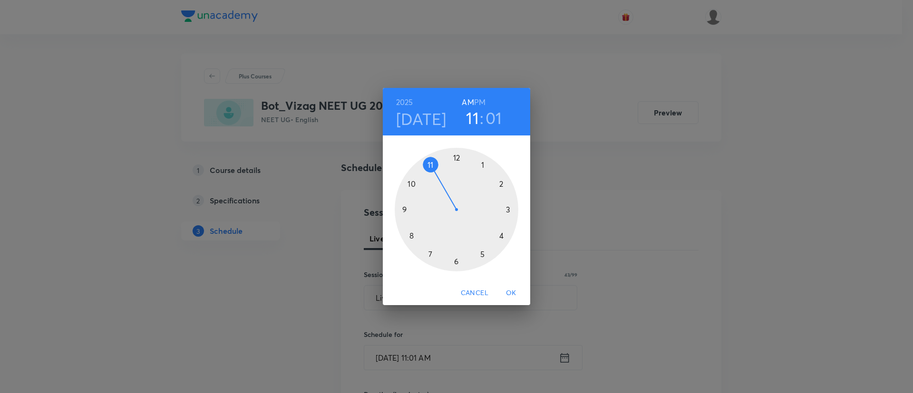
click at [480, 100] on h6 "PM" at bounding box center [479, 102] width 11 height 13
click at [509, 208] on div at bounding box center [457, 210] width 124 height 124
click at [501, 234] on div at bounding box center [457, 210] width 124 height 124
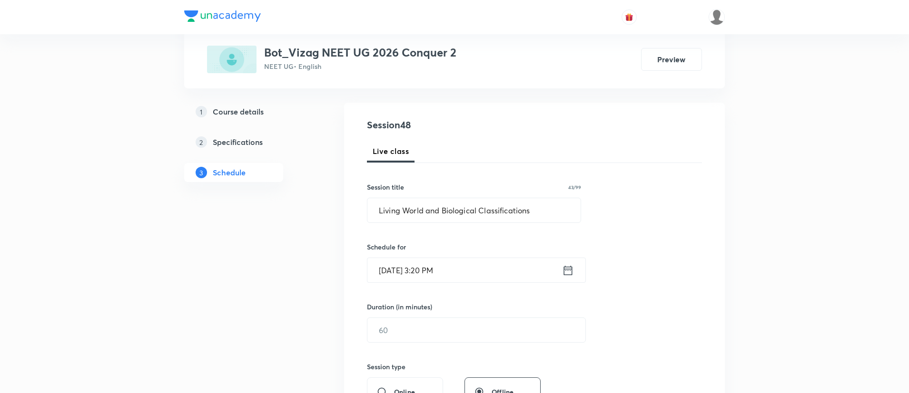
scroll to position [95, 0]
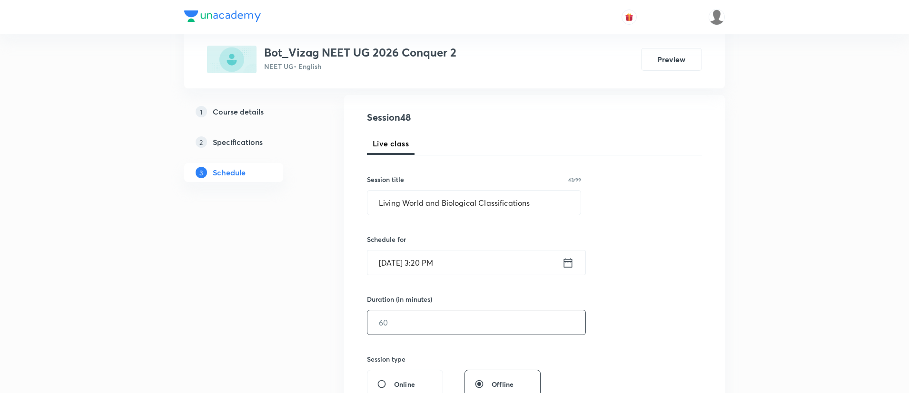
click at [460, 325] on input "text" at bounding box center [476, 323] width 218 height 24
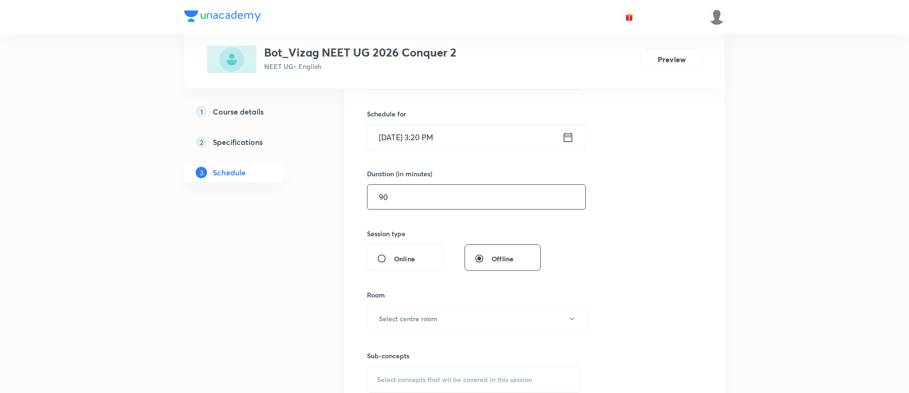
scroll to position [228, 0]
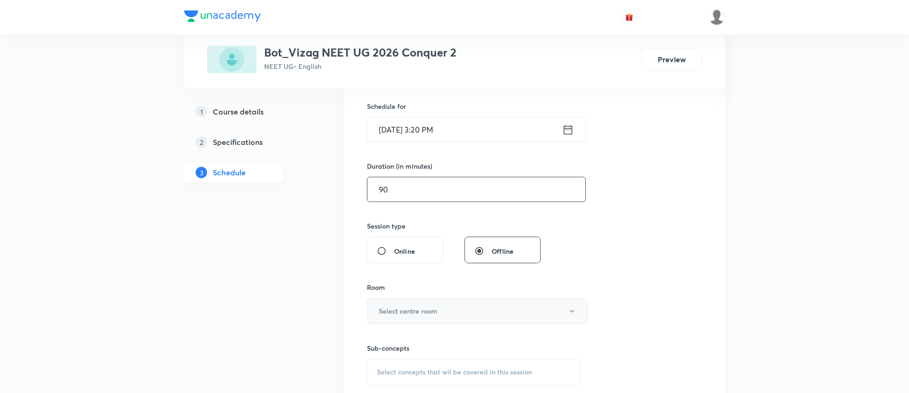
type input "90"
click at [457, 313] on button "Select centre room" at bounding box center [477, 311] width 221 height 26
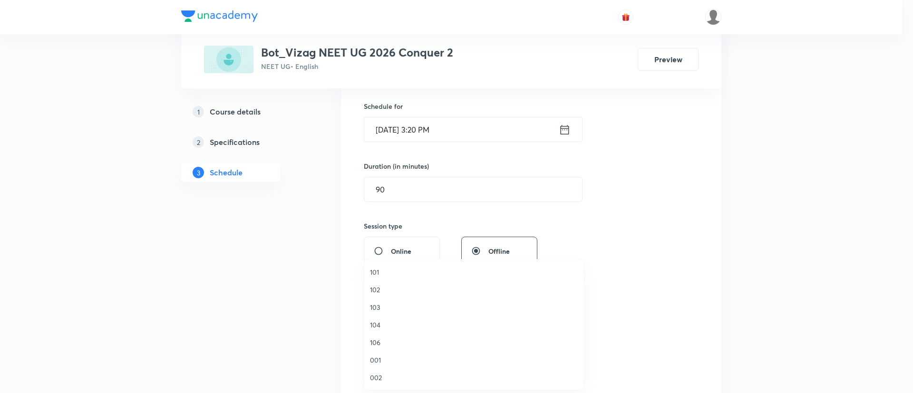
click at [405, 276] on span "101" at bounding box center [474, 272] width 208 height 10
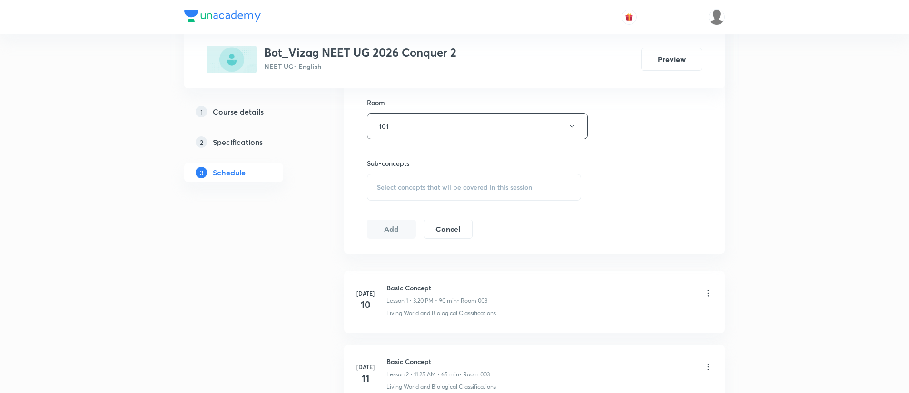
scroll to position [421, 0]
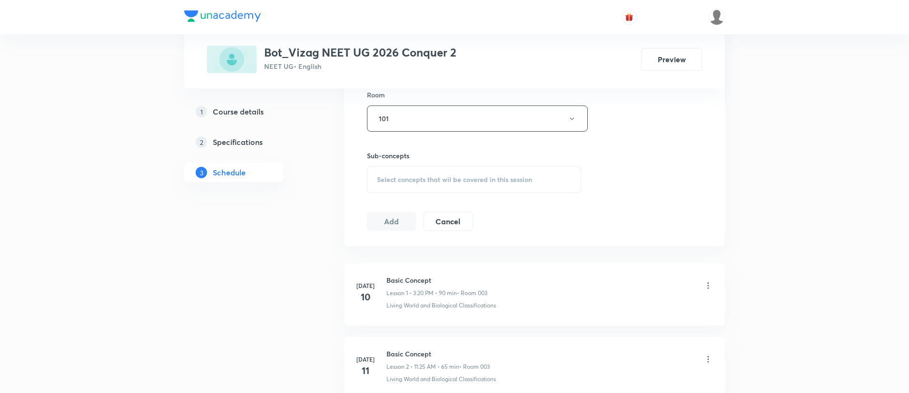
click at [415, 188] on div "Select concepts that wil be covered in this session" at bounding box center [474, 179] width 214 height 27
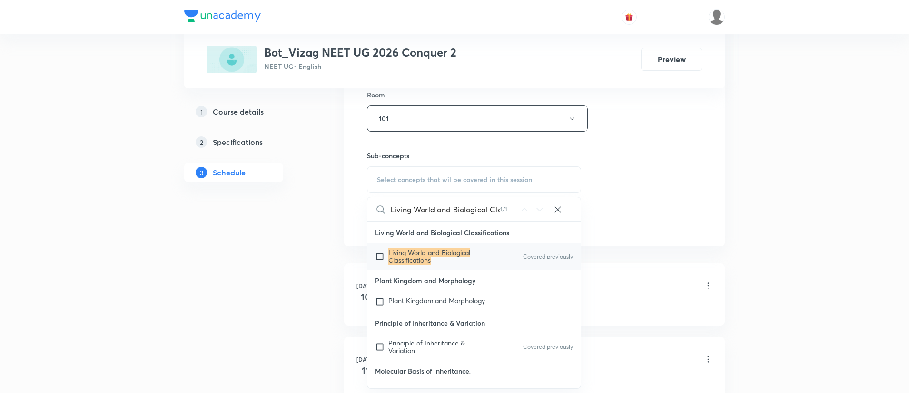
scroll to position [0, 42]
type input "Living World and Biological Classifications"
click at [460, 255] on mark "Living World and Biological Classifications" at bounding box center [429, 256] width 82 height 17
checkbox input "true"
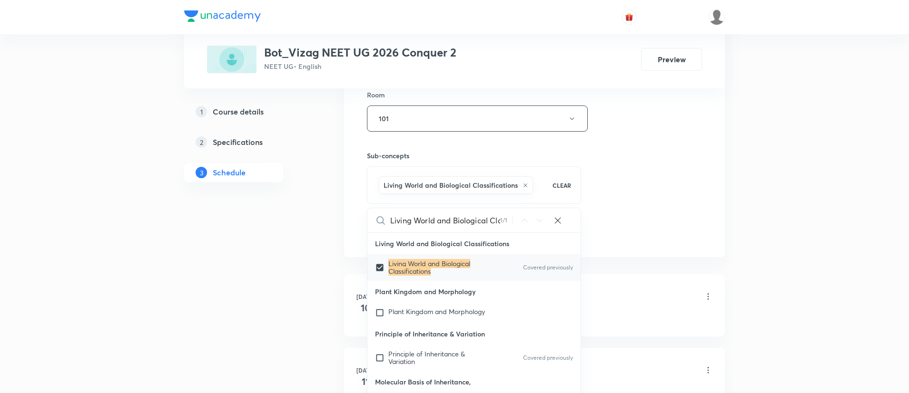
click at [577, 215] on div "Living World and Biological Classifications 1 / 1 ​" at bounding box center [473, 220] width 213 height 24
click at [670, 184] on div "Session 48 Live class Session title 43/99 Living World and Biological Classific…" at bounding box center [534, 14] width 335 height 458
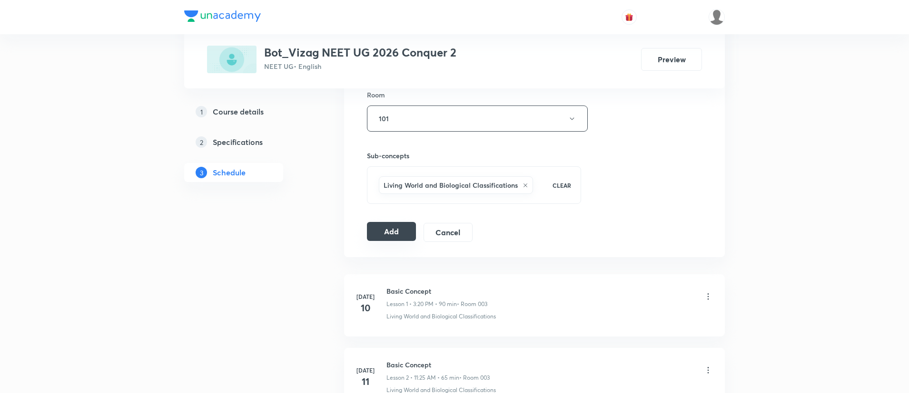
click at [384, 238] on button "Add" at bounding box center [391, 231] width 49 height 19
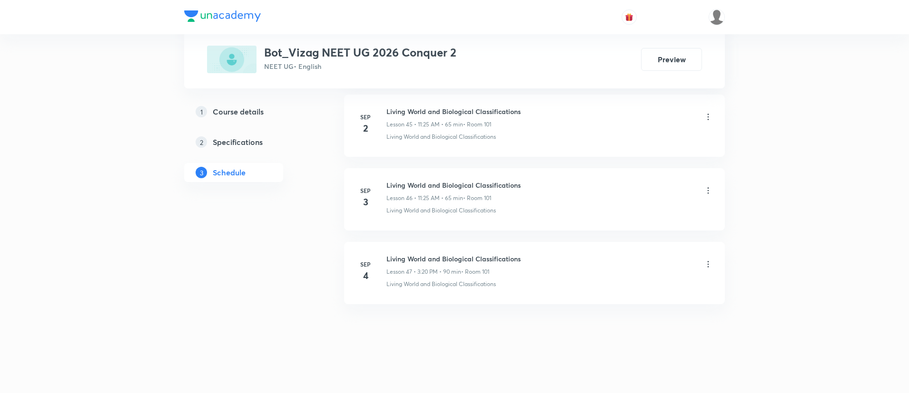
scroll to position [3845, 0]
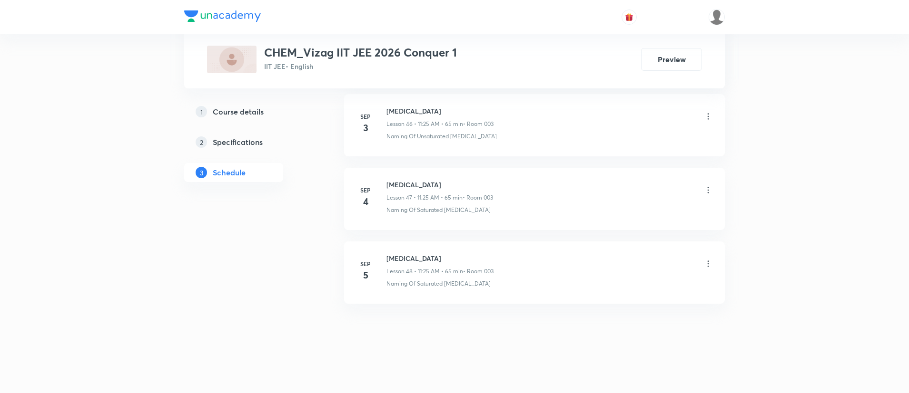
click at [418, 259] on h6 "[MEDICAL_DATA]" at bounding box center [439, 259] width 107 height 10
copy h6 "[MEDICAL_DATA]"
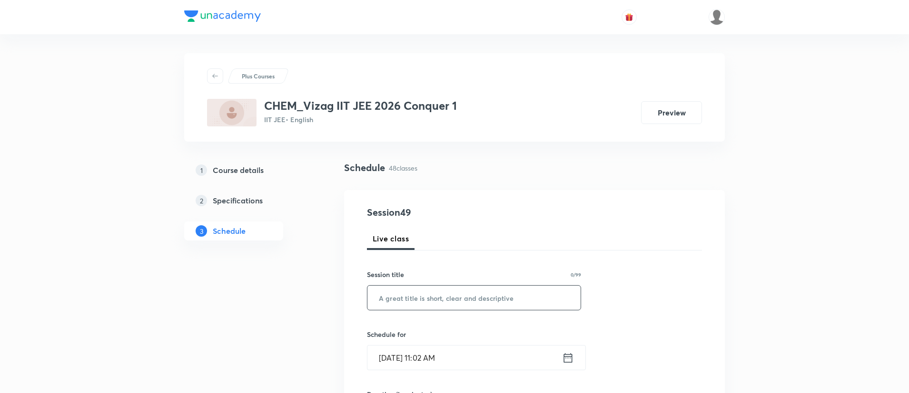
paste input "[MEDICAL_DATA]"
click at [421, 296] on input "text" at bounding box center [473, 298] width 213 height 24
type input "[MEDICAL_DATA]"
click at [566, 355] on icon at bounding box center [568, 358] width 12 height 13
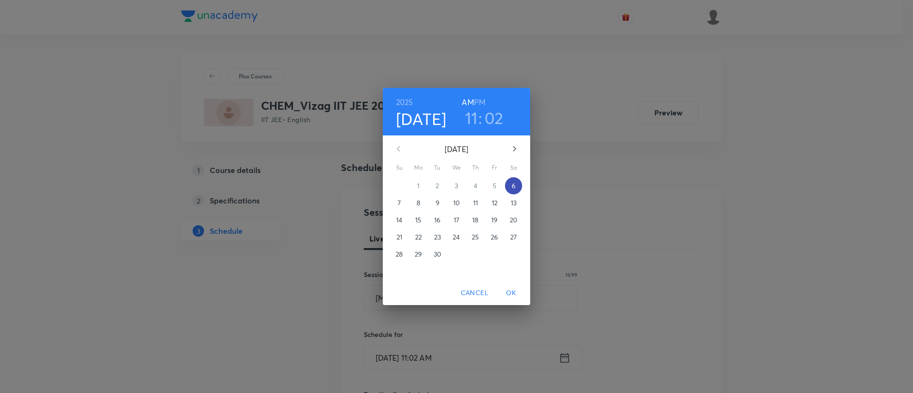
click at [514, 183] on p "6" at bounding box center [514, 186] width 4 height 10
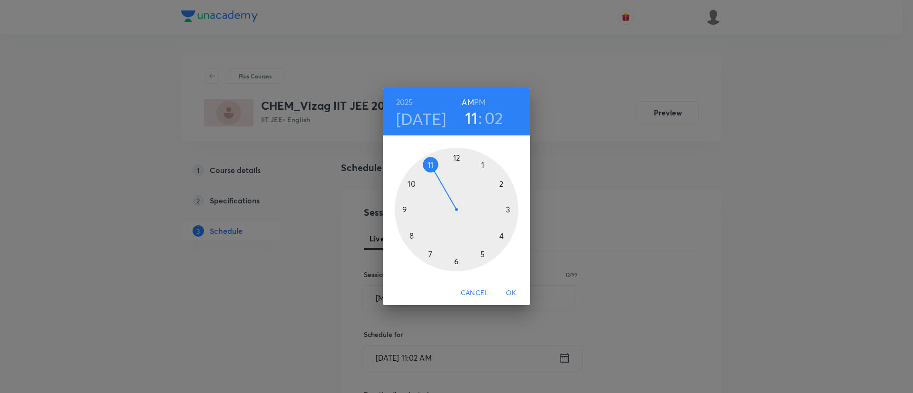
click at [475, 99] on h6 "PM" at bounding box center [479, 102] width 11 height 13
click at [503, 184] on div at bounding box center [457, 210] width 124 height 124
click at [456, 157] on div at bounding box center [457, 210] width 124 height 124
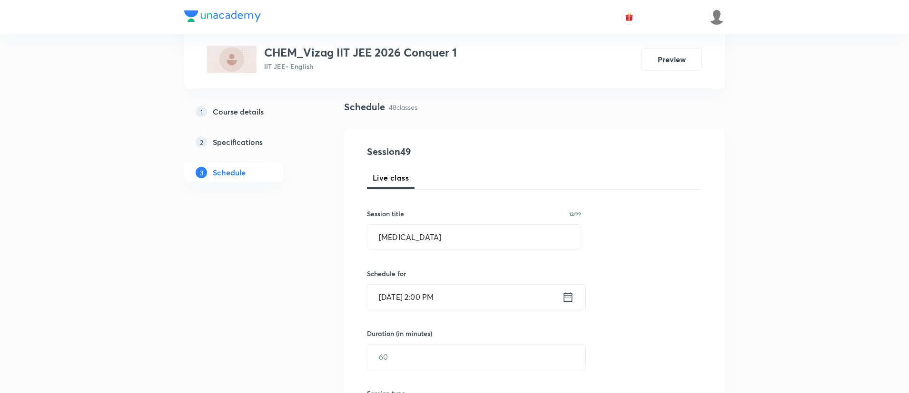
scroll to position [100, 0]
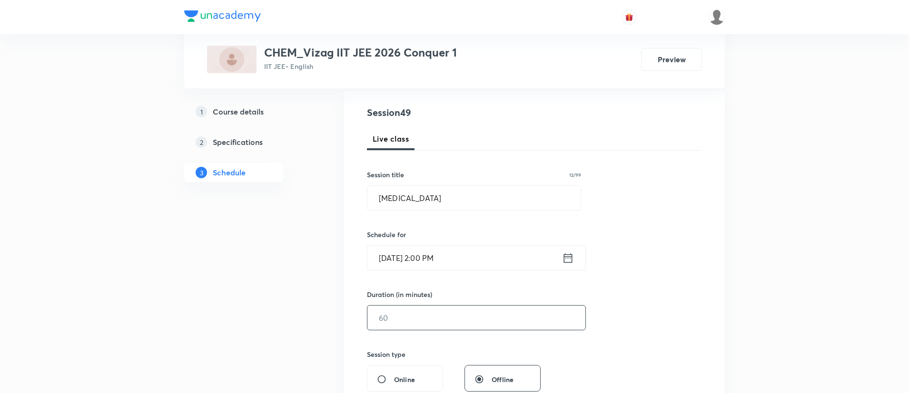
click at [438, 318] on input "text" at bounding box center [476, 318] width 218 height 24
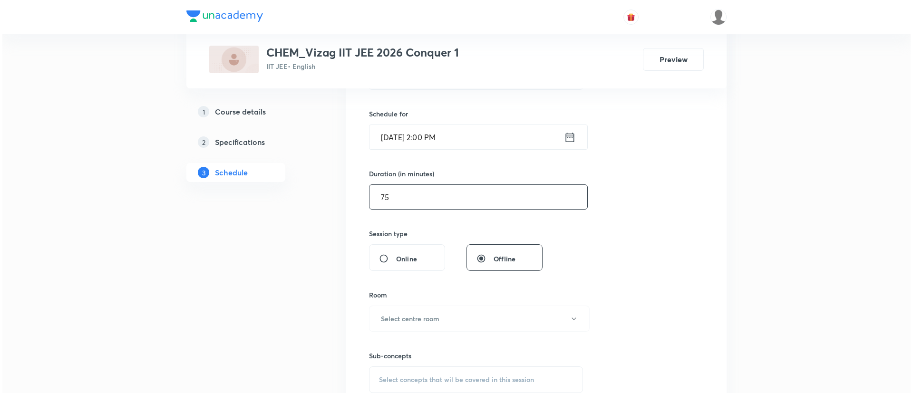
scroll to position [309, 0]
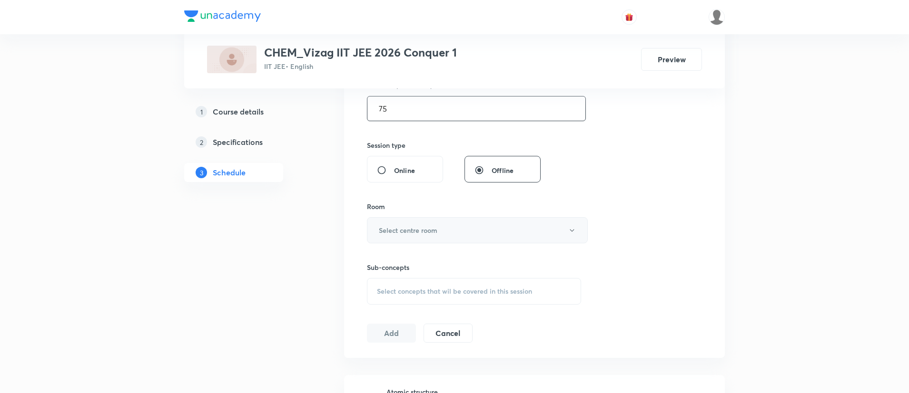
type input "75"
click at [421, 233] on h6 "Select centre room" at bounding box center [408, 230] width 59 height 10
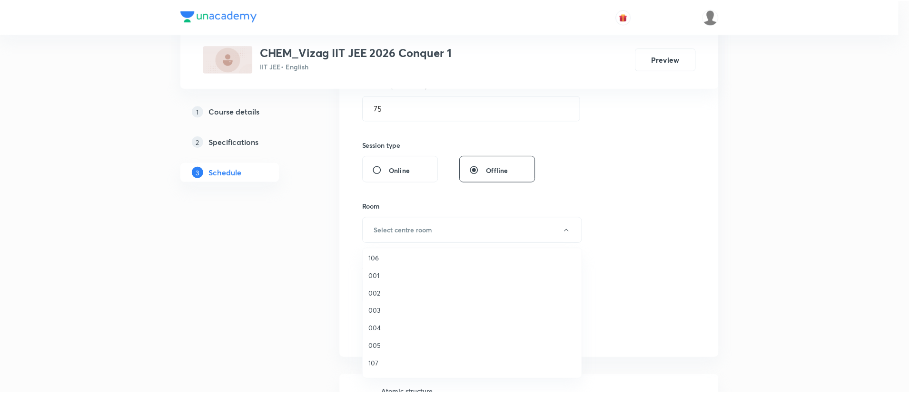
scroll to position [76, 0]
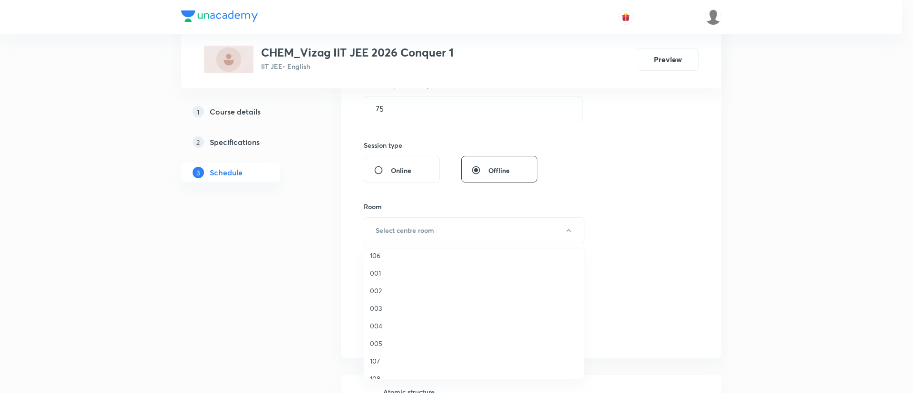
click at [402, 301] on li "003" at bounding box center [474, 309] width 220 height 18
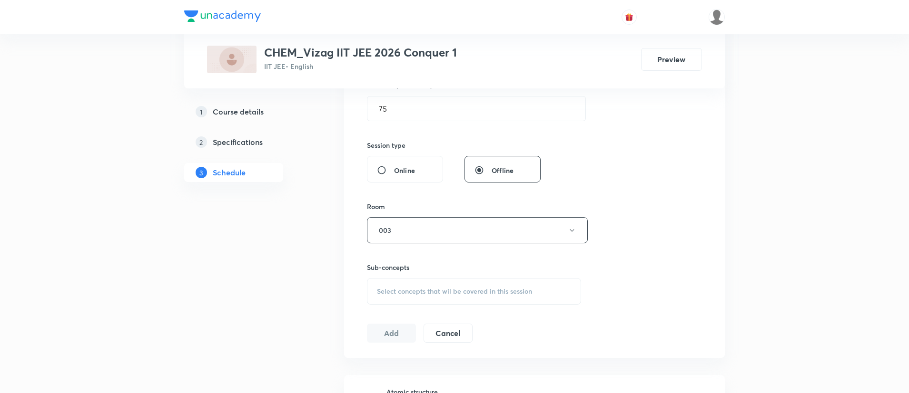
click at [410, 285] on div "Select concepts that wil be covered in this session" at bounding box center [474, 291] width 214 height 27
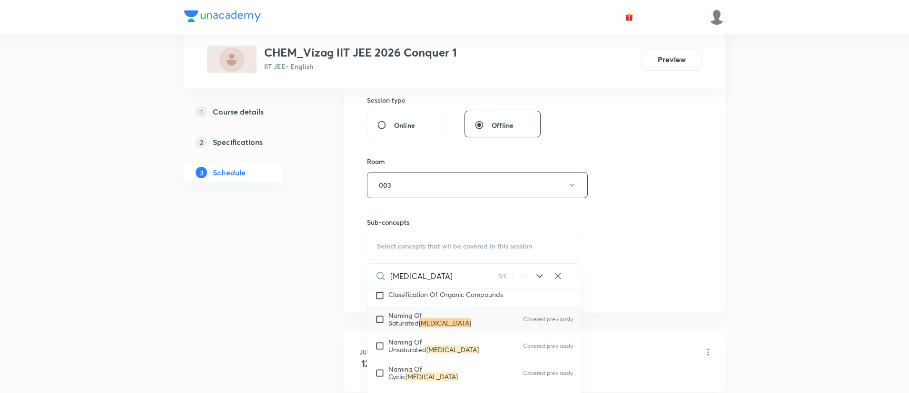
scroll to position [15581, 0]
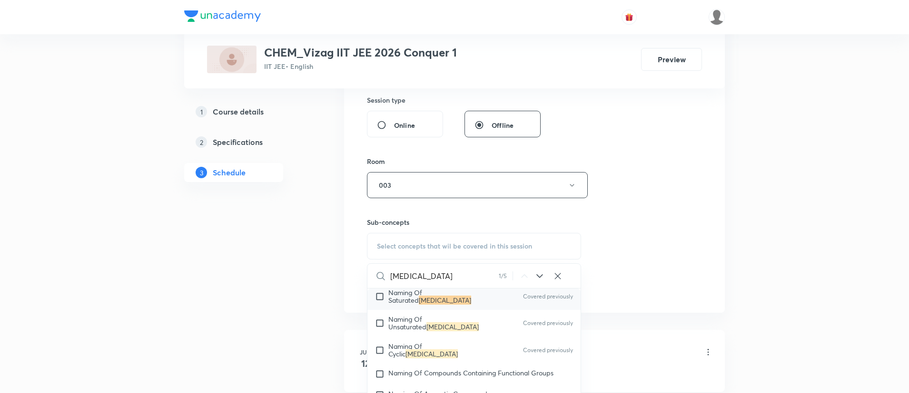
type input "Hydrocarbons"
click at [465, 303] on p "Naming Of Saturated Hydrocarbons" at bounding box center [436, 296] width 96 height 15
checkbox input "true"
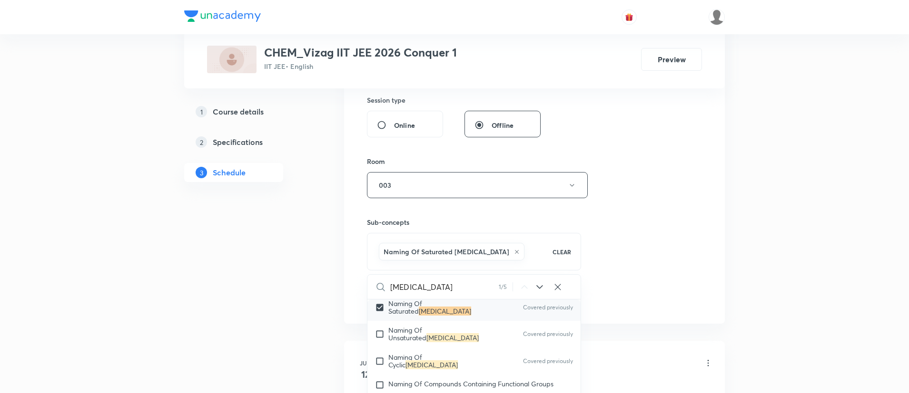
click at [643, 238] on div "Session 49 Live class Session title 12/99 Hydrocarbons ​ Schedule for Sep 6, 20…" at bounding box center [534, 80] width 335 height 458
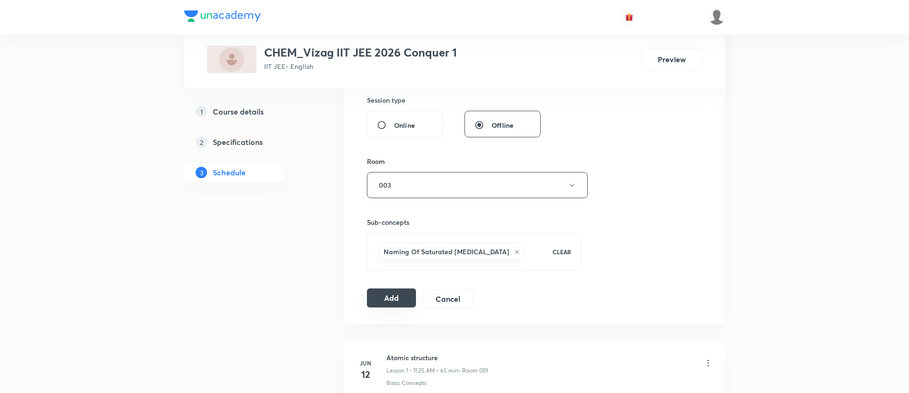
click at [401, 294] on button "Add" at bounding box center [391, 298] width 49 height 19
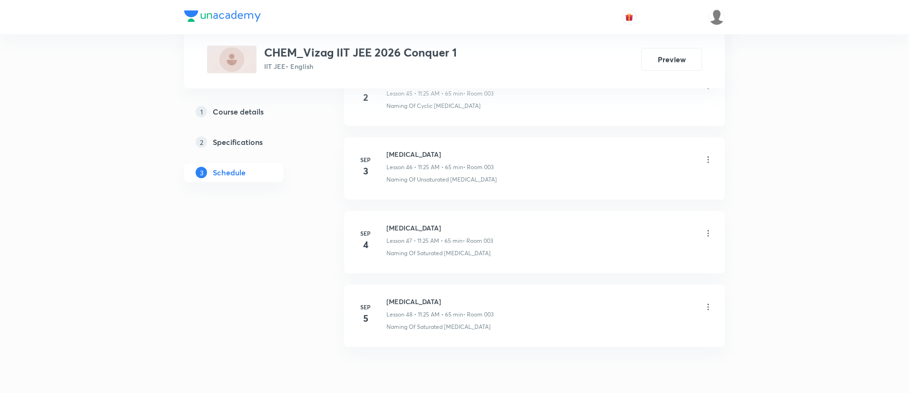
scroll to position [3928, 0]
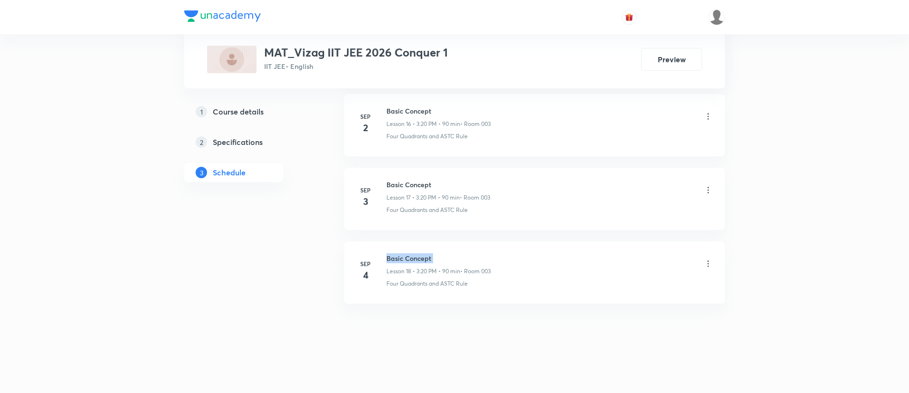
click at [418, 257] on h6 "Basic Concept" at bounding box center [438, 259] width 104 height 10
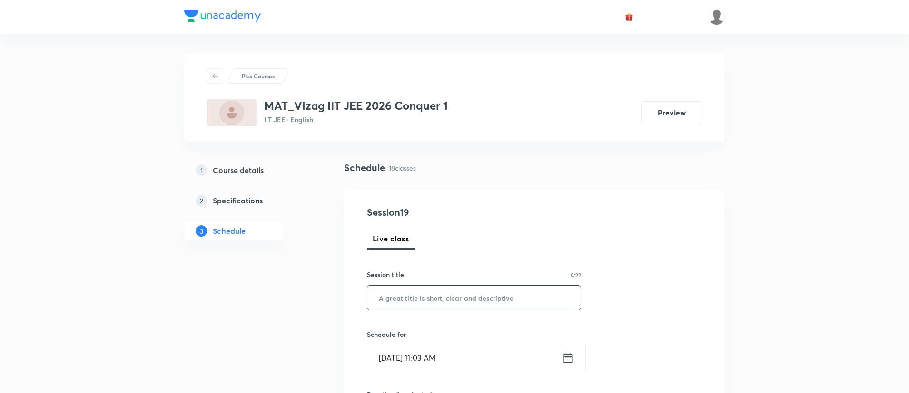
paste input "Basic Concept"
click at [427, 305] on input "Basic Concept" at bounding box center [473, 298] width 213 height 24
type input "Basic Concept"
click at [567, 354] on icon at bounding box center [568, 358] width 9 height 10
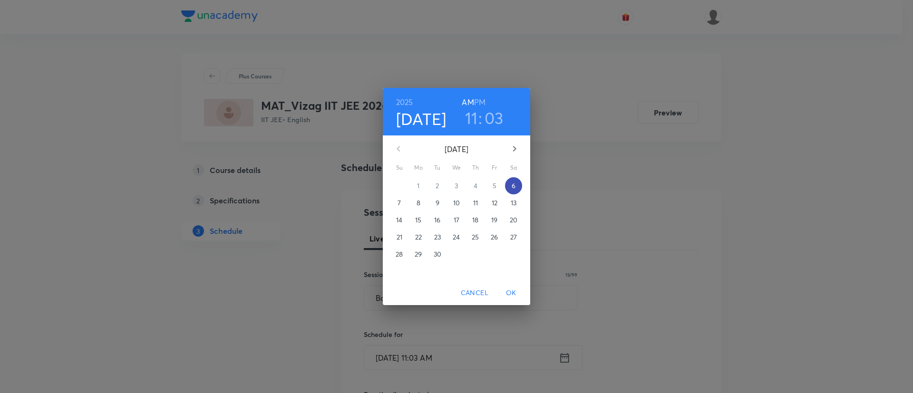
click at [515, 186] on p "6" at bounding box center [514, 186] width 4 height 10
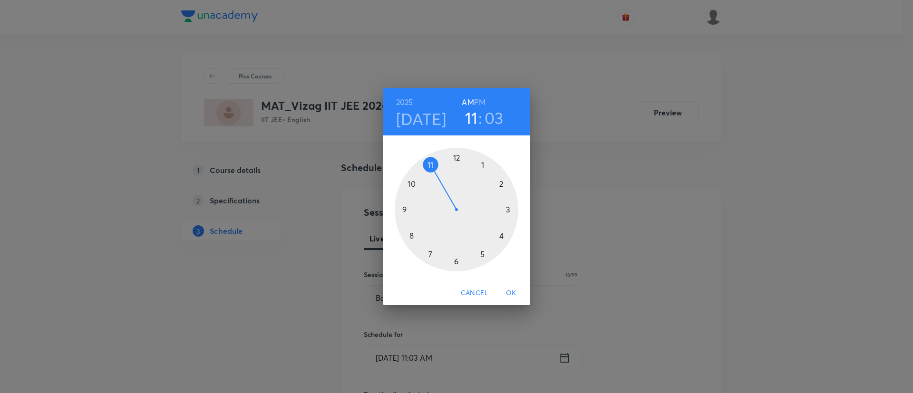
click at [479, 102] on h6 "PM" at bounding box center [479, 102] width 11 height 13
click at [507, 209] on div at bounding box center [457, 210] width 124 height 124
click at [499, 235] on div at bounding box center [457, 210] width 124 height 124
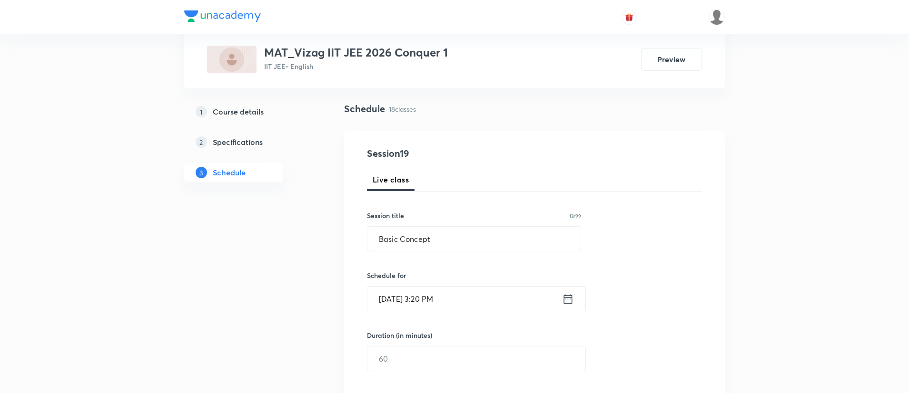
scroll to position [90, 0]
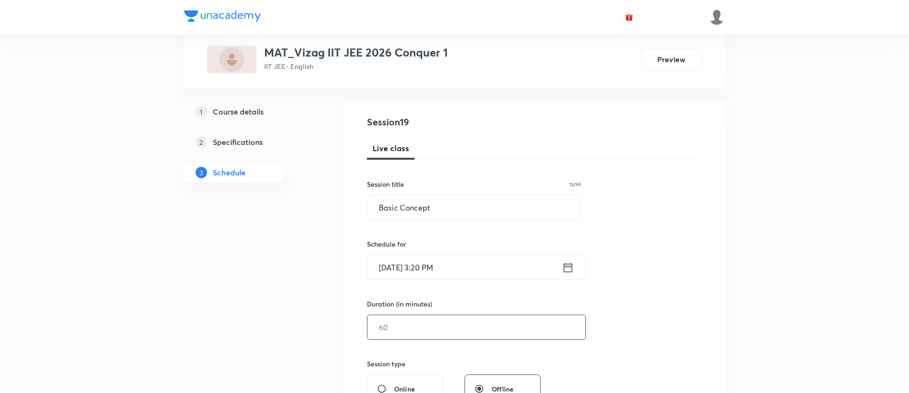
click at [484, 332] on input "text" at bounding box center [476, 327] width 218 height 24
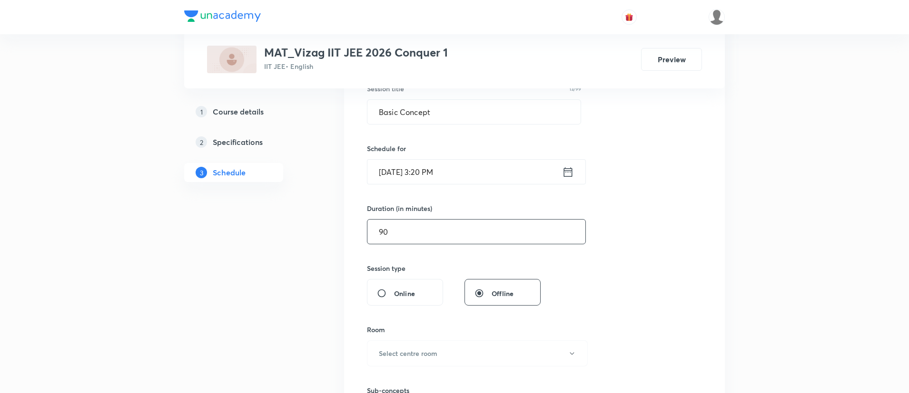
scroll to position [205, 0]
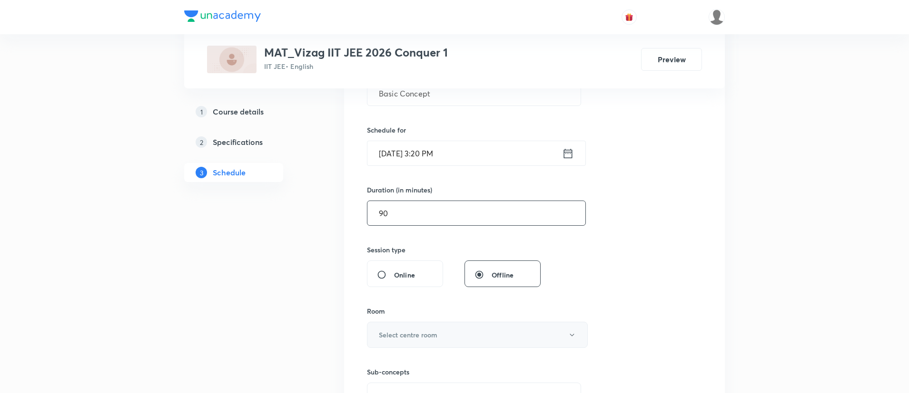
type input "90"
click at [477, 332] on button "Select centre room" at bounding box center [477, 335] width 221 height 26
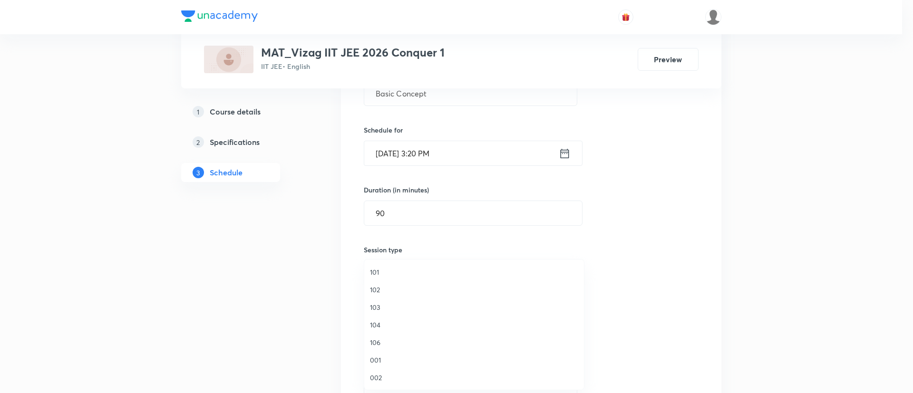
click at [424, 271] on span "101" at bounding box center [474, 272] width 208 height 10
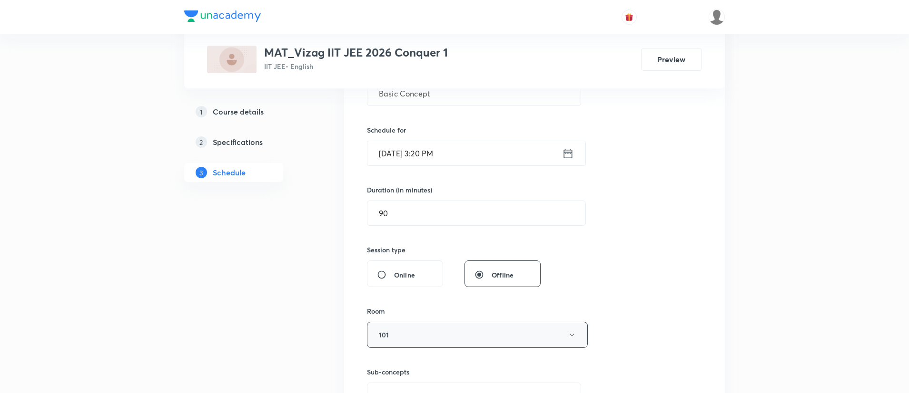
click at [408, 341] on button "101" at bounding box center [477, 335] width 221 height 26
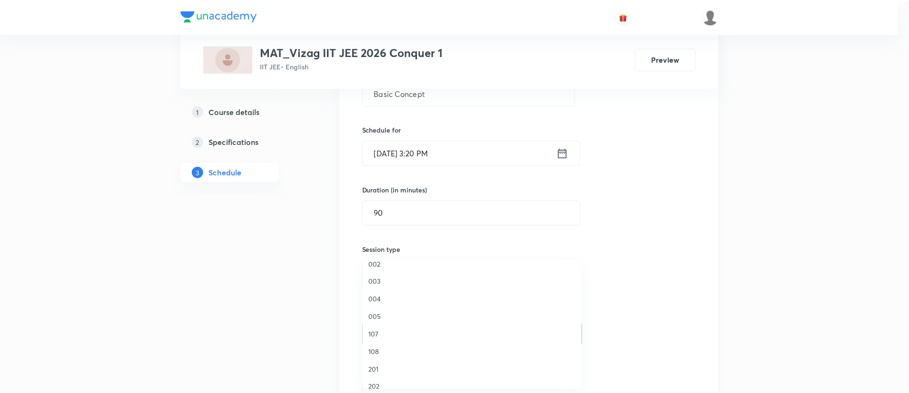
scroll to position [114, 0]
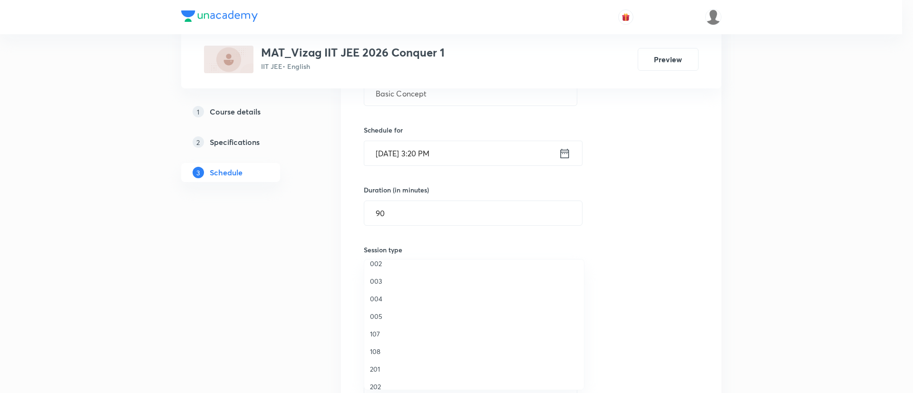
click at [384, 281] on span "003" at bounding box center [474, 281] width 208 height 10
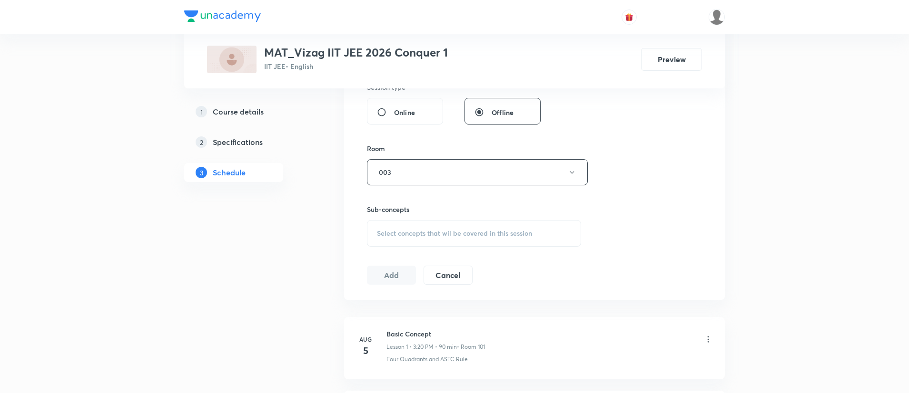
scroll to position [369, 0]
click at [469, 226] on div "Select concepts that wil be covered in this session" at bounding box center [474, 232] width 214 height 27
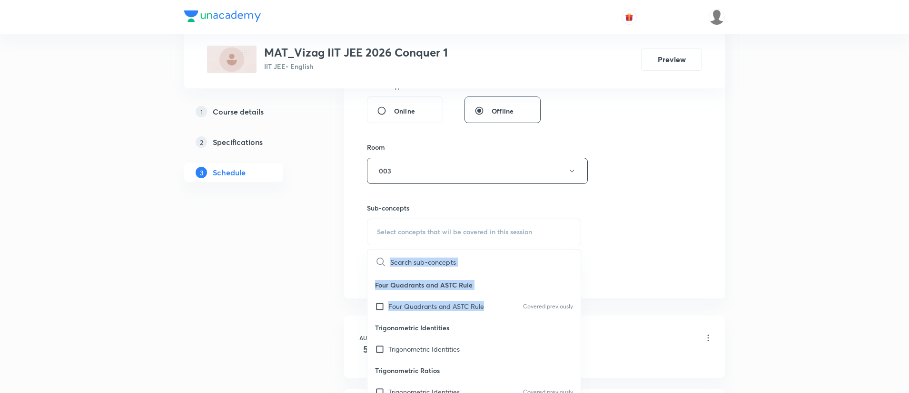
drag, startPoint x: 490, startPoint y: 304, endPoint x: 621, endPoint y: 240, distance: 145.7
click at [621, 240] on div "Session 19 Live class Session title 13/99 Basic Concept ​ Schedule for Sep 6, 2…" at bounding box center [534, 60] width 335 height 447
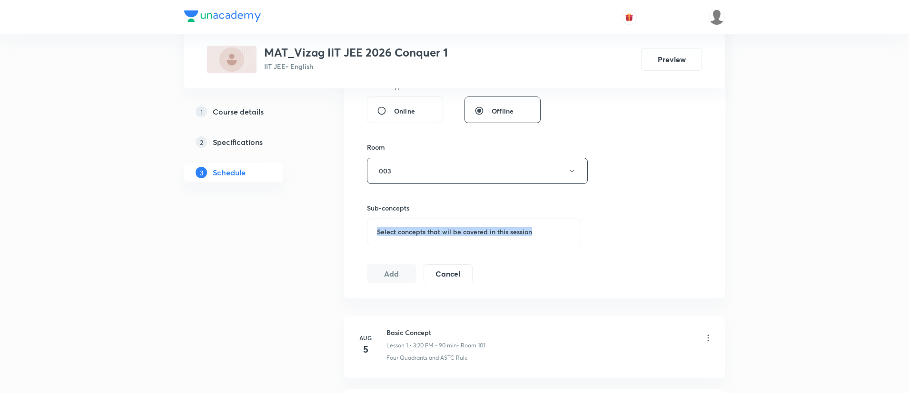
click at [621, 240] on div "Session 19 Live class Session title 13/99 Basic Concept ​ Schedule for Sep 6, 2…" at bounding box center [534, 60] width 335 height 447
drag, startPoint x: 504, startPoint y: 235, endPoint x: 472, endPoint y: 235, distance: 31.4
click at [472, 235] on span "Select concepts that wil be covered in this session" at bounding box center [454, 232] width 155 height 8
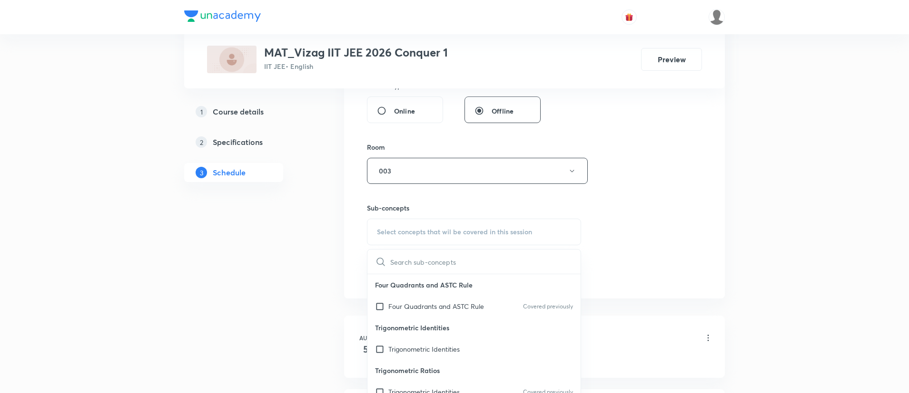
click at [472, 235] on span "Select concepts that wil be covered in this session" at bounding box center [454, 232] width 155 height 8
click at [464, 303] on p "Four Quadrants and ASTC Rule" at bounding box center [436, 307] width 96 height 10
checkbox input "true"
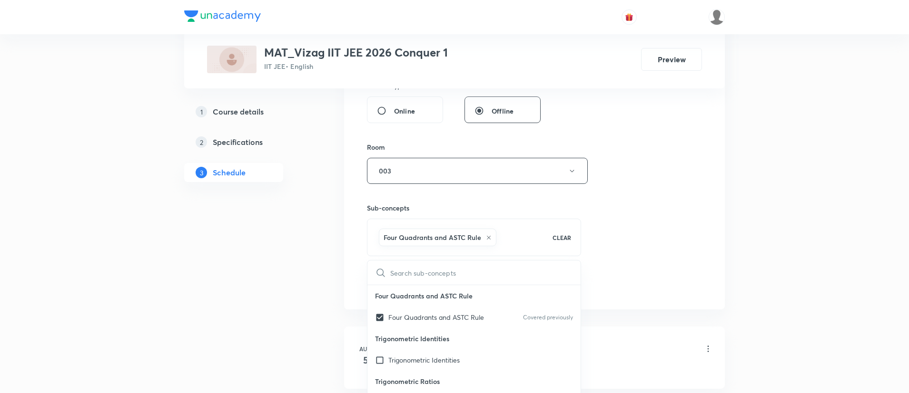
click at [624, 214] on div "Session 19 Live class Session title 13/99 Basic Concept ​ Schedule for Sep 6, 2…" at bounding box center [534, 66] width 335 height 458
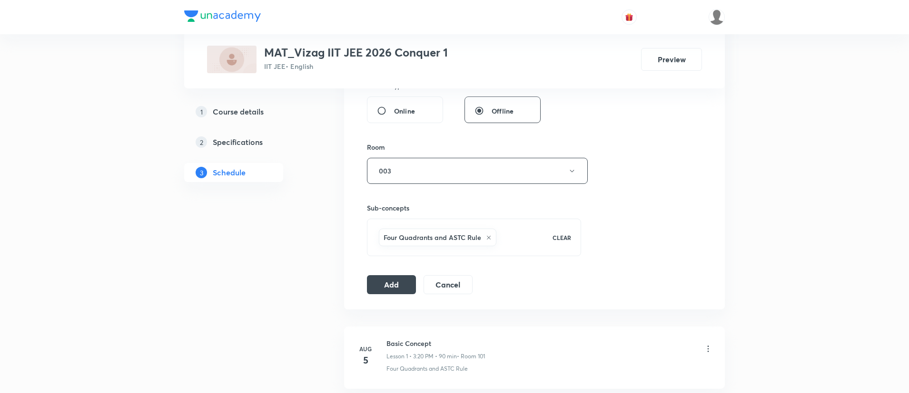
click at [390, 274] on div "Session 19 Live class Session title 13/99 Basic Concept ​ Schedule for Sep 6, 2…" at bounding box center [534, 66] width 335 height 458
click at [391, 283] on button "Add" at bounding box center [391, 283] width 49 height 19
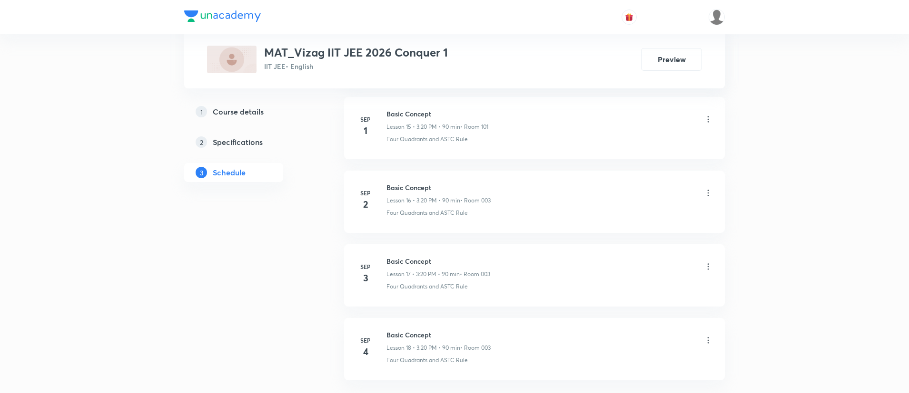
scroll to position [1707, 0]
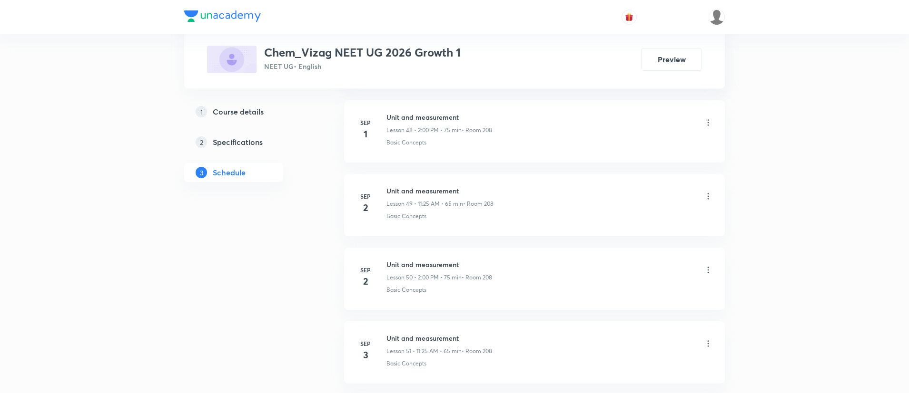
scroll to position [4203, 0]
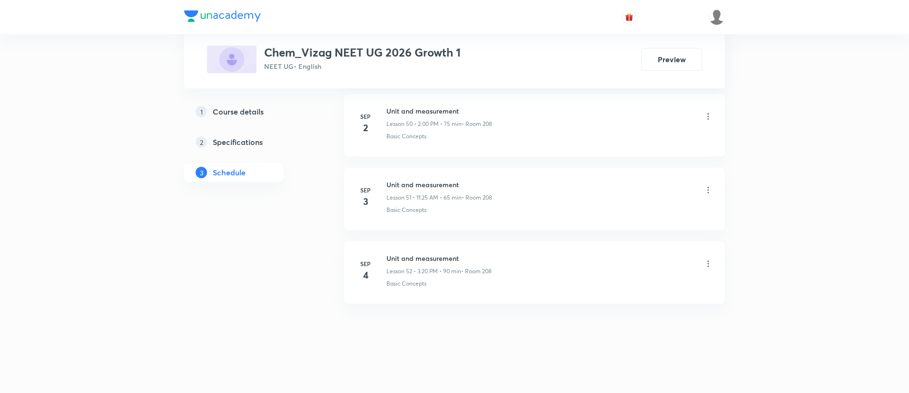
click at [404, 258] on h6 "Unit and measurement" at bounding box center [438, 259] width 105 height 10
copy h6 "Unit and measurement"
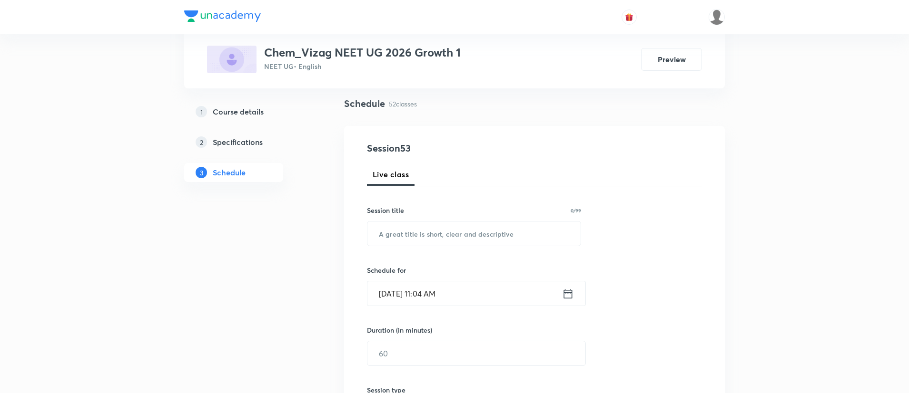
scroll to position [0, 0]
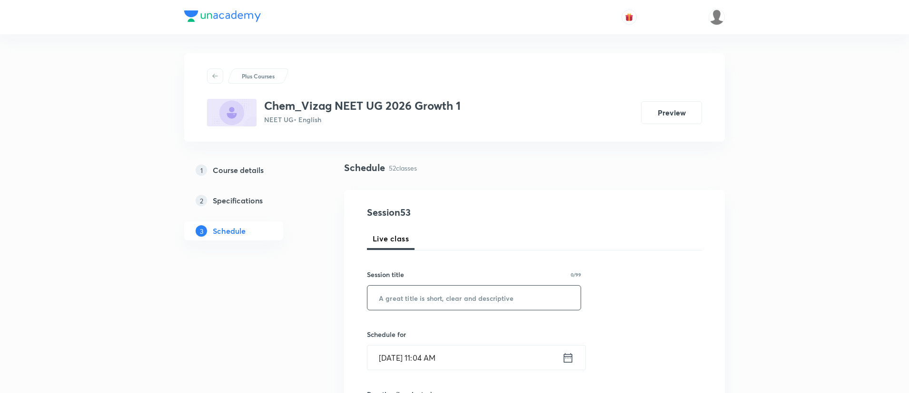
click at [409, 290] on input "text" at bounding box center [473, 298] width 213 height 24
paste input "Unit and measurement"
type input "Unit and measurement"
click at [570, 357] on icon at bounding box center [568, 358] width 12 height 13
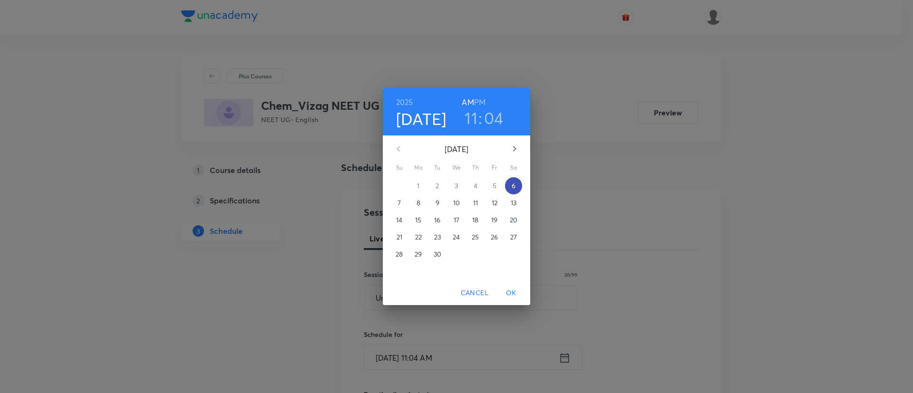
click at [509, 186] on span "6" at bounding box center [513, 186] width 17 height 10
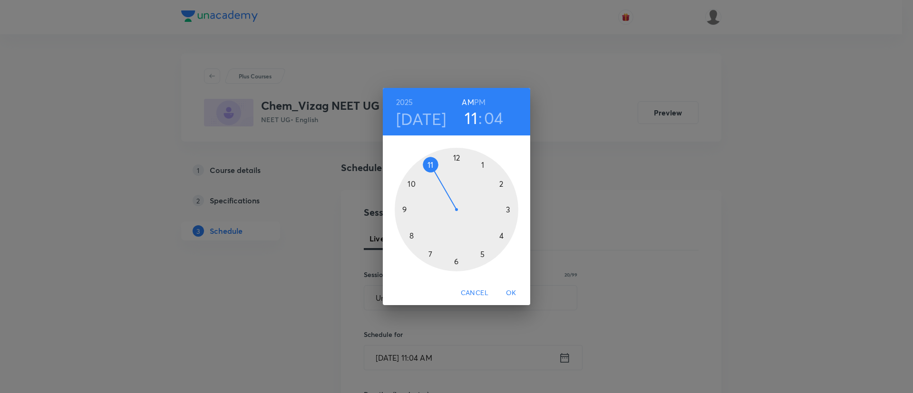
click at [479, 100] on h6 "PM" at bounding box center [479, 102] width 11 height 13
click at [510, 209] on div at bounding box center [457, 210] width 124 height 124
click at [501, 236] on div at bounding box center [457, 210] width 124 height 124
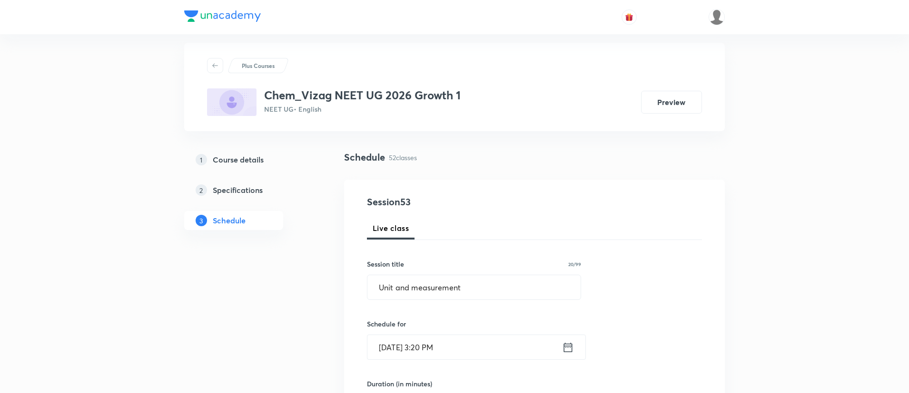
scroll to position [67, 0]
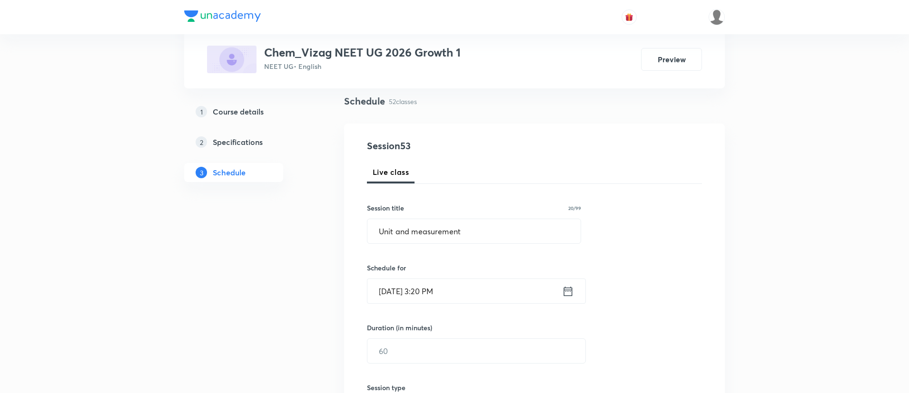
click at [450, 364] on div "Session 53 Live class Session title 20/99 Unit and measurement ​ Schedule for S…" at bounding box center [534, 362] width 335 height 447
click at [451, 356] on input "text" at bounding box center [476, 351] width 218 height 24
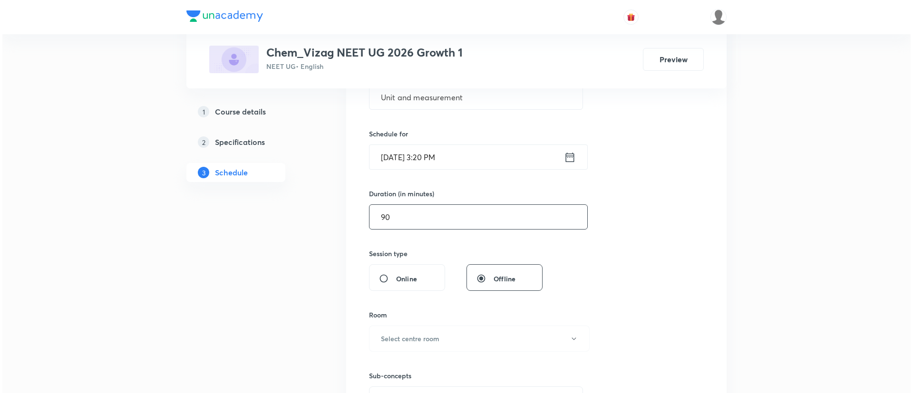
scroll to position [247, 0]
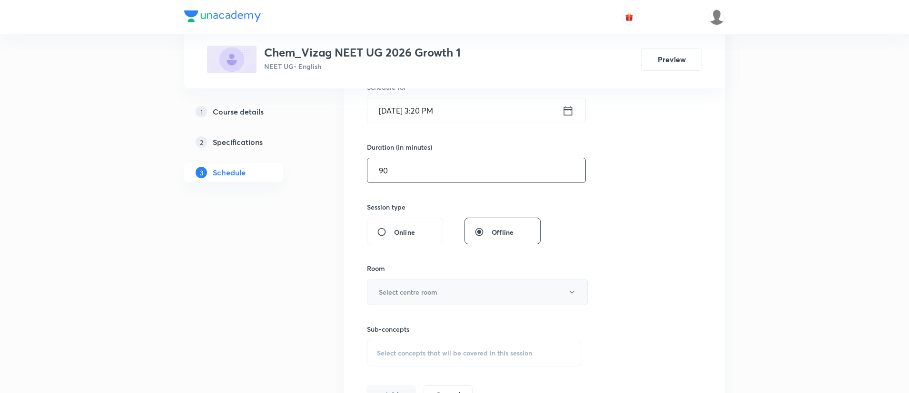
type input "90"
click at [426, 287] on h6 "Select centre room" at bounding box center [408, 292] width 59 height 10
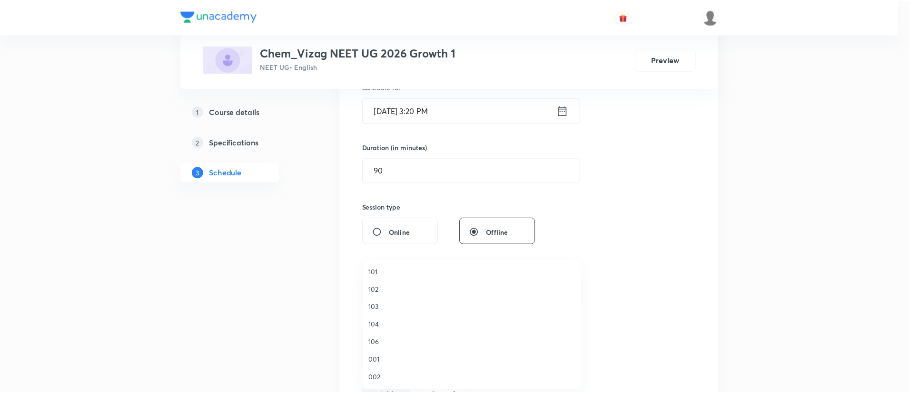
scroll to position [264, 0]
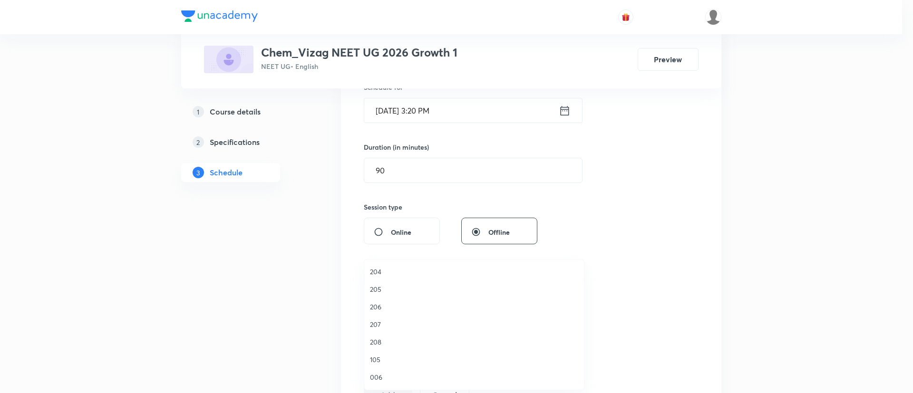
click at [401, 335] on li "208" at bounding box center [474, 342] width 220 height 18
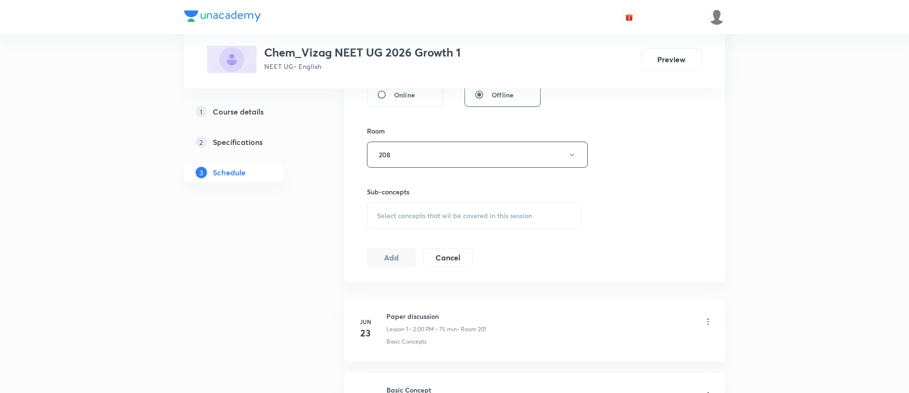
scroll to position [385, 0]
click at [428, 210] on div "Select concepts that wil be covered in this session" at bounding box center [474, 215] width 214 height 27
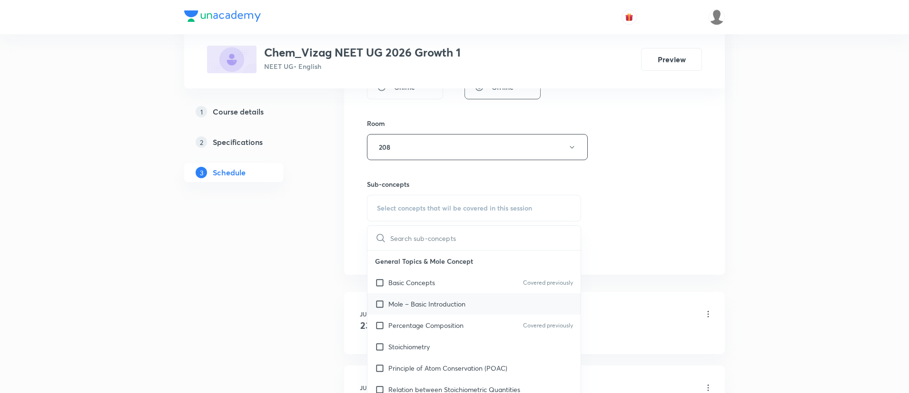
click at [457, 307] on p "Mole – Basic Introduction" at bounding box center [426, 304] width 77 height 10
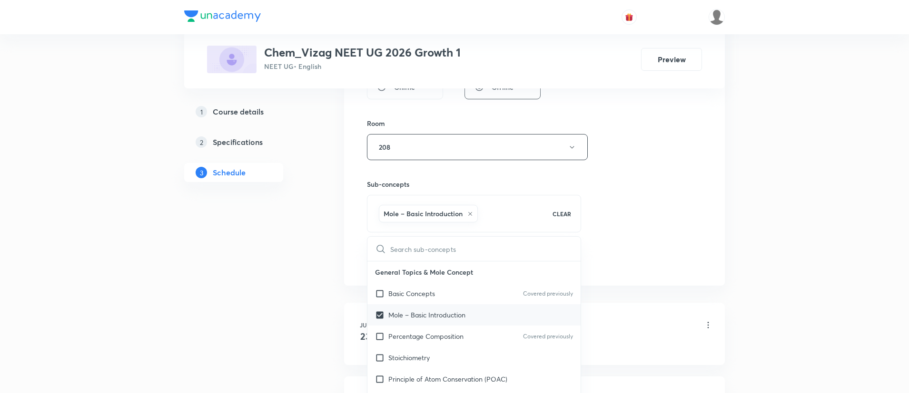
click at [456, 304] on div "Mole – Basic Introduction" at bounding box center [473, 314] width 213 height 21
checkbox input "false"
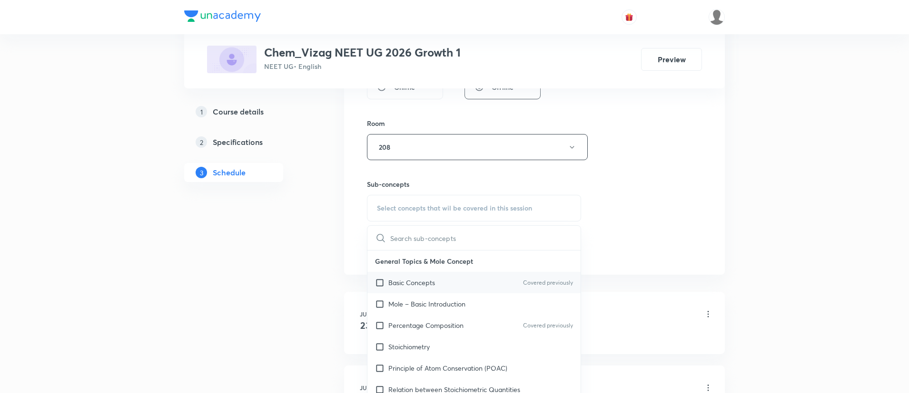
click at [453, 287] on div "Basic Concepts Covered previously" at bounding box center [473, 282] width 213 height 21
checkbox input "true"
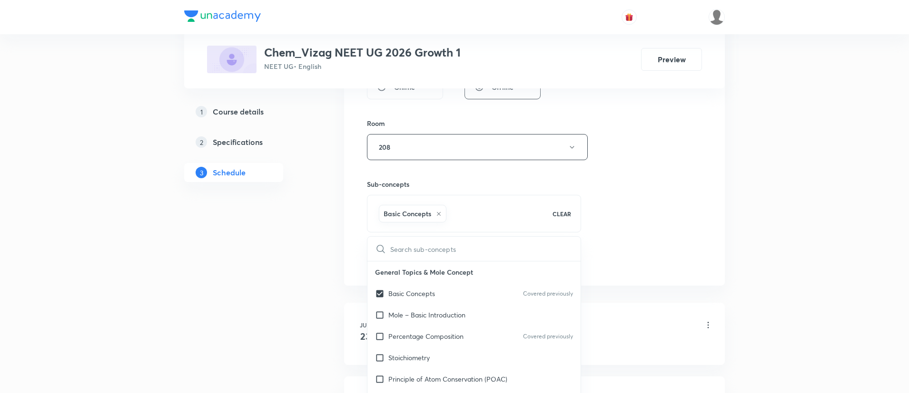
click at [651, 189] on div "Session 53 Live class Session title 20/99 Unit and measurement ​ Schedule for S…" at bounding box center [534, 42] width 335 height 458
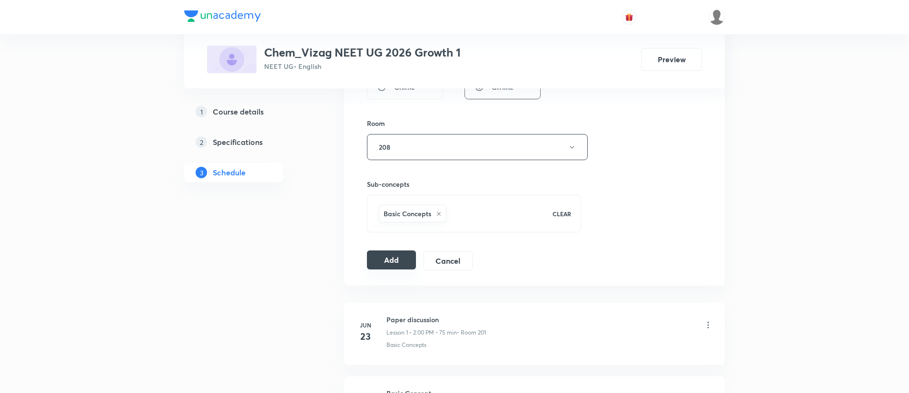
click at [401, 258] on button "Add" at bounding box center [391, 260] width 49 height 19
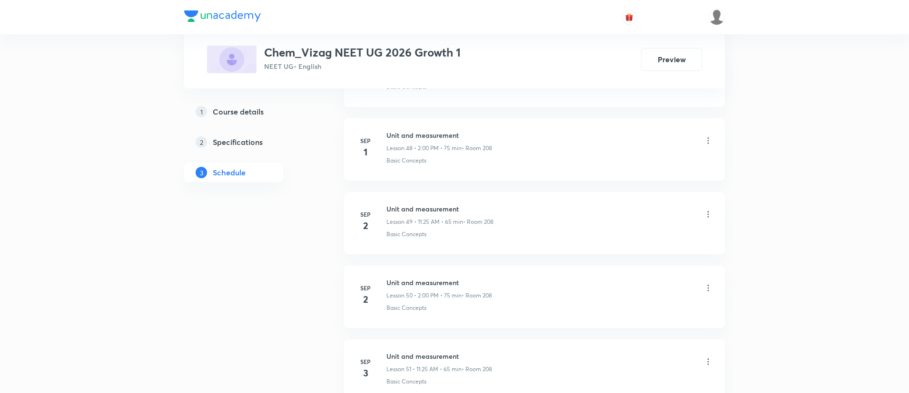
scroll to position [4214, 0]
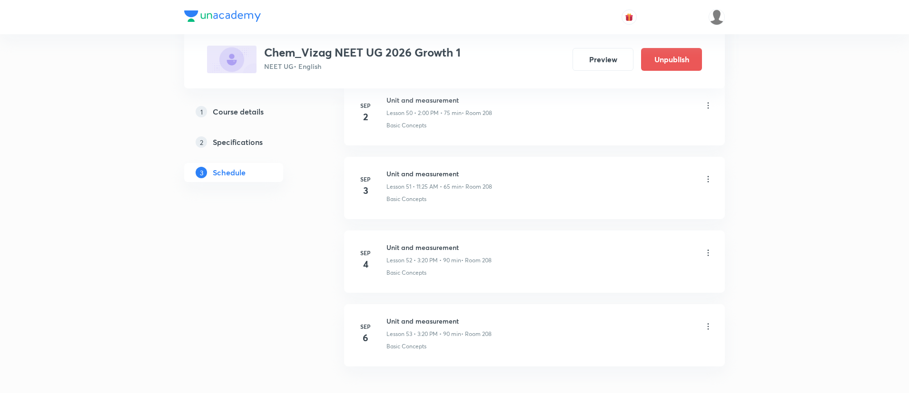
scroll to position [4277, 0]
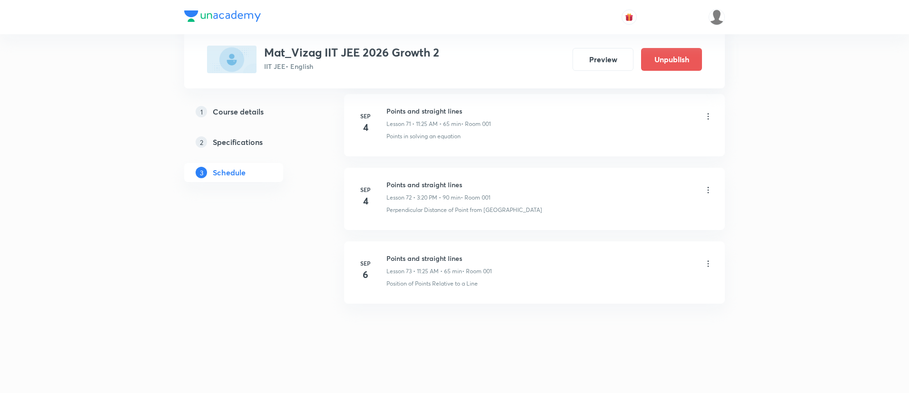
click at [418, 257] on h6 "Points and straight lines" at bounding box center [438, 259] width 105 height 10
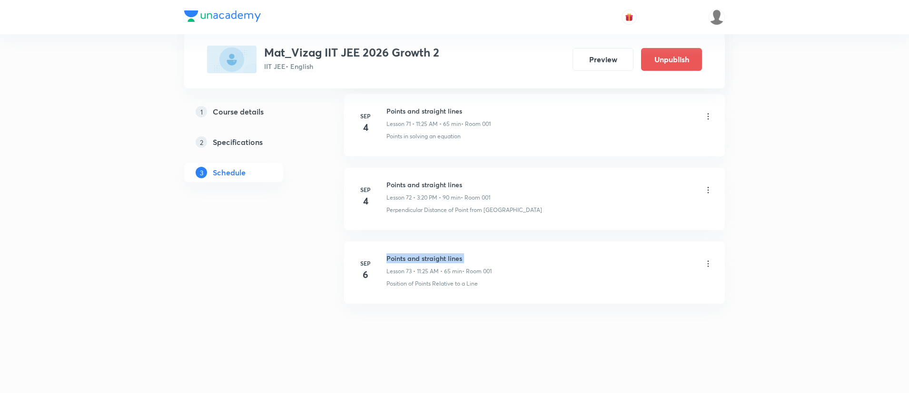
copy h6 "Points and straight lines"
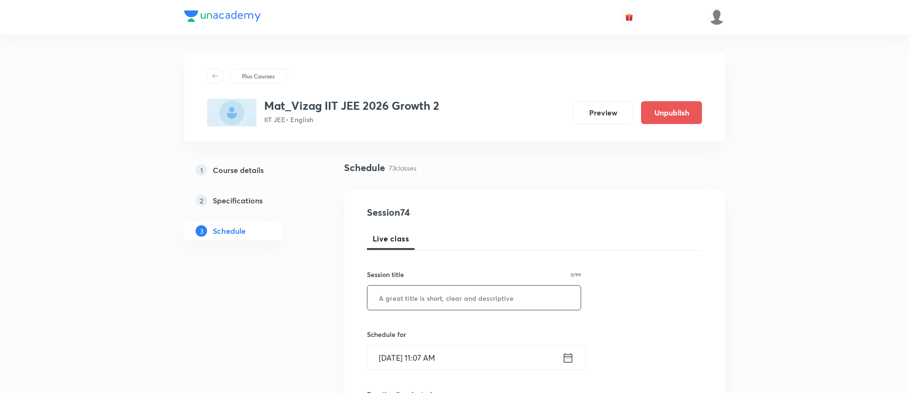
paste input "Points and straight lines"
click at [447, 308] on input "Points and straight lines" at bounding box center [473, 298] width 213 height 24
type input "Points and straight lines"
click at [570, 360] on icon at bounding box center [568, 358] width 12 height 13
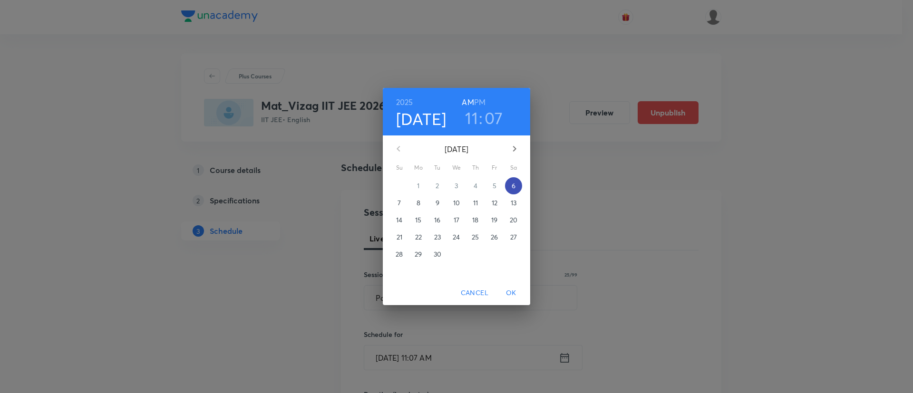
click at [516, 184] on p "6" at bounding box center [514, 186] width 4 height 10
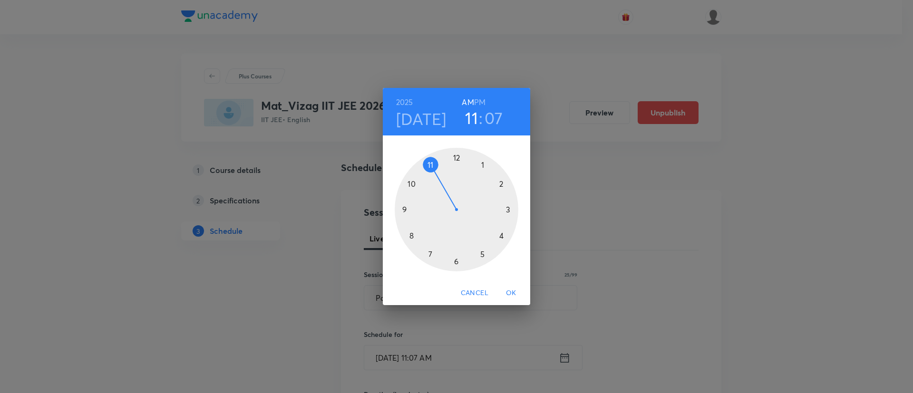
click at [480, 98] on h6 "PM" at bounding box center [479, 102] width 11 height 13
click at [502, 184] on div at bounding box center [457, 210] width 124 height 124
click at [458, 157] on div at bounding box center [457, 210] width 124 height 124
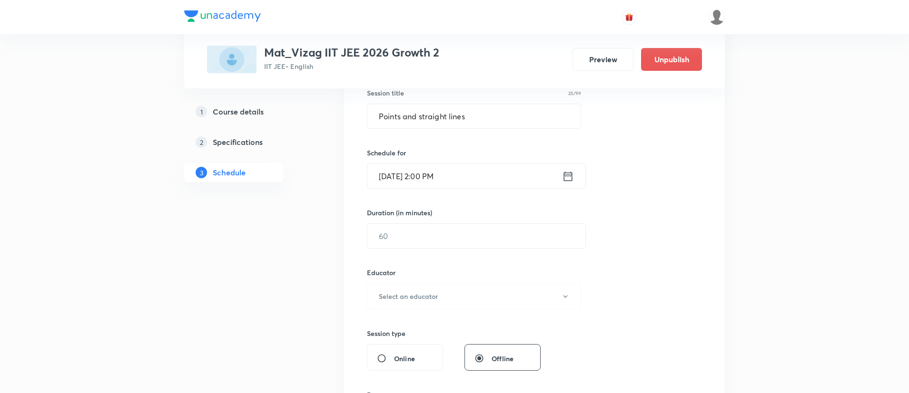
scroll to position [183, 0]
click at [449, 240] on input "text" at bounding box center [476, 235] width 218 height 24
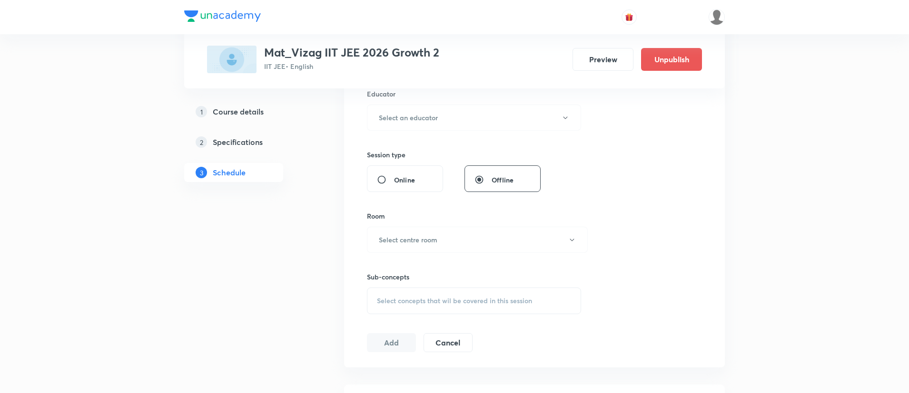
scroll to position [365, 0]
type input "75"
click at [443, 115] on button "Select an educator" at bounding box center [474, 113] width 214 height 26
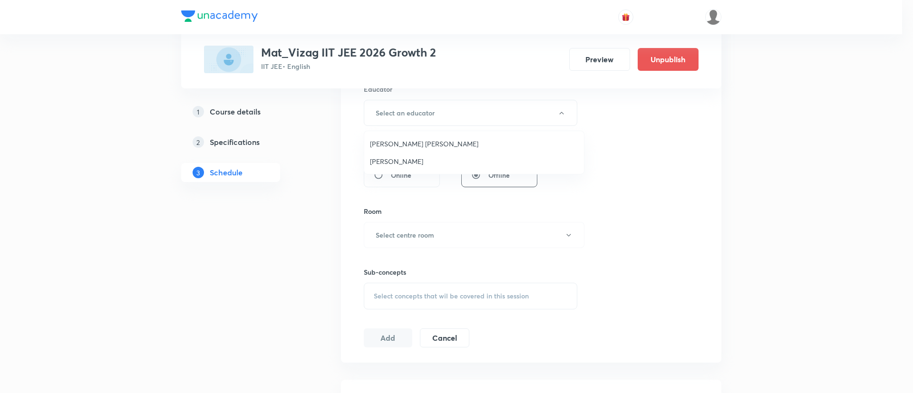
click at [446, 150] on li "Anand Kumar Koppaka" at bounding box center [474, 144] width 220 height 18
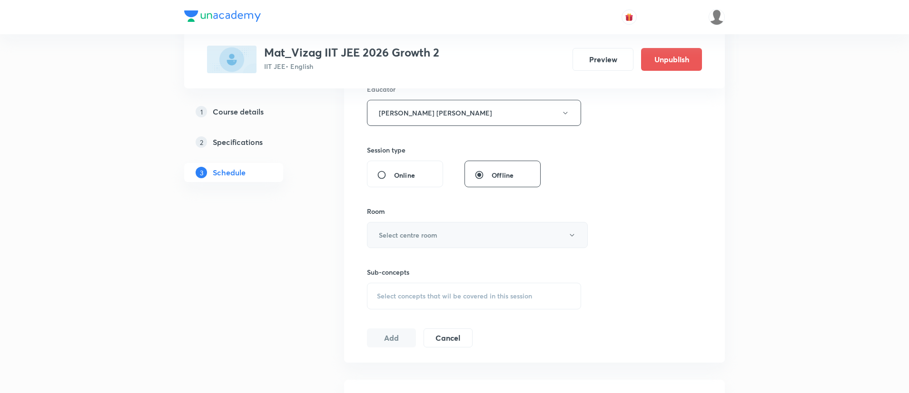
click at [444, 222] on button "Select centre room" at bounding box center [477, 235] width 221 height 26
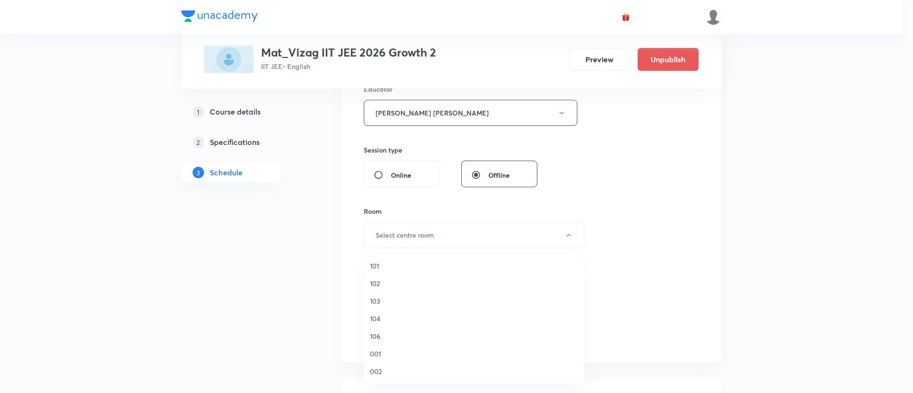
click at [403, 347] on li "001" at bounding box center [474, 354] width 220 height 18
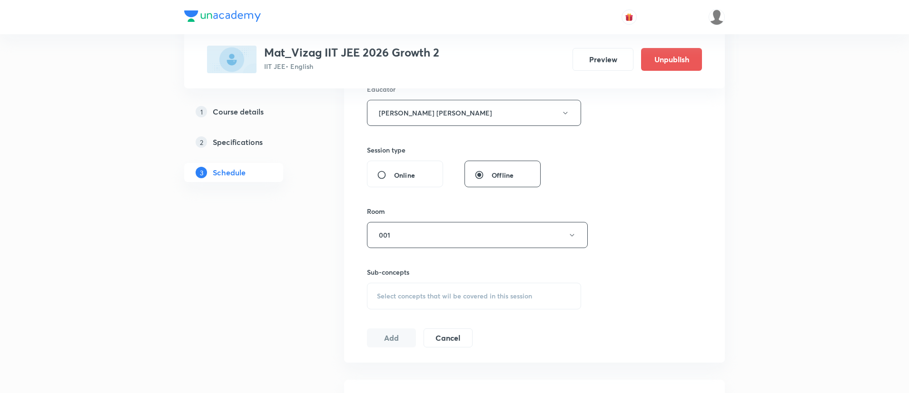
click at [456, 296] on span "Select concepts that wil be covered in this session" at bounding box center [454, 297] width 155 height 8
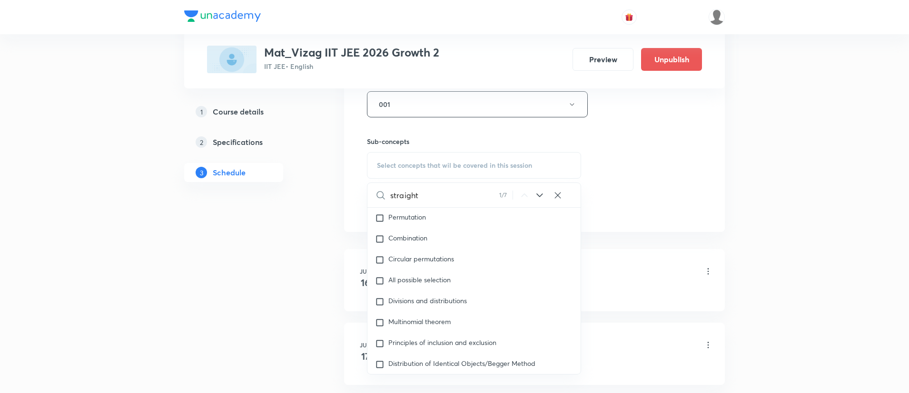
scroll to position [2013, 0]
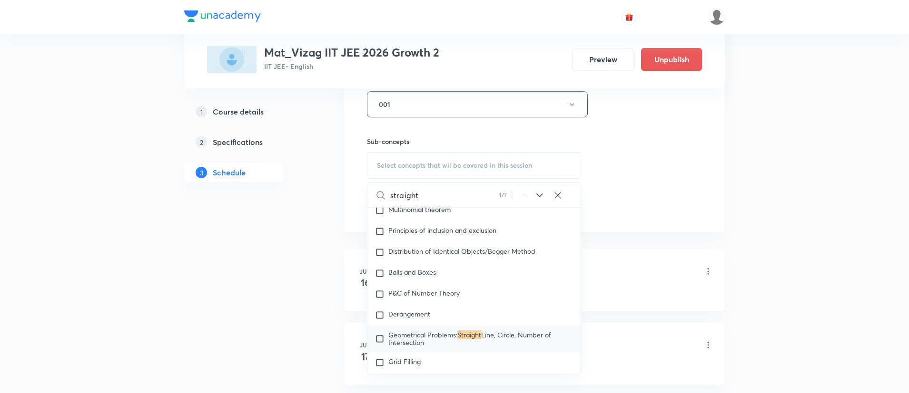
type input "straight"
click at [538, 194] on icon at bounding box center [539, 196] width 6 height 4
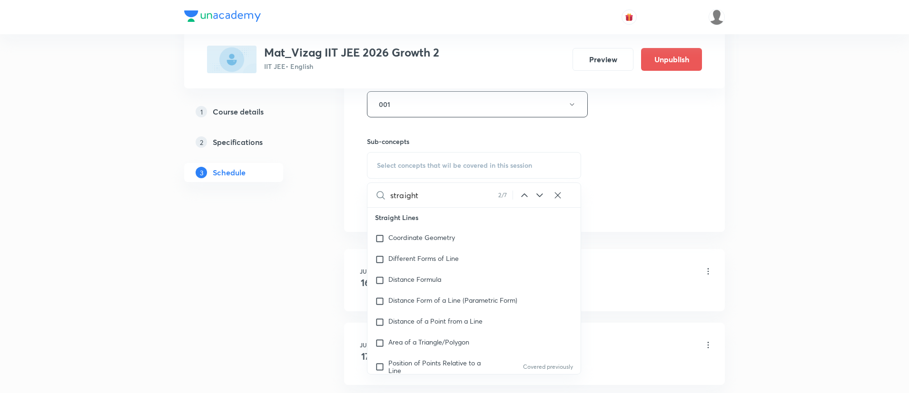
scroll to position [5430, 0]
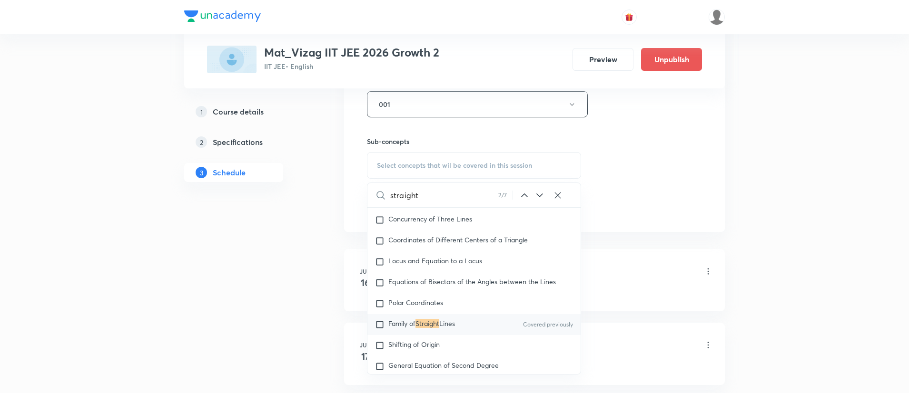
click at [477, 329] on div "Family of Straight Lines Covered previously" at bounding box center [473, 324] width 213 height 21
checkbox input "true"
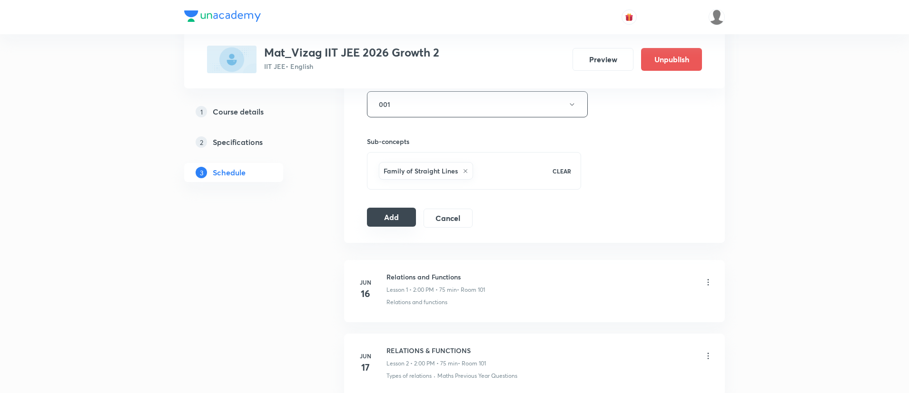
click at [380, 217] on button "Add" at bounding box center [391, 217] width 49 height 19
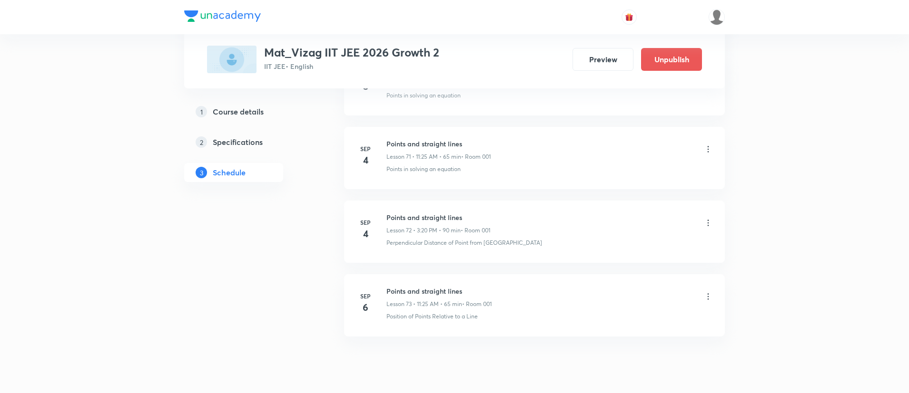
scroll to position [5824, 0]
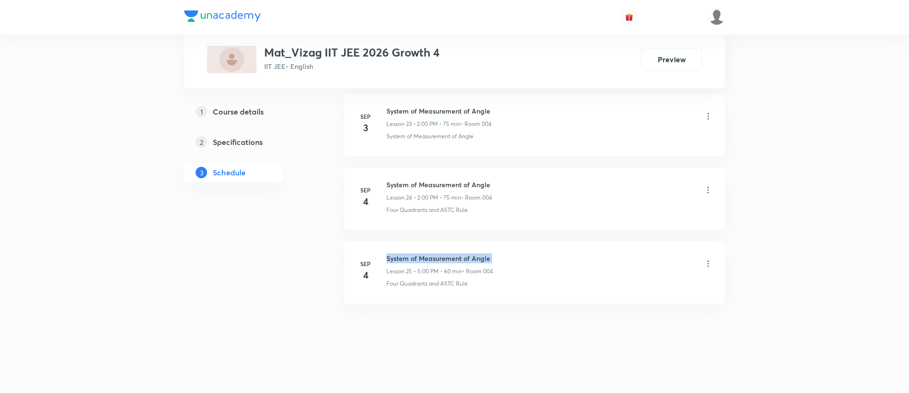
click at [442, 262] on h6 "System of Measurement of Angle" at bounding box center [439, 259] width 107 height 10
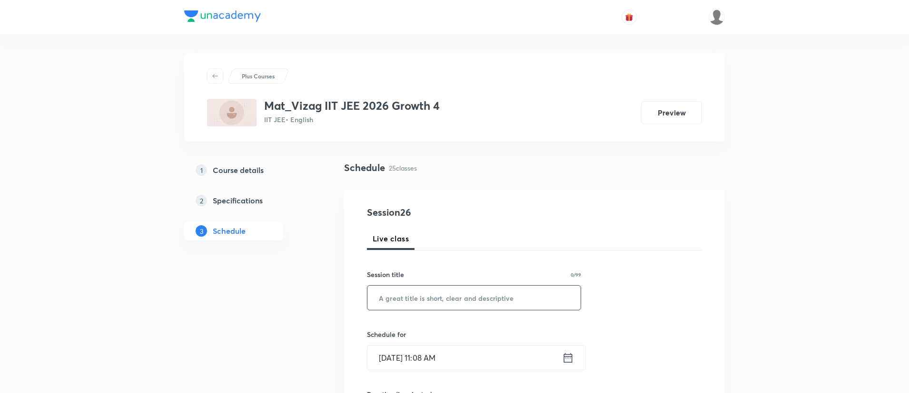
paste input "System of Measurement of Angle"
click at [443, 291] on input "text" at bounding box center [473, 298] width 213 height 24
type input "System of Measurement of Angle"
click at [569, 362] on icon at bounding box center [568, 358] width 9 height 10
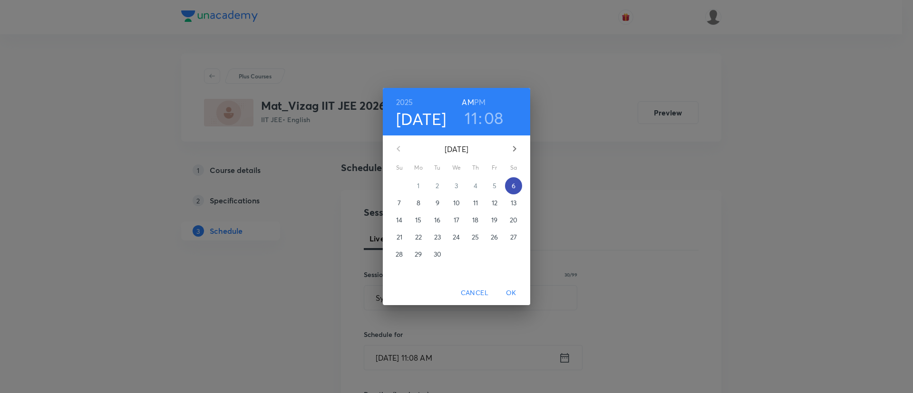
click at [515, 182] on p "6" at bounding box center [514, 186] width 4 height 10
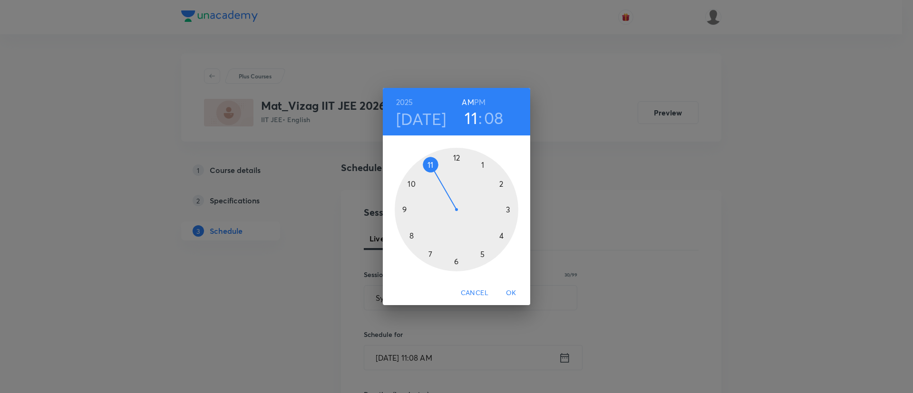
click at [481, 101] on h6 "PM" at bounding box center [479, 102] width 11 height 13
click at [501, 183] on div at bounding box center [457, 210] width 124 height 124
click at [457, 157] on div at bounding box center [457, 210] width 124 height 124
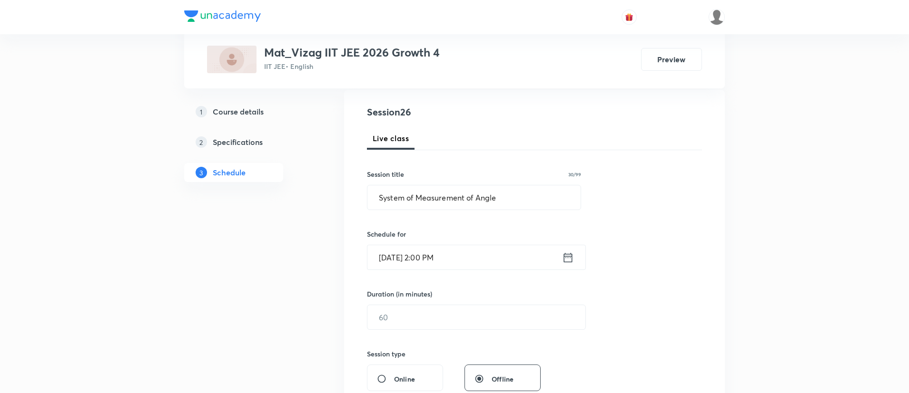
scroll to position [105, 0]
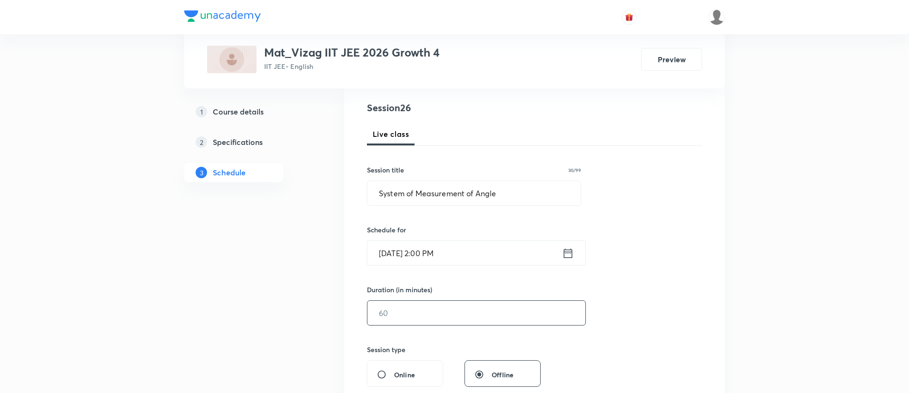
click at [447, 314] on input "text" at bounding box center [476, 313] width 218 height 24
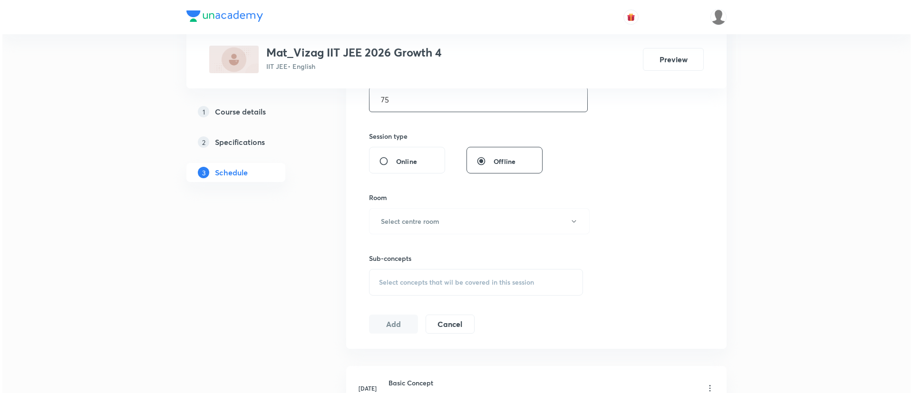
scroll to position [319, 0]
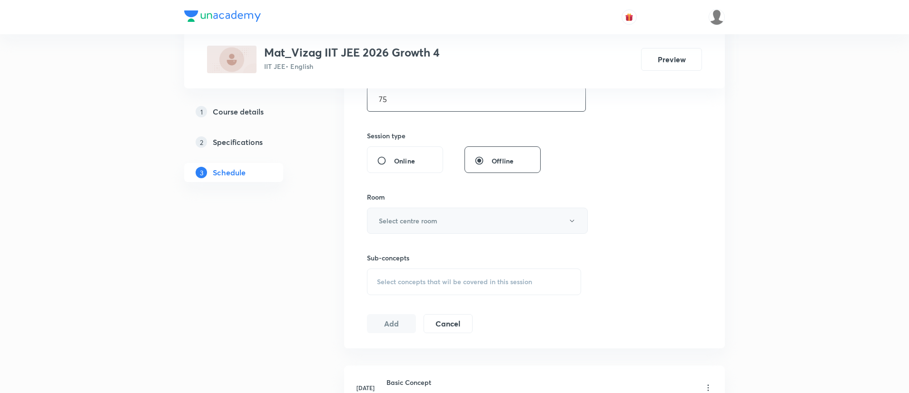
type input "75"
click at [438, 232] on button "Select centre room" at bounding box center [477, 221] width 221 height 26
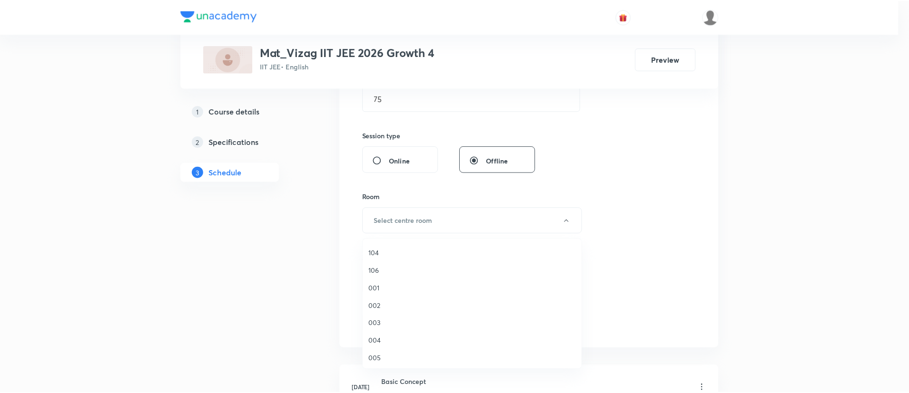
scroll to position [62, 0]
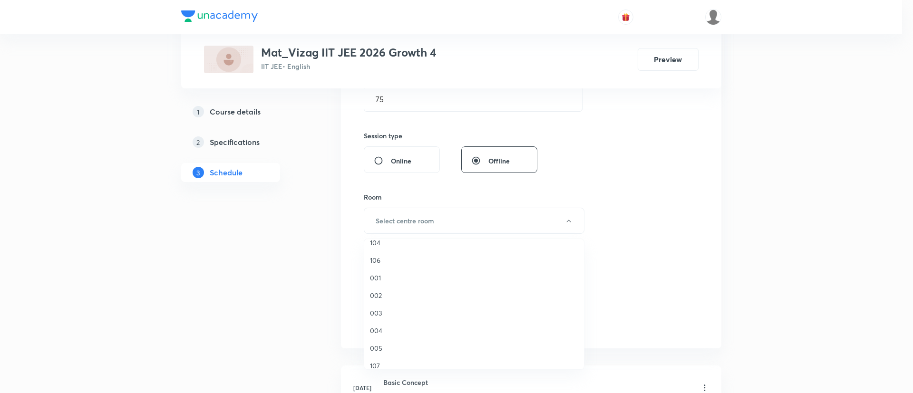
click at [399, 330] on span "004" at bounding box center [474, 331] width 208 height 10
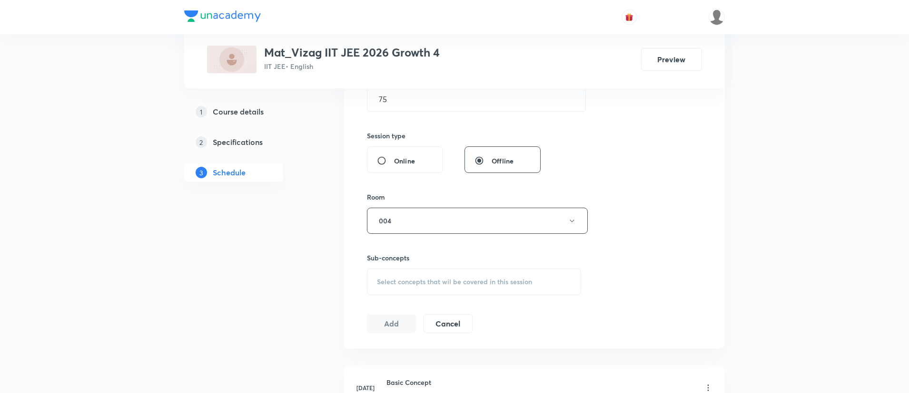
click at [429, 287] on div "Select concepts that wil be covered in this session" at bounding box center [474, 282] width 214 height 27
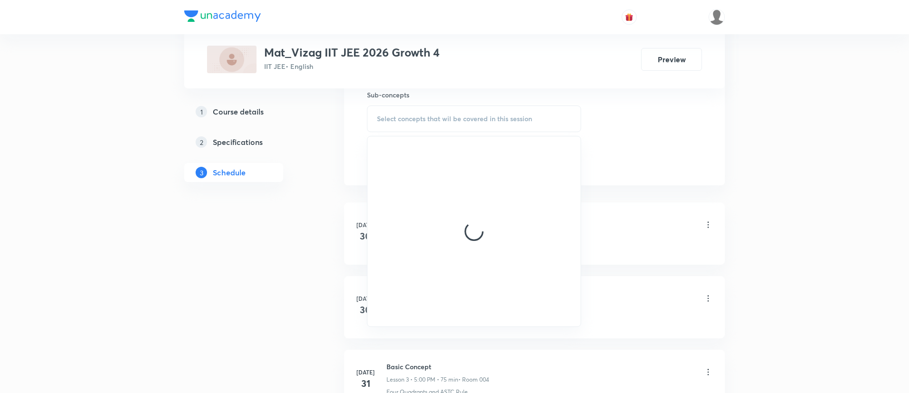
scroll to position [483, 0]
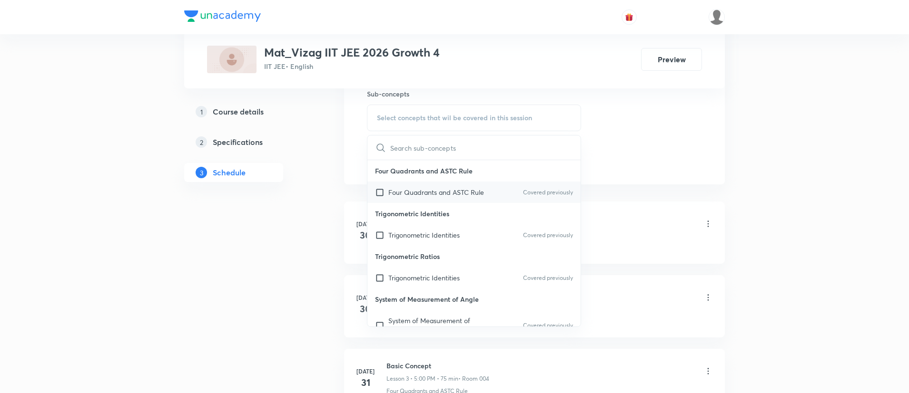
click at [467, 195] on p "Four Quadrants and ASTC Rule" at bounding box center [436, 192] width 96 height 10
checkbox input "true"
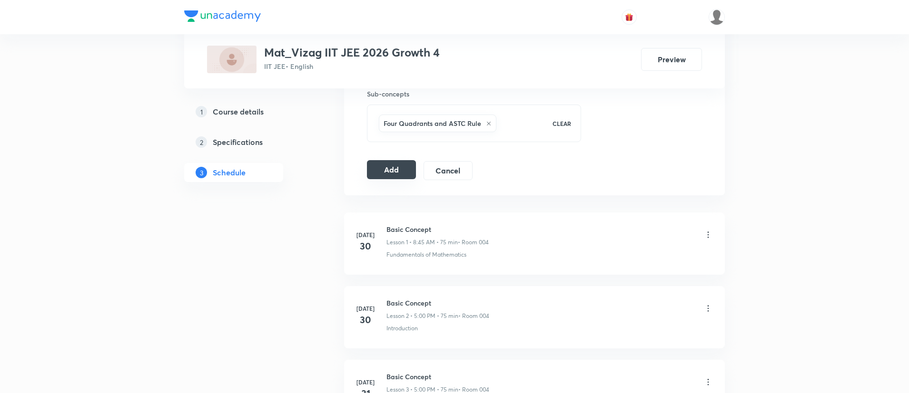
click at [380, 175] on button "Add" at bounding box center [391, 169] width 49 height 19
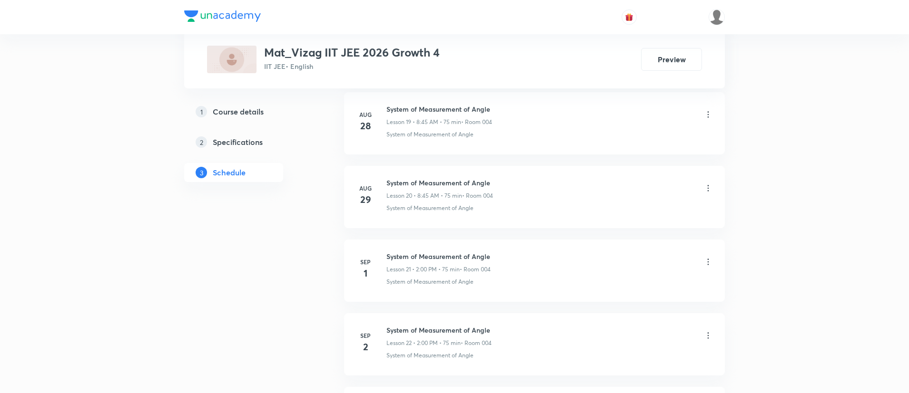
scroll to position [2223, 0]
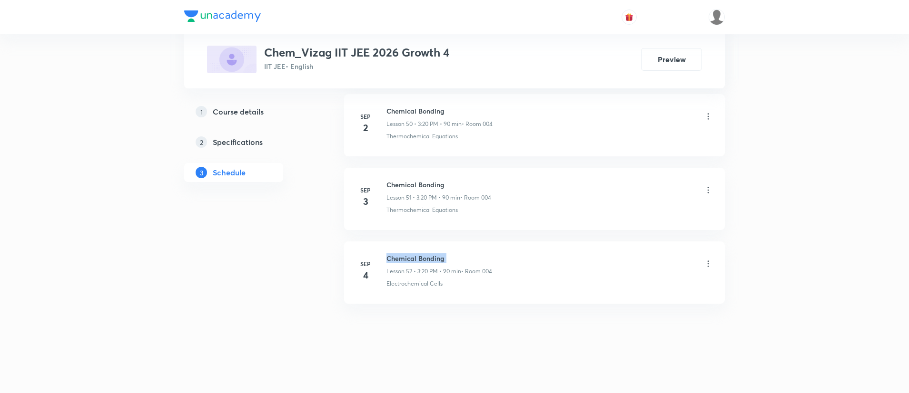
click at [396, 256] on h6 "Chemical Bonding" at bounding box center [439, 259] width 106 height 10
copy h6 "Chemical Bonding"
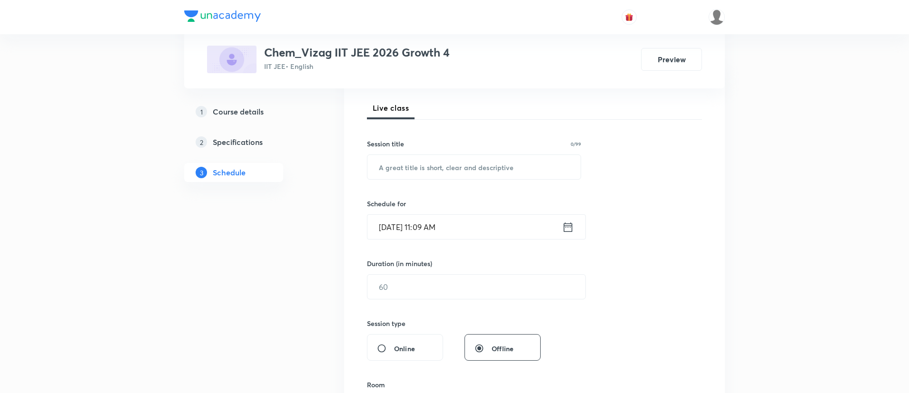
scroll to position [75, 0]
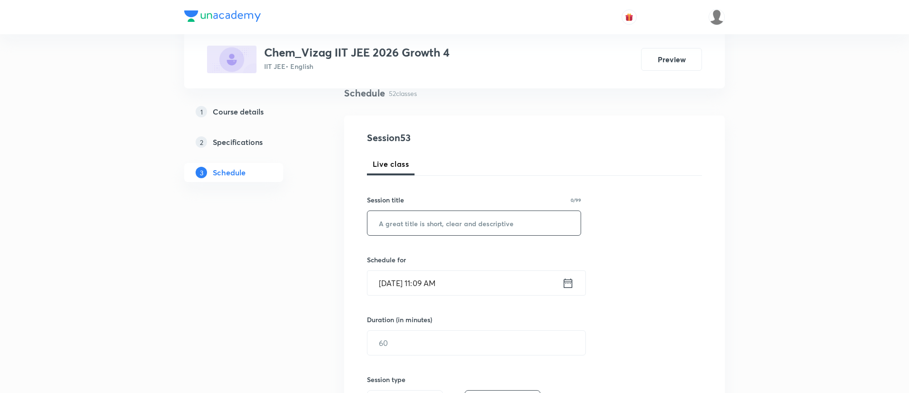
click at [422, 225] on input "text" at bounding box center [473, 223] width 213 height 24
paste input "Chemical Bonding"
type input "Chemical Bonding"
click at [569, 281] on icon at bounding box center [568, 283] width 12 height 13
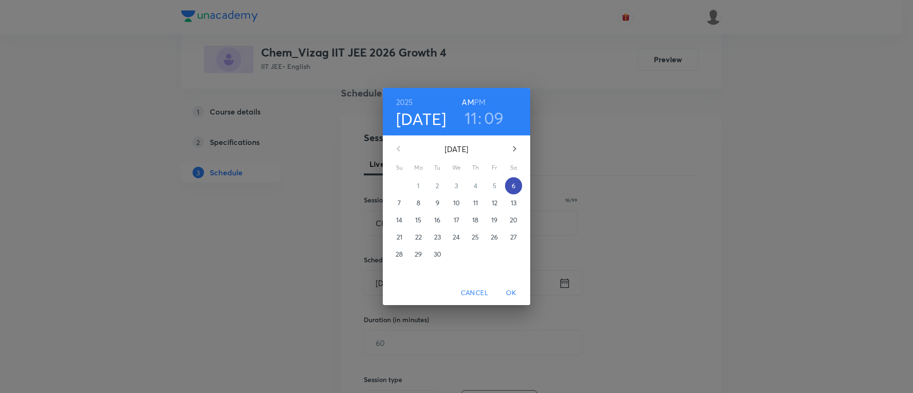
click at [516, 180] on button "6" at bounding box center [513, 185] width 17 height 17
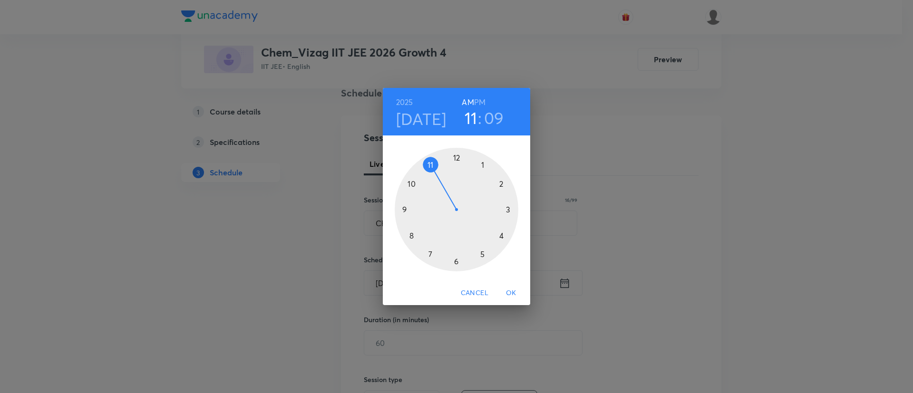
click at [479, 98] on h6 "PM" at bounding box center [479, 102] width 11 height 13
click at [510, 214] on div at bounding box center [457, 210] width 124 height 124
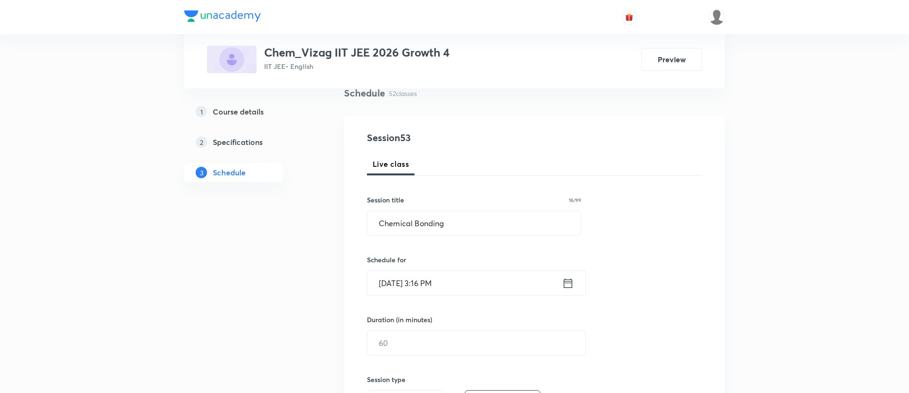
click at [566, 286] on icon at bounding box center [568, 283] width 12 height 13
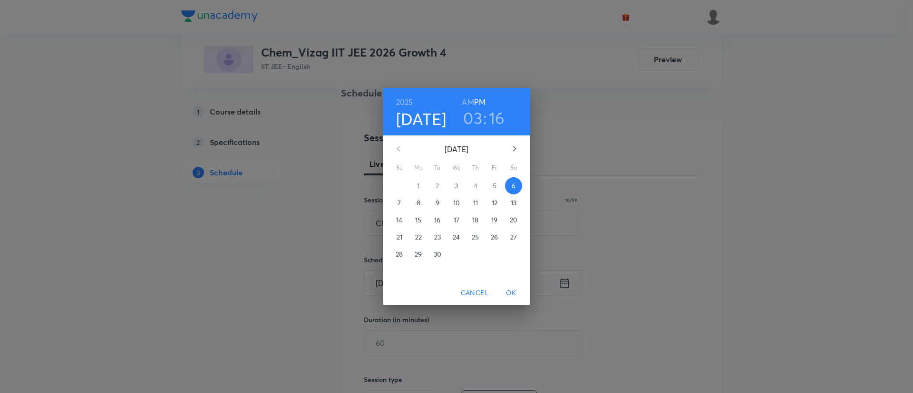
click at [494, 116] on h3 "16" at bounding box center [497, 118] width 16 height 20
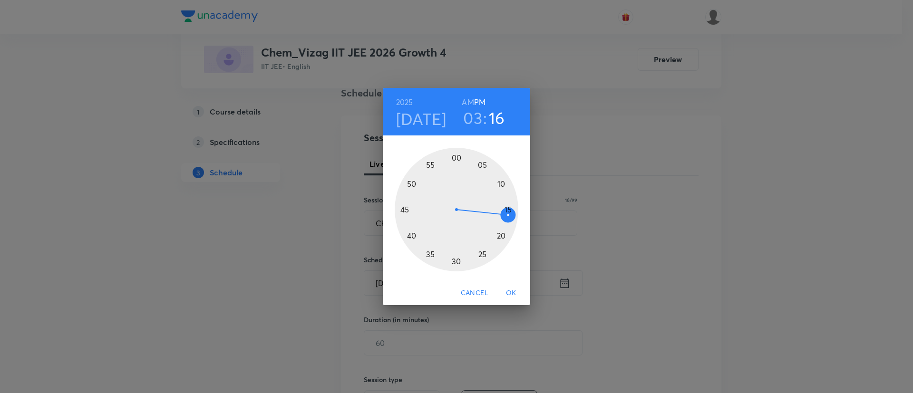
click at [501, 234] on div at bounding box center [457, 210] width 124 height 124
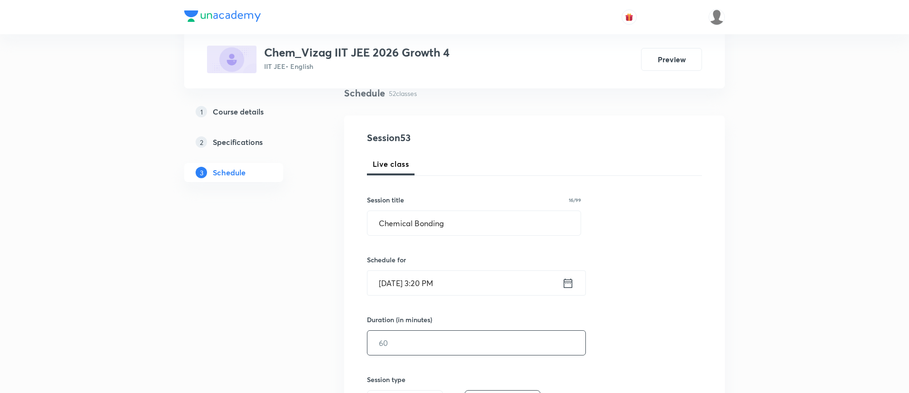
click at [469, 352] on input "text" at bounding box center [476, 343] width 218 height 24
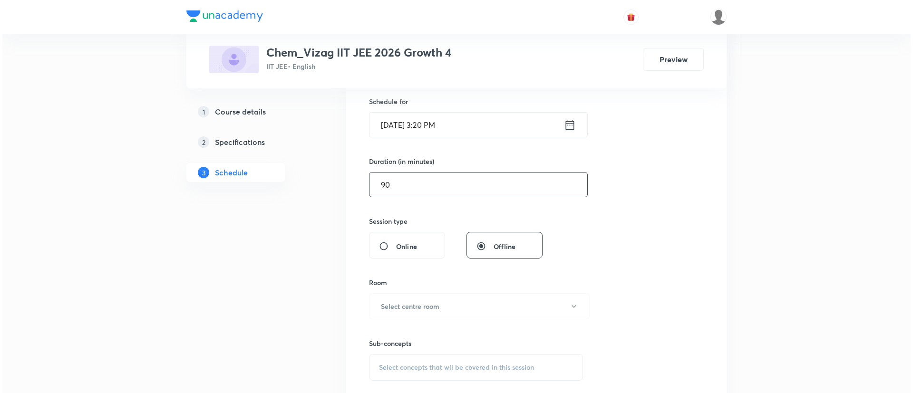
scroll to position [277, 0]
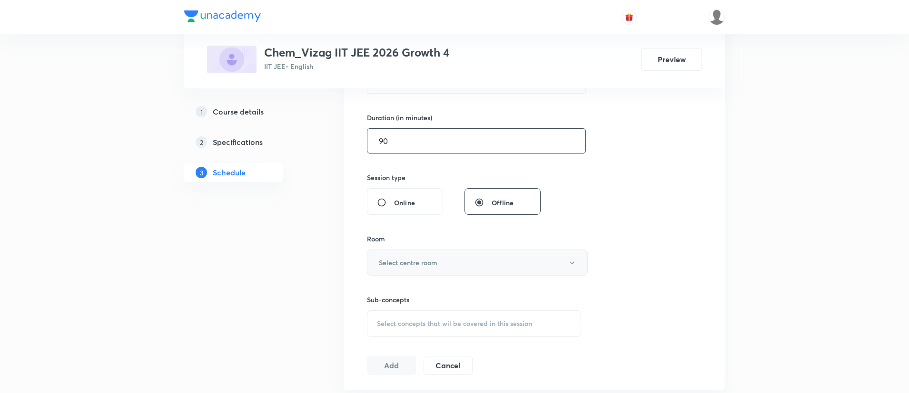
type input "90"
click at [444, 264] on button "Select centre room" at bounding box center [477, 263] width 221 height 26
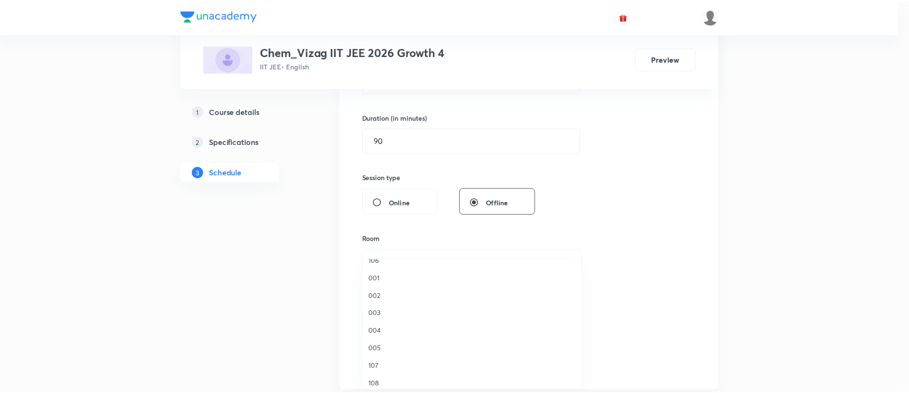
scroll to position [88, 0]
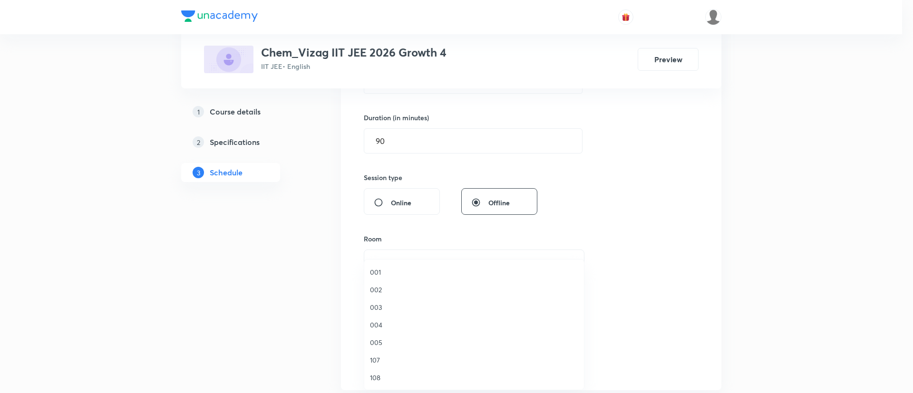
click at [397, 327] on span "004" at bounding box center [474, 325] width 208 height 10
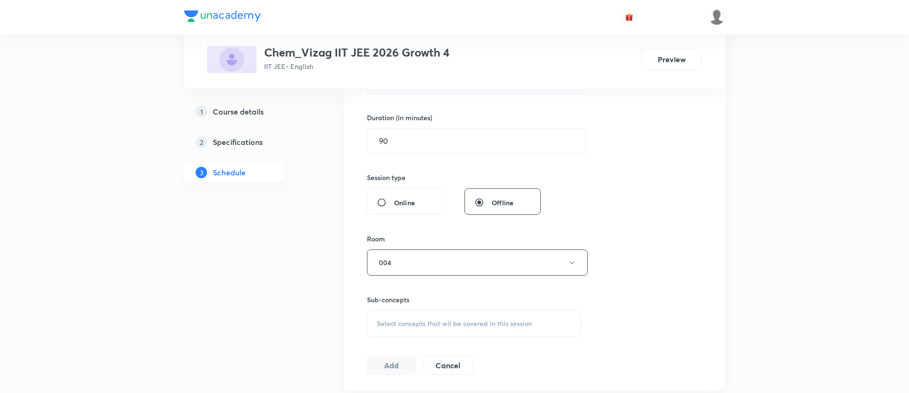
click at [422, 320] on span "Select concepts that wil be covered in this session" at bounding box center [454, 324] width 155 height 8
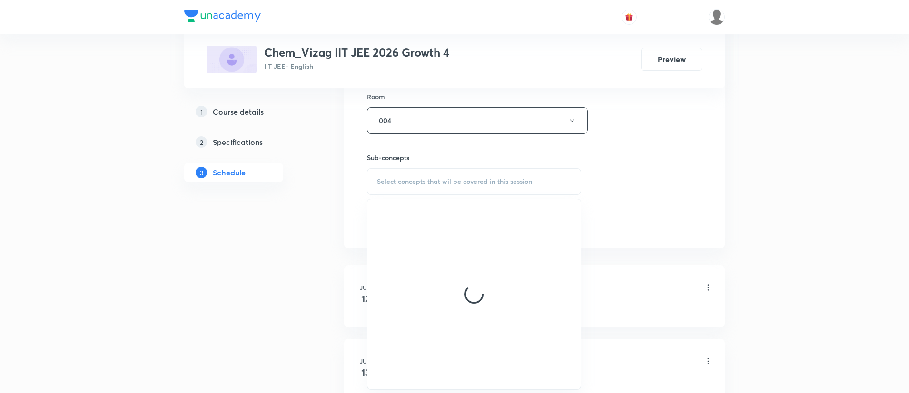
scroll to position [424, 0]
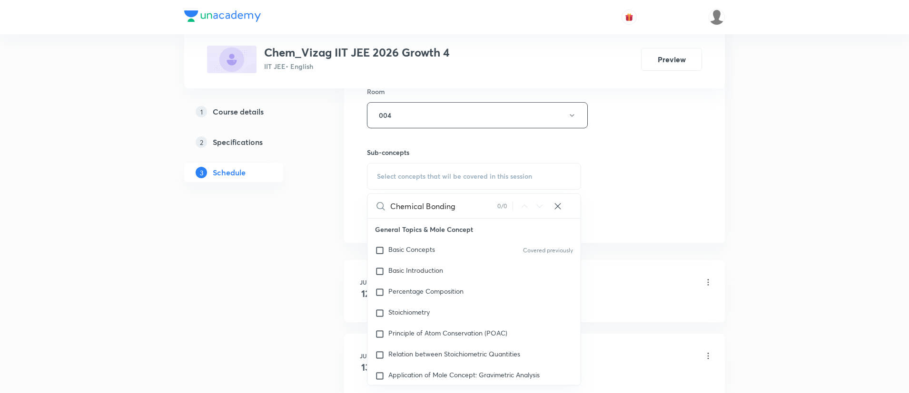
click at [448, 209] on input "Chemical Bonding" at bounding box center [443, 206] width 107 height 24
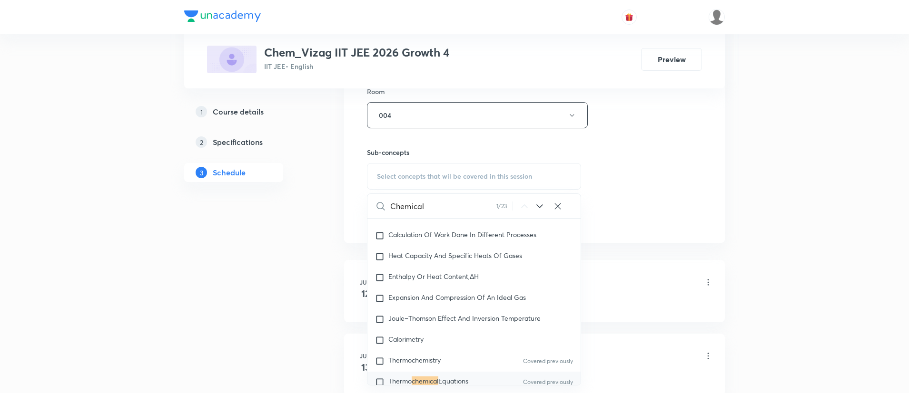
scroll to position [1659, 0]
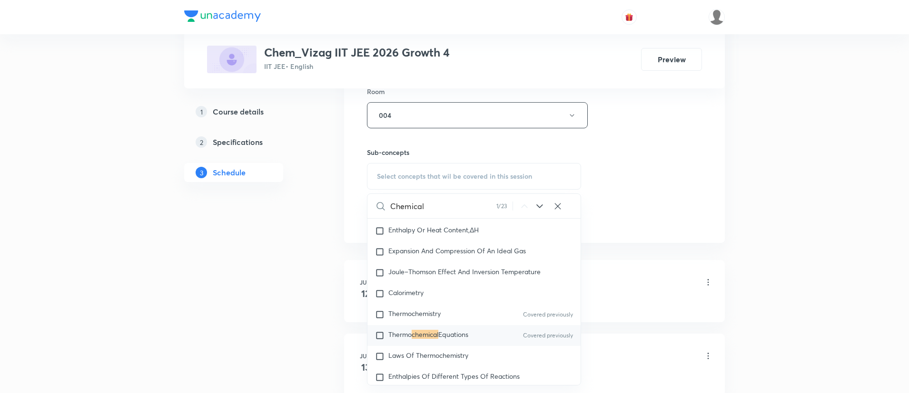
type input "Chemical"
click at [540, 206] on icon at bounding box center [539, 207] width 6 height 4
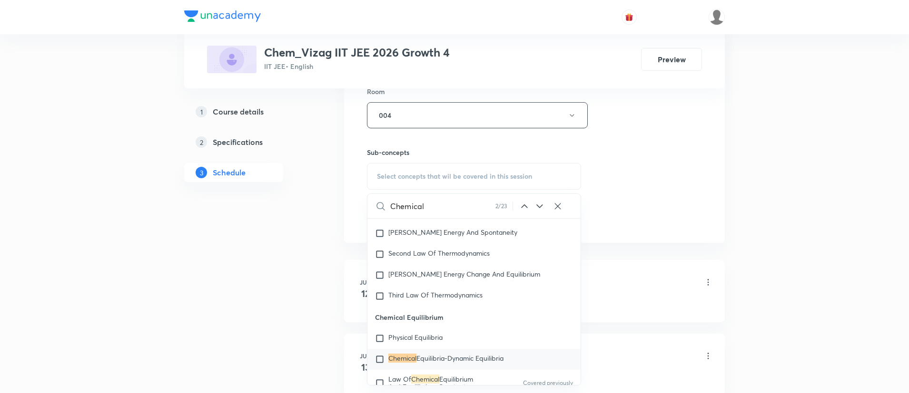
scroll to position [1932, 0]
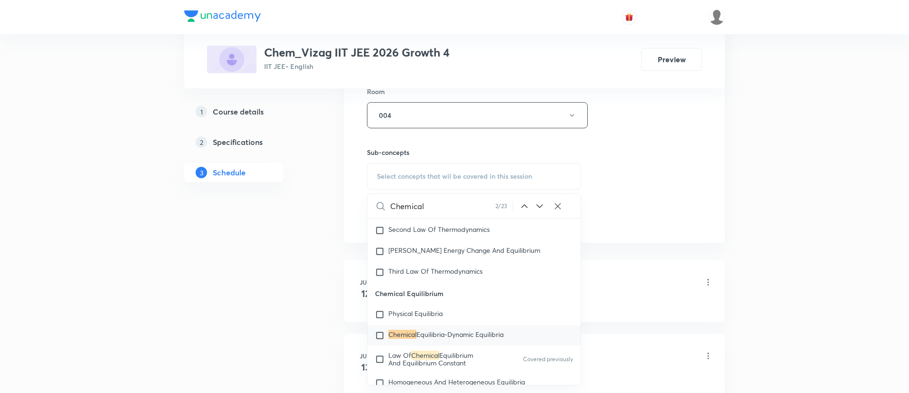
click at [490, 334] on div "Chemical Equilibria-Dynamic Equilibria" at bounding box center [473, 335] width 213 height 21
checkbox input "true"
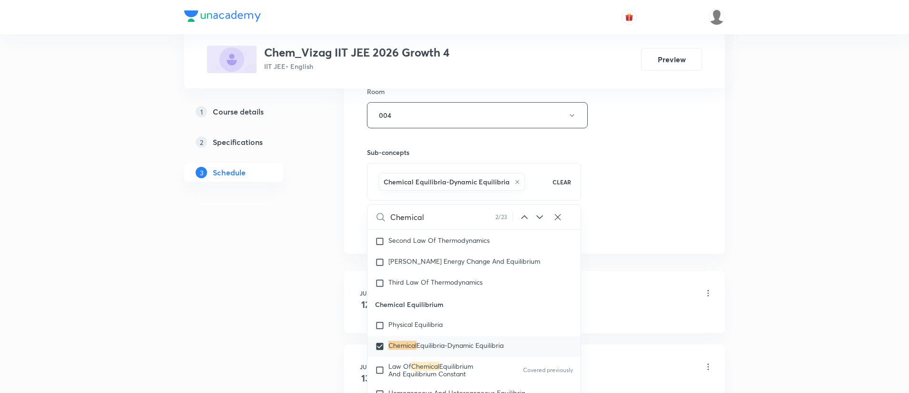
click at [643, 197] on div "Session 53 Live class Session title 16/99 Chemical Bonding ​ Schedule for Sep 6…" at bounding box center [534, 10] width 335 height 458
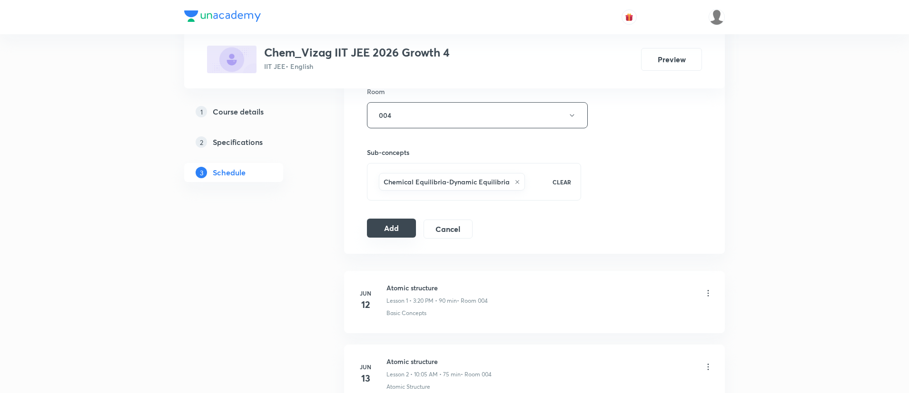
click at [395, 233] on button "Add" at bounding box center [391, 228] width 49 height 19
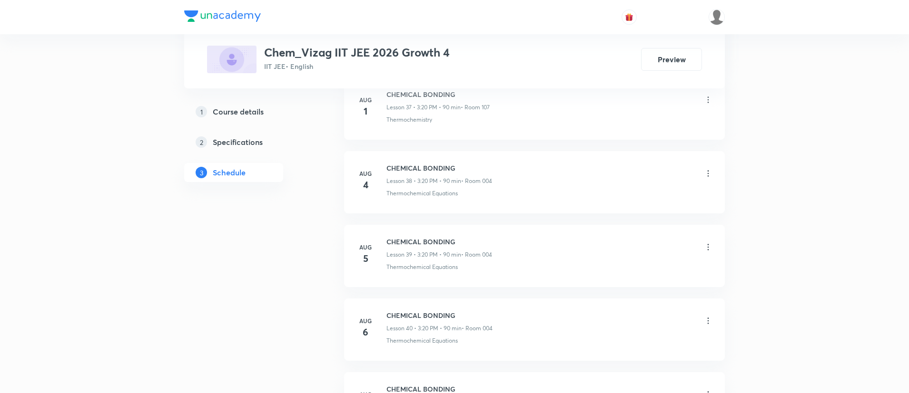
scroll to position [4214, 0]
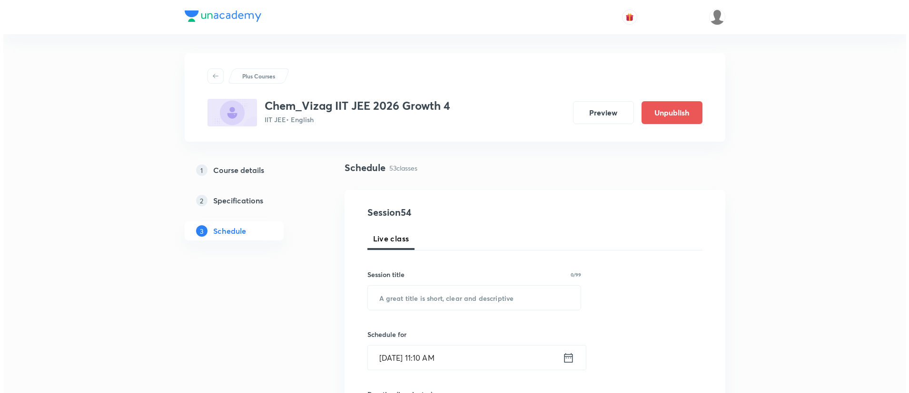
scroll to position [4277, 0]
paste input "Work Power Energy"
click at [431, 296] on input "text" at bounding box center [473, 298] width 213 height 24
type input "Work Power Energy"
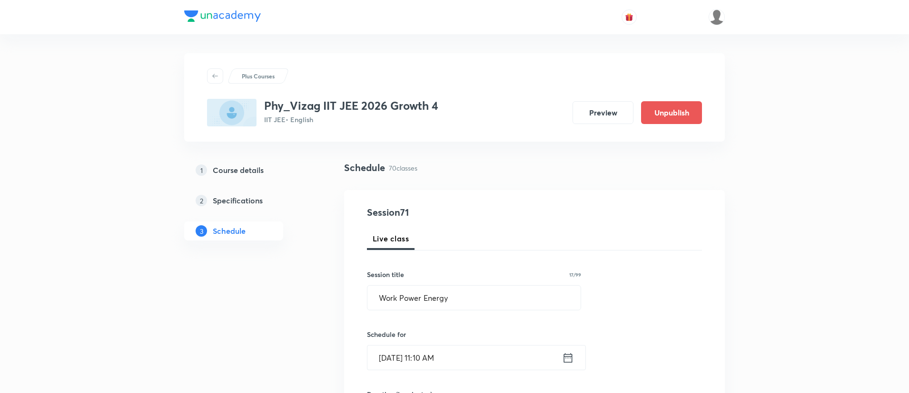
click at [568, 361] on icon at bounding box center [568, 358] width 12 height 13
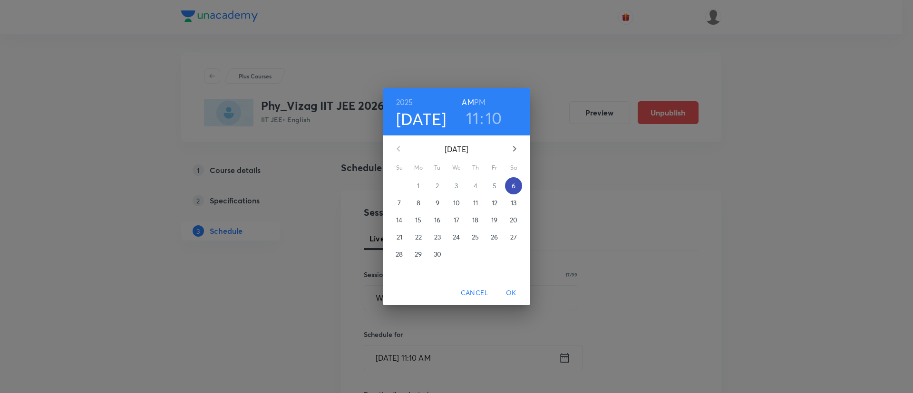
click at [514, 184] on p "6" at bounding box center [514, 186] width 4 height 10
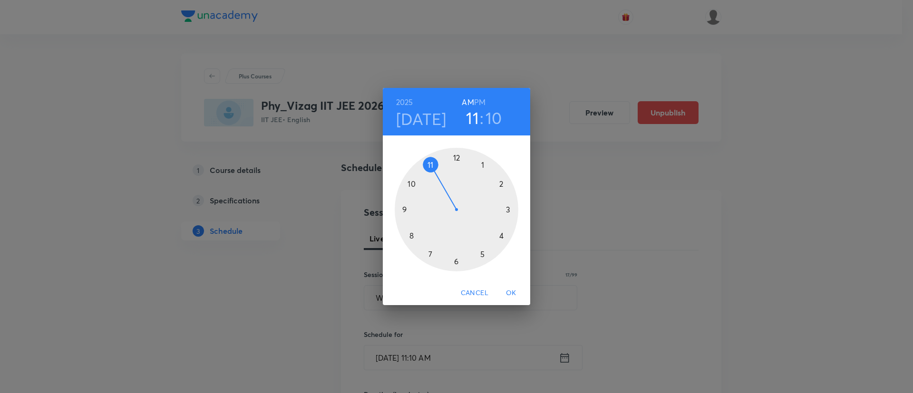
click at [479, 98] on h6 "PM" at bounding box center [479, 102] width 11 height 13
click at [480, 255] on div at bounding box center [457, 210] width 124 height 124
click at [457, 158] on div at bounding box center [457, 210] width 124 height 124
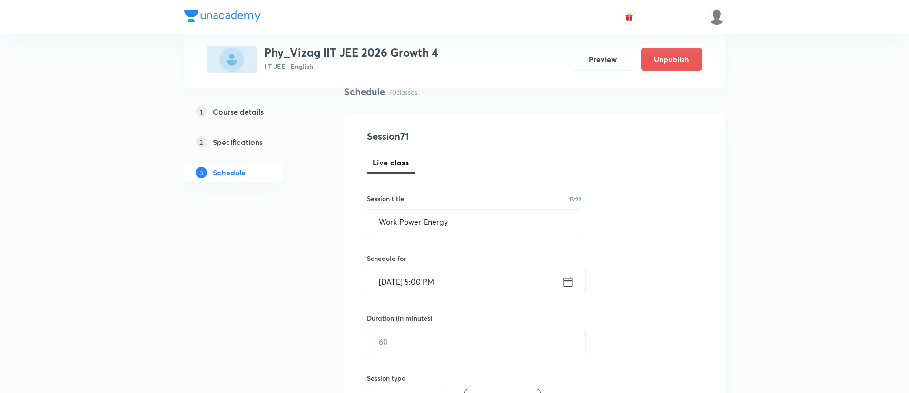
scroll to position [174, 0]
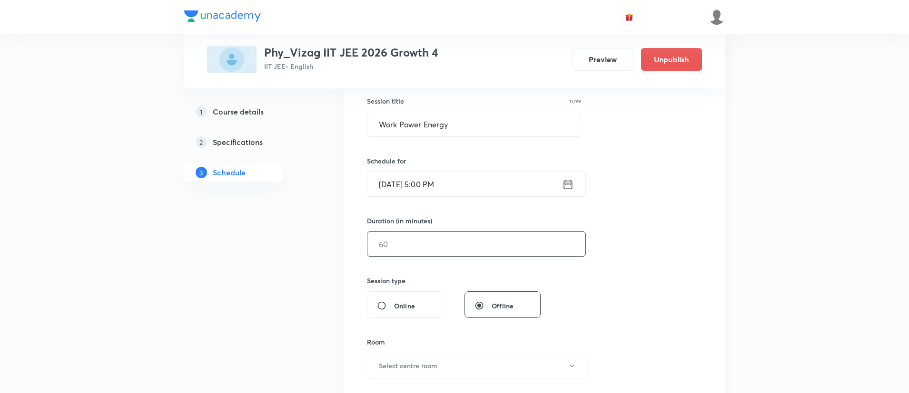
click at [452, 247] on input "text" at bounding box center [476, 244] width 218 height 24
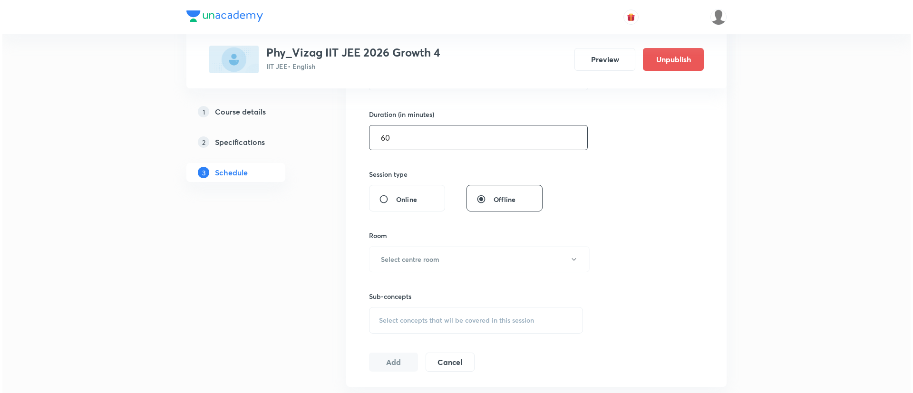
scroll to position [288, 0]
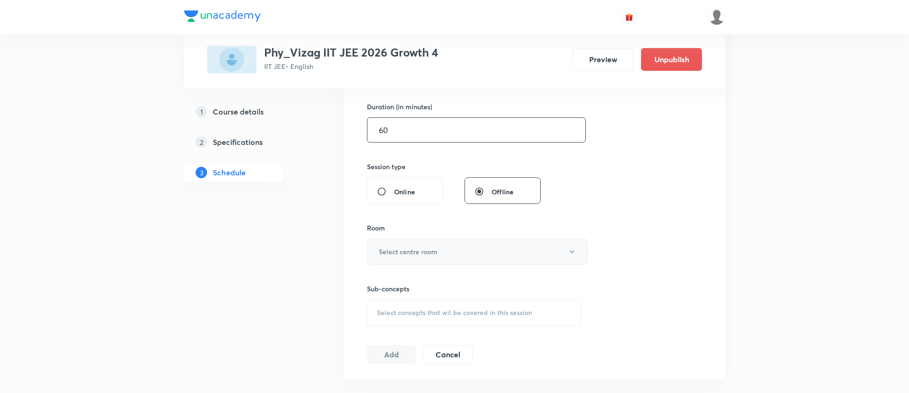
type input "60"
click at [448, 251] on button "Select centre room" at bounding box center [477, 252] width 221 height 26
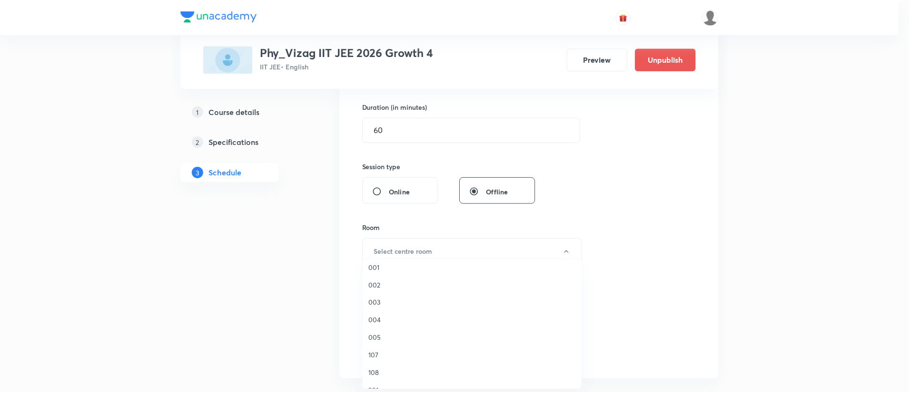
scroll to position [90, 0]
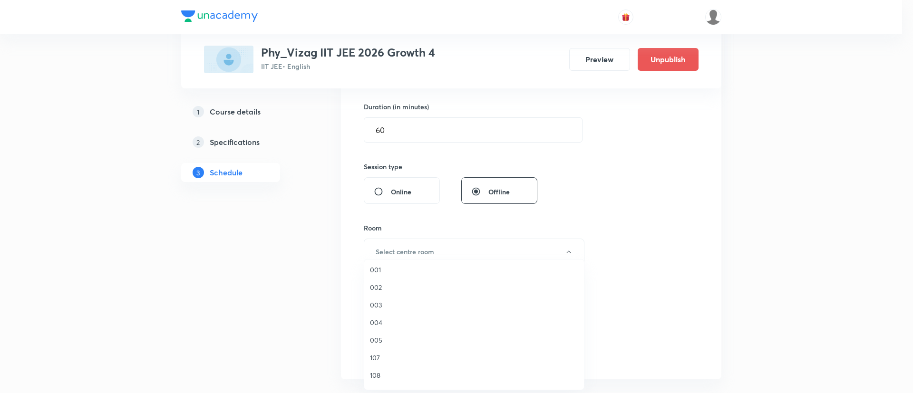
click at [391, 324] on span "004" at bounding box center [474, 323] width 208 height 10
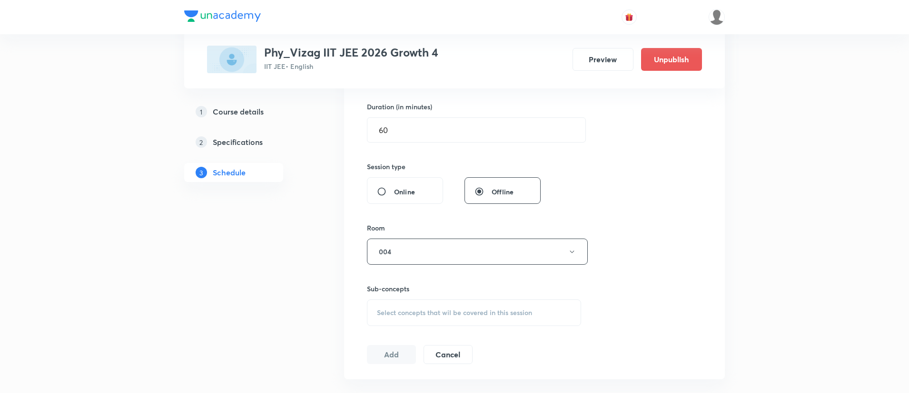
click at [428, 302] on div "Select concepts that wil be covered in this session" at bounding box center [474, 313] width 214 height 27
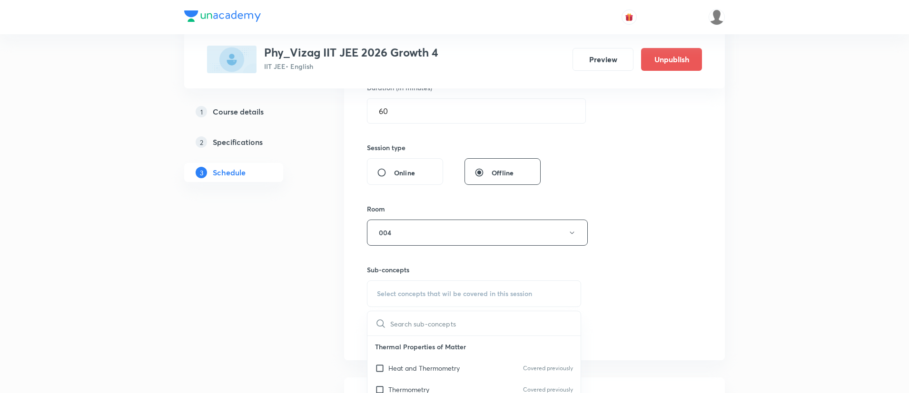
scroll to position [309, 0]
click at [450, 321] on input "Work Power Energy" at bounding box center [443, 321] width 107 height 24
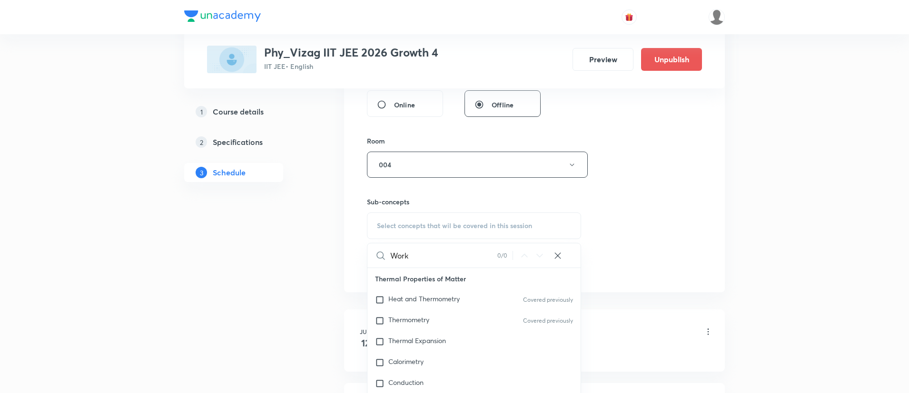
scroll to position [395, 0]
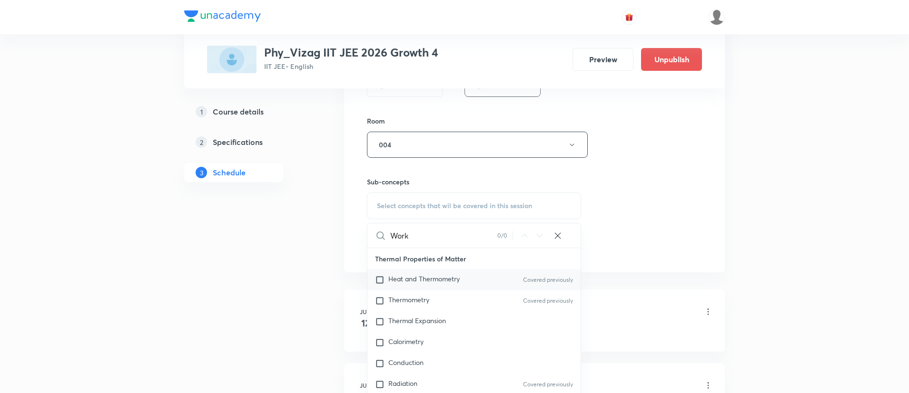
type input "Work"
click at [444, 273] on div "Heat and Thermometry Covered previously" at bounding box center [473, 280] width 213 height 21
checkbox input "true"
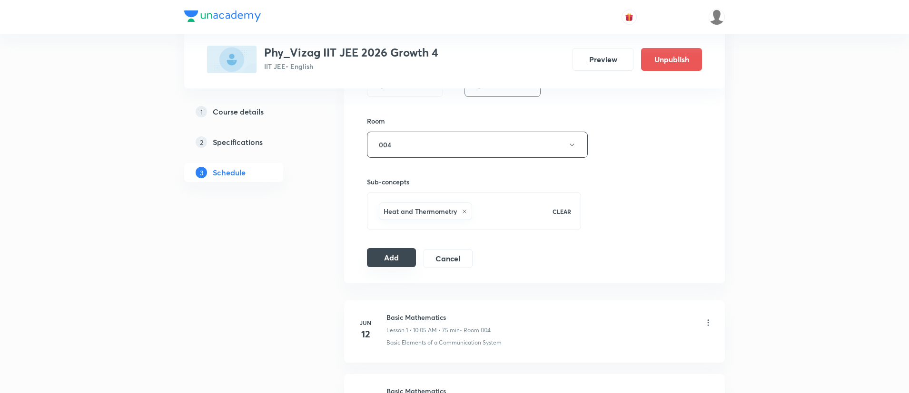
click at [389, 266] on button "Add" at bounding box center [391, 257] width 49 height 19
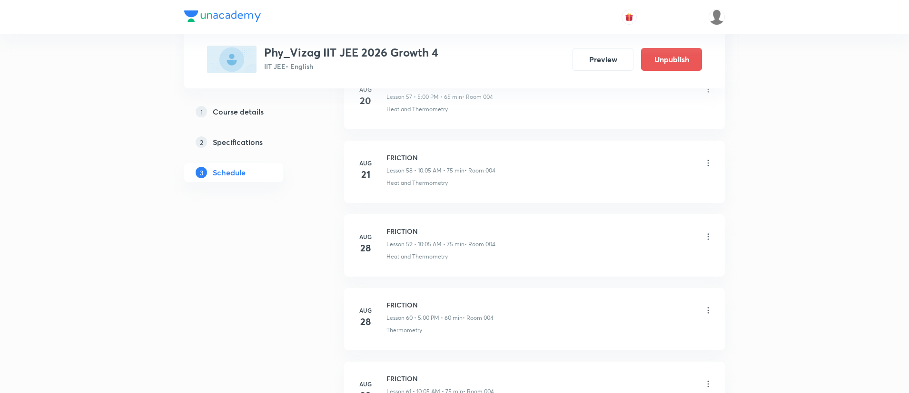
scroll to position [5541, 0]
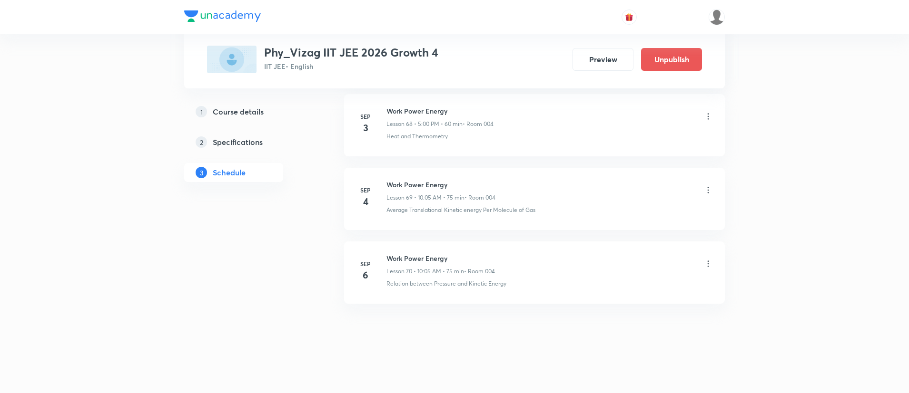
click at [464, 248] on li "Sep 6 Work Power Energy Lesson 70 • 10:05 AM • 75 min • Room 004 Relation betwe…" at bounding box center [534, 273] width 381 height 62
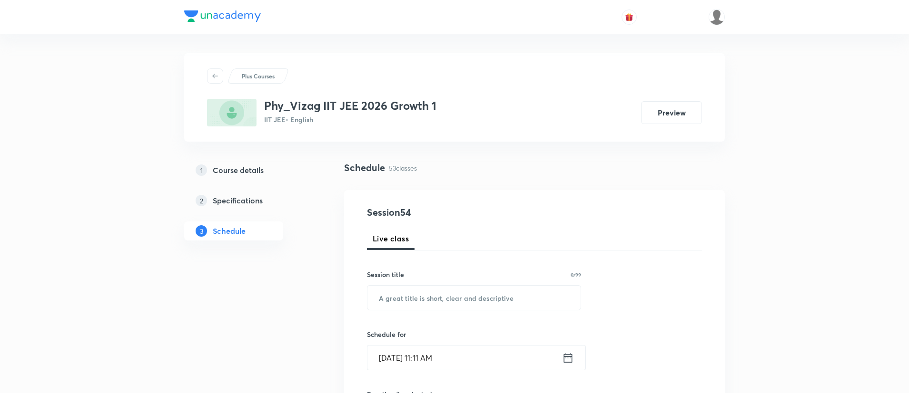
scroll to position [4338, 0]
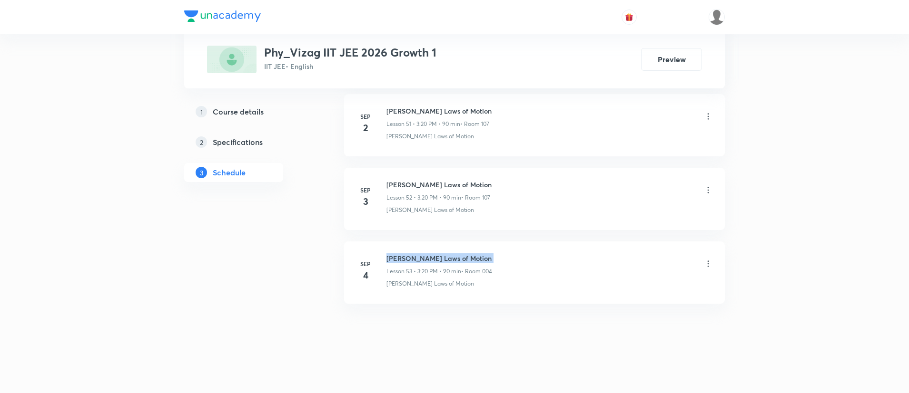
click at [415, 258] on h6 "[PERSON_NAME] Laws of Motion" at bounding box center [439, 259] width 106 height 10
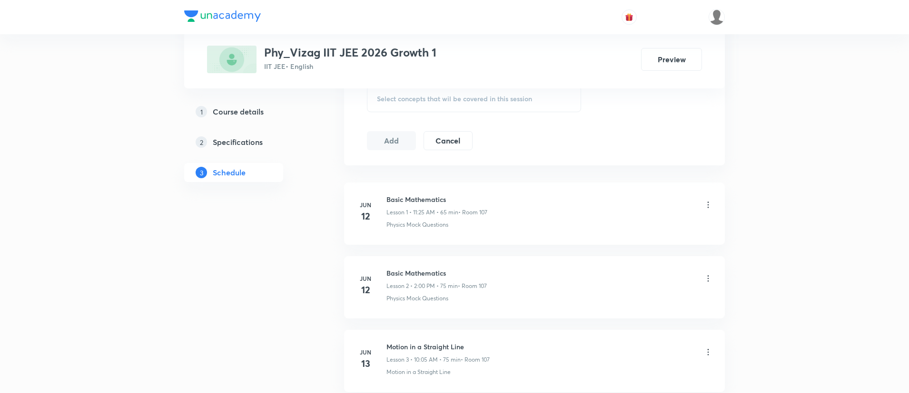
scroll to position [0, 0]
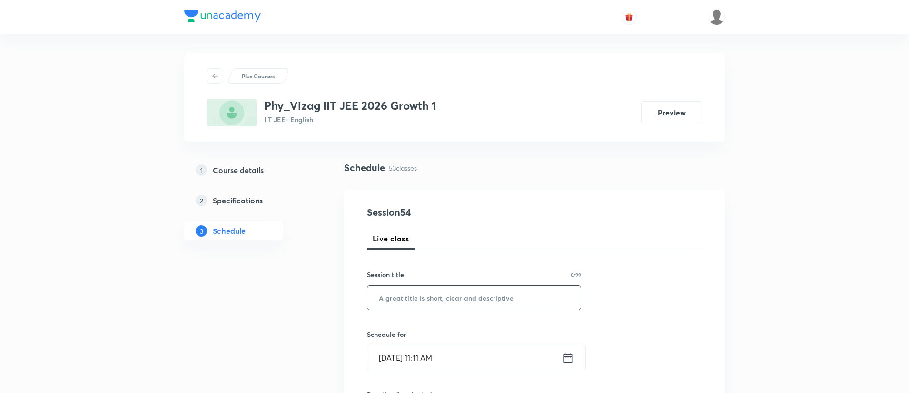
paste input "[PERSON_NAME] Laws of Motion"
click at [423, 290] on input "text" at bounding box center [473, 298] width 213 height 24
type input "[PERSON_NAME] Laws of Motion"
click at [564, 354] on icon at bounding box center [568, 358] width 12 height 13
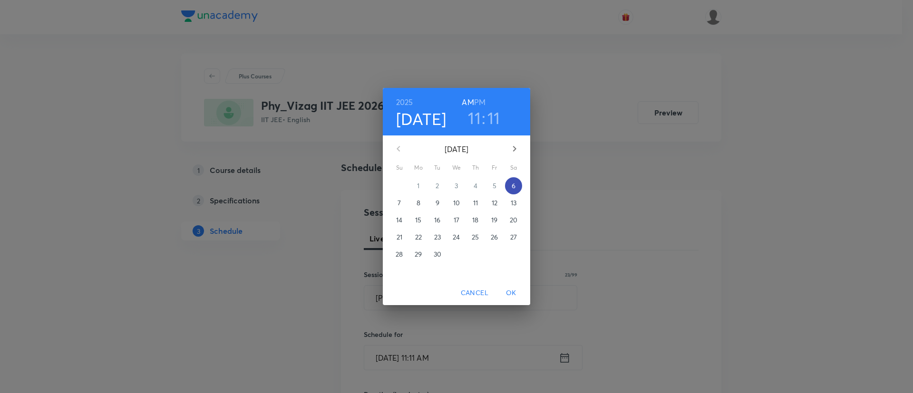
click at [515, 186] on p "6" at bounding box center [514, 186] width 4 height 10
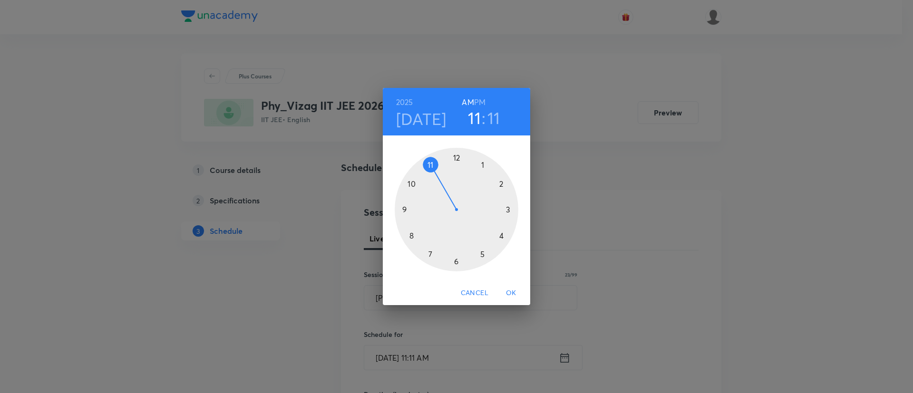
click at [515, 186] on div at bounding box center [457, 210] width 124 height 124
click at [479, 125] on h3 "02" at bounding box center [474, 118] width 19 height 20
click at [481, 103] on h6 "PM" at bounding box center [479, 102] width 11 height 13
click at [509, 208] on div at bounding box center [457, 210] width 124 height 124
click at [499, 236] on div at bounding box center [457, 210] width 124 height 124
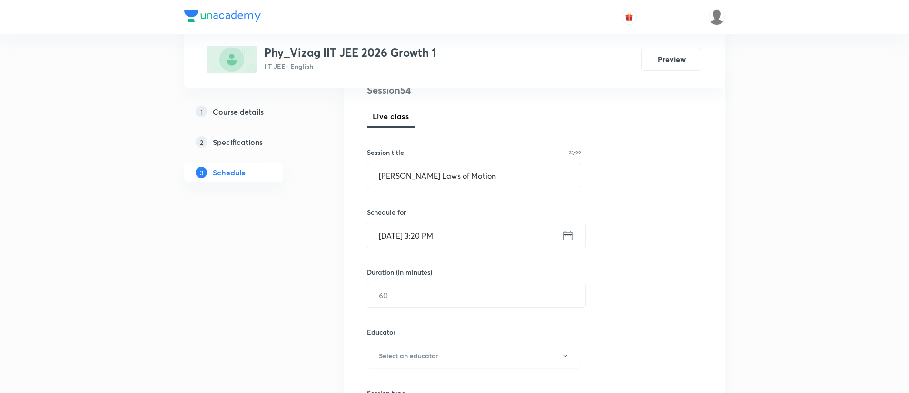
scroll to position [124, 0]
click at [463, 301] on input "text" at bounding box center [476, 294] width 218 height 24
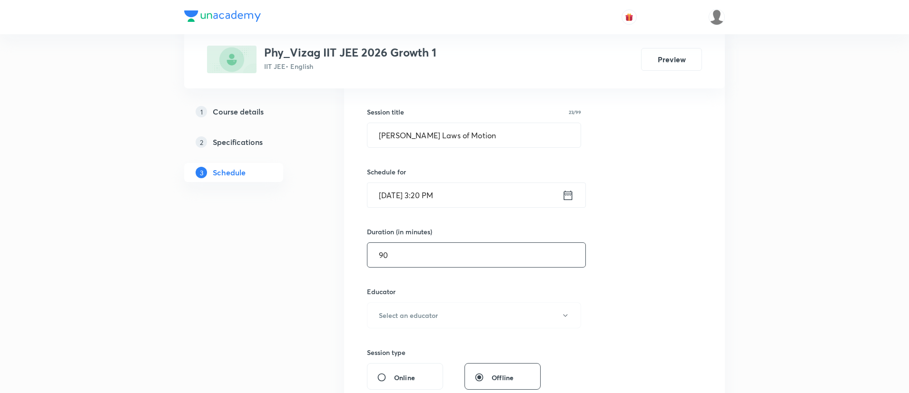
scroll to position [169, 0]
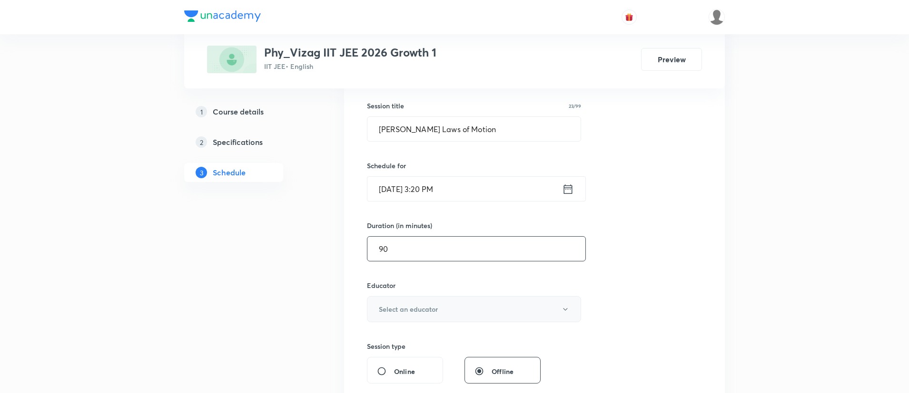
type input "90"
click at [452, 313] on button "Select an educator" at bounding box center [474, 309] width 214 height 26
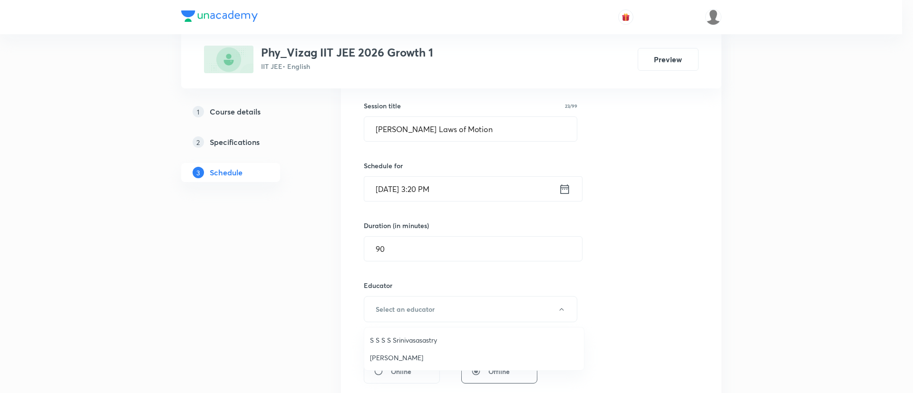
click at [436, 356] on span "Chaitanya Kadali" at bounding box center [474, 358] width 208 height 10
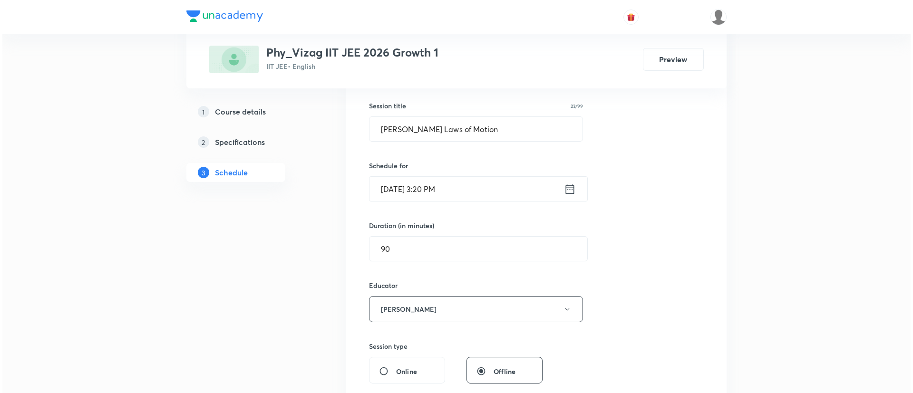
scroll to position [362, 0]
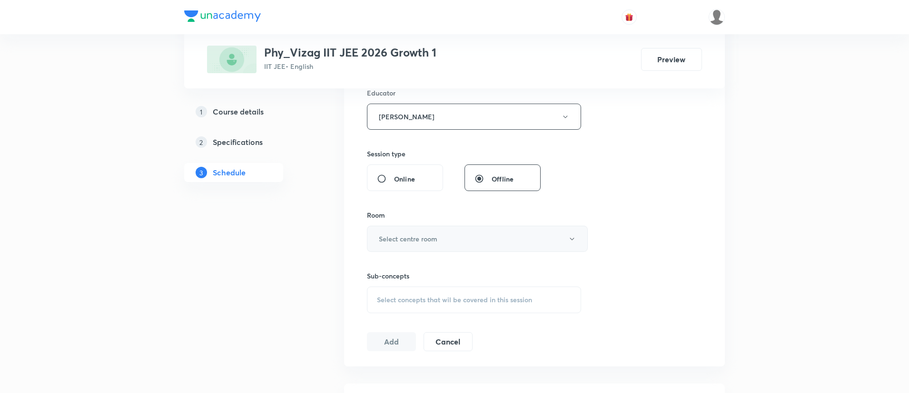
click at [446, 240] on button "Select centre room" at bounding box center [477, 239] width 221 height 26
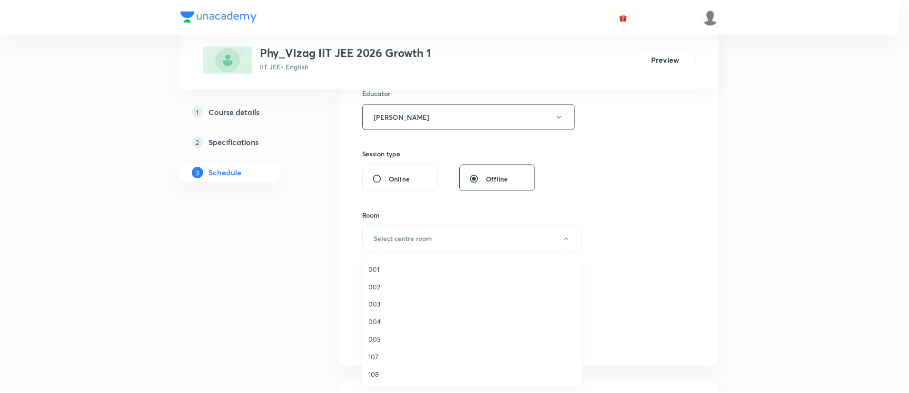
scroll to position [102, 0]
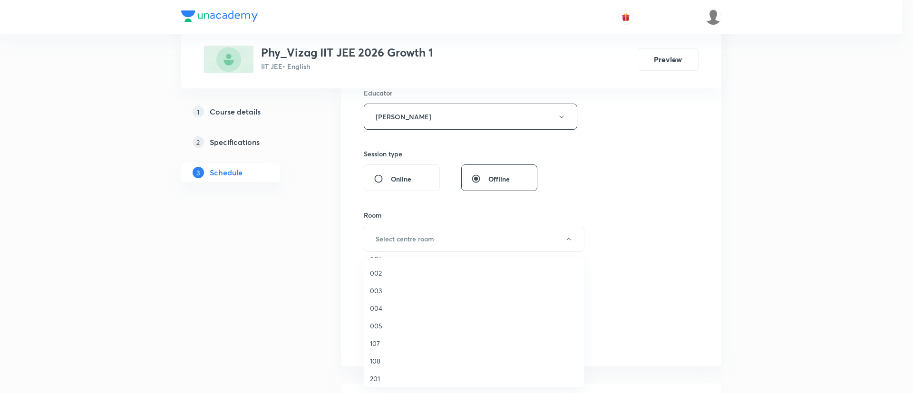
click at [405, 342] on span "107" at bounding box center [474, 344] width 208 height 10
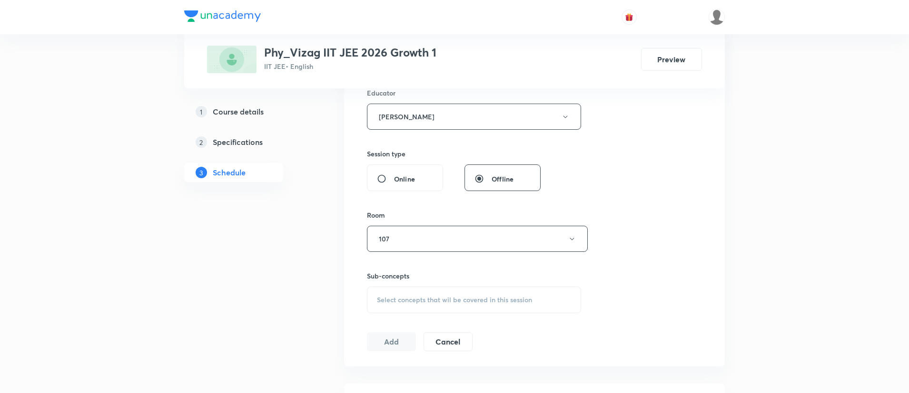
click at [434, 299] on span "Select concepts that wil be covered in this session" at bounding box center [454, 300] width 155 height 8
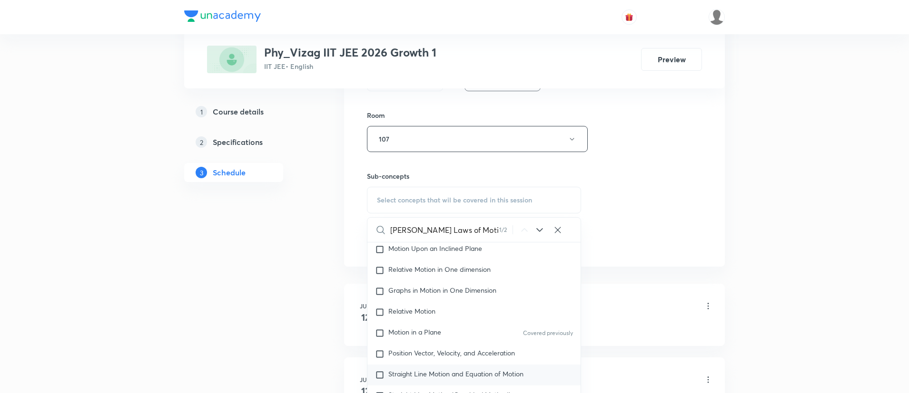
scroll to position [1576, 0]
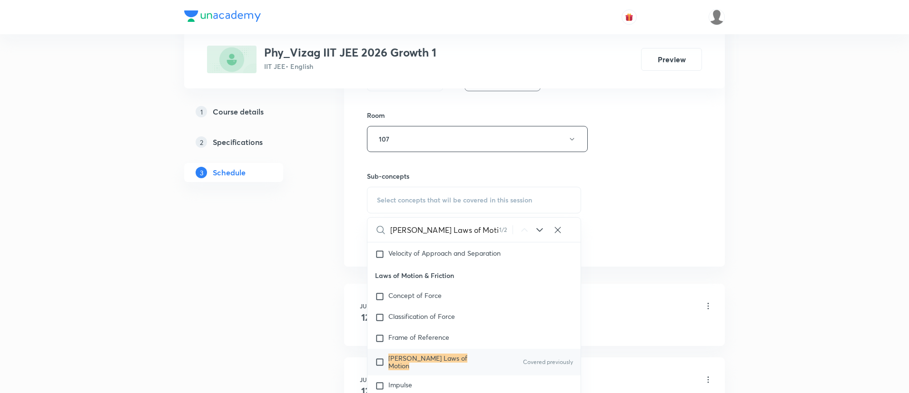
type input "Newton's Laws of Motion"
click at [450, 355] on div "Newton's Laws of Motion Covered previously" at bounding box center [473, 362] width 213 height 27
checkbox input "true"
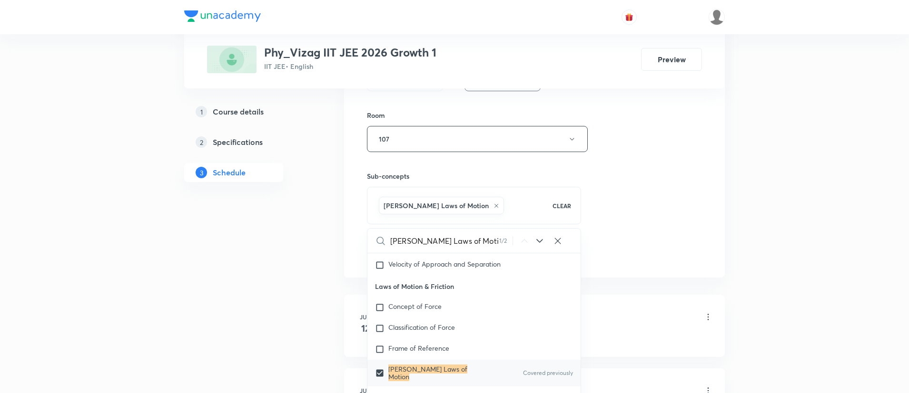
click at [610, 233] on div "Session 54 Live class Session title 23/99 Newton's Laws of Motion ​ Schedule fo…" at bounding box center [534, 3] width 335 height 519
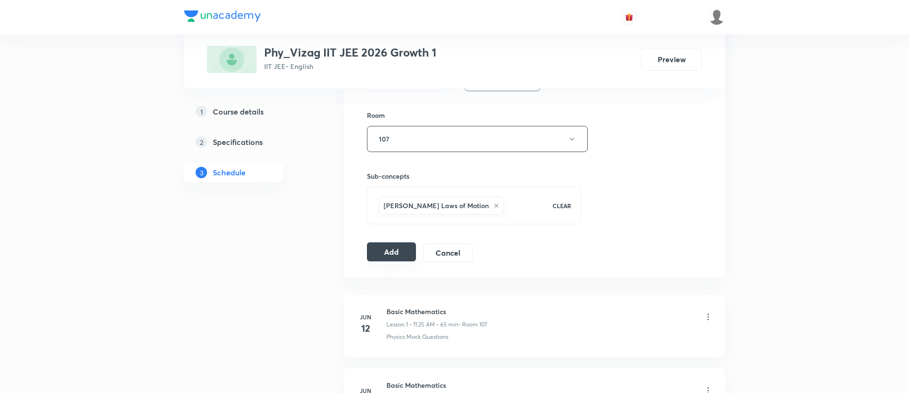
click at [398, 257] on button "Add" at bounding box center [391, 252] width 49 height 19
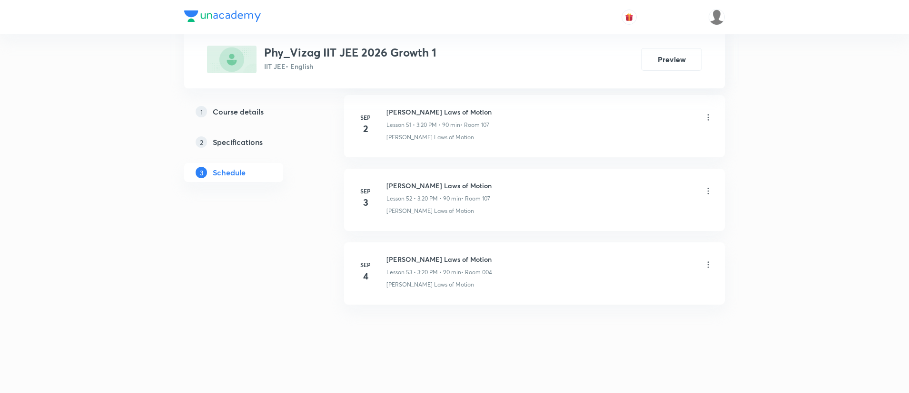
scroll to position [4349, 0]
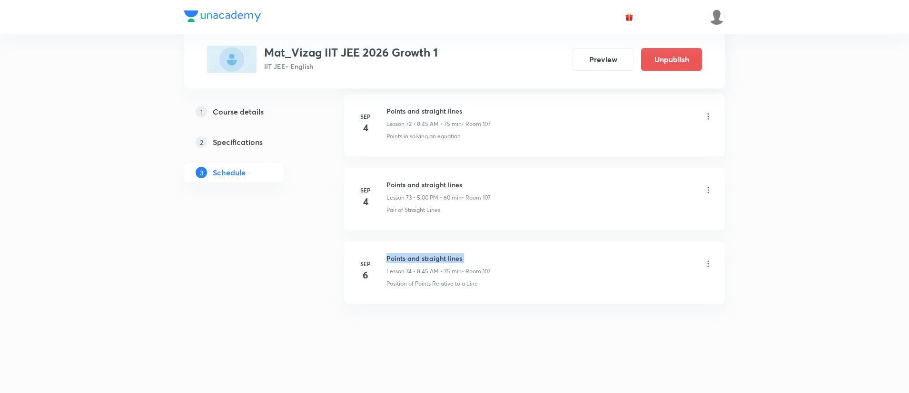
click at [422, 263] on h6 "Points and straight lines" at bounding box center [438, 259] width 104 height 10
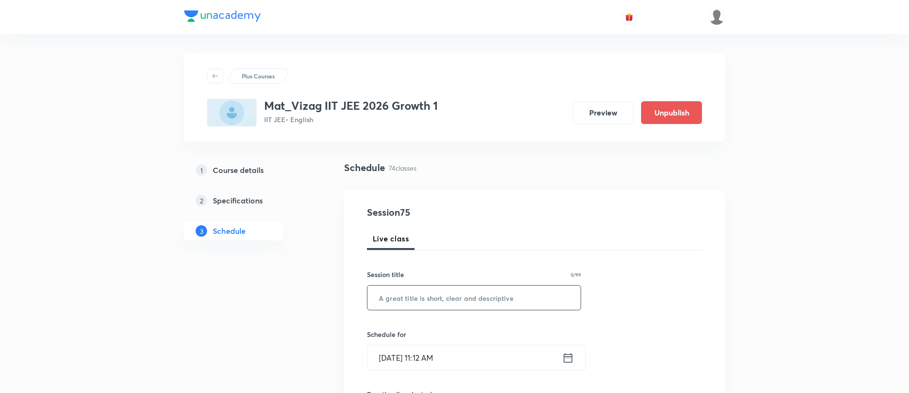
paste input "Points and straight lines"
click at [432, 294] on input "Points and straight lines" at bounding box center [473, 298] width 213 height 24
type input "Points and straight lines"
click at [571, 358] on icon at bounding box center [568, 358] width 12 height 13
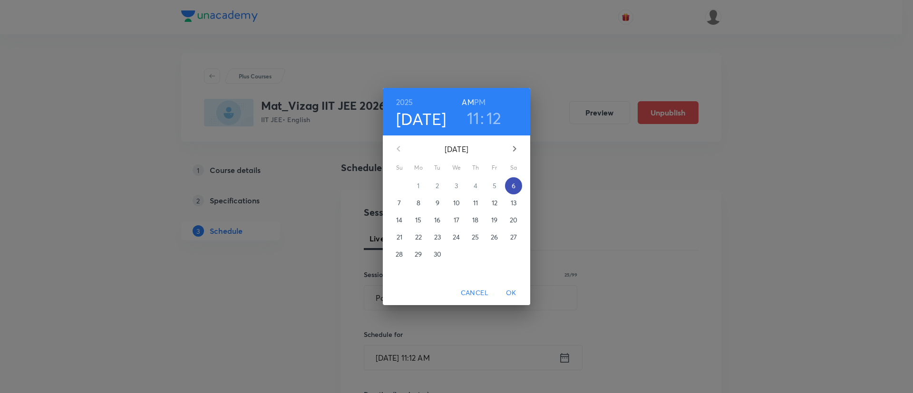
click at [507, 189] on span "6" at bounding box center [513, 186] width 17 height 10
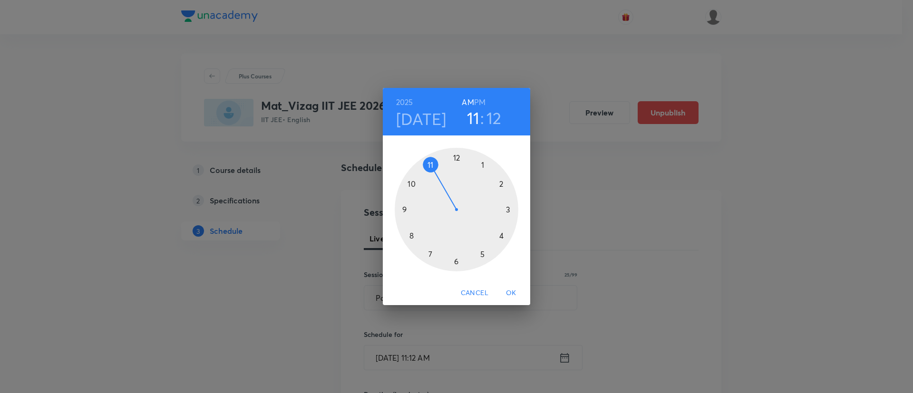
click at [480, 97] on h6 "PM" at bounding box center [479, 102] width 11 height 13
click at [480, 255] on div at bounding box center [457, 210] width 124 height 124
click at [456, 157] on div at bounding box center [457, 210] width 124 height 124
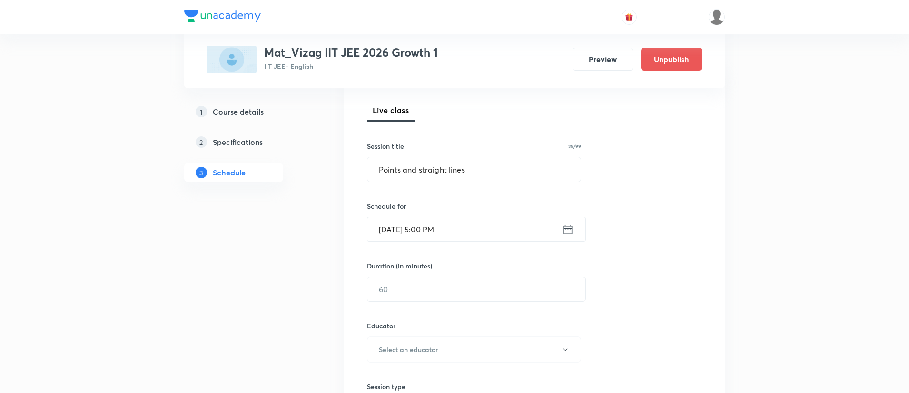
scroll to position [136, 0]
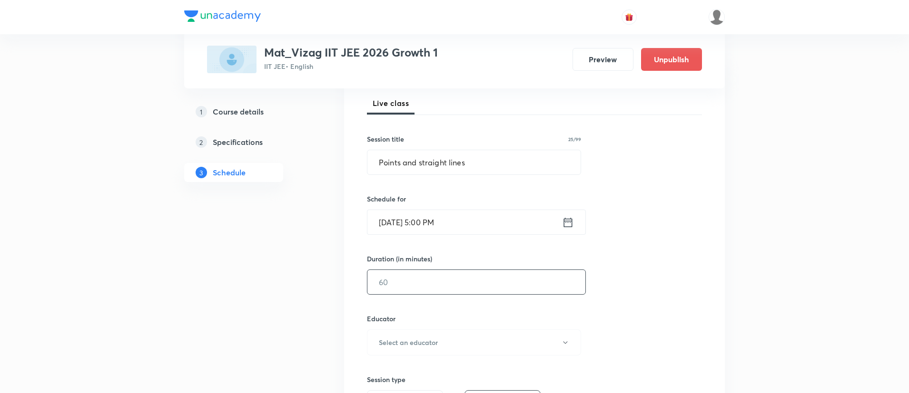
click at [442, 279] on input "text" at bounding box center [476, 282] width 218 height 24
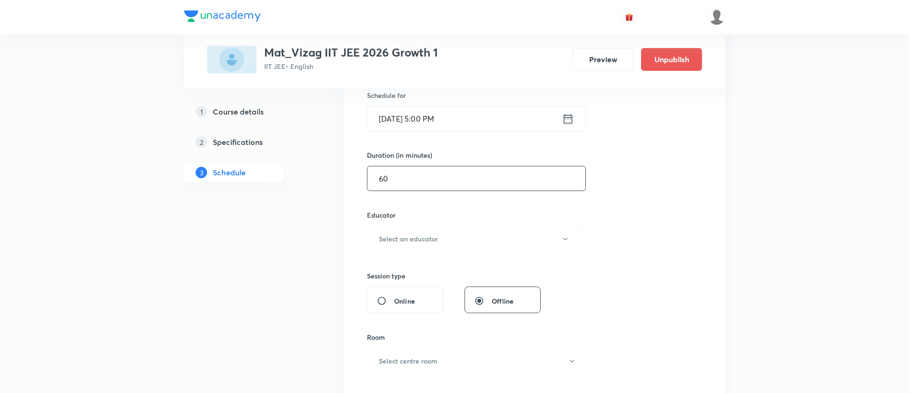
scroll to position [245, 0]
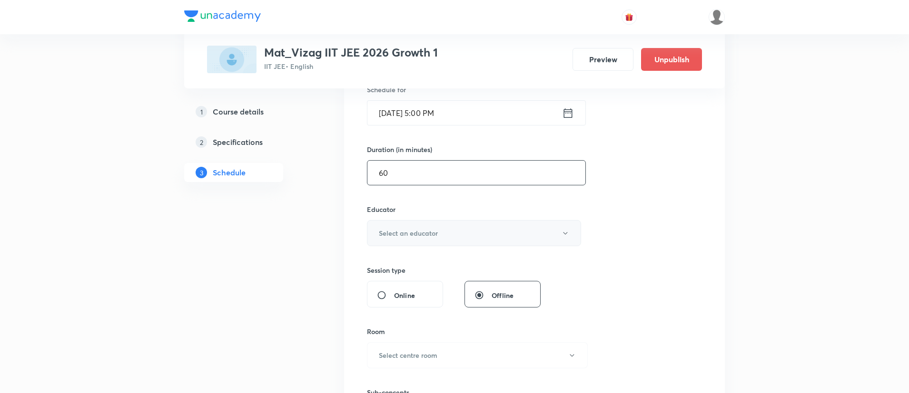
type input "60"
click at [439, 238] on button "Select an educator" at bounding box center [474, 233] width 214 height 26
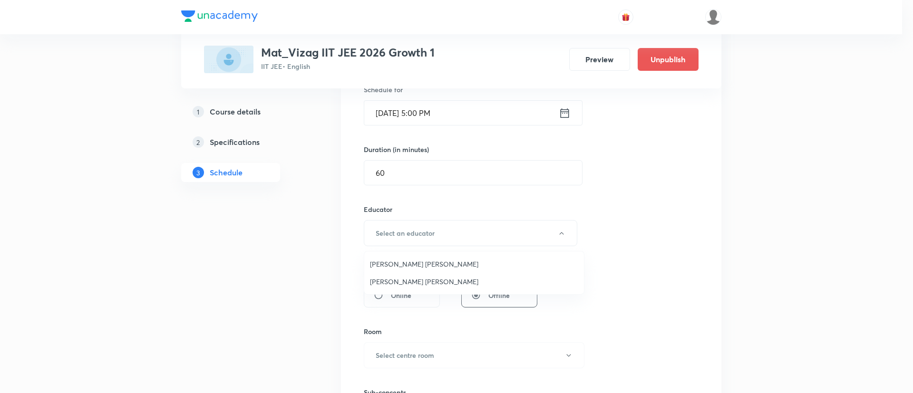
click at [431, 278] on span "Lenka Appala Naidu" at bounding box center [474, 282] width 208 height 10
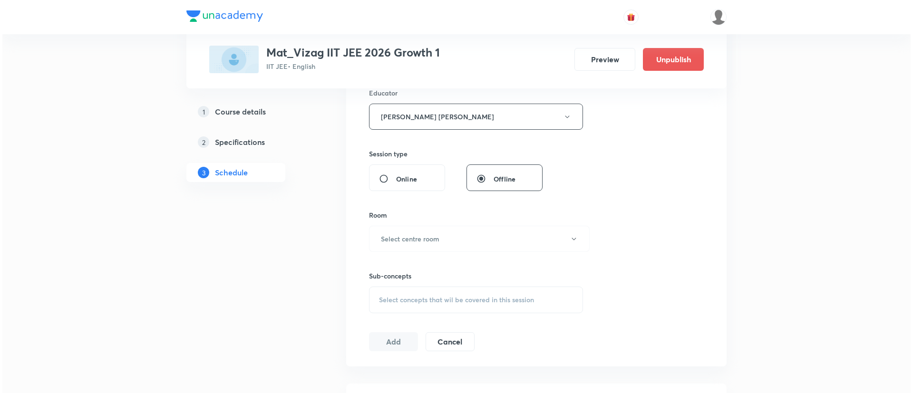
scroll to position [357, 0]
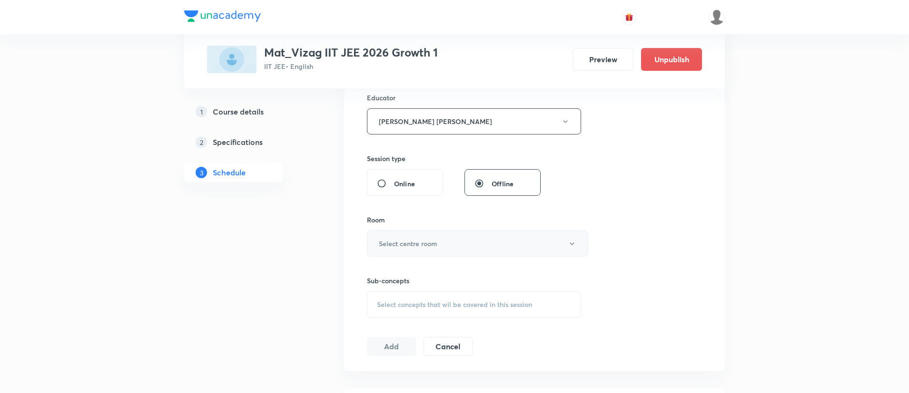
click at [430, 244] on h6 "Select centre room" at bounding box center [408, 244] width 59 height 10
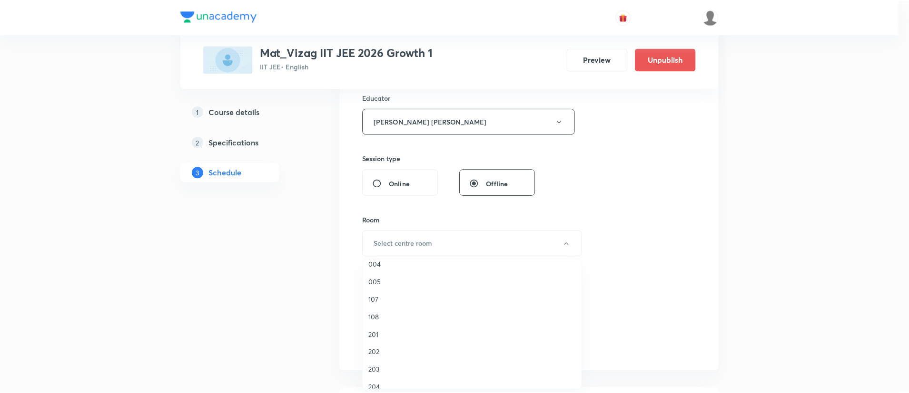
scroll to position [176, 0]
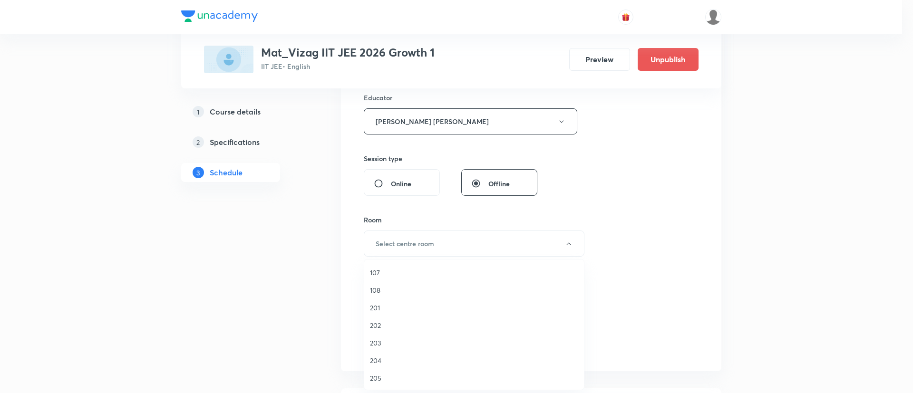
click at [389, 268] on span "107" at bounding box center [474, 273] width 208 height 10
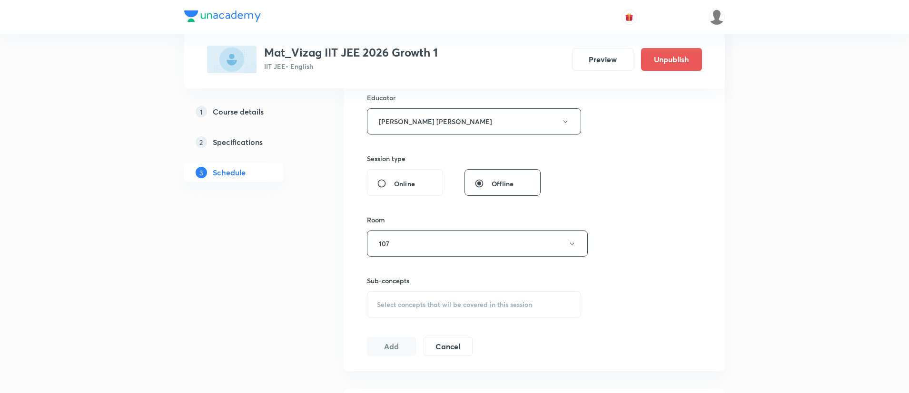
click at [412, 298] on div "Select concepts that wil be covered in this session" at bounding box center [474, 305] width 214 height 27
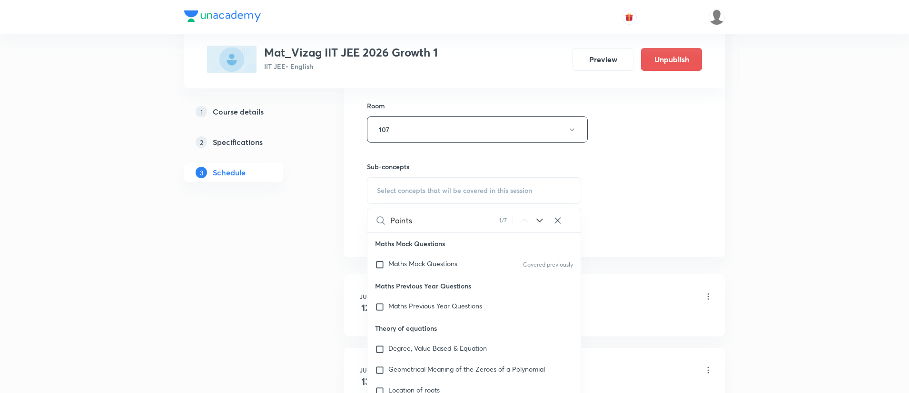
scroll to position [78, 0]
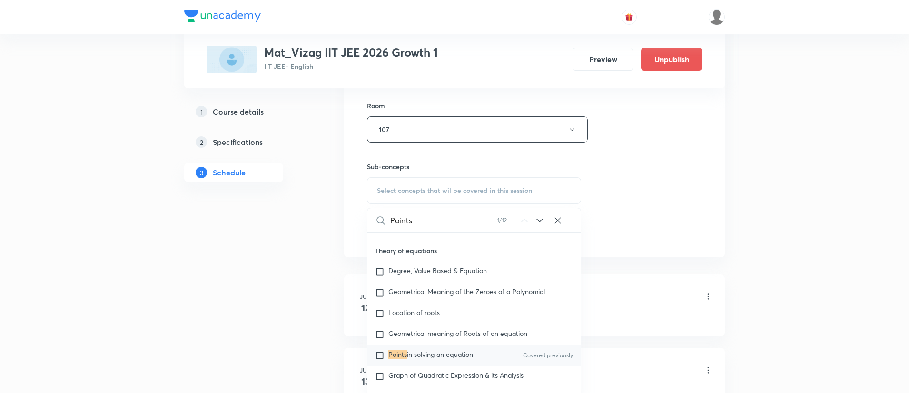
type input "Points"
click at [538, 217] on icon at bounding box center [539, 220] width 11 height 11
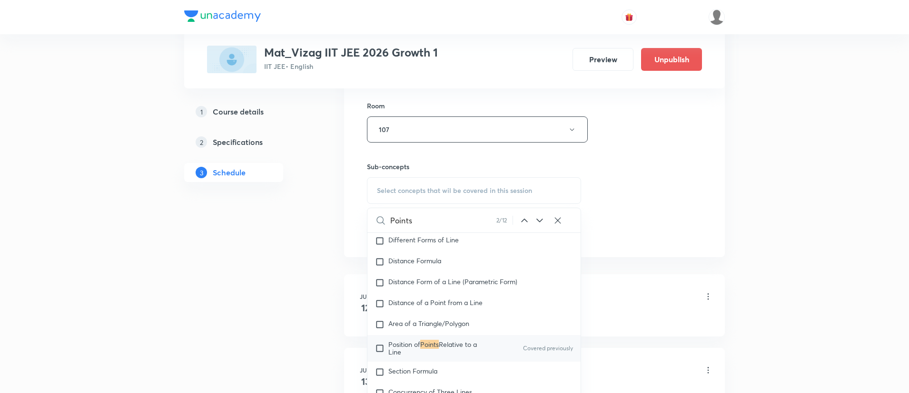
scroll to position [5287, 0]
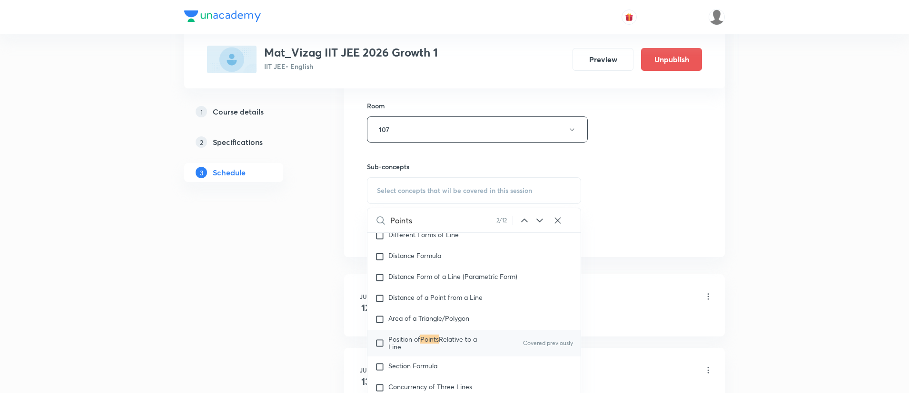
click at [455, 351] on p "Position of Points Relative to a Line" at bounding box center [436, 343] width 96 height 15
checkbox input "true"
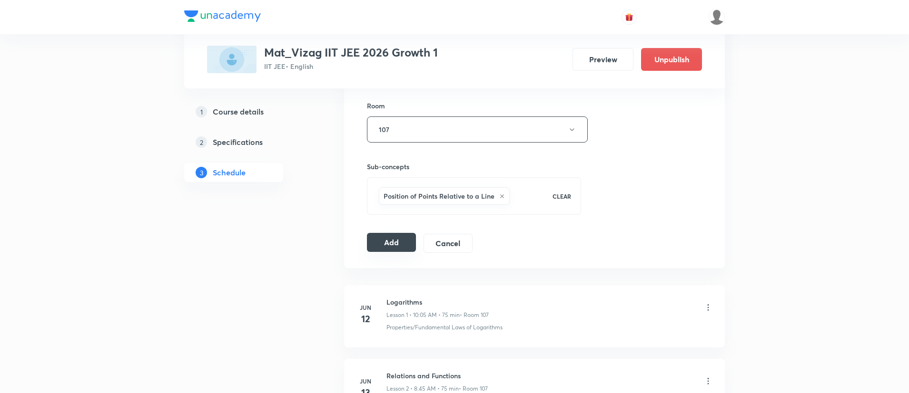
click at [402, 239] on button "Add" at bounding box center [391, 242] width 49 height 19
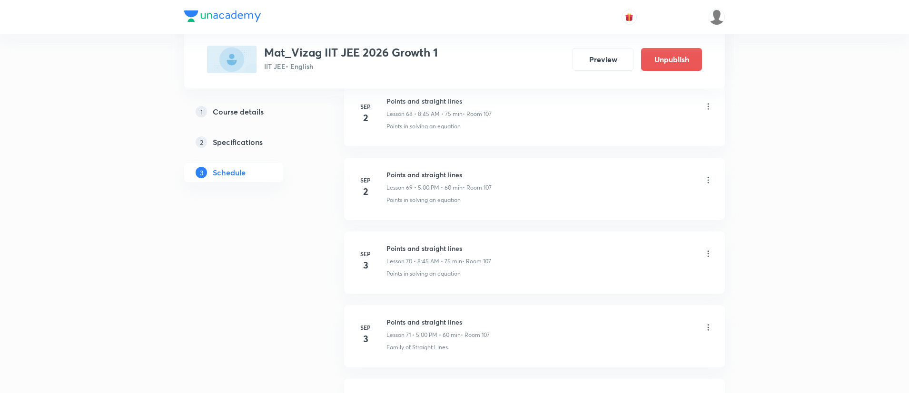
scroll to position [5897, 0]
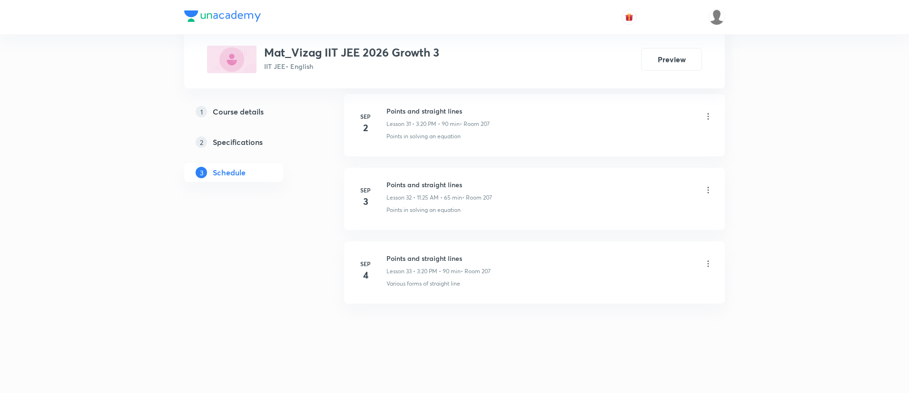
scroll to position [2802, 0]
click at [423, 260] on h6 "Points and straight lines" at bounding box center [438, 259] width 104 height 10
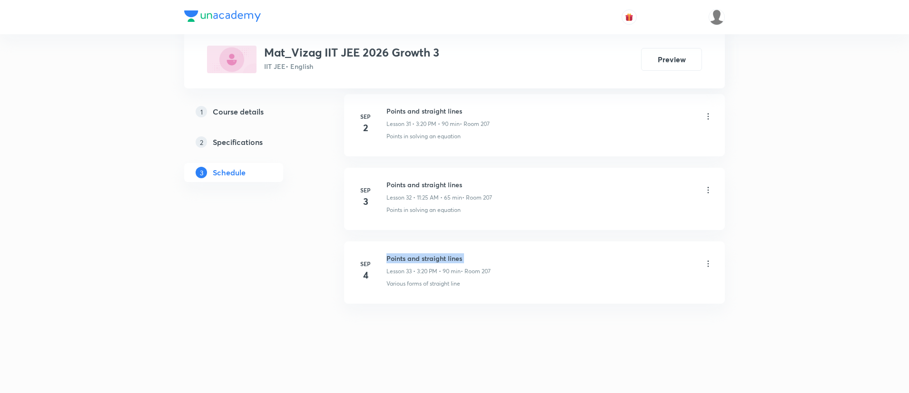
click at [423, 260] on h6 "Points and straight lines" at bounding box center [438, 259] width 104 height 10
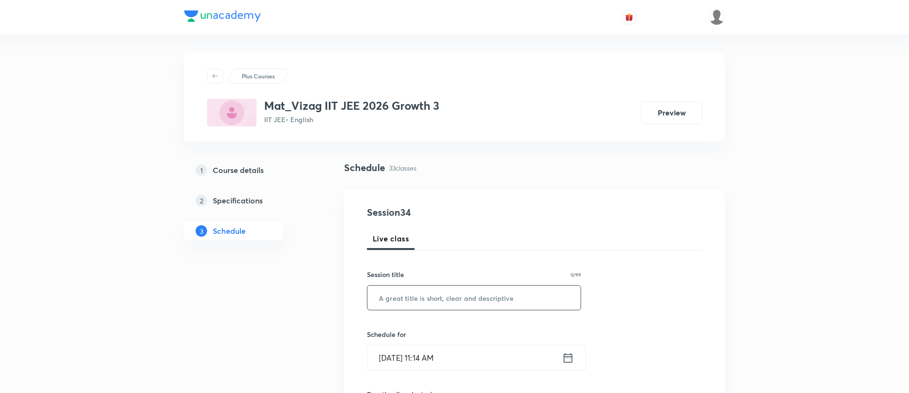
click at [440, 309] on input "text" at bounding box center [473, 298] width 213 height 24
paste input "Points and straight lines"
type input "Points and straight lines"
click at [571, 354] on icon at bounding box center [568, 358] width 9 height 10
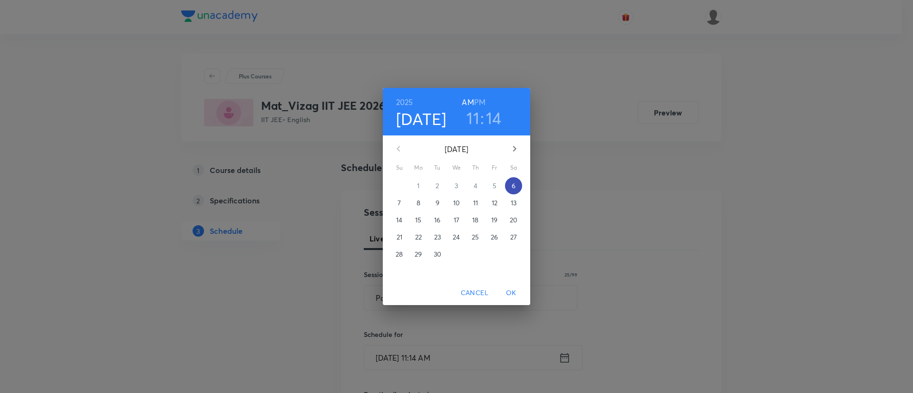
click at [511, 185] on span "6" at bounding box center [513, 186] width 17 height 10
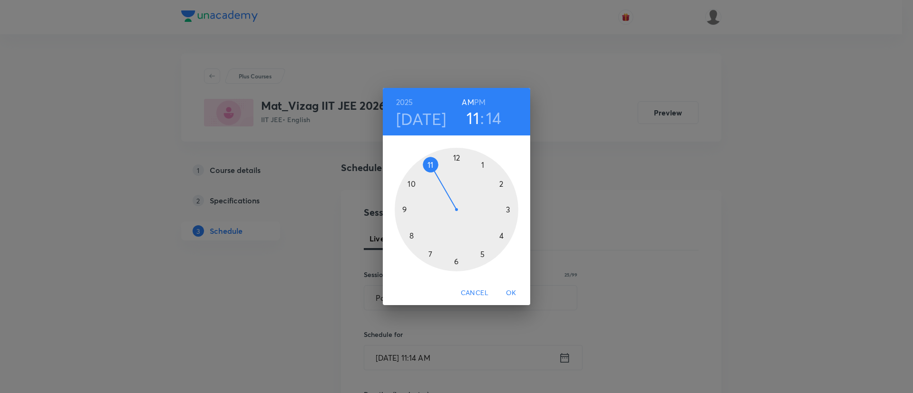
click at [479, 98] on h6 "PM" at bounding box center [479, 102] width 11 height 13
click at [508, 208] on div at bounding box center [457, 210] width 124 height 124
click at [500, 235] on div at bounding box center [457, 210] width 124 height 124
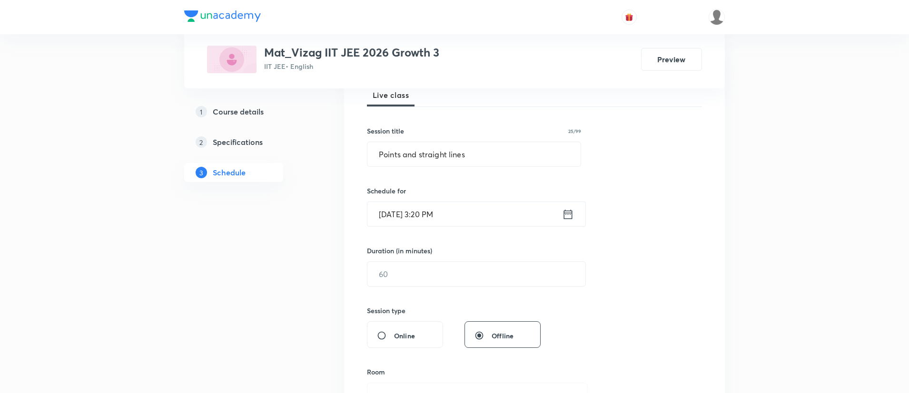
scroll to position [155, 0]
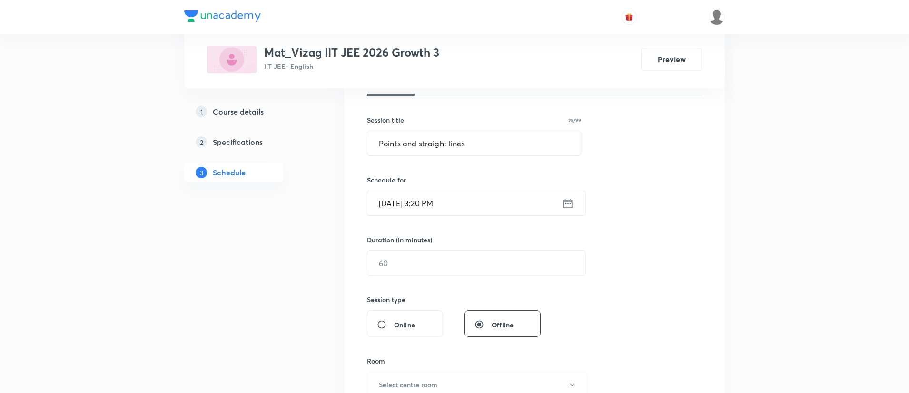
click at [497, 248] on div "Duration (in minutes) ​" at bounding box center [454, 255] width 174 height 41
click at [494, 269] on input "text" at bounding box center [476, 263] width 218 height 24
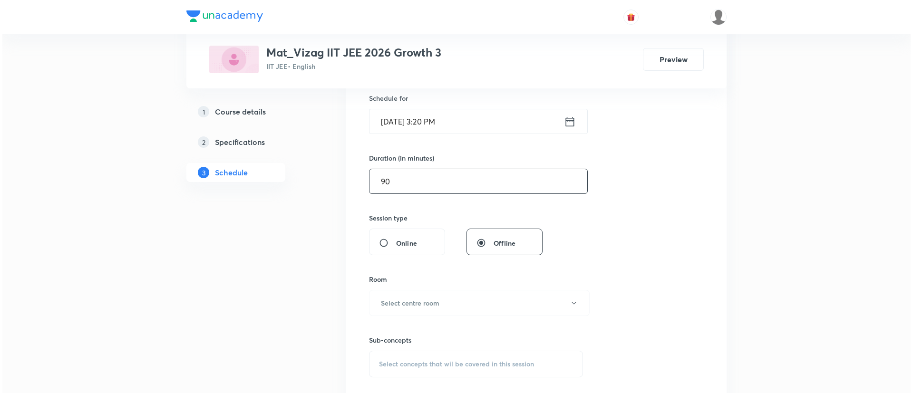
scroll to position [238, 0]
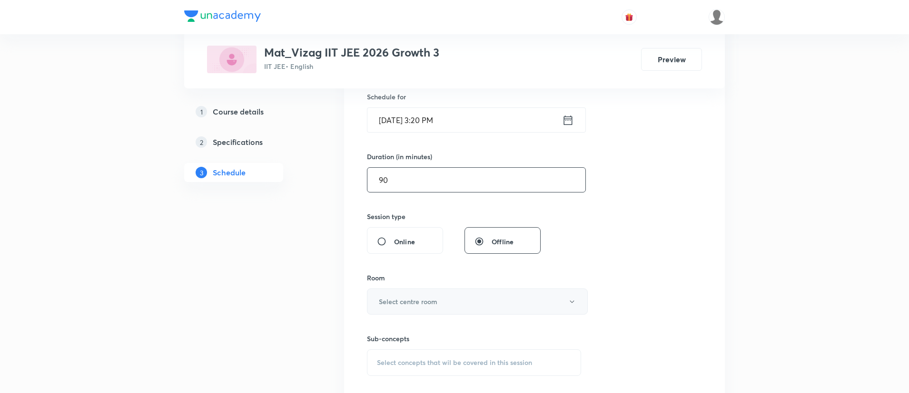
type input "90"
click at [482, 302] on button "Select centre room" at bounding box center [477, 302] width 221 height 26
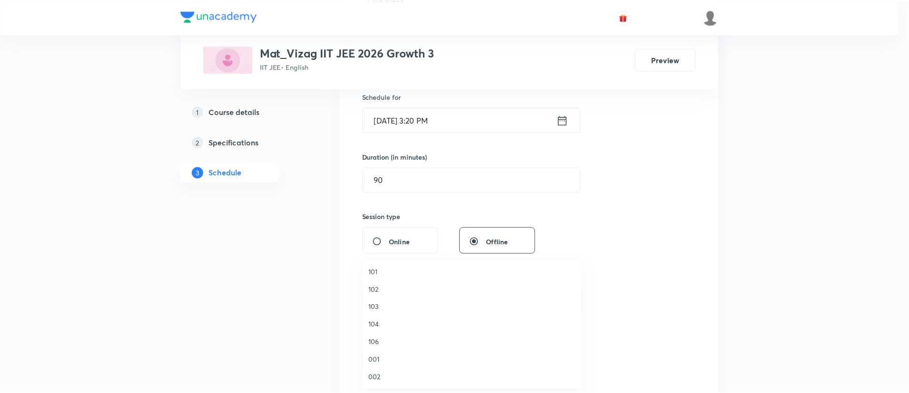
scroll to position [264, 0]
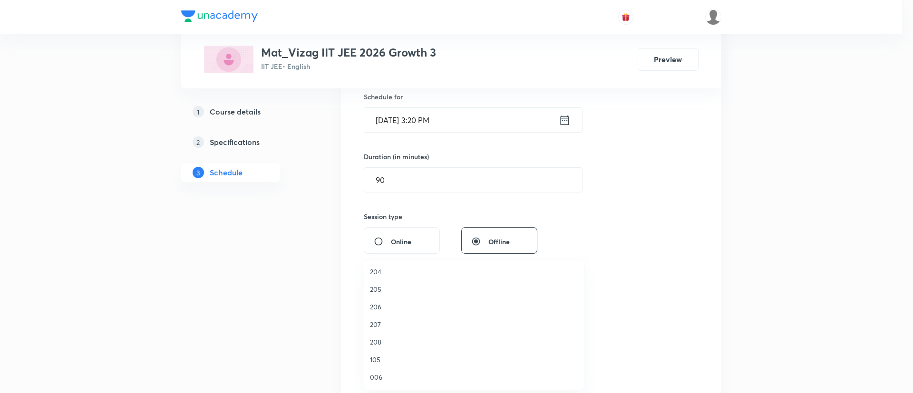
click at [398, 324] on span "207" at bounding box center [474, 325] width 208 height 10
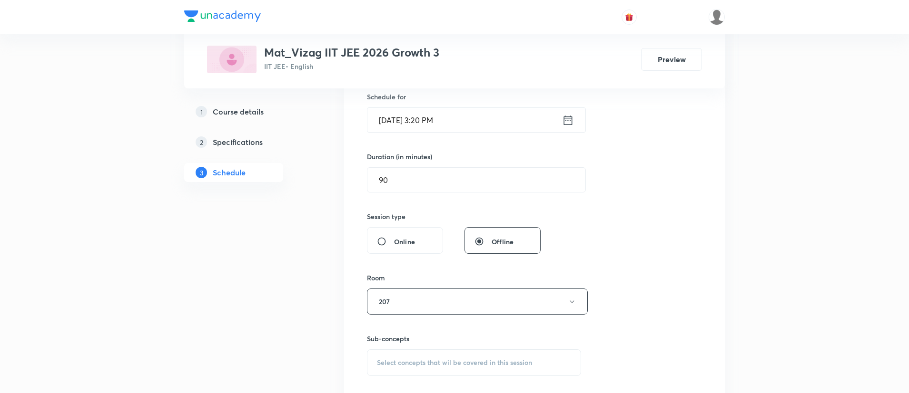
click at [403, 353] on div "Select concepts that wil be covered in this session" at bounding box center [474, 363] width 214 height 27
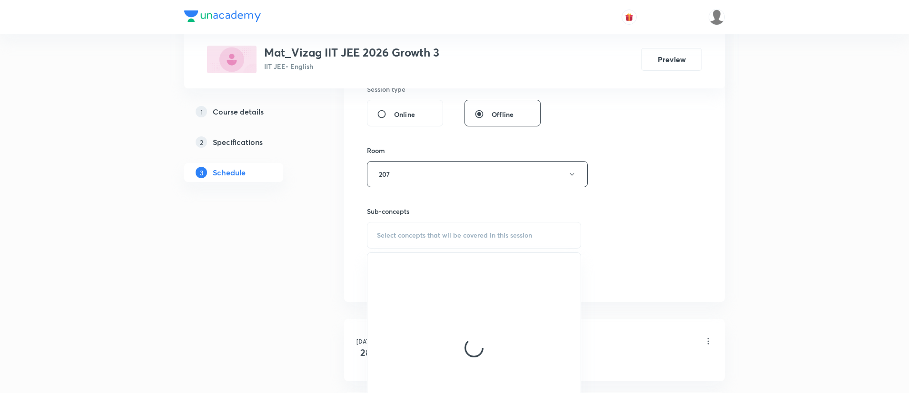
scroll to position [376, 0]
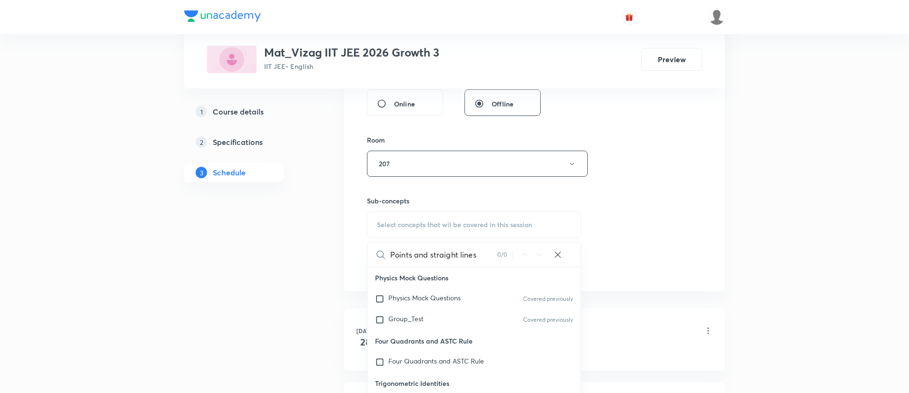
click at [470, 256] on input "Points and straight lines" at bounding box center [443, 255] width 107 height 24
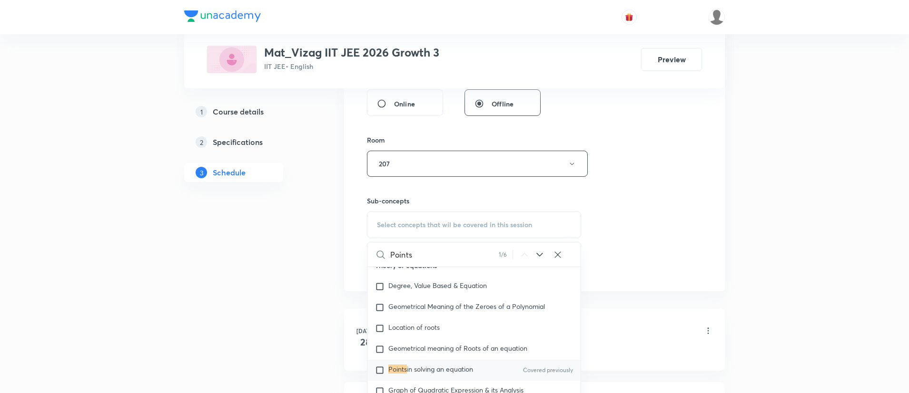
scroll to position [1602, 0]
type input "Points"
click at [536, 255] on icon at bounding box center [539, 254] width 11 height 11
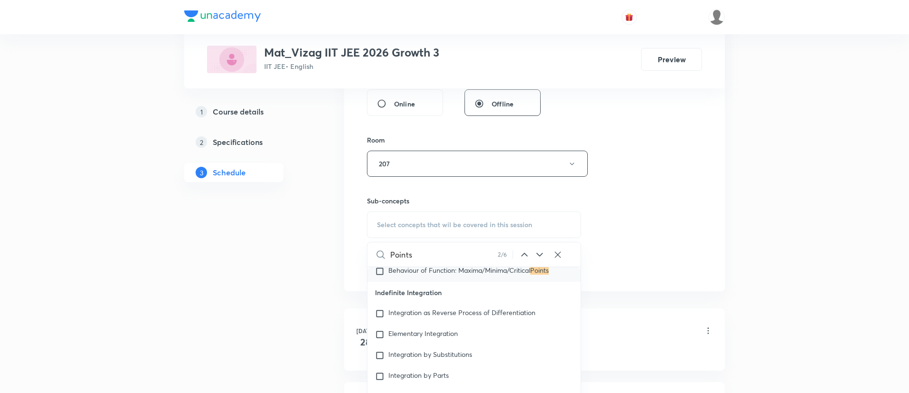
scroll to position [7457, 0]
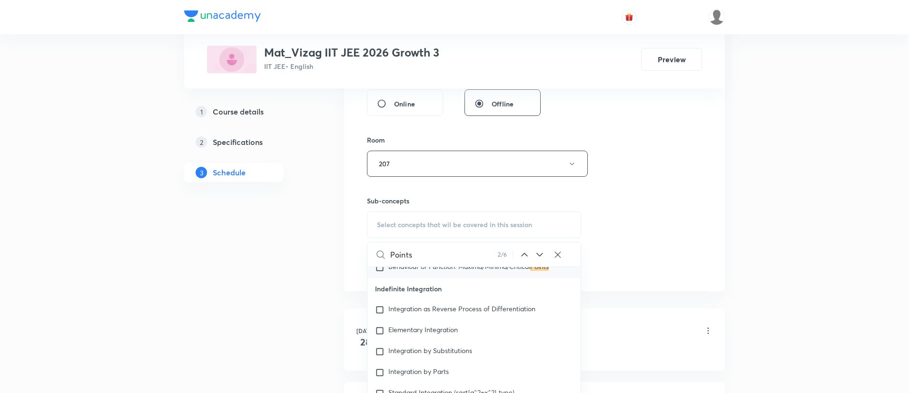
click at [520, 273] on p "Behaviour of Function: Maxima/Minima/Critical Points" at bounding box center [468, 268] width 160 height 10
checkbox input "true"
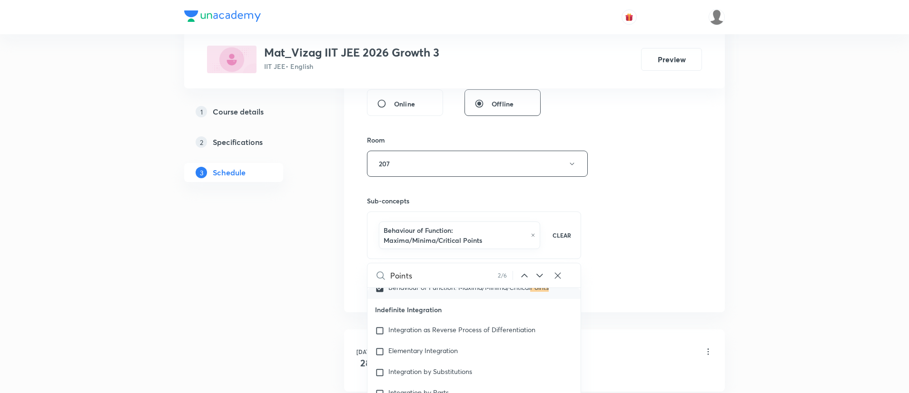
click at [640, 237] on div "Session 34 Live class Session title 25/99 Points and straight lines ​ Schedule …" at bounding box center [534, 64] width 335 height 468
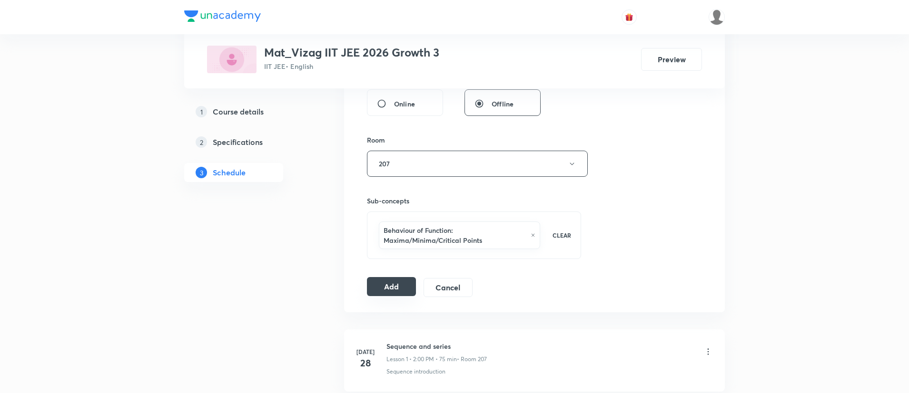
click at [382, 289] on button "Add" at bounding box center [391, 286] width 49 height 19
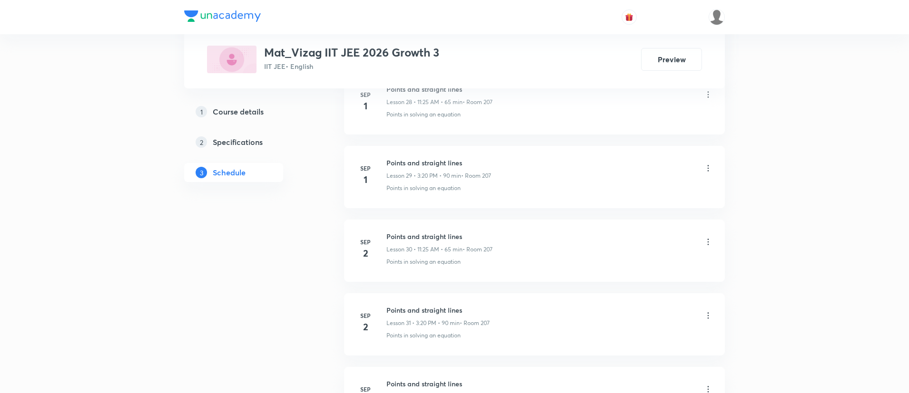
scroll to position [2823, 0]
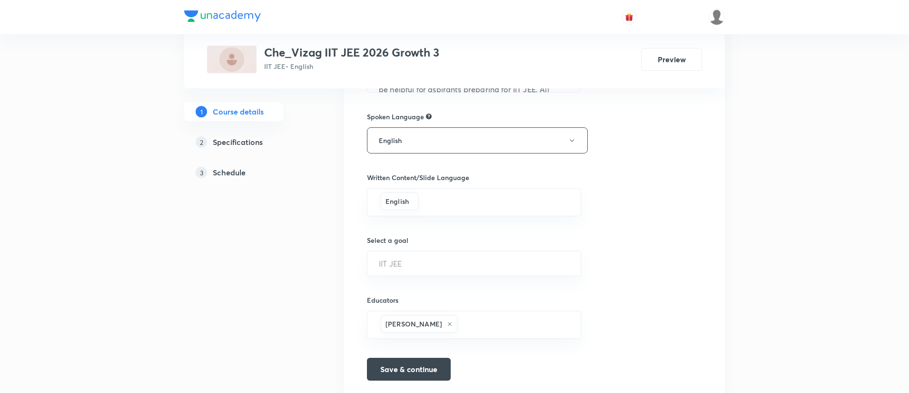
scroll to position [548, 0]
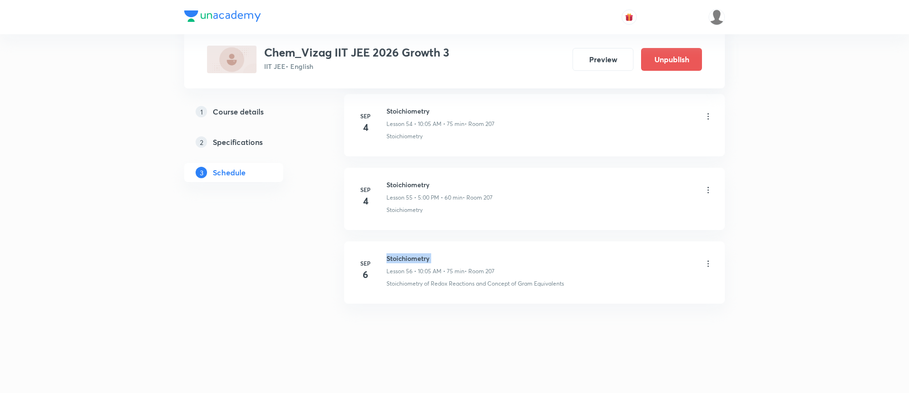
click at [411, 261] on h6 "Stoichiometry" at bounding box center [440, 259] width 108 height 10
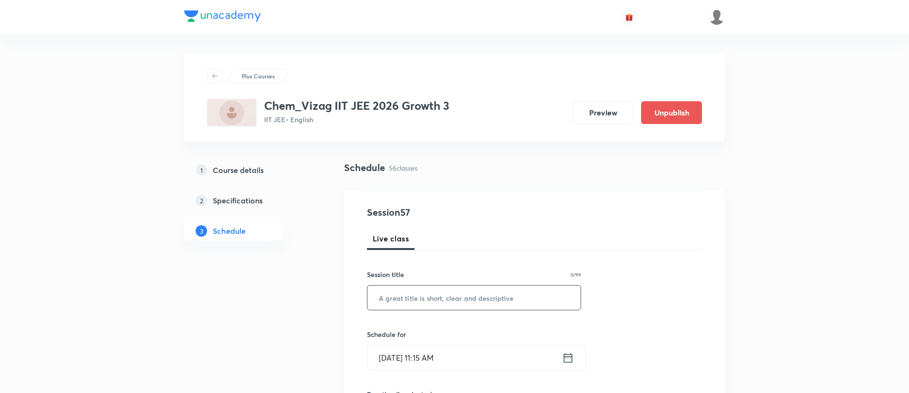
paste input "Stoichiometry"
click at [417, 295] on input "Stoichiometry" at bounding box center [473, 298] width 213 height 24
type input "Stoichiometry"
click at [568, 362] on icon at bounding box center [568, 358] width 12 height 13
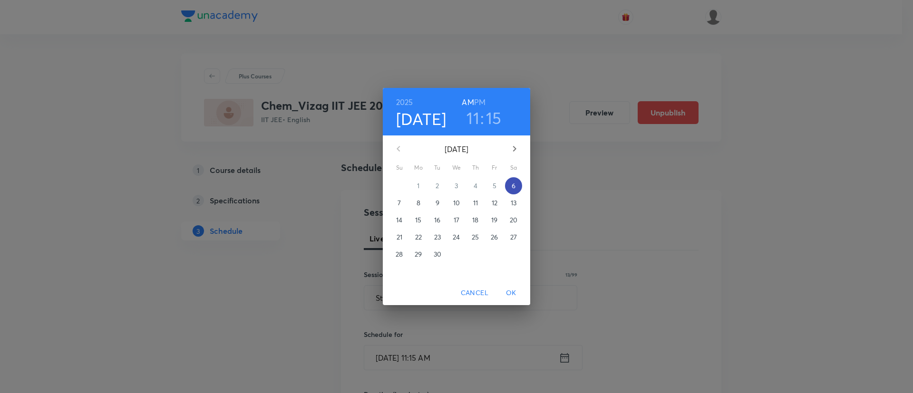
click at [515, 186] on p "6" at bounding box center [514, 186] width 4 height 10
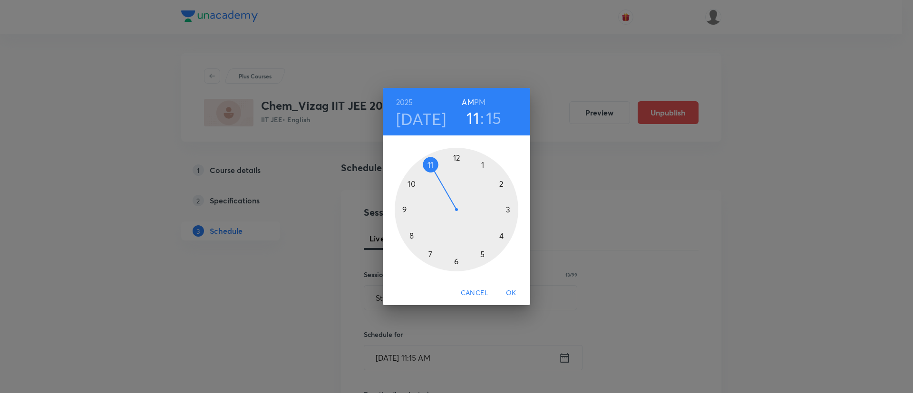
click at [482, 99] on h6 "PM" at bounding box center [479, 102] width 11 height 13
click at [482, 253] on div at bounding box center [457, 210] width 124 height 124
click at [452, 158] on div at bounding box center [457, 210] width 124 height 124
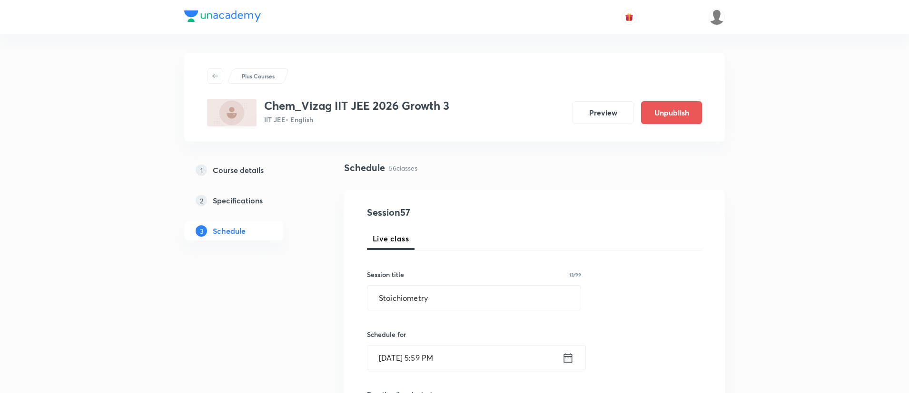
click at [572, 354] on icon at bounding box center [568, 358] width 9 height 10
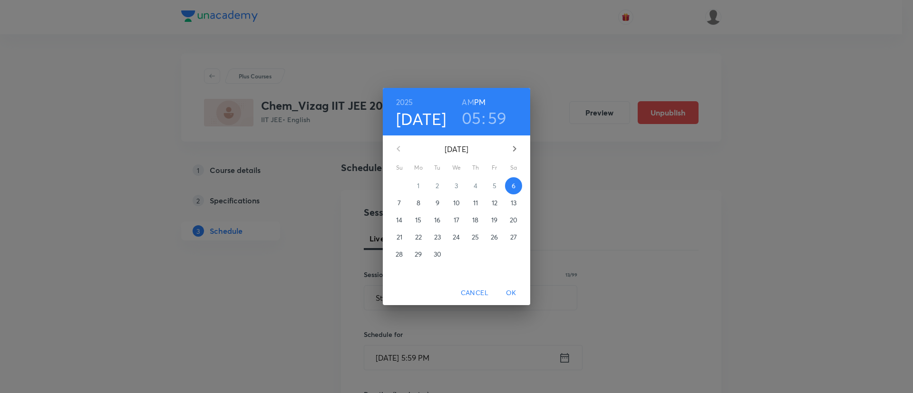
click at [502, 115] on h3 "59" at bounding box center [497, 118] width 19 height 20
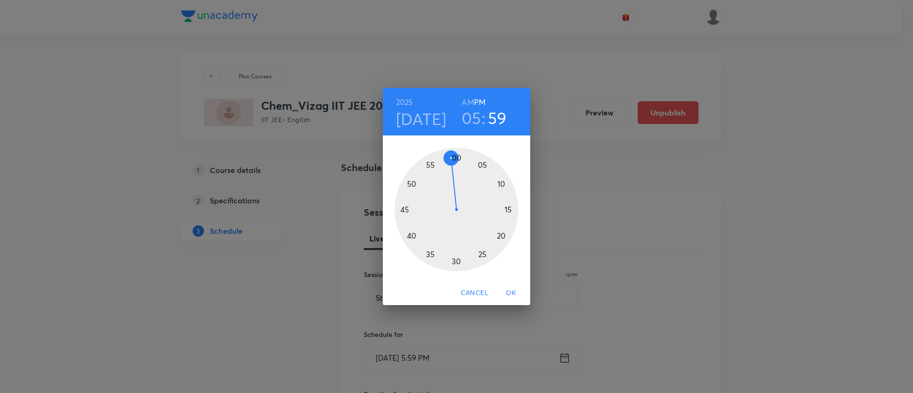
click at [456, 157] on div at bounding box center [457, 210] width 124 height 124
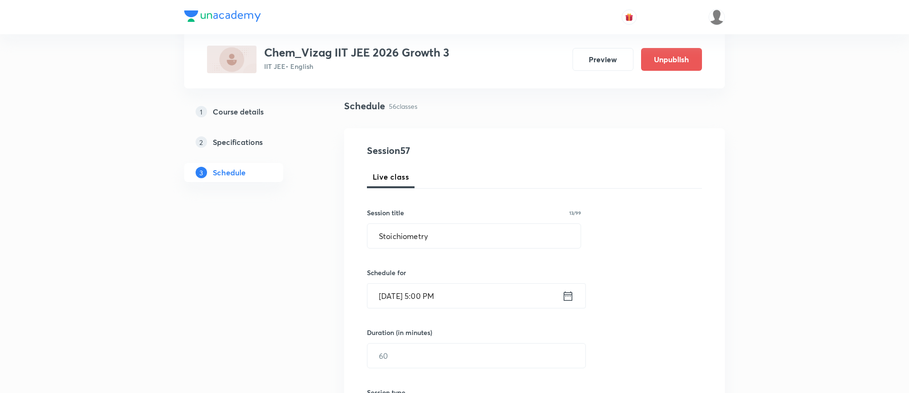
scroll to position [86, 0]
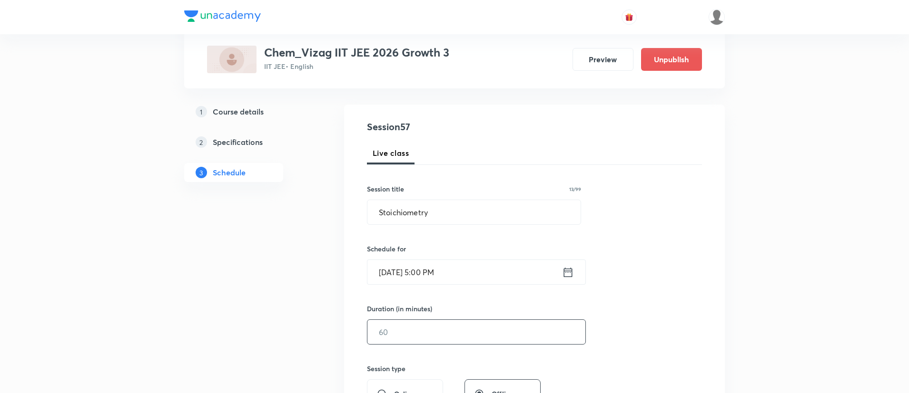
click at [414, 328] on input "text" at bounding box center [476, 332] width 218 height 24
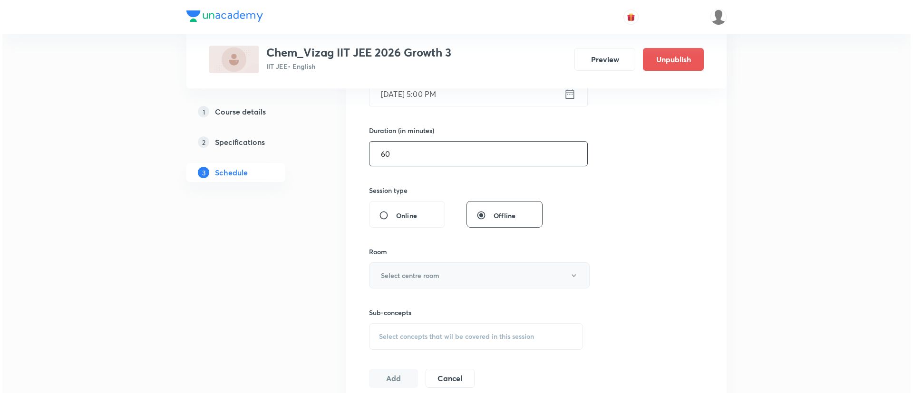
scroll to position [269, 0]
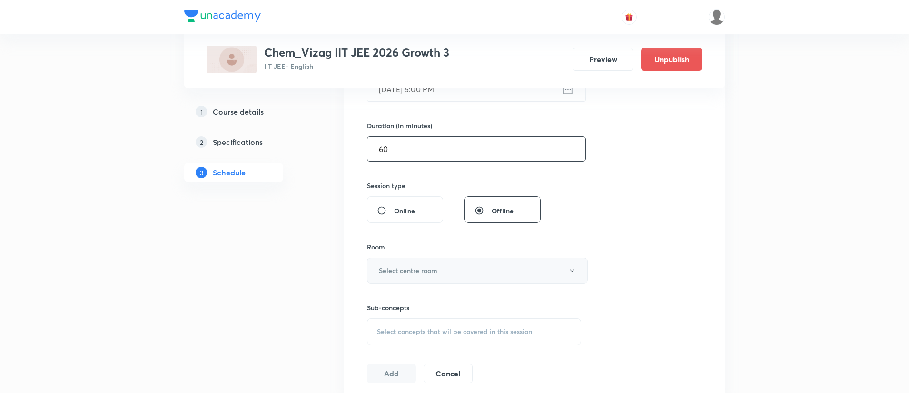
type input "60"
click at [419, 272] on h6 "Select centre room" at bounding box center [408, 271] width 59 height 10
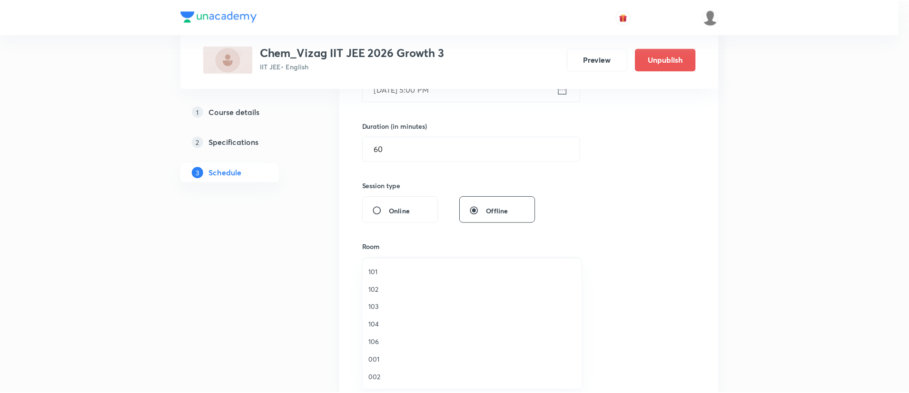
scroll to position [264, 0]
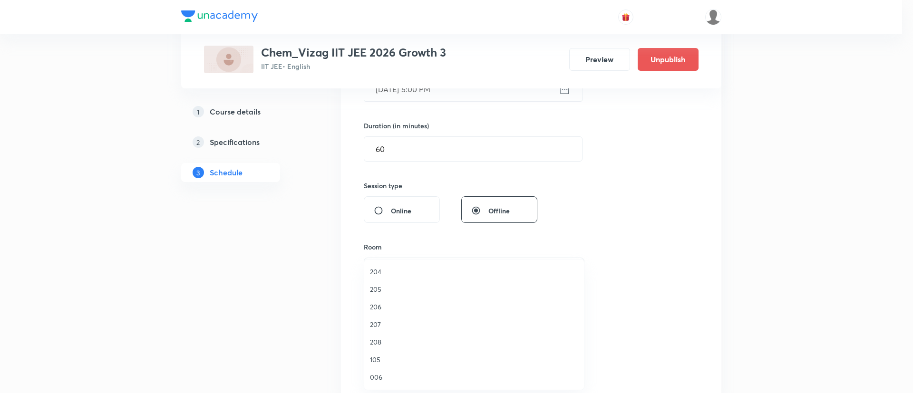
click at [396, 325] on span "207" at bounding box center [474, 325] width 208 height 10
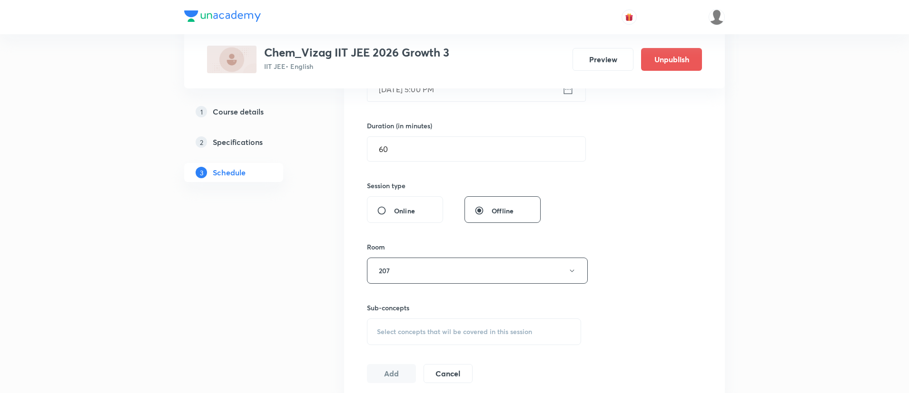
click at [403, 323] on div "Select concepts that wil be covered in this session" at bounding box center [474, 332] width 214 height 27
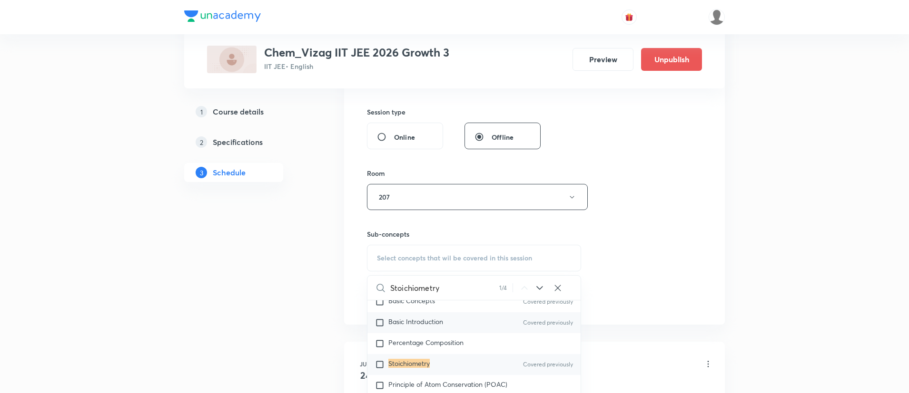
scroll to position [31, 0]
type input "Stoichiometry"
click at [458, 357] on div "Stoichiometry Covered previously" at bounding box center [473, 364] width 213 height 21
checkbox input "true"
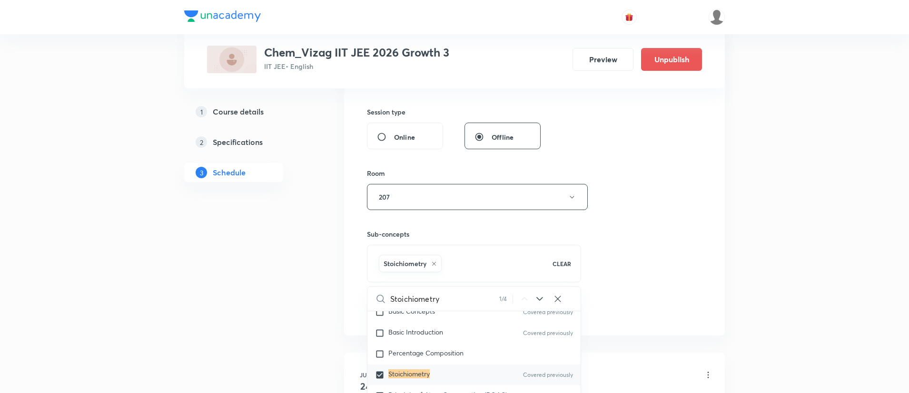
click at [642, 256] on div "Session 57 Live class Session title 13/99 Stoichiometry ​ Schedule for Sep 6, 2…" at bounding box center [534, 92] width 335 height 458
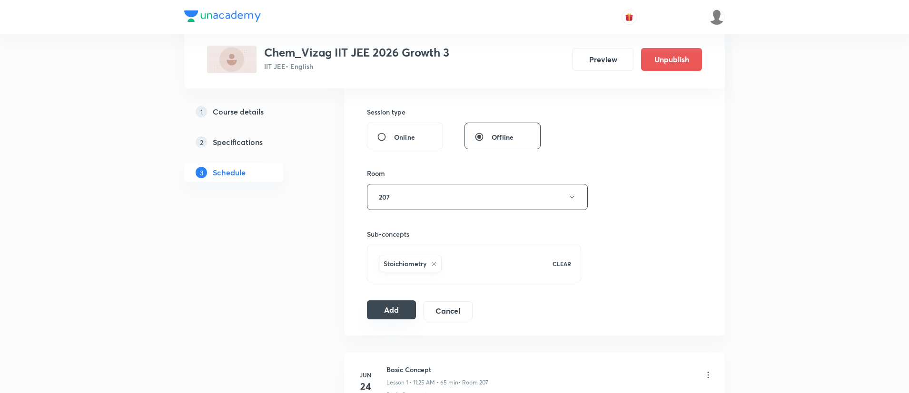
click at [402, 310] on button "Add" at bounding box center [391, 310] width 49 height 19
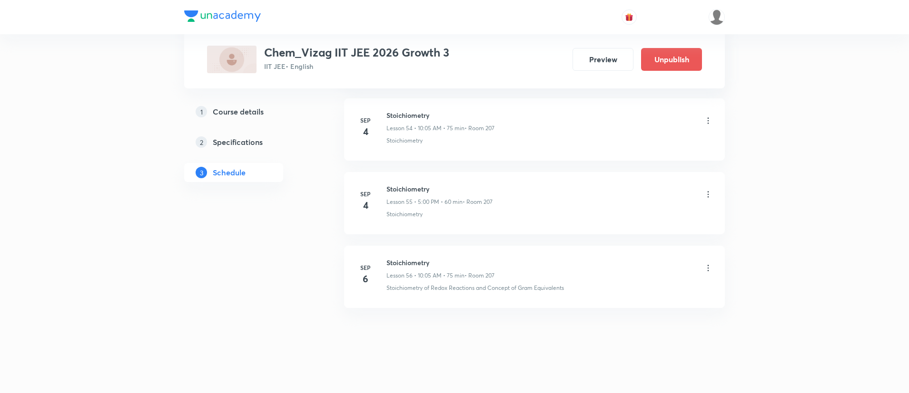
scroll to position [4510, 0]
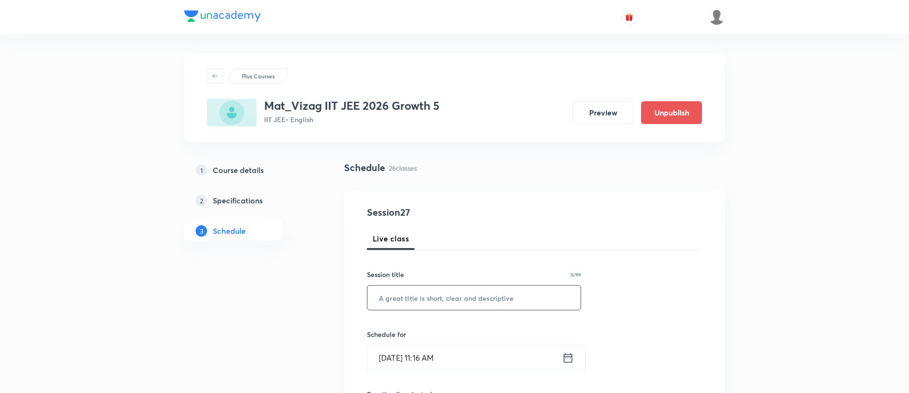
paste input "Trigonometric Identities"
click at [428, 294] on input "text" at bounding box center [473, 298] width 213 height 24
type input "Trigonometric Identities"
click at [569, 357] on icon at bounding box center [568, 358] width 12 height 13
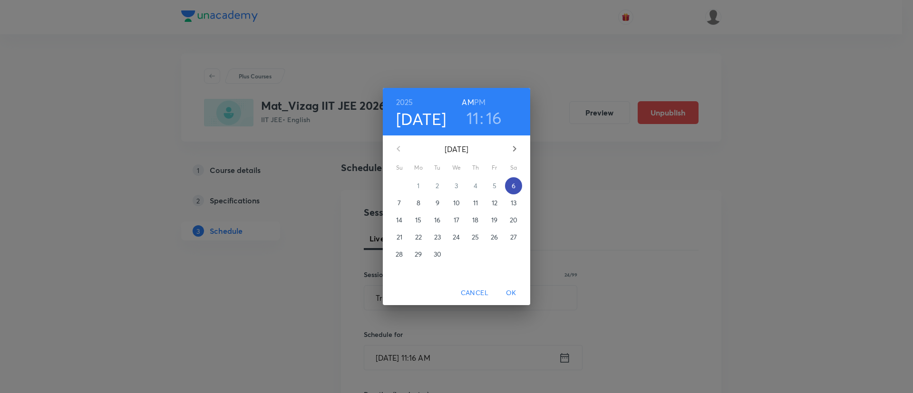
click at [510, 187] on span "6" at bounding box center [513, 186] width 17 height 10
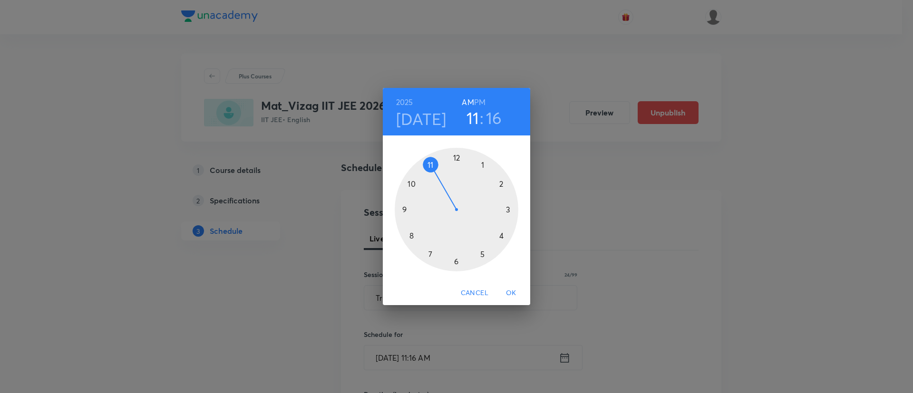
click at [481, 102] on h6 "PM" at bounding box center [479, 102] width 11 height 13
click at [481, 254] on div at bounding box center [457, 210] width 124 height 124
click at [456, 157] on div at bounding box center [457, 210] width 124 height 124
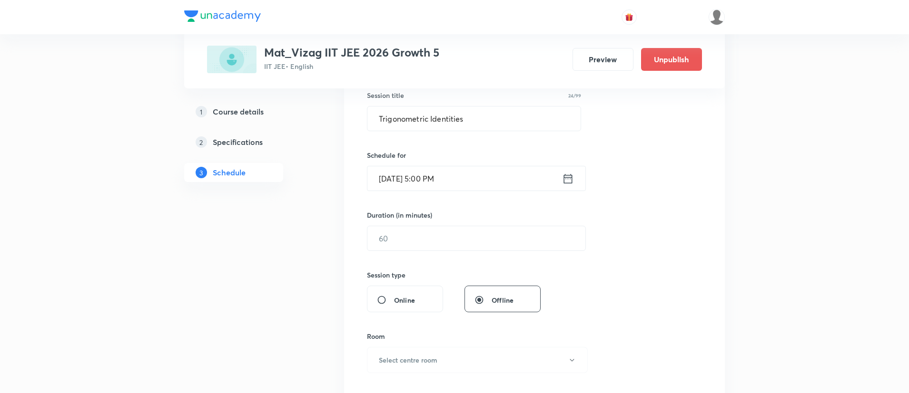
scroll to position [183, 0]
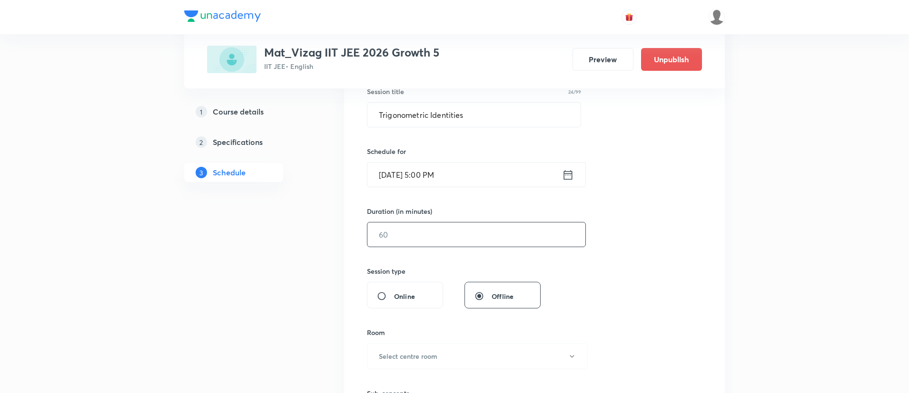
click at [454, 238] on input "text" at bounding box center [476, 235] width 218 height 24
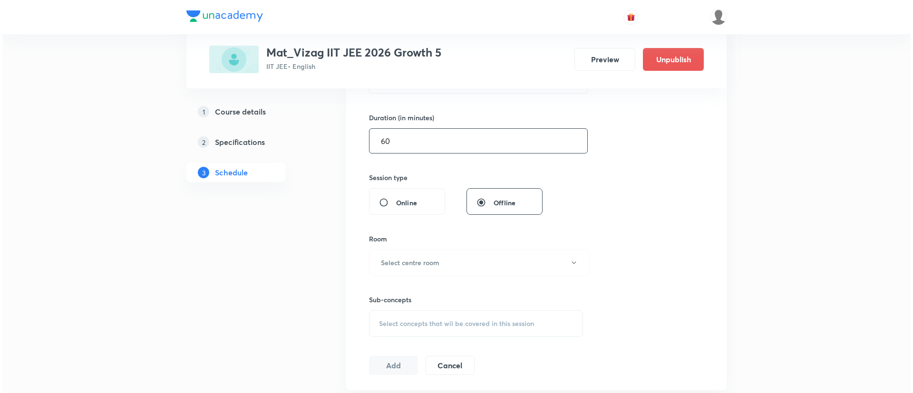
scroll to position [331, 0]
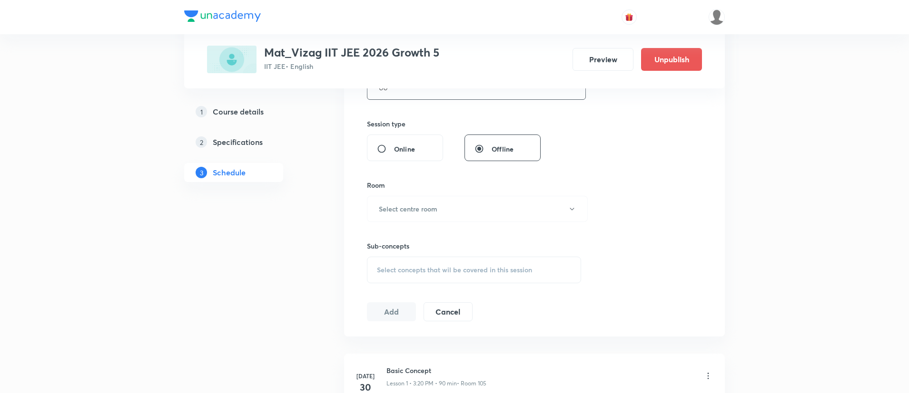
type input "60"
click at [449, 224] on div "Sub-concepts Select concepts that wil be covered in this session" at bounding box center [474, 252] width 214 height 61
click at [420, 210] on h6 "Select centre room" at bounding box center [408, 209] width 59 height 10
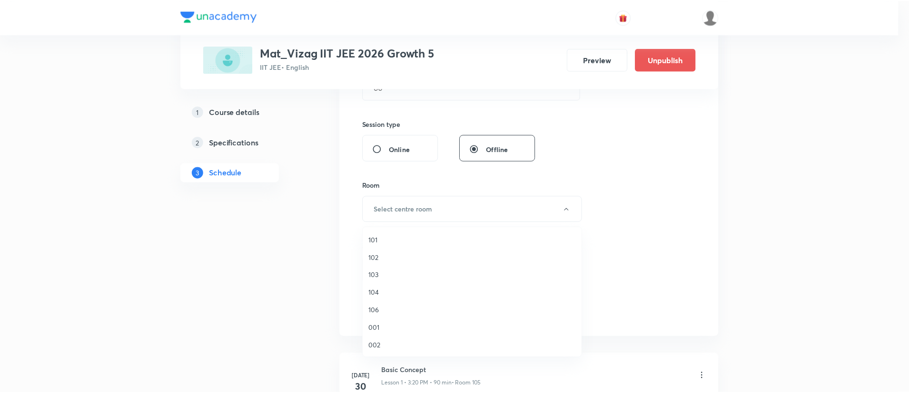
scroll to position [264, 0]
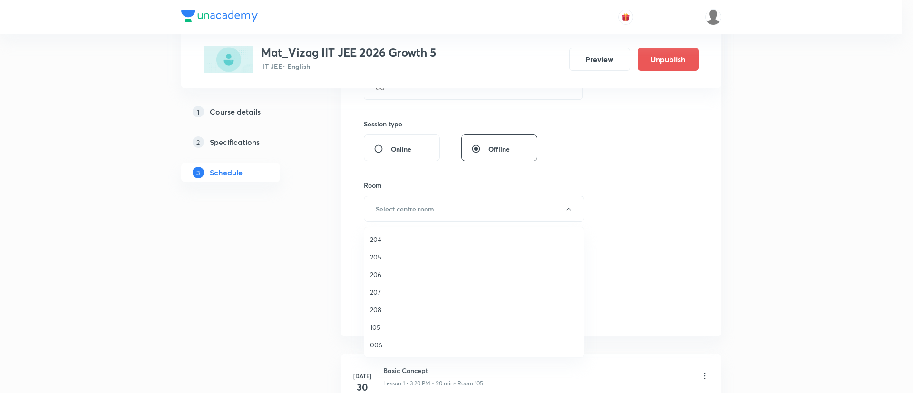
click at [385, 323] on span "105" at bounding box center [474, 328] width 208 height 10
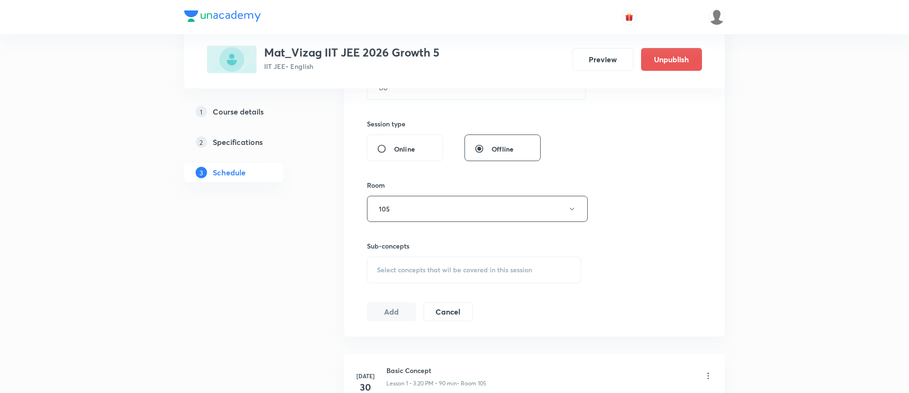
click at [425, 274] on div "Select concepts that wil be covered in this session" at bounding box center [474, 270] width 214 height 27
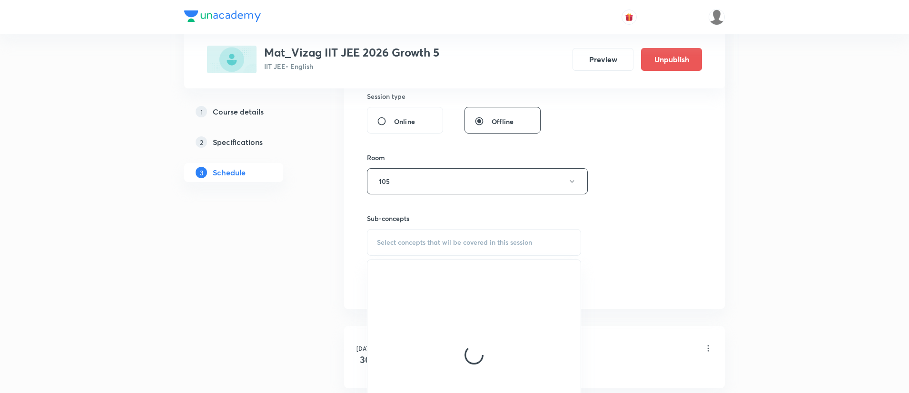
scroll to position [366, 0]
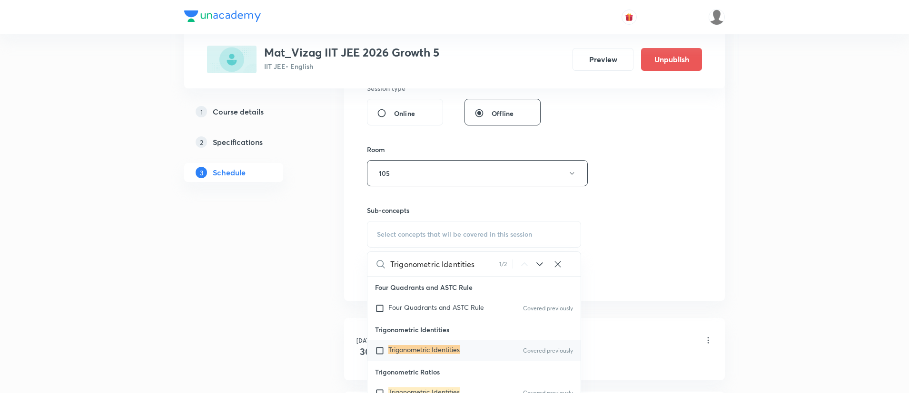
type input "Trigonometric Identities"
click at [421, 345] on mark "Trigonometric Identities" at bounding box center [423, 349] width 71 height 9
checkbox input "true"
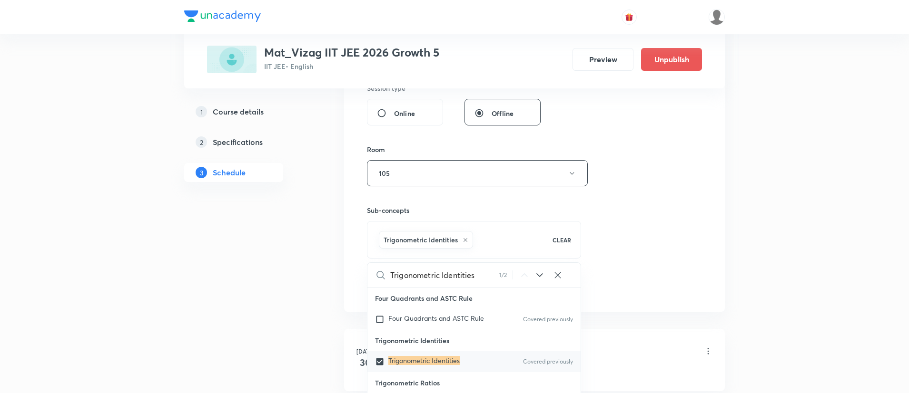
click at [610, 191] on div "Session 27 Live class Session title 24/99 Trigonometric Identities ​ Schedule f…" at bounding box center [534, 68] width 335 height 458
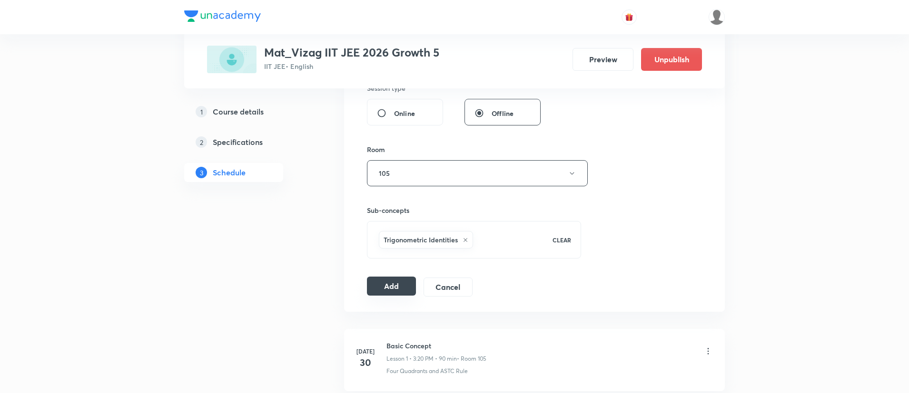
click at [386, 284] on button "Add" at bounding box center [391, 286] width 49 height 19
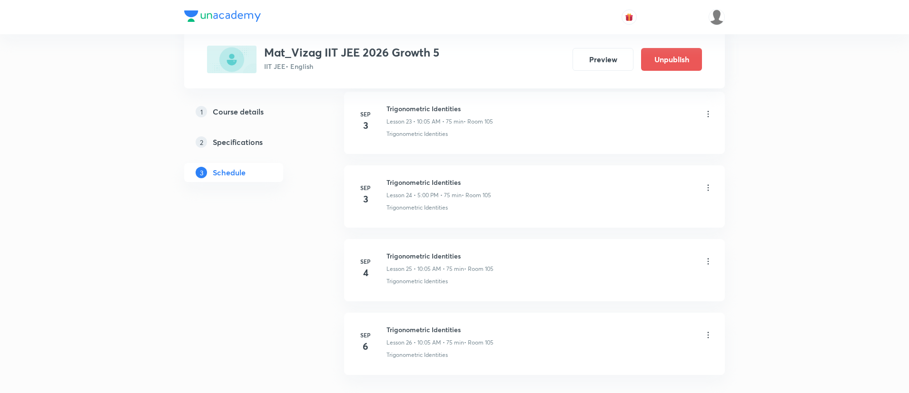
scroll to position [2297, 0]
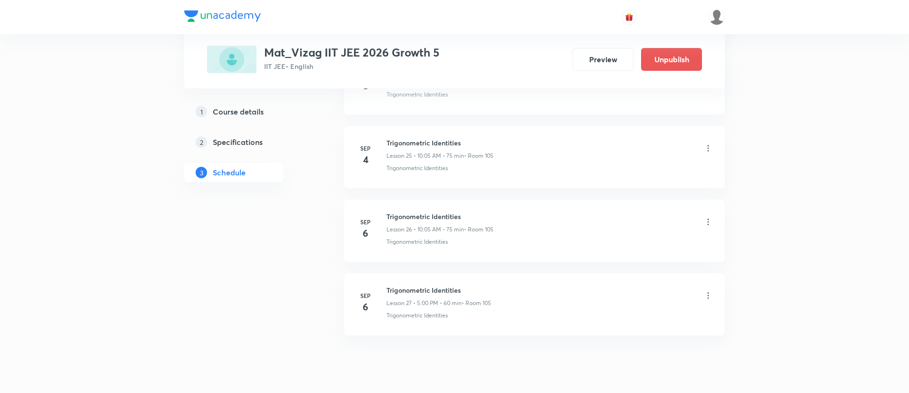
scroll to position [2360, 0]
